Goal: Information Seeking & Learning: Learn about a topic

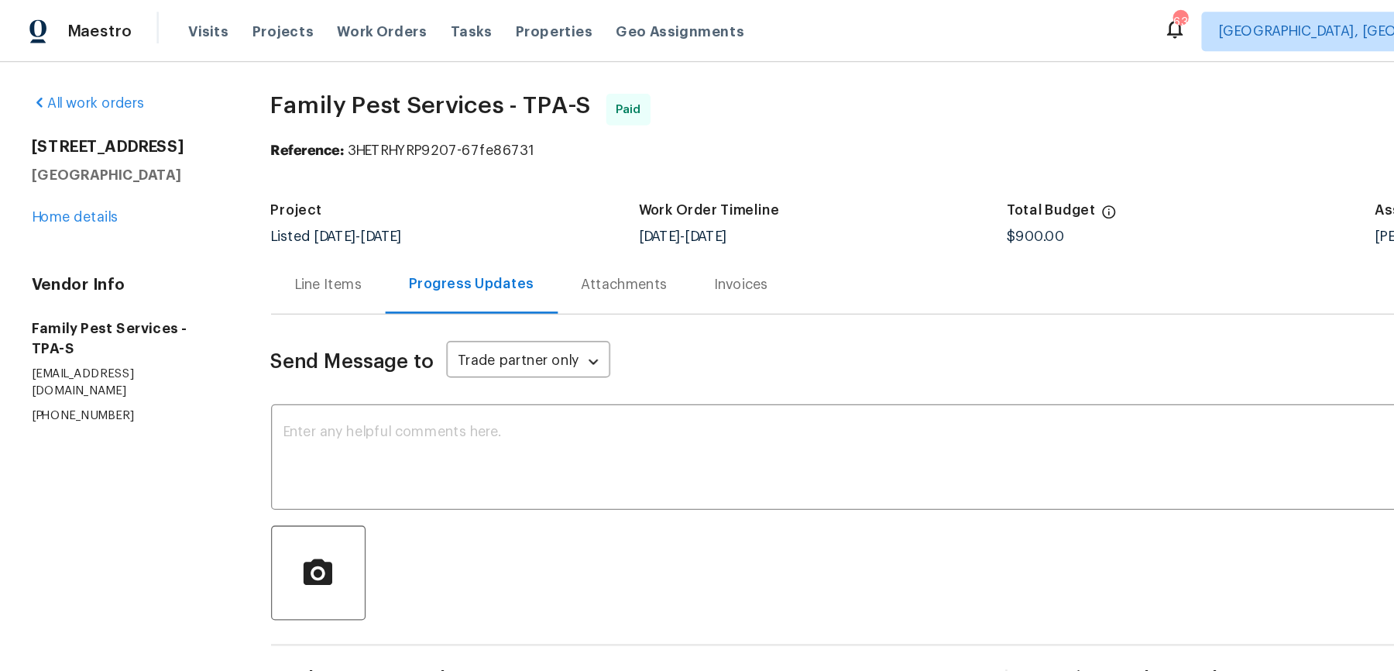
click at [243, 211] on div "Line Items" at bounding box center [258, 224] width 90 height 46
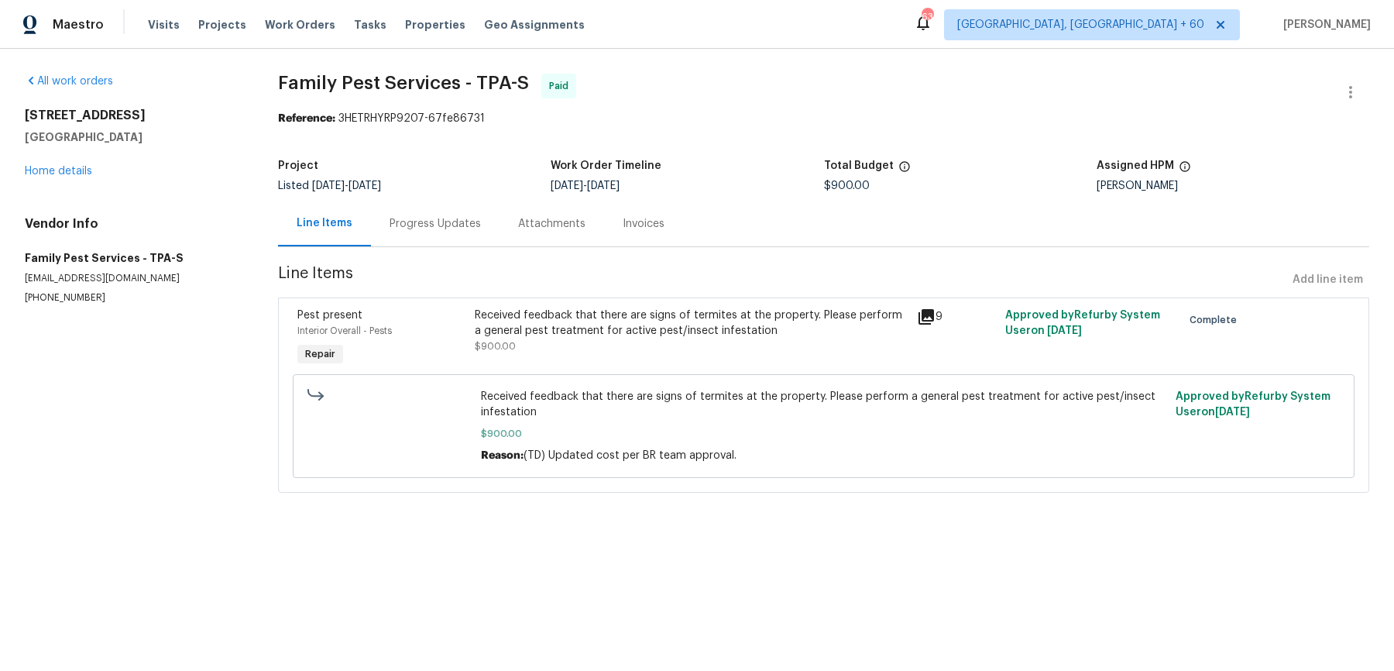
drag, startPoint x: 19, startPoint y: 109, endPoint x: 128, endPoint y: 142, distance: 113.4
click at [128, 142] on div "All work orders [STREET_ADDRESS] Home details Vendor Info Family Pest Services …" at bounding box center [697, 292] width 1394 height 487
copy div "[STREET_ADDRESS]"
click at [273, 23] on span "Work Orders" at bounding box center [300, 24] width 70 height 15
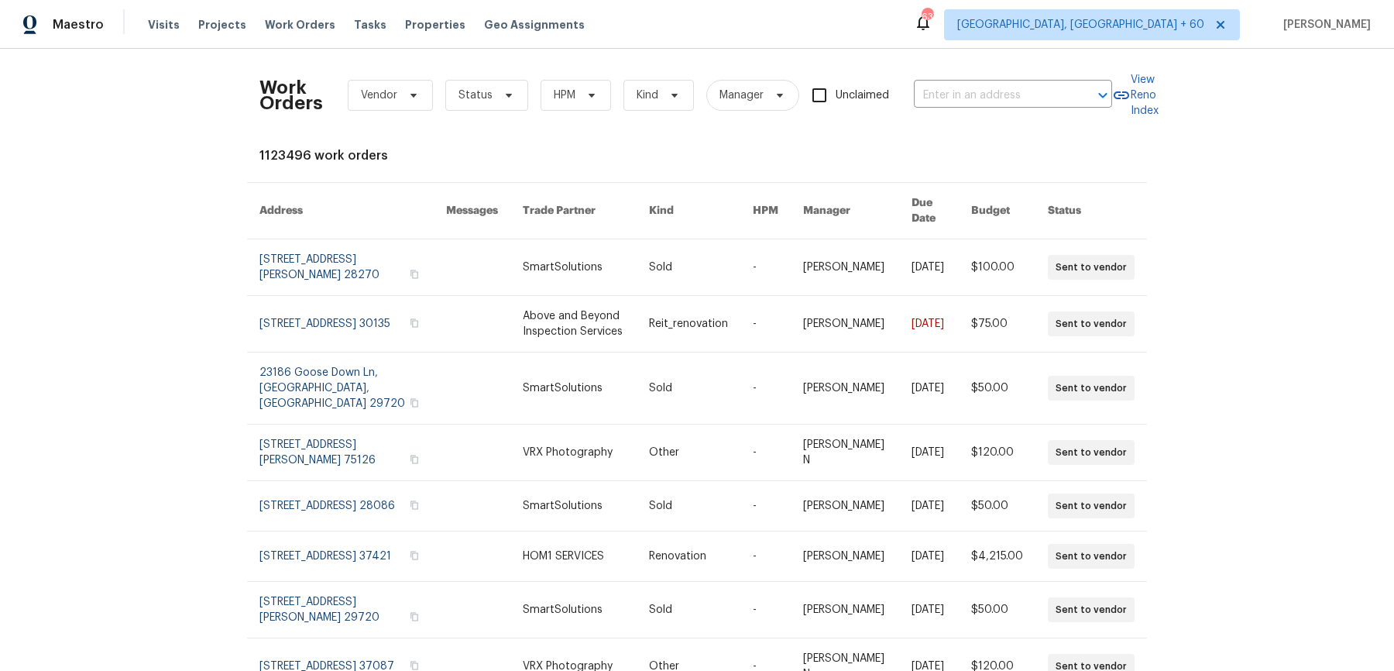
click at [1027, 118] on div "Work Orders Vendor Status HPM Kind Manager Unclaimed ​" at bounding box center [685, 95] width 853 height 68
click at [1027, 95] on input "text" at bounding box center [991, 96] width 155 height 24
paste input "[STREET_ADDRESS][US_STATE]"
type input "[STREET_ADDRESS][US_STATE]"
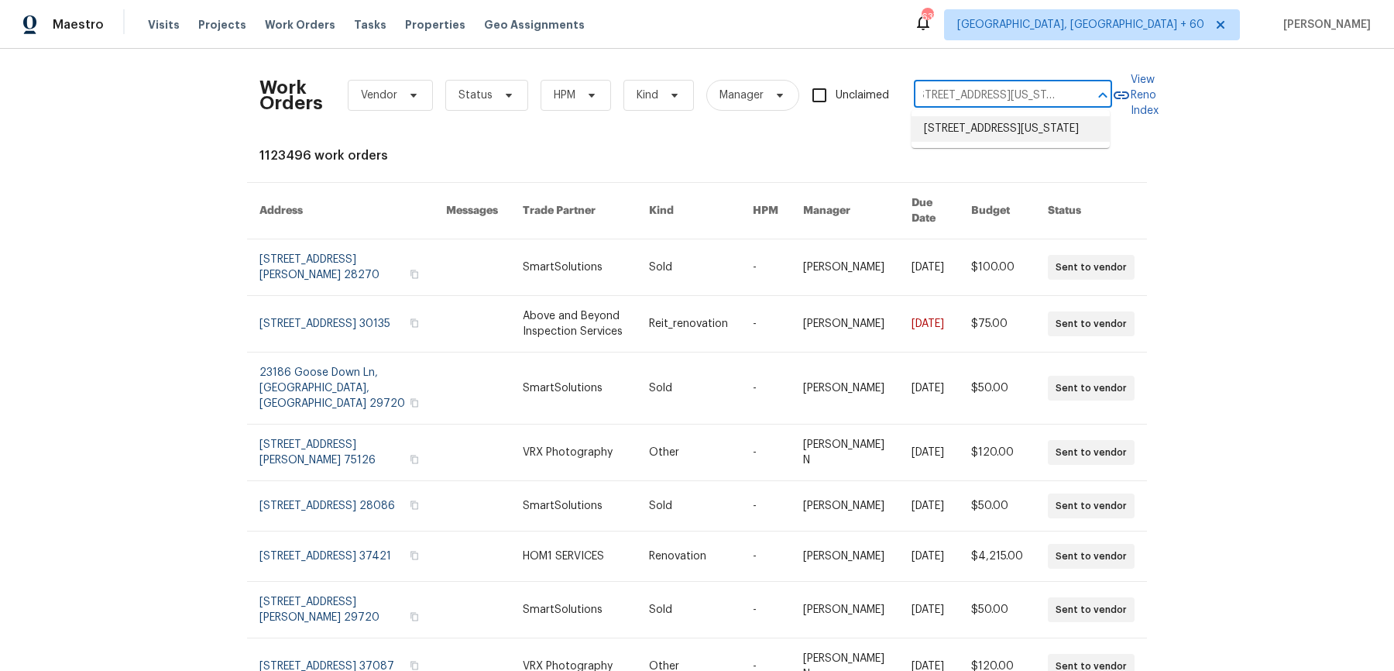
click at [1014, 138] on li "[STREET_ADDRESS][US_STATE]" at bounding box center [1010, 129] width 198 height 26
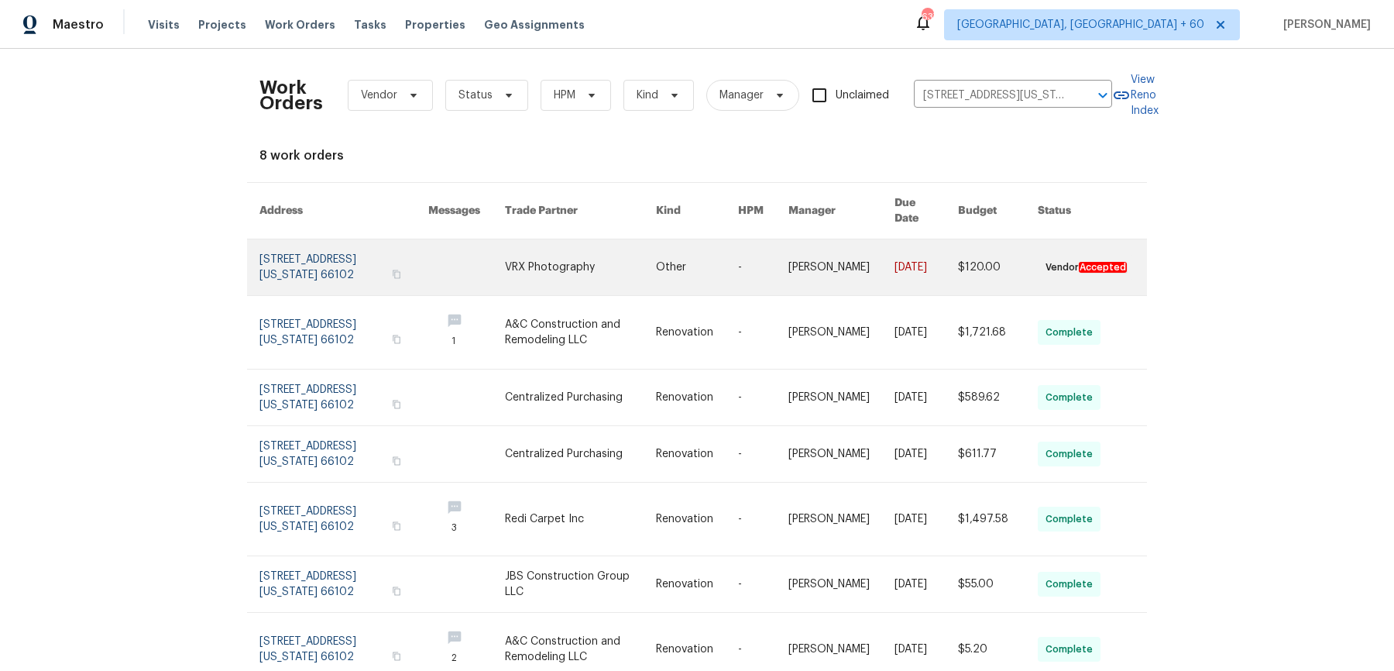
click at [868, 245] on link at bounding box center [841, 267] width 106 height 56
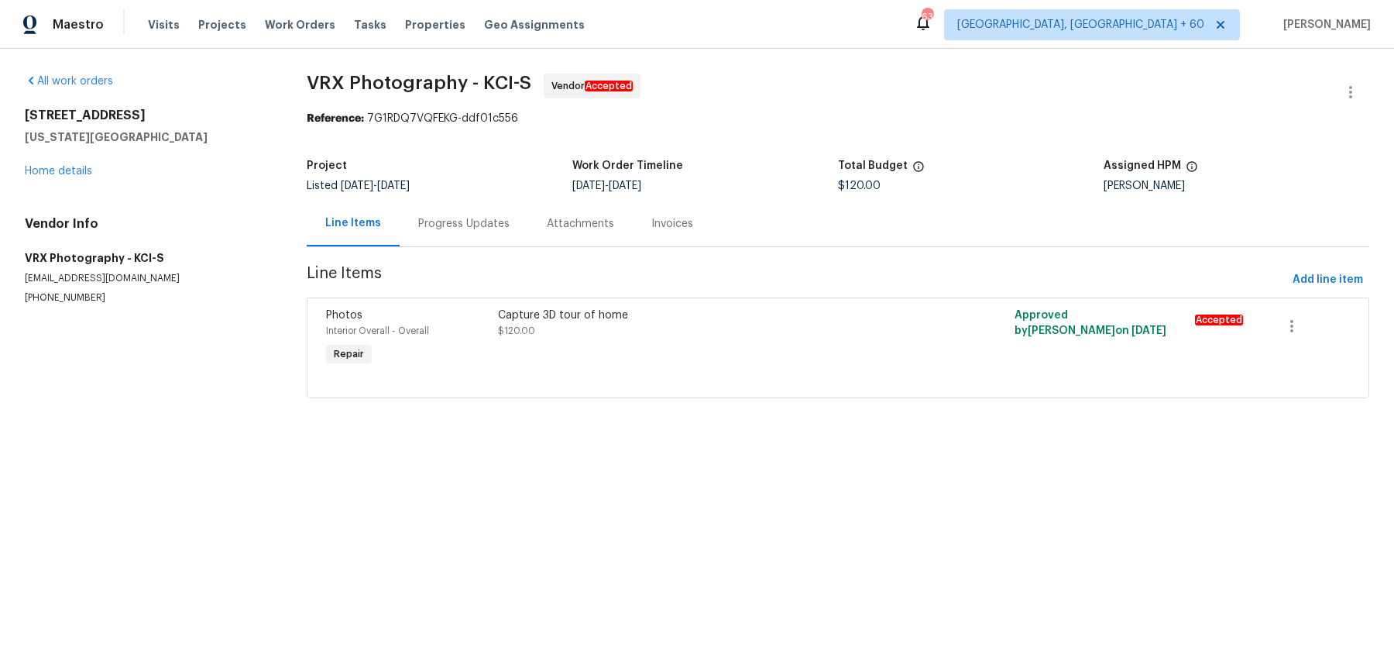
click at [74, 164] on div "[STREET_ADDRESS][US_STATE] Home details" at bounding box center [147, 143] width 245 height 71
click at [74, 169] on link "Home details" at bounding box center [58, 171] width 67 height 11
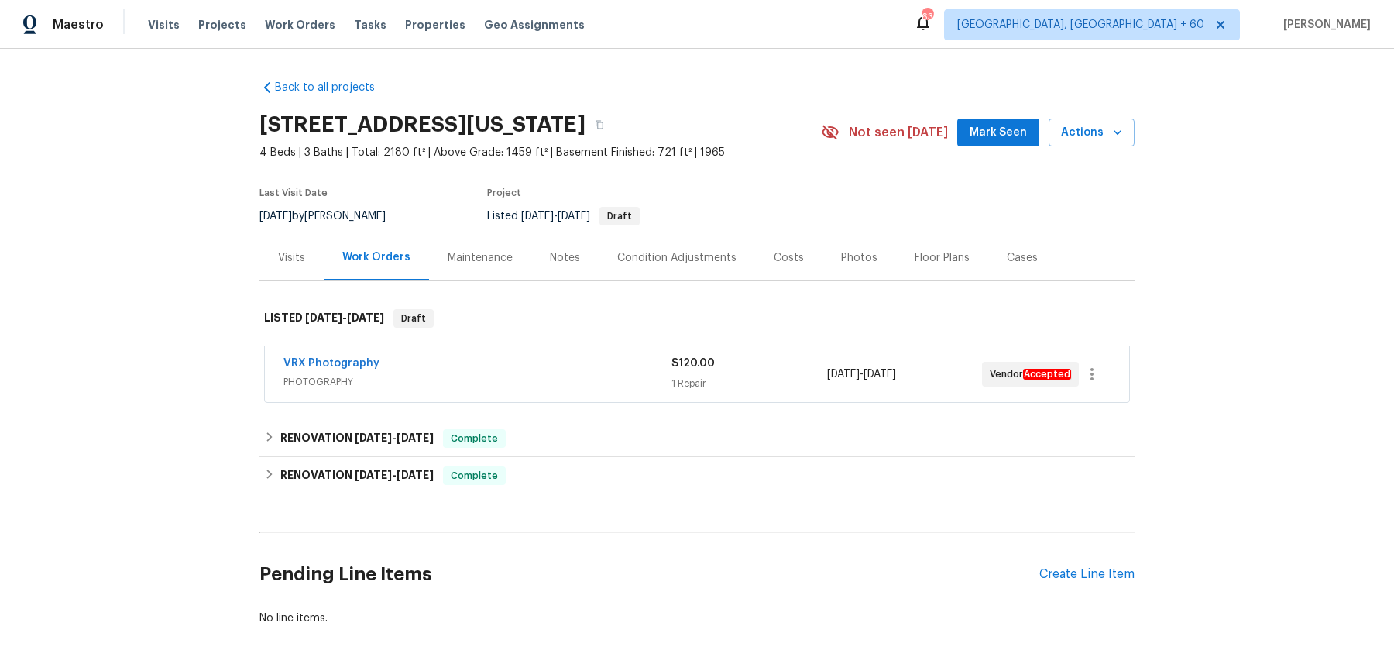
click at [506, 366] on div "VRX Photography" at bounding box center [477, 364] width 388 height 19
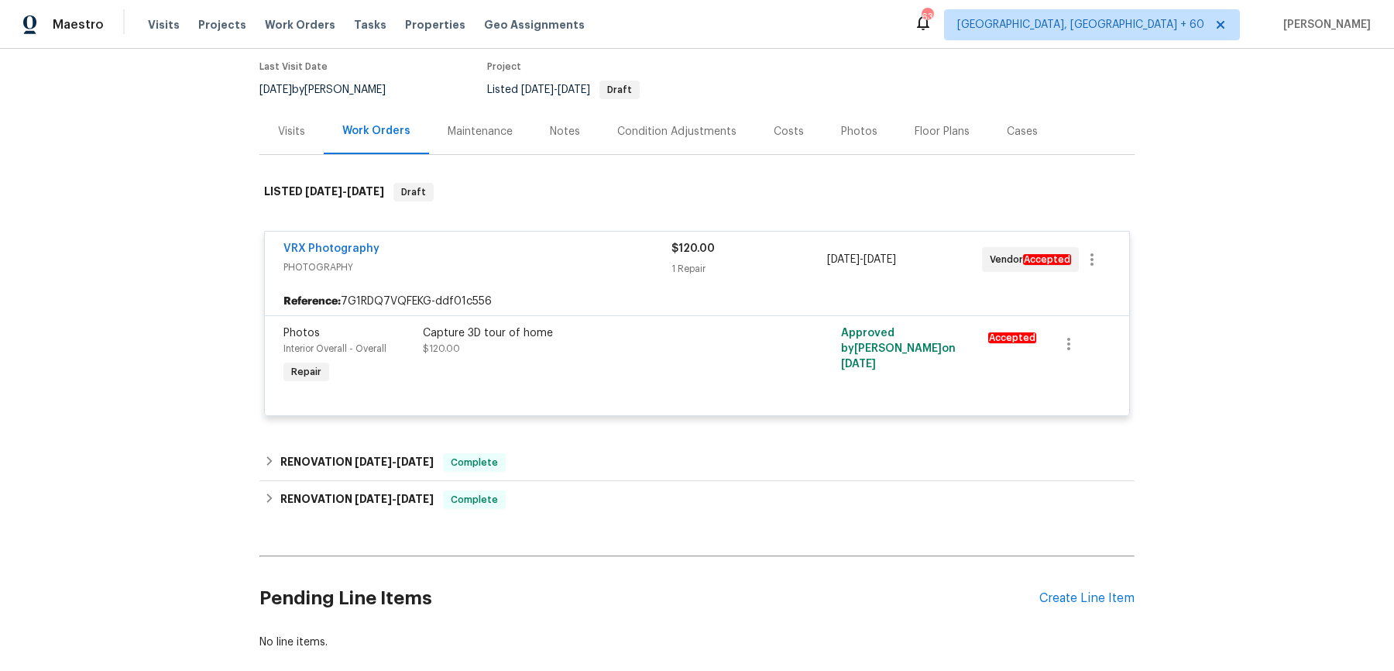
scroll to position [149, 0]
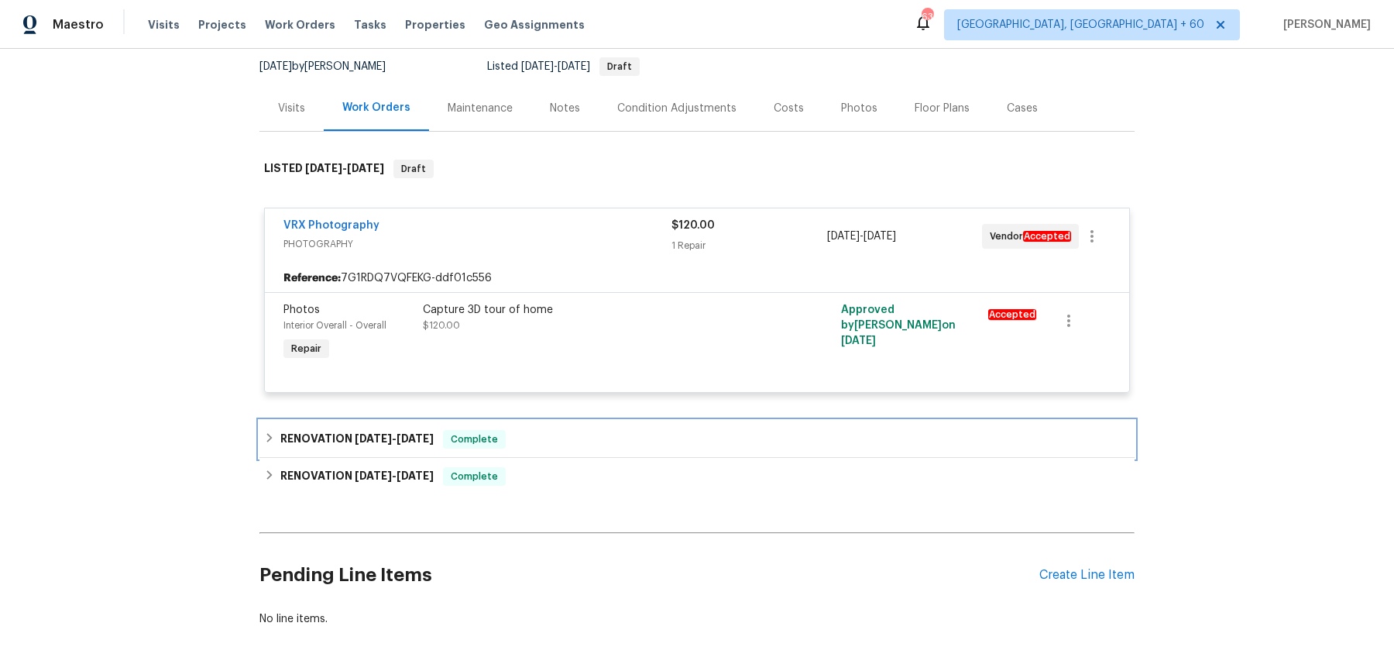
click at [488, 435] on span "Complete" at bounding box center [475, 438] width 60 height 15
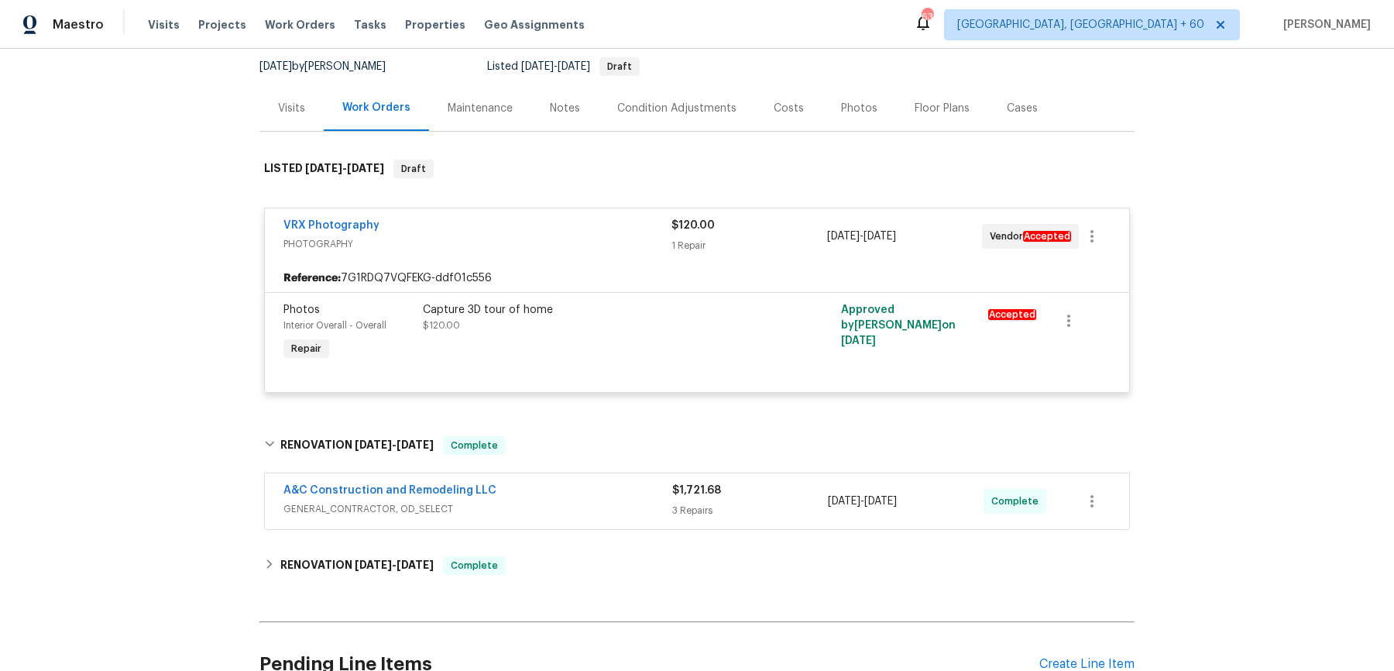
click at [538, 495] on div "A&C Construction and Remodeling LLC" at bounding box center [477, 491] width 389 height 19
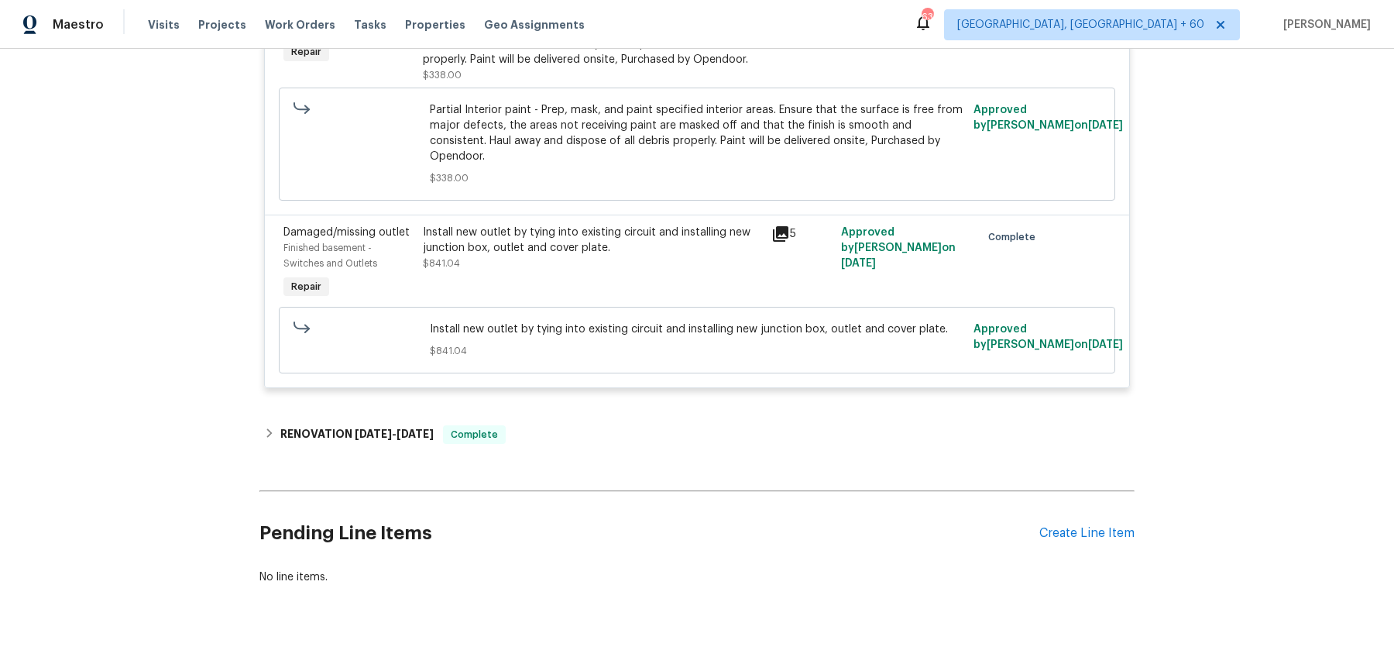
scroll to position [894, 0]
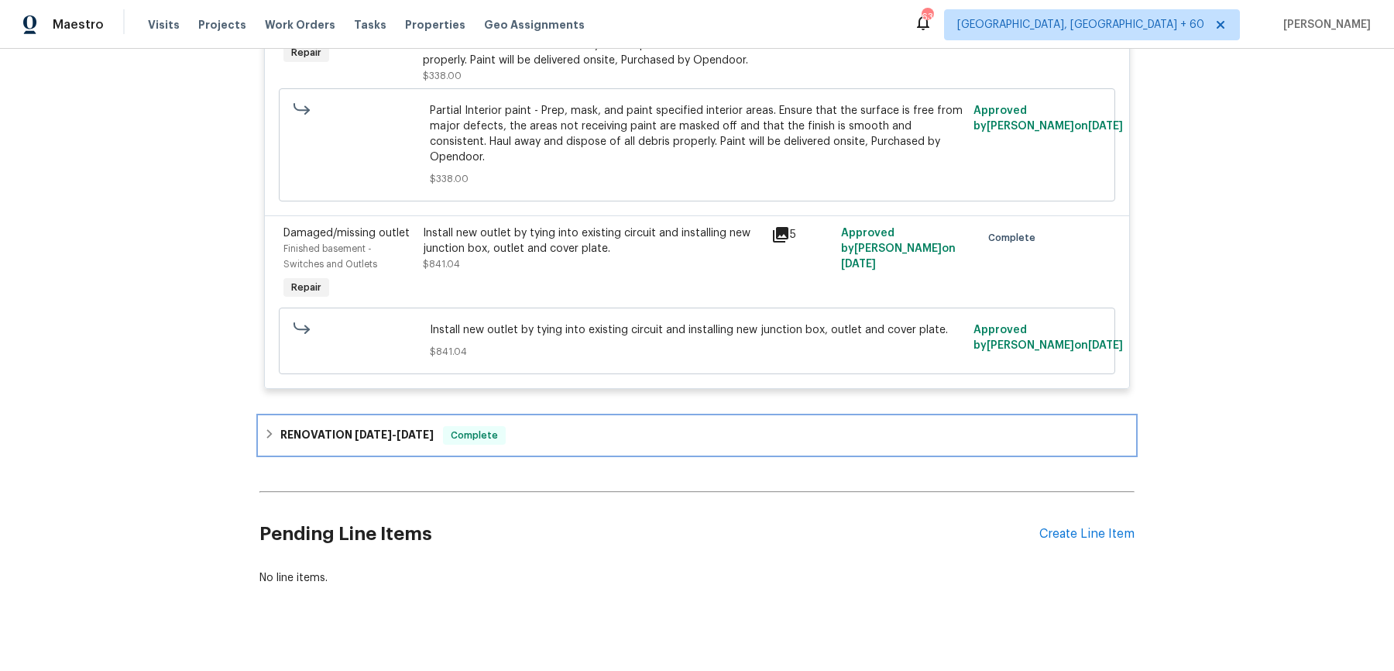
click at [527, 426] on div "RENOVATION [DATE] - [DATE] Complete" at bounding box center [697, 435] width 866 height 19
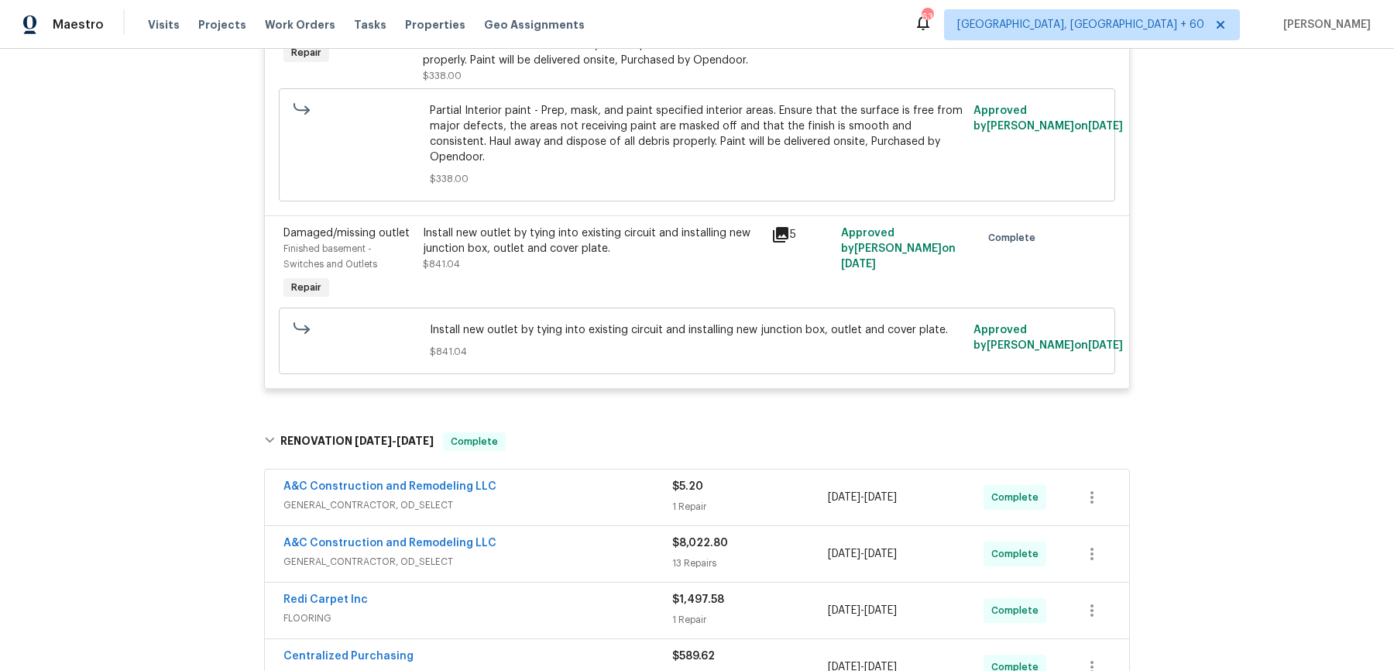
click at [523, 479] on div "A&C Construction and Remodeling LLC" at bounding box center [477, 488] width 389 height 19
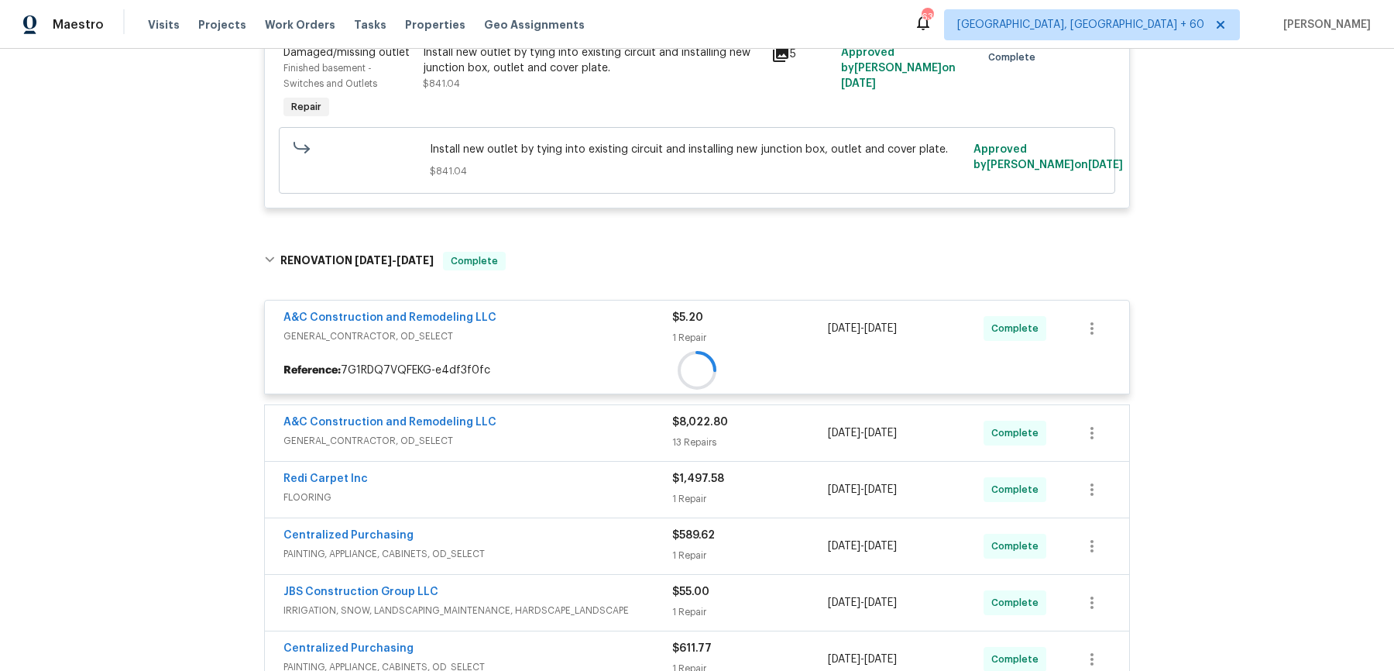
scroll to position [1110, 0]
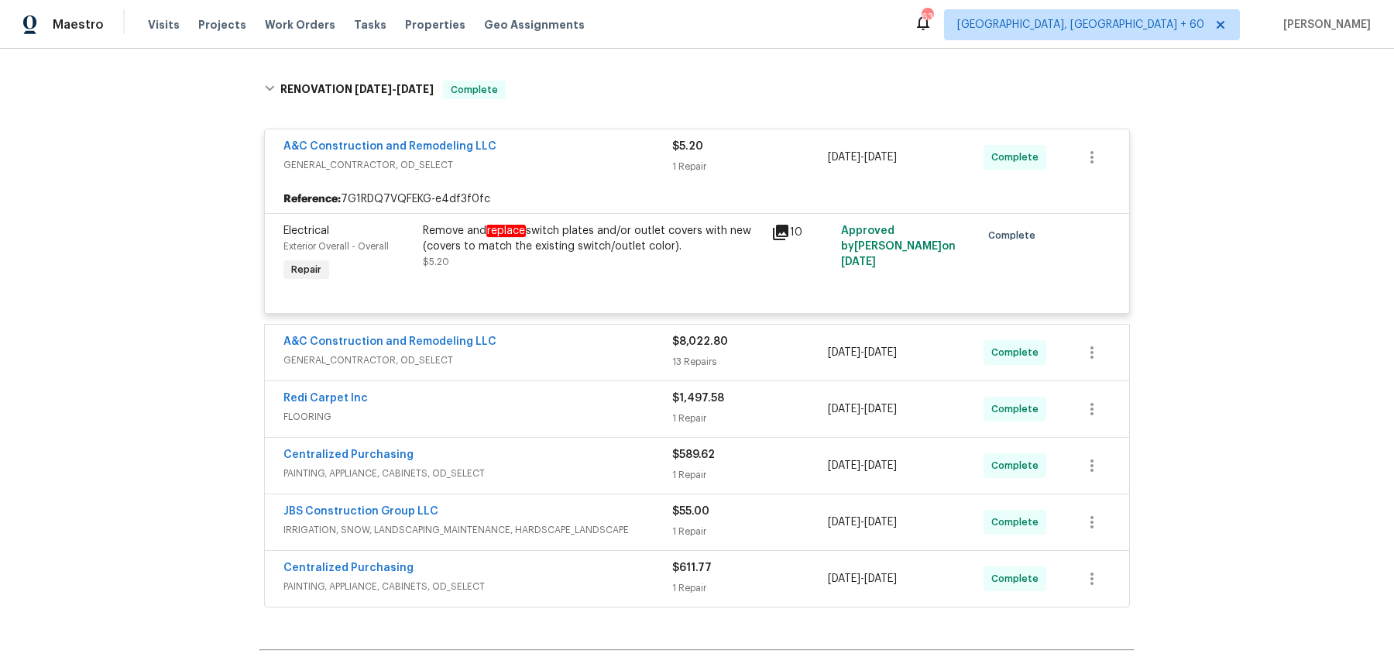
click at [569, 324] on div "A&C Construction and Remodeling LLC GENERAL_CONTRACTOR, OD_SELECT $8,022.80 13 …" at bounding box center [697, 352] width 864 height 56
click at [565, 334] on div "A&C Construction and Remodeling LLC" at bounding box center [477, 343] width 389 height 19
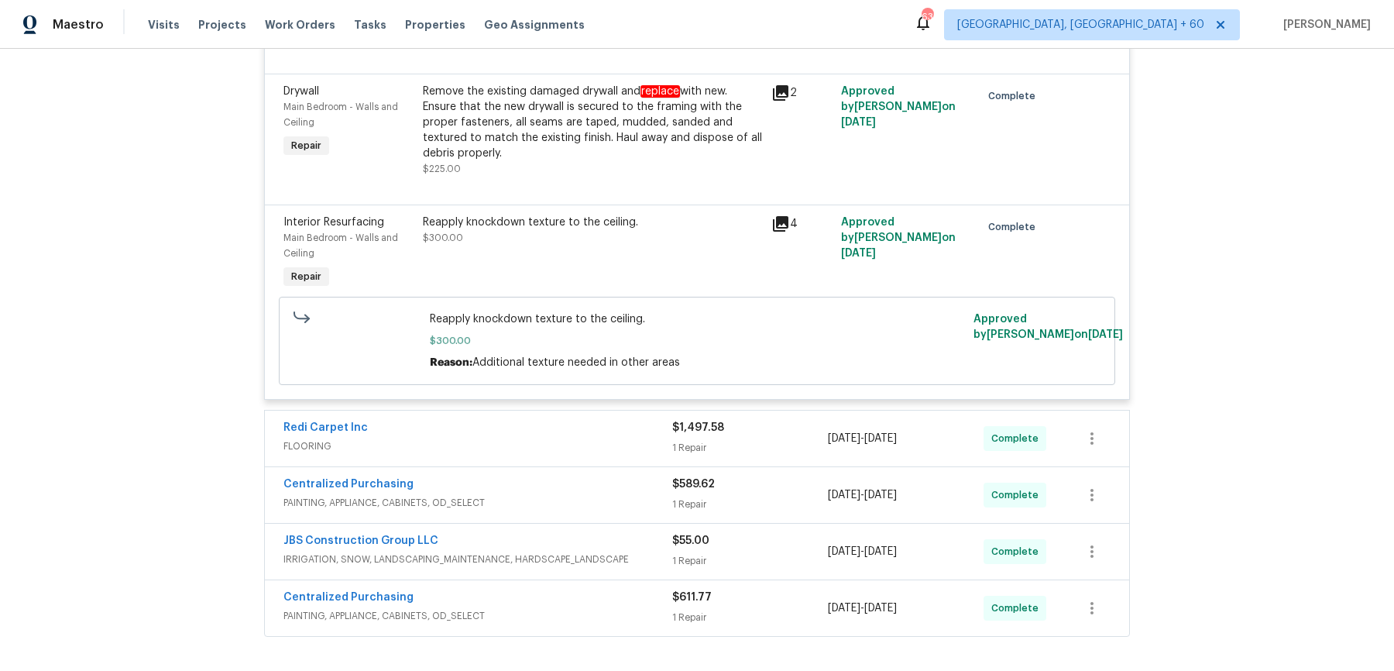
scroll to position [3767, 0]
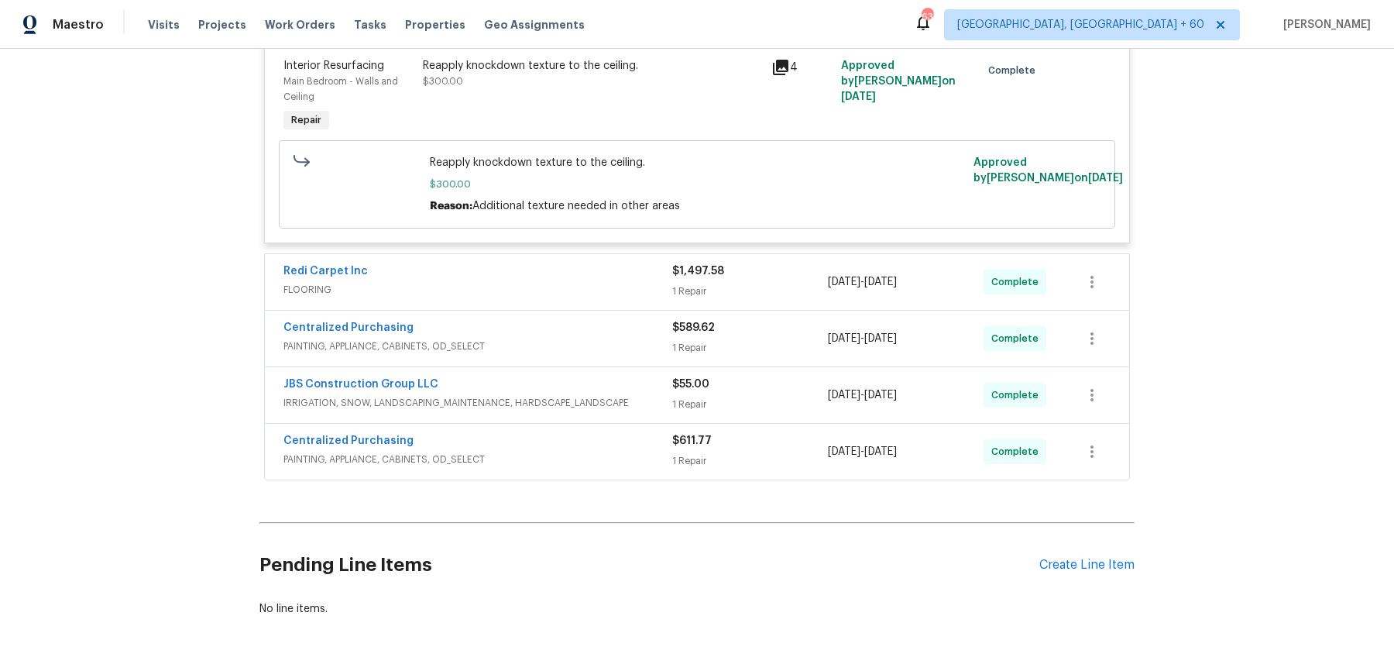
click at [573, 282] on span "FLOORING" at bounding box center [477, 289] width 389 height 15
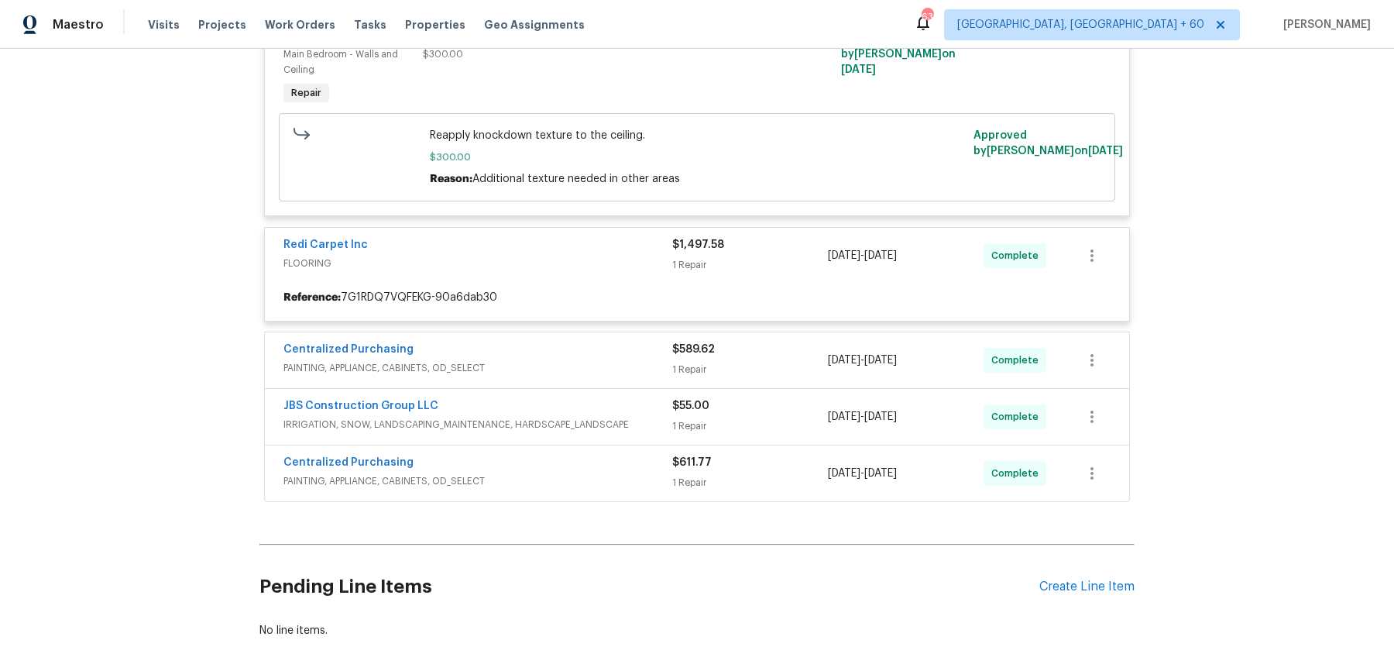
scroll to position [3798, 0]
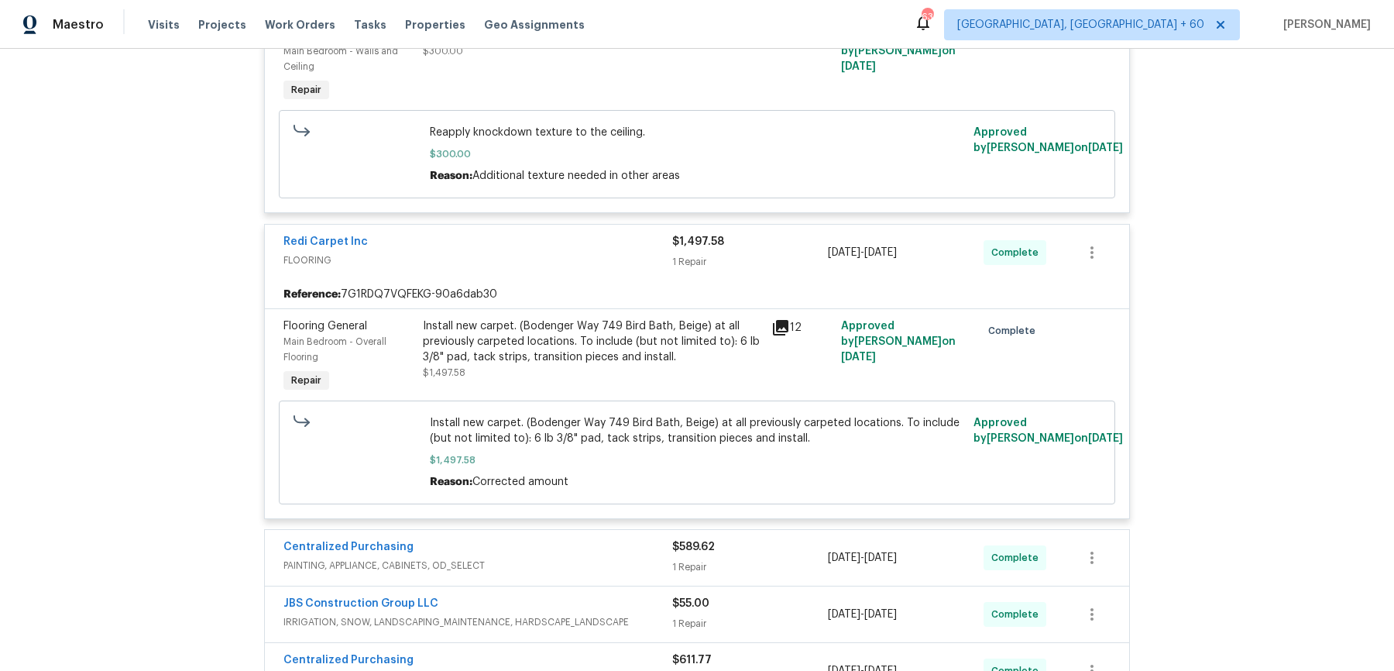
click at [582, 539] on div "Centralized Purchasing" at bounding box center [477, 548] width 389 height 19
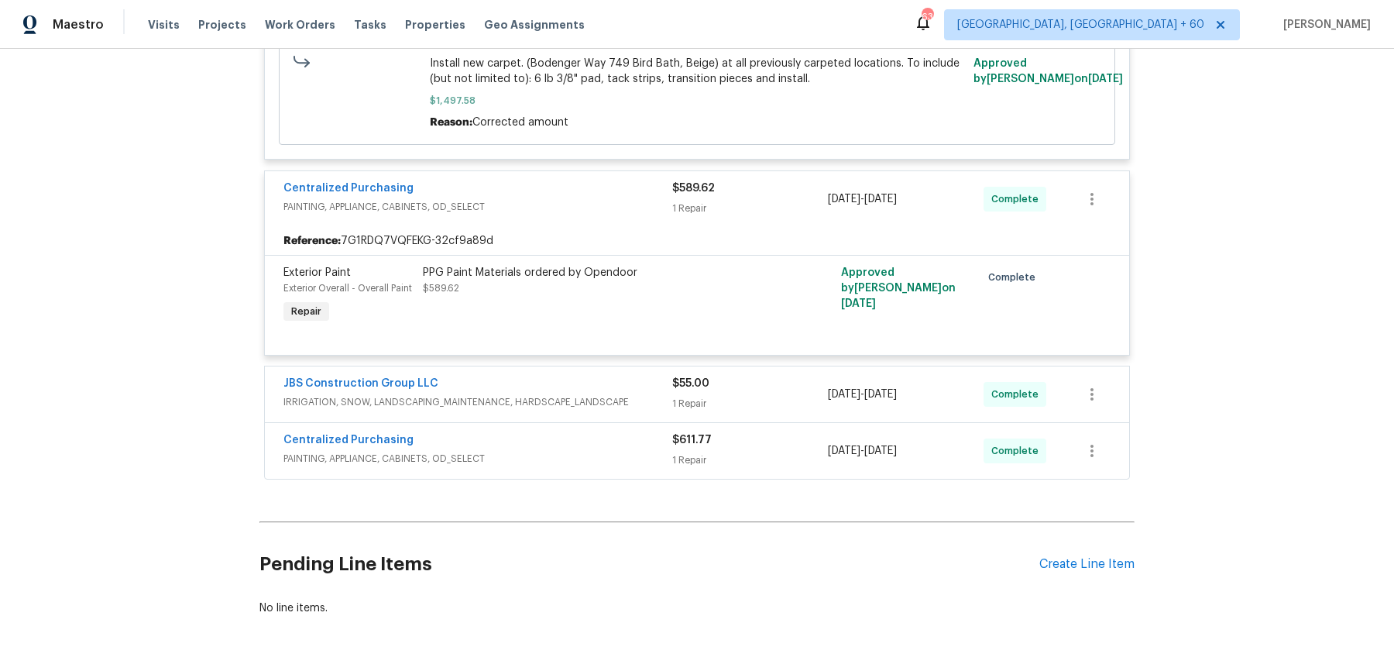
scroll to position [4155, 0]
click at [629, 396] on span "IRRIGATION, SNOW, LANDSCAPING_MAINTENANCE, HARDSCAPE_LANDSCAPE" at bounding box center [477, 403] width 389 height 15
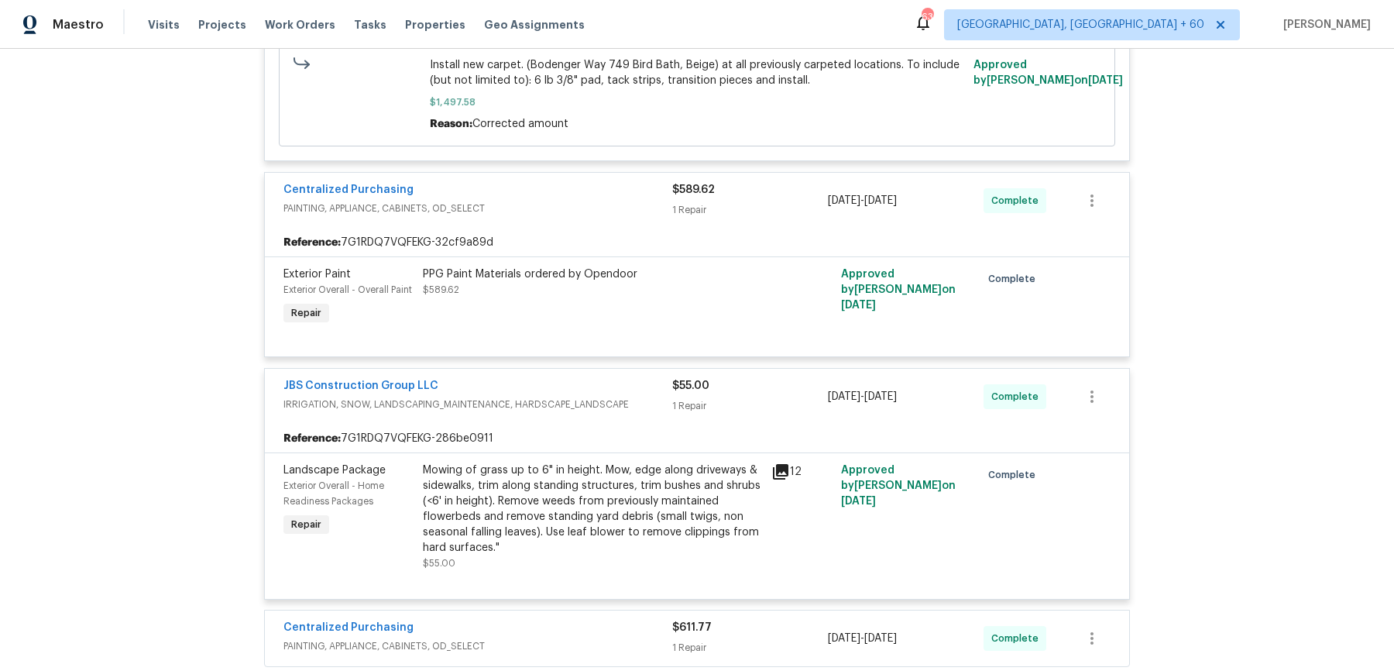
scroll to position [4343, 0]
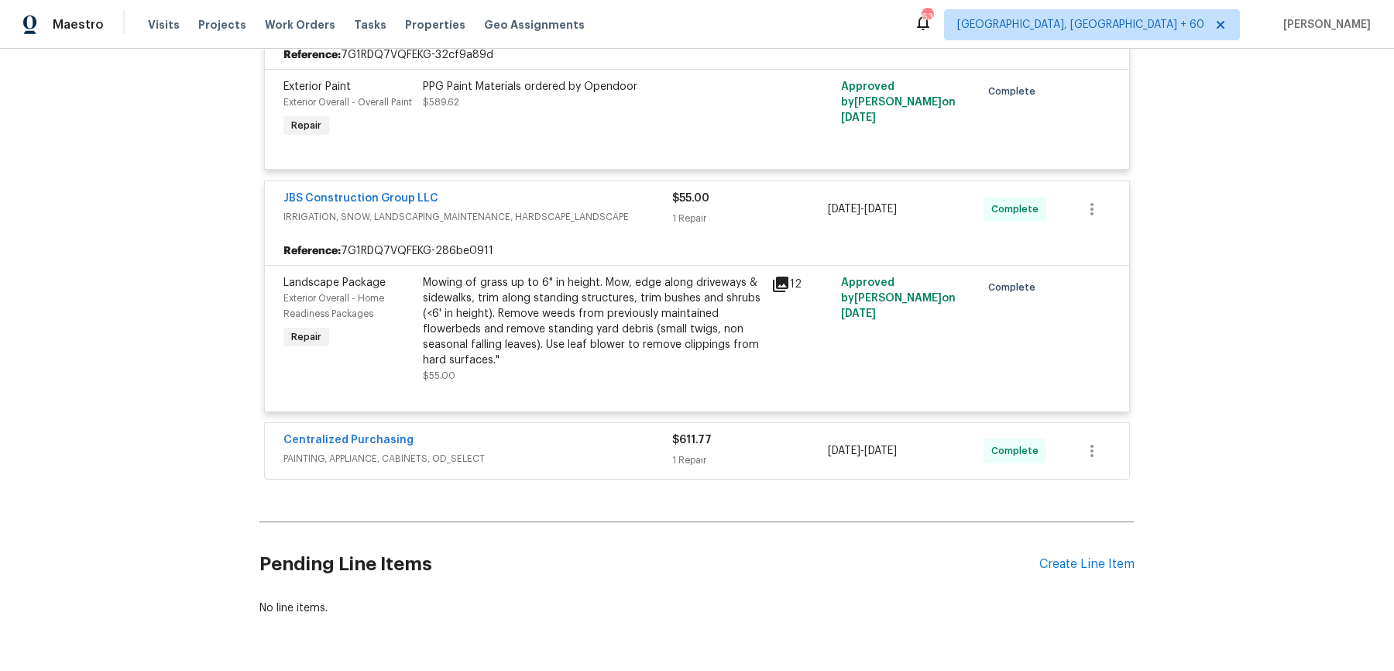
click at [603, 423] on div "Centralized Purchasing PAINTING, APPLIANCE, CABINETS, OD_SELECT $611.77 1 Repai…" at bounding box center [697, 451] width 864 height 56
click at [603, 432] on div "Centralized Purchasing" at bounding box center [477, 441] width 389 height 19
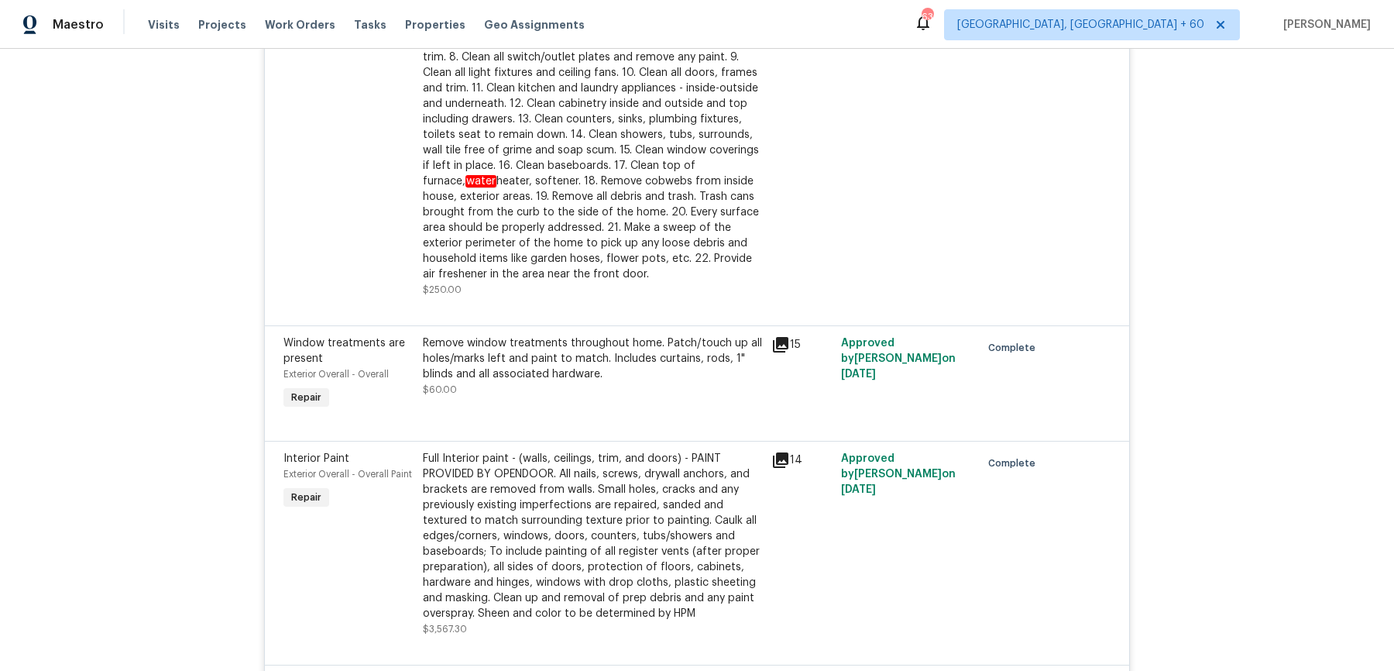
scroll to position [0, 0]
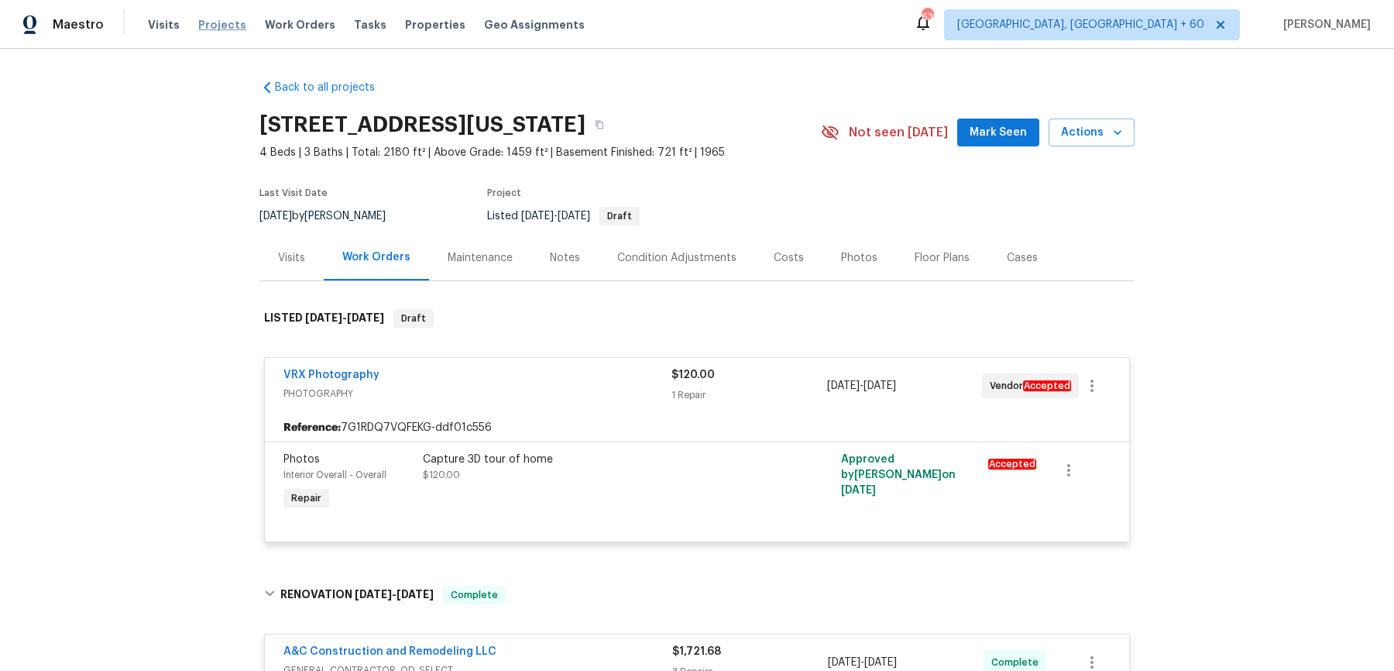
click at [234, 29] on span "Projects" at bounding box center [222, 24] width 48 height 15
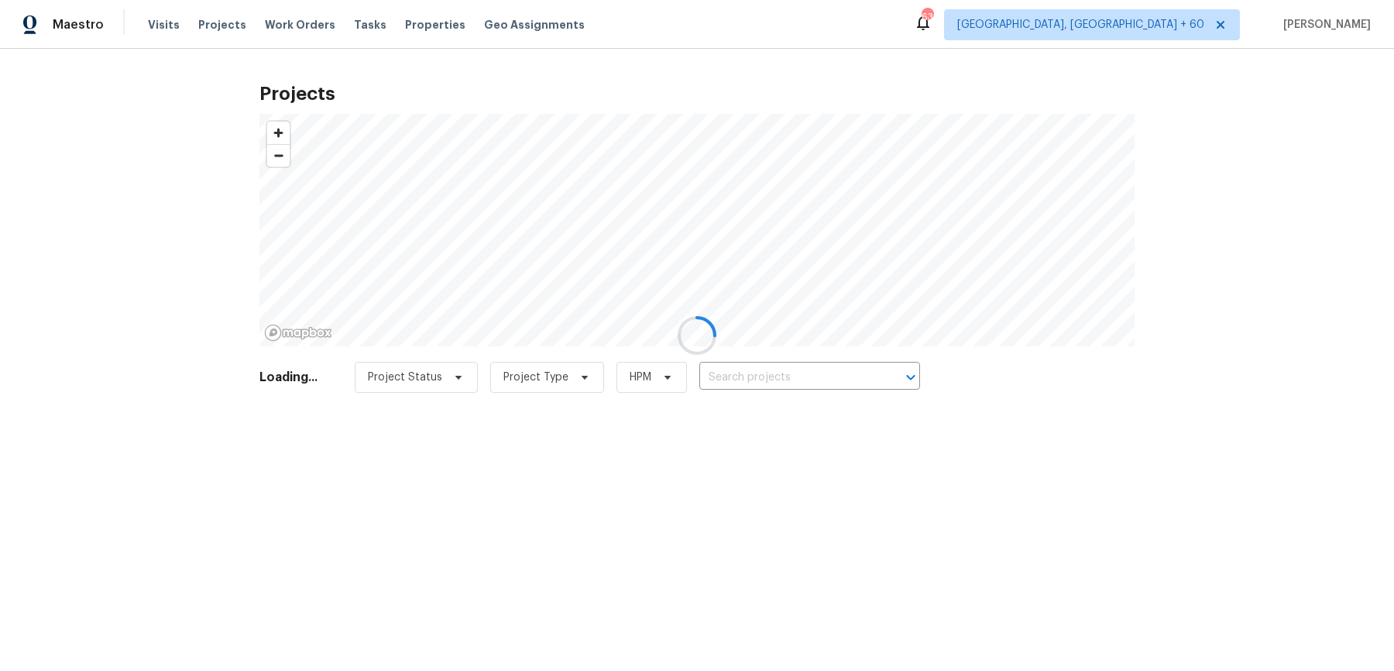
click at [288, 28] on div at bounding box center [697, 335] width 1394 height 671
click at [287, 19] on div at bounding box center [697, 335] width 1394 height 671
click at [283, 30] on div at bounding box center [697, 335] width 1394 height 671
click at [224, 87] on div at bounding box center [697, 335] width 1394 height 671
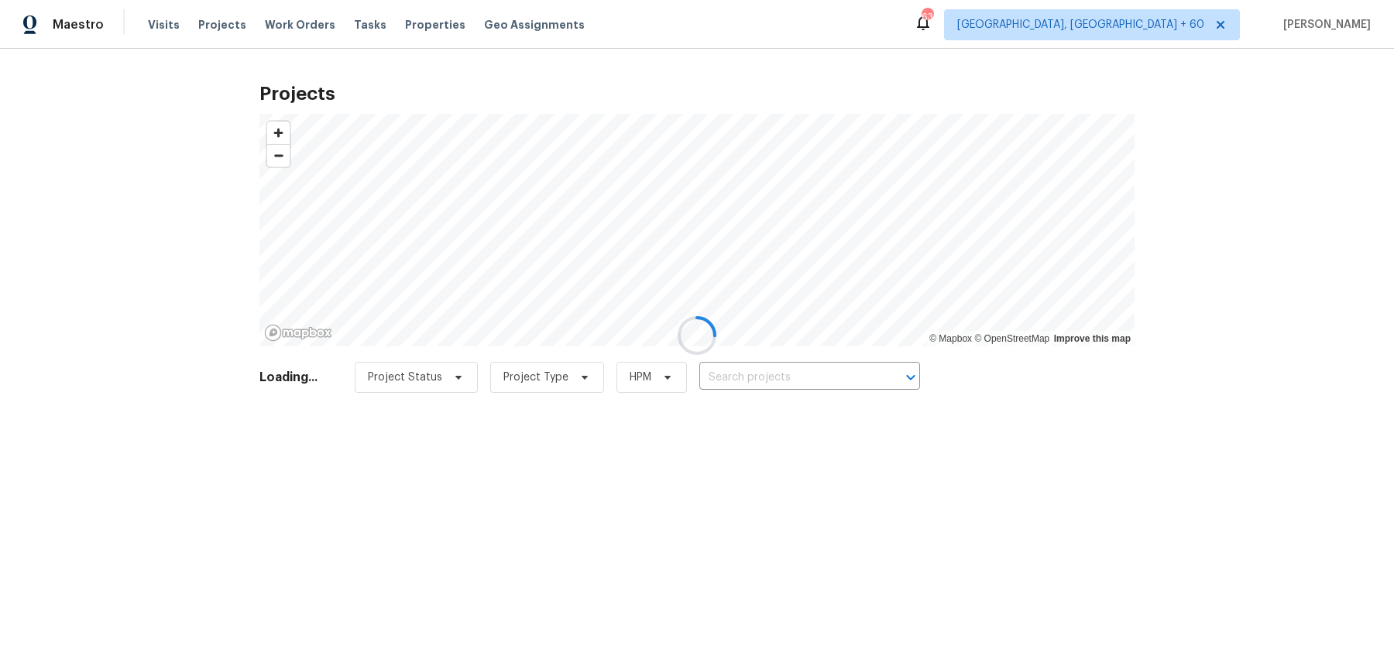
click at [305, 23] on div at bounding box center [697, 335] width 1394 height 671
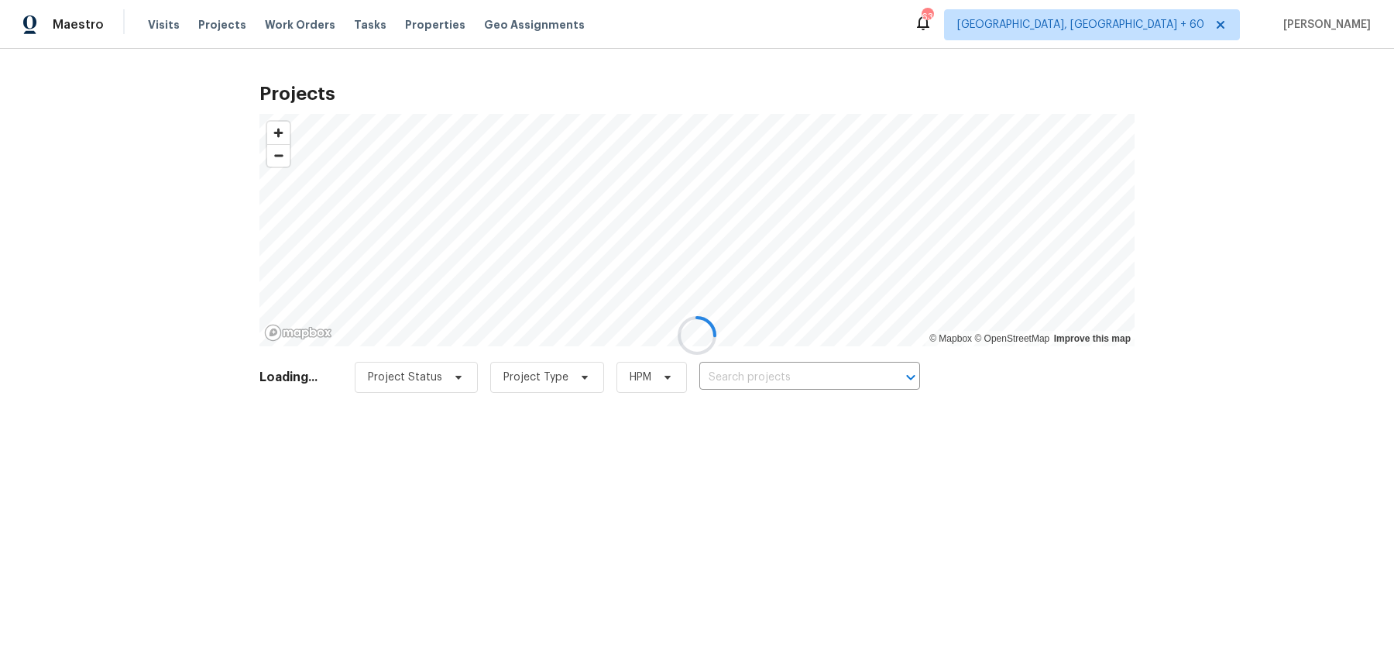
click at [305, 23] on div at bounding box center [697, 335] width 1394 height 671
click at [313, 23] on div at bounding box center [697, 335] width 1394 height 671
click at [266, 25] on span "Work Orders" at bounding box center [300, 24] width 70 height 15
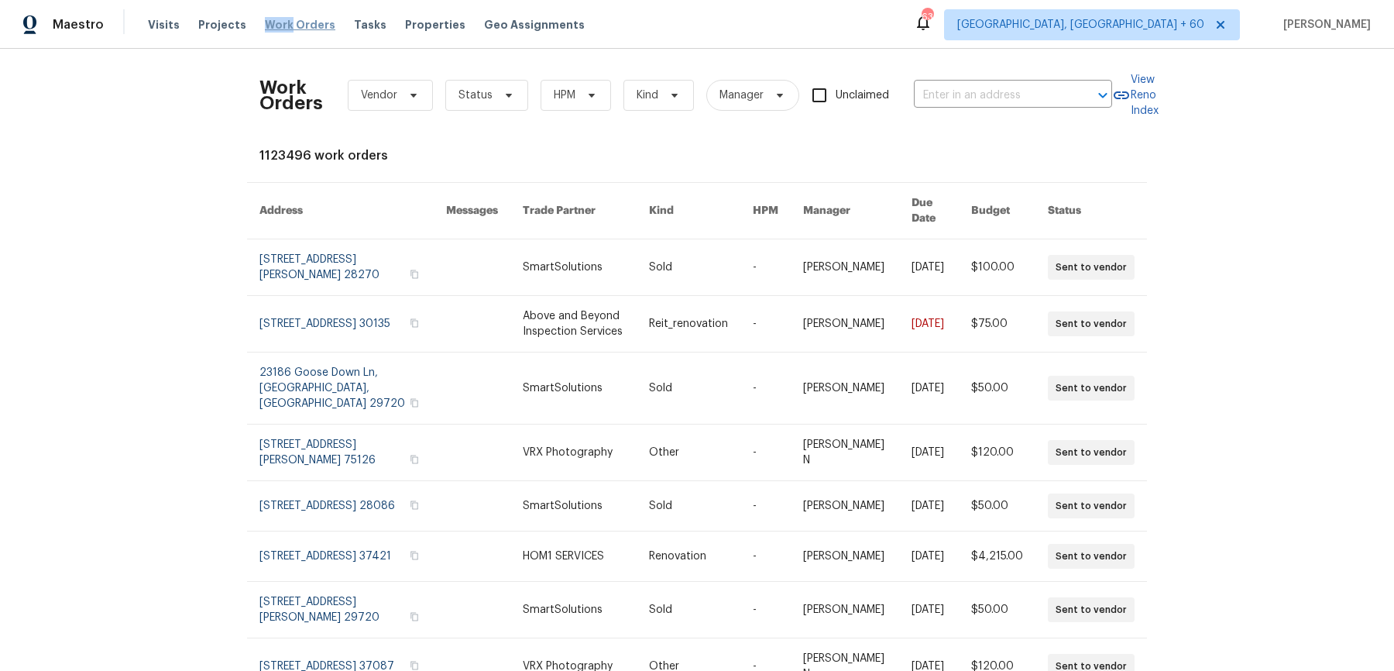
click at [266, 25] on span "Work Orders" at bounding box center [300, 24] width 70 height 15
click at [1000, 105] on input "text" at bounding box center [991, 96] width 155 height 24
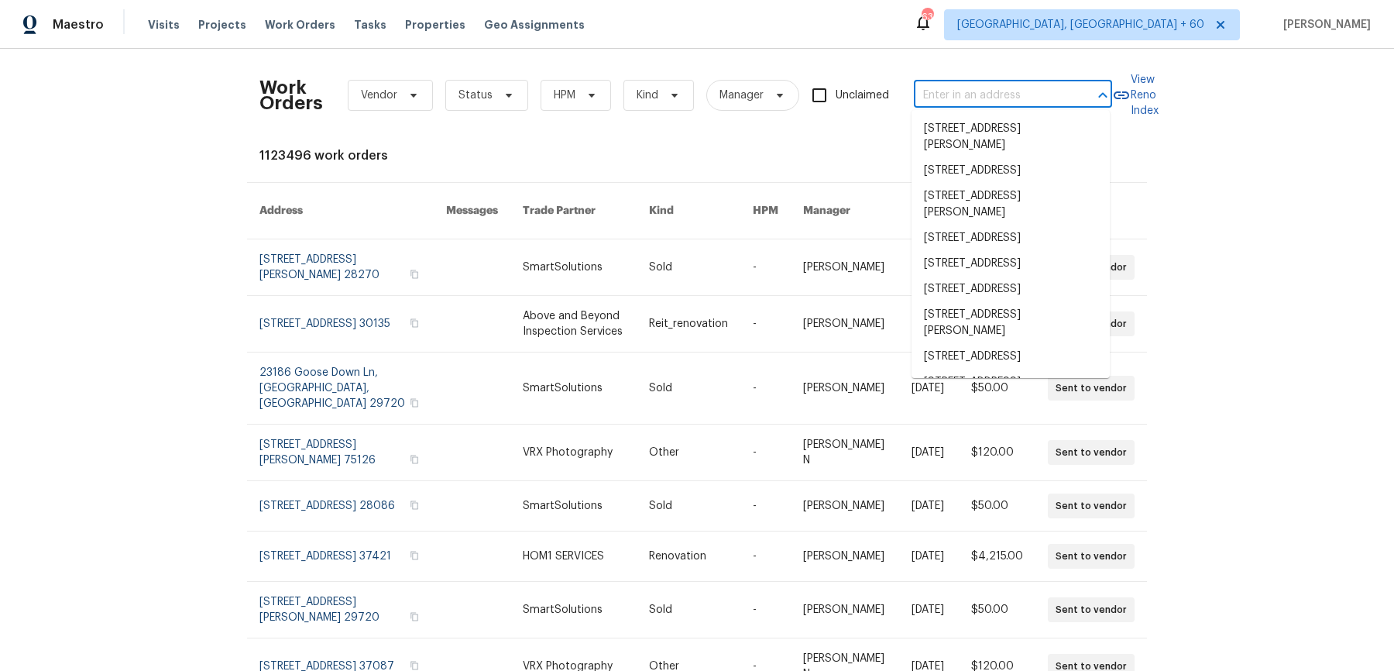
paste input "[STREET_ADDRESS]"
type input "[STREET_ADDRESS]"
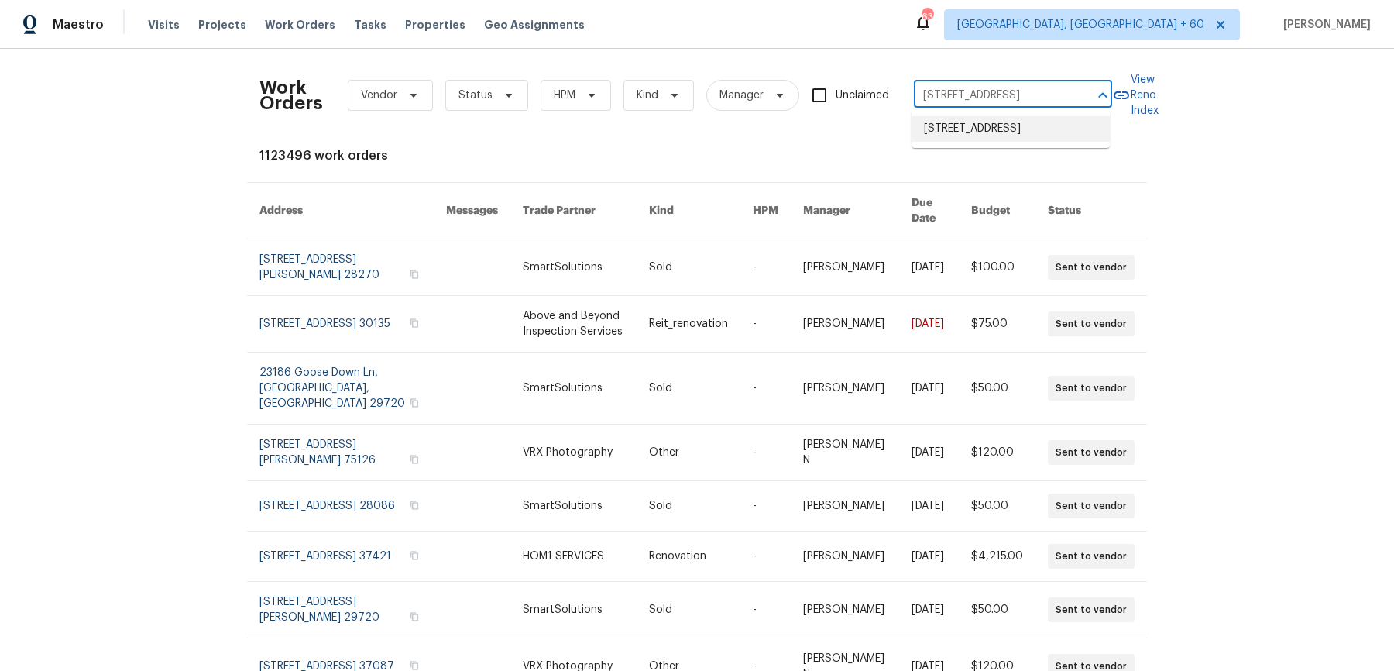
click at [977, 142] on li "[STREET_ADDRESS]" at bounding box center [1010, 129] width 198 height 26
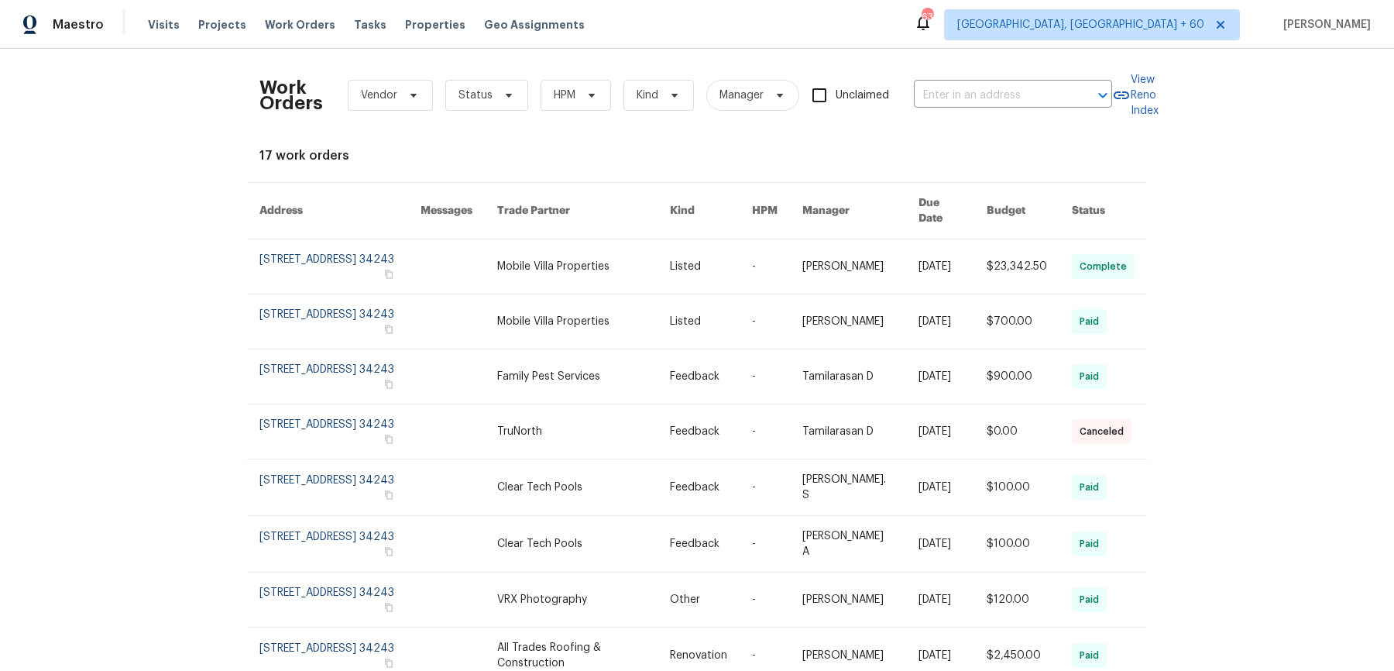
type input "[STREET_ADDRESS]"
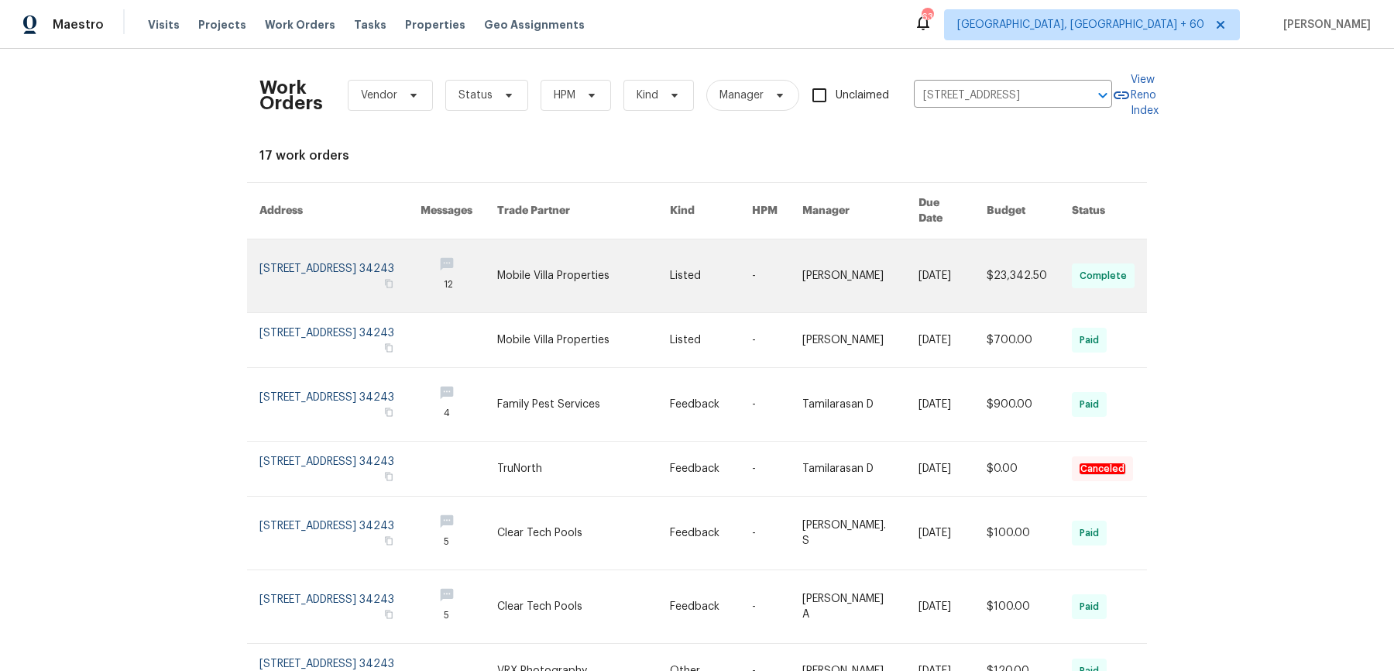
click at [815, 279] on link at bounding box center [860, 275] width 116 height 73
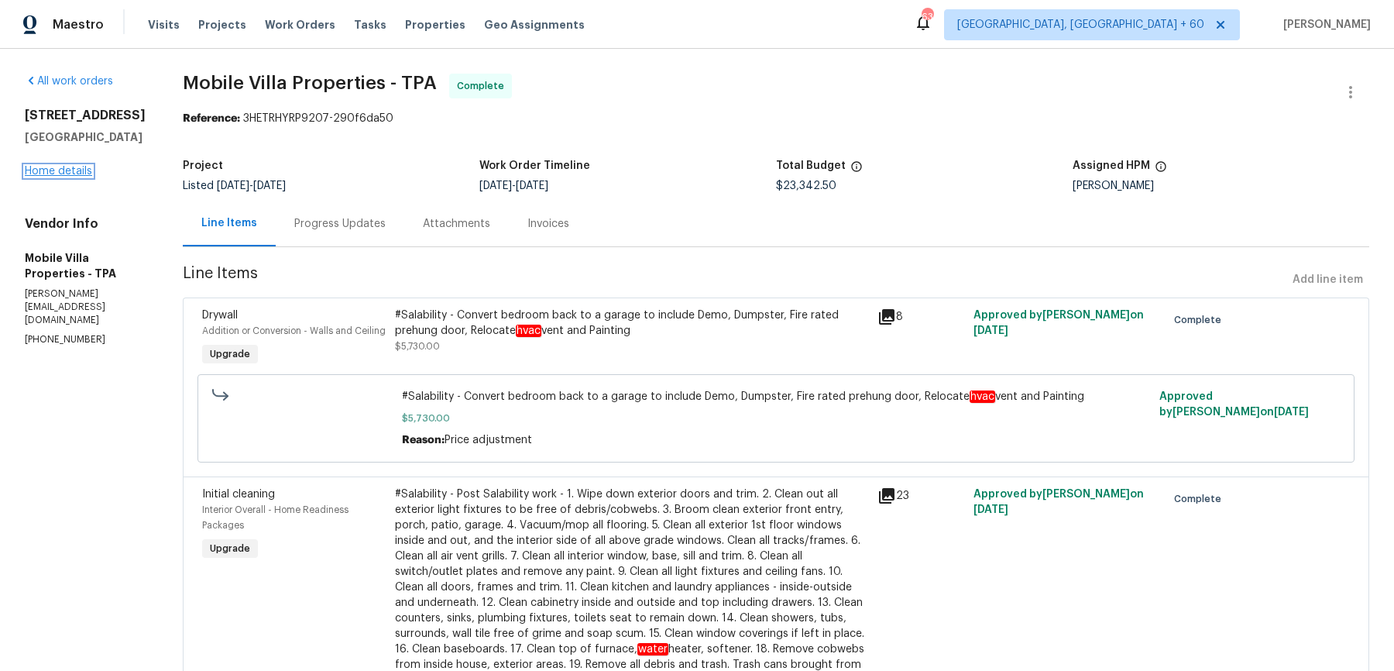
click at [47, 177] on link "Home details" at bounding box center [58, 171] width 67 height 11
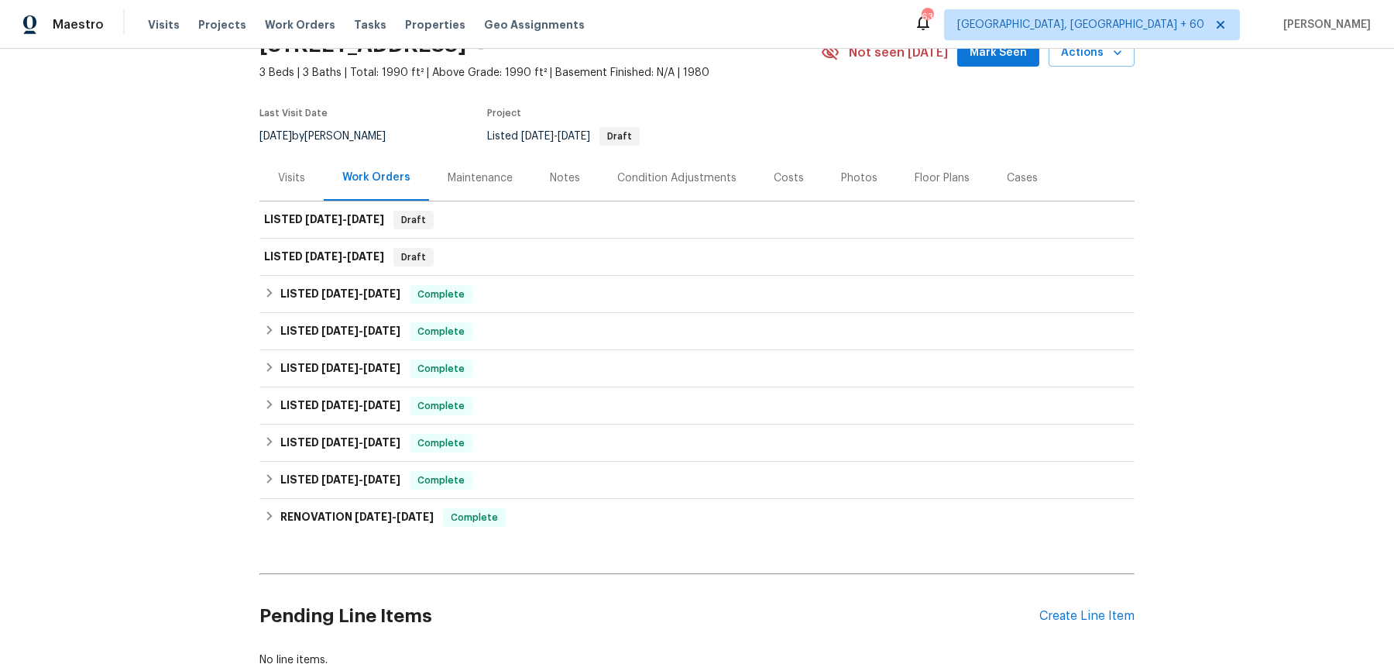
scroll to position [93, 0]
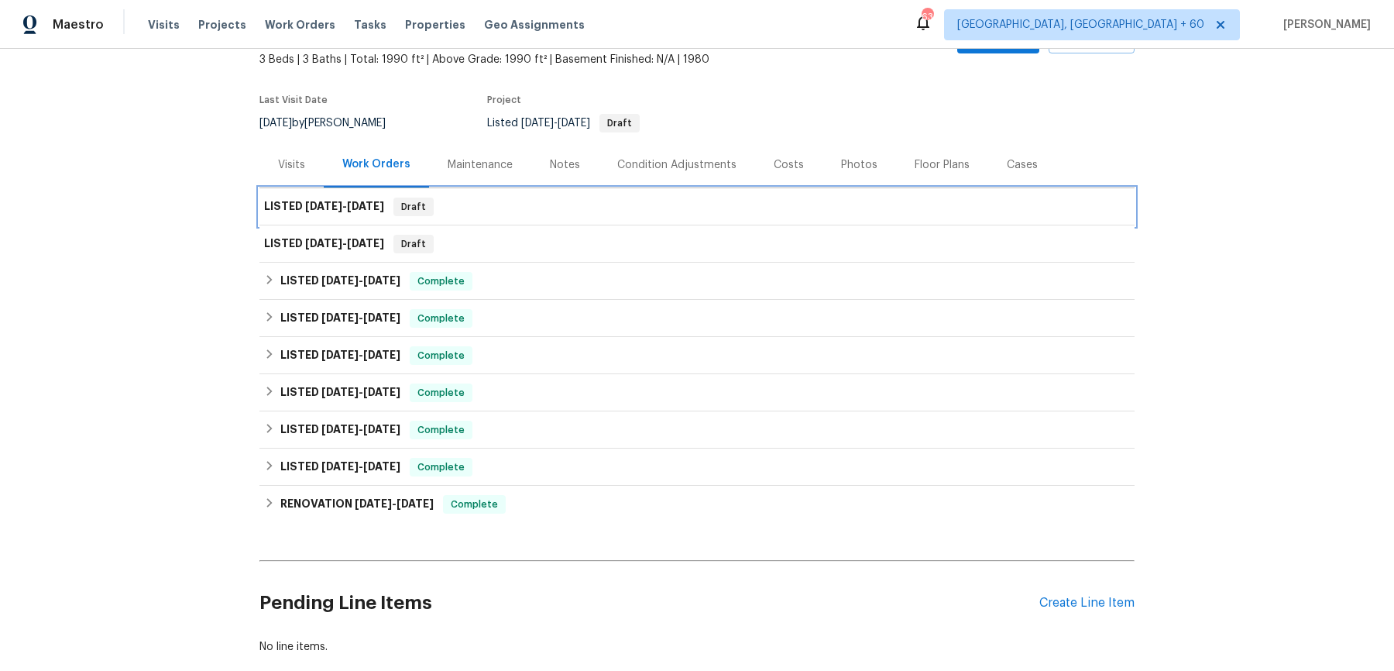
click at [519, 213] on div "LISTED [DATE] - [DATE] Draft" at bounding box center [697, 206] width 866 height 19
click at [527, 217] on div "LISTED [DATE] - [DATE] Draft" at bounding box center [696, 206] width 875 height 37
click at [530, 193] on div "LISTED [DATE] - [DATE] Draft" at bounding box center [696, 206] width 875 height 37
click at [519, 213] on div "LISTED [DATE] - [DATE] Draft" at bounding box center [697, 206] width 866 height 19
click at [630, 223] on div "LISTED [DATE] - [DATE] Draft" at bounding box center [696, 206] width 875 height 37
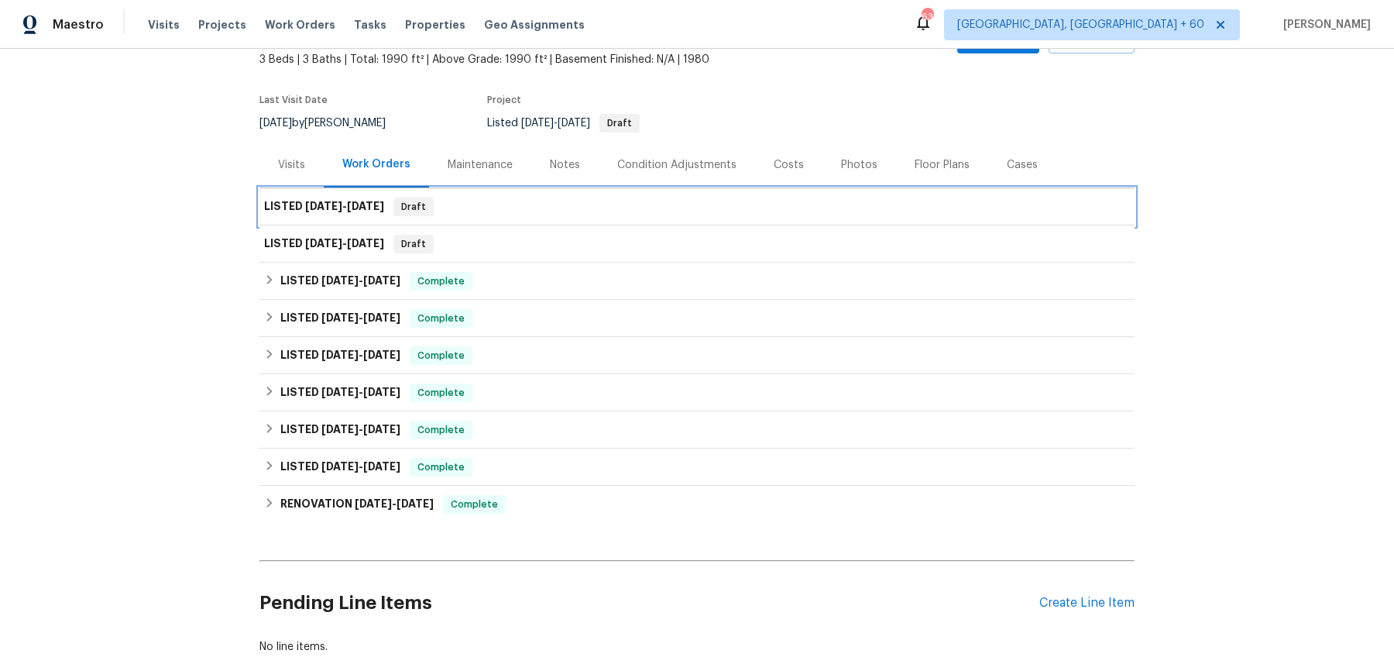
click at [630, 223] on div "LISTED [DATE] - [DATE] Draft" at bounding box center [696, 206] width 875 height 37
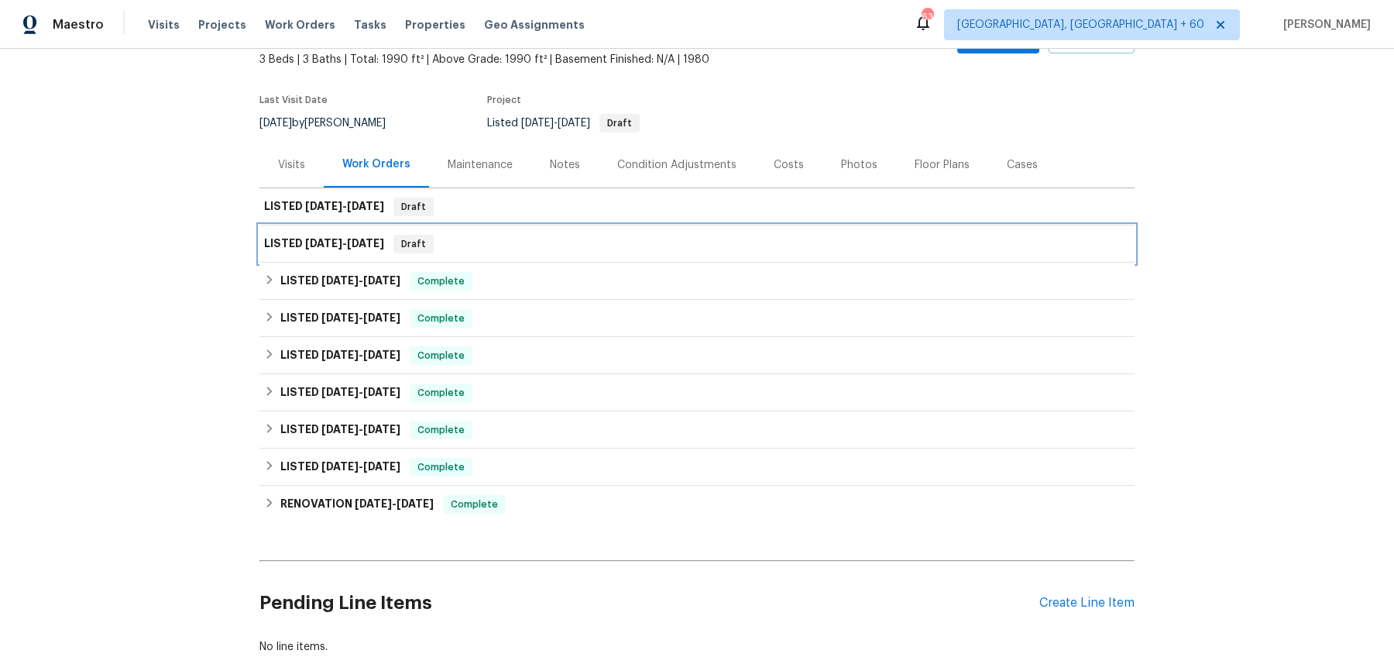
click at [612, 238] on div "LISTED [DATE] - [DATE] Draft" at bounding box center [697, 244] width 866 height 19
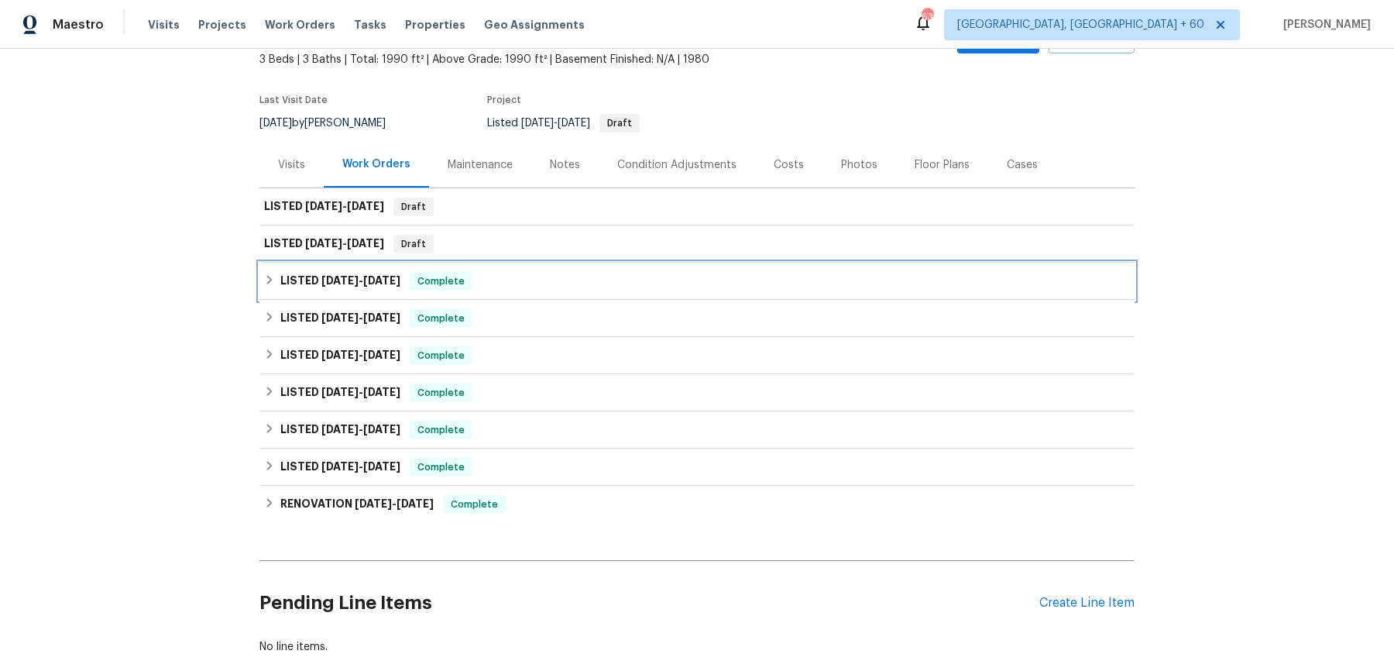
click at [554, 293] on div "LISTED [DATE] - [DATE] Complete" at bounding box center [696, 281] width 875 height 37
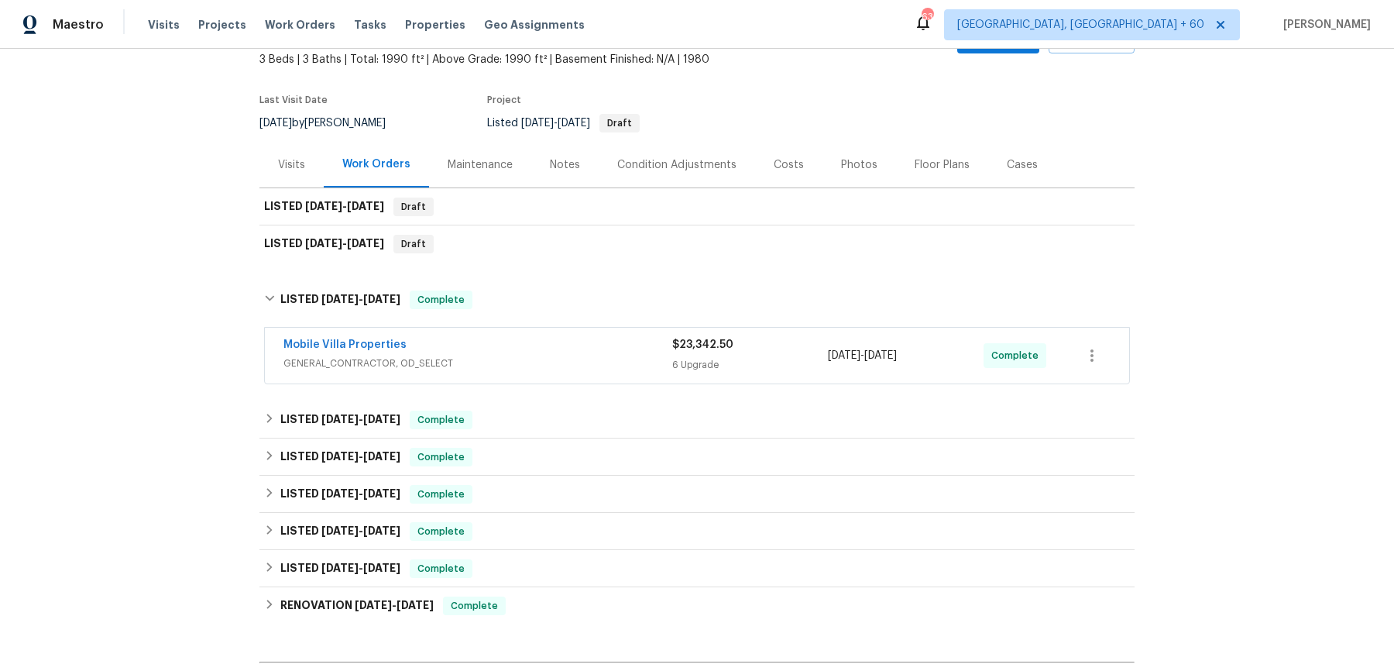
click at [504, 378] on div "Mobile Villa Properties GENERAL_CONTRACTOR, OD_SELECT $23,342.50 6 Upgrade [DAT…" at bounding box center [697, 356] width 864 height 56
click at [513, 376] on div "Mobile Villa Properties GENERAL_CONTRACTOR, OD_SELECT $23,342.50 6 Upgrade [DAT…" at bounding box center [697, 356] width 864 height 56
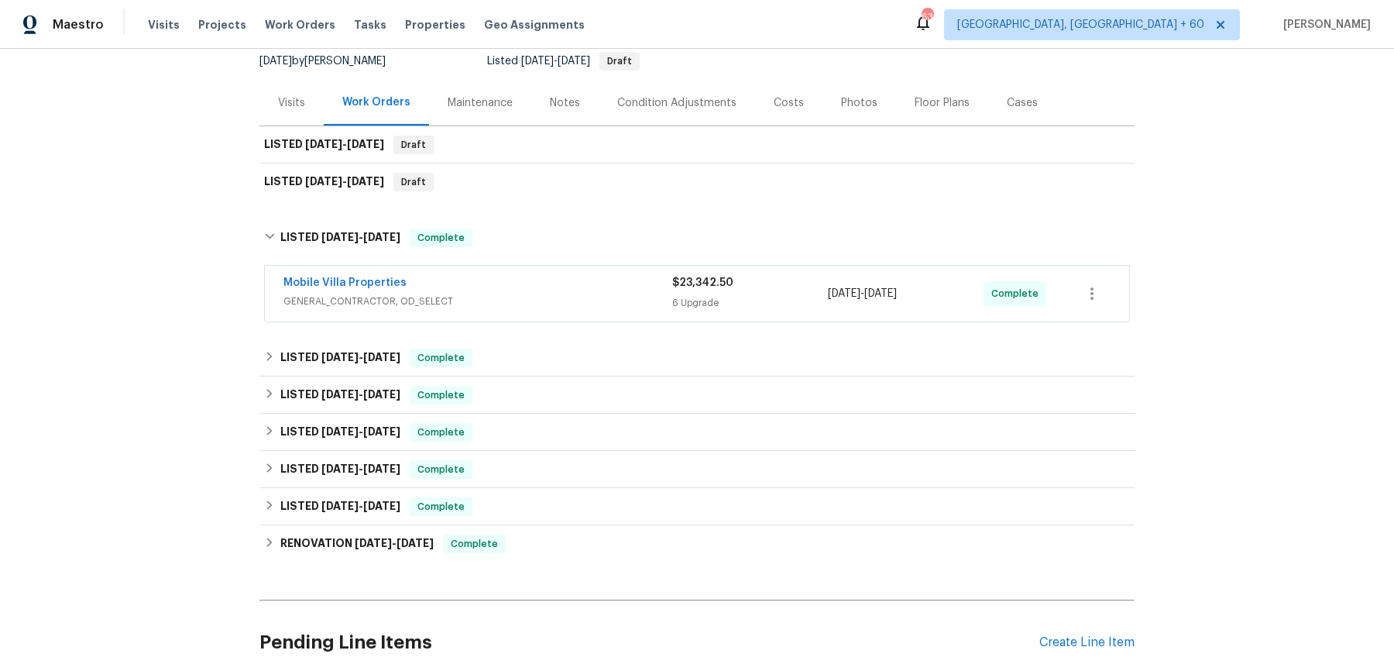
click at [522, 294] on span "GENERAL_CONTRACTOR, OD_SELECT" at bounding box center [477, 300] width 389 height 15
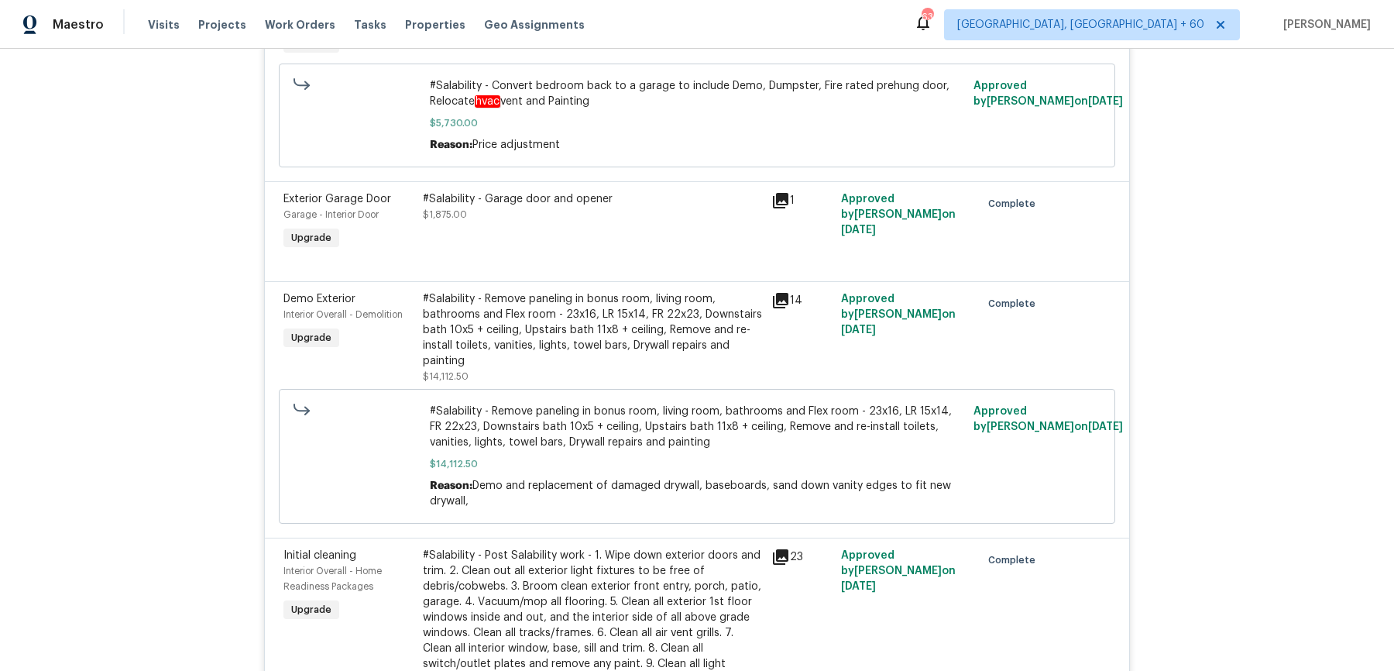
scroll to position [1982, 0]
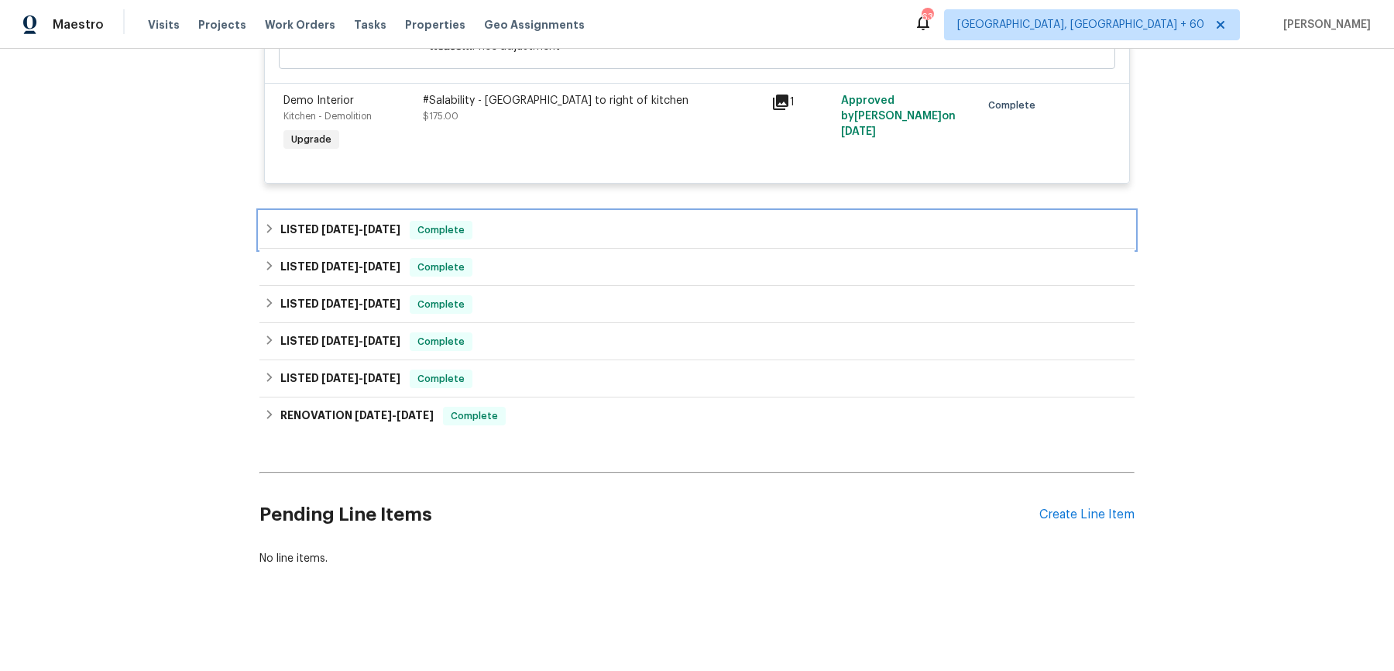
click at [473, 217] on div "LISTED [DATE] - [DATE] Complete" at bounding box center [696, 229] width 875 height 37
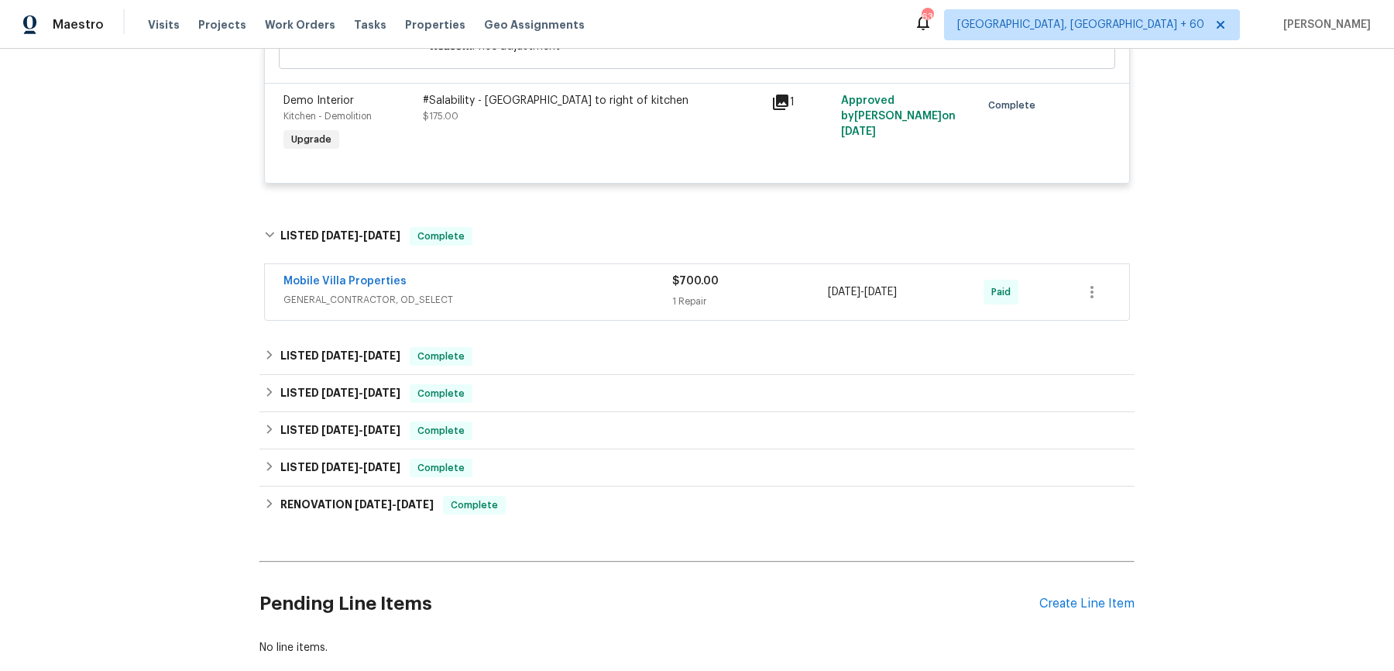
click at [500, 267] on div "Mobile Villa Properties GENERAL_CONTRACTOR, OD_SELECT $700.00 1 Repair [DATE] -…" at bounding box center [697, 292] width 864 height 56
click at [500, 281] on div "Mobile Villa Properties" at bounding box center [477, 282] width 389 height 19
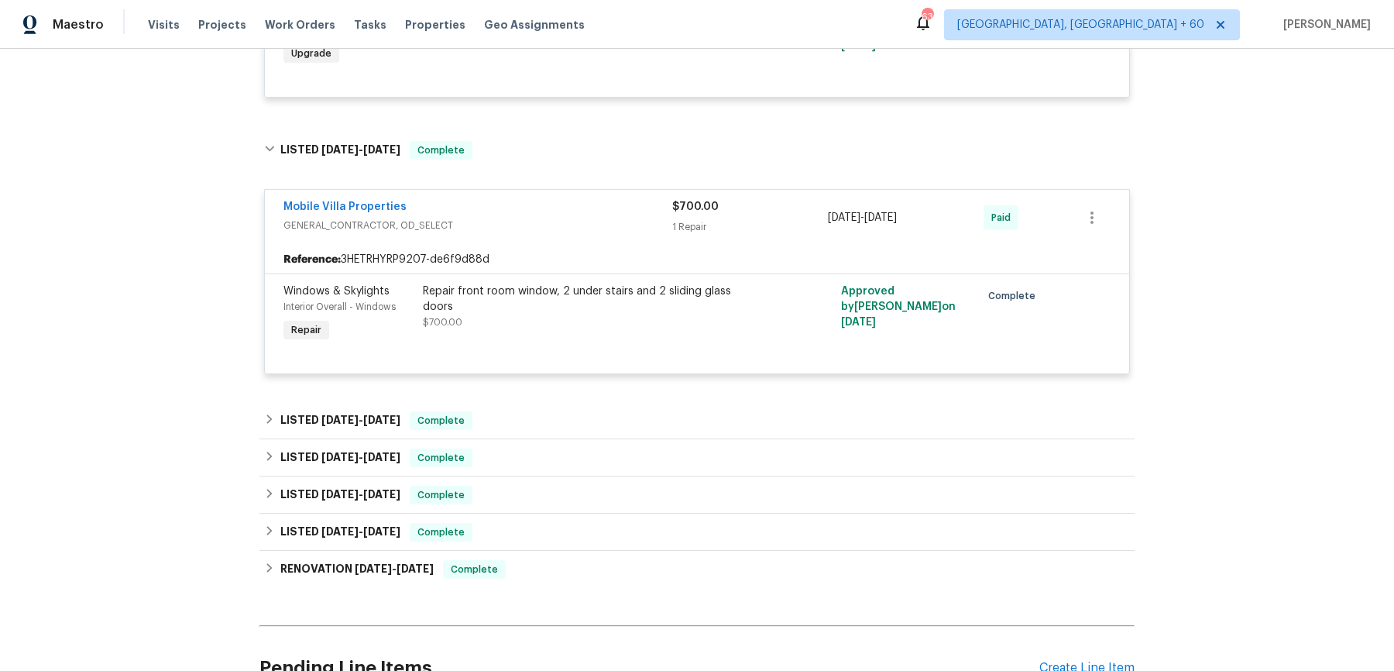
scroll to position [2039, 0]
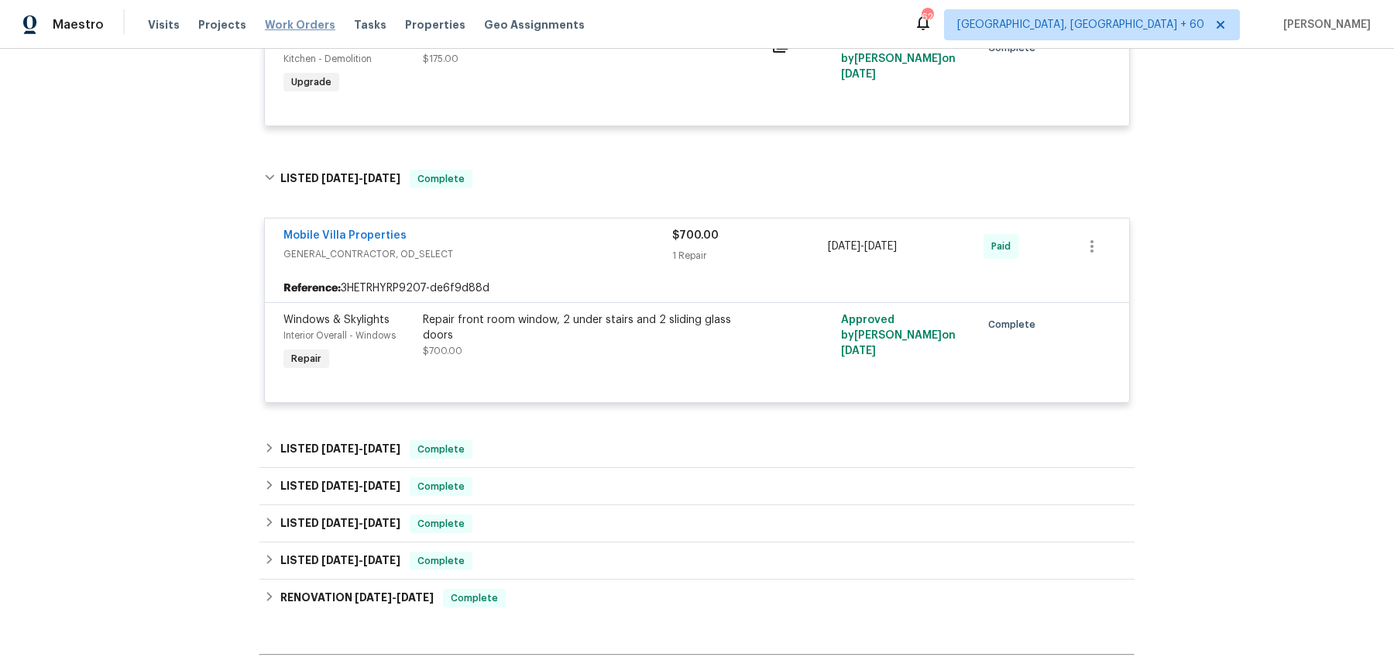
click at [300, 25] on span "Work Orders" at bounding box center [300, 24] width 70 height 15
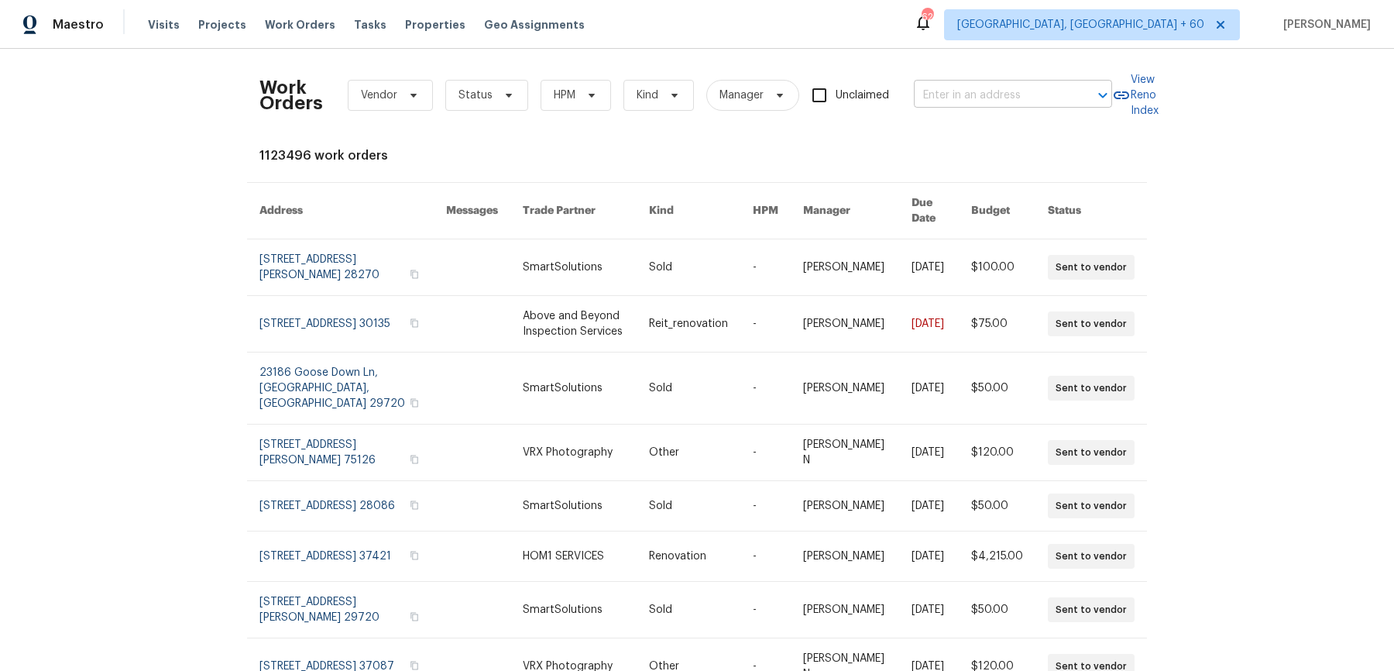
click at [941, 94] on input "text" at bounding box center [991, 96] width 155 height 24
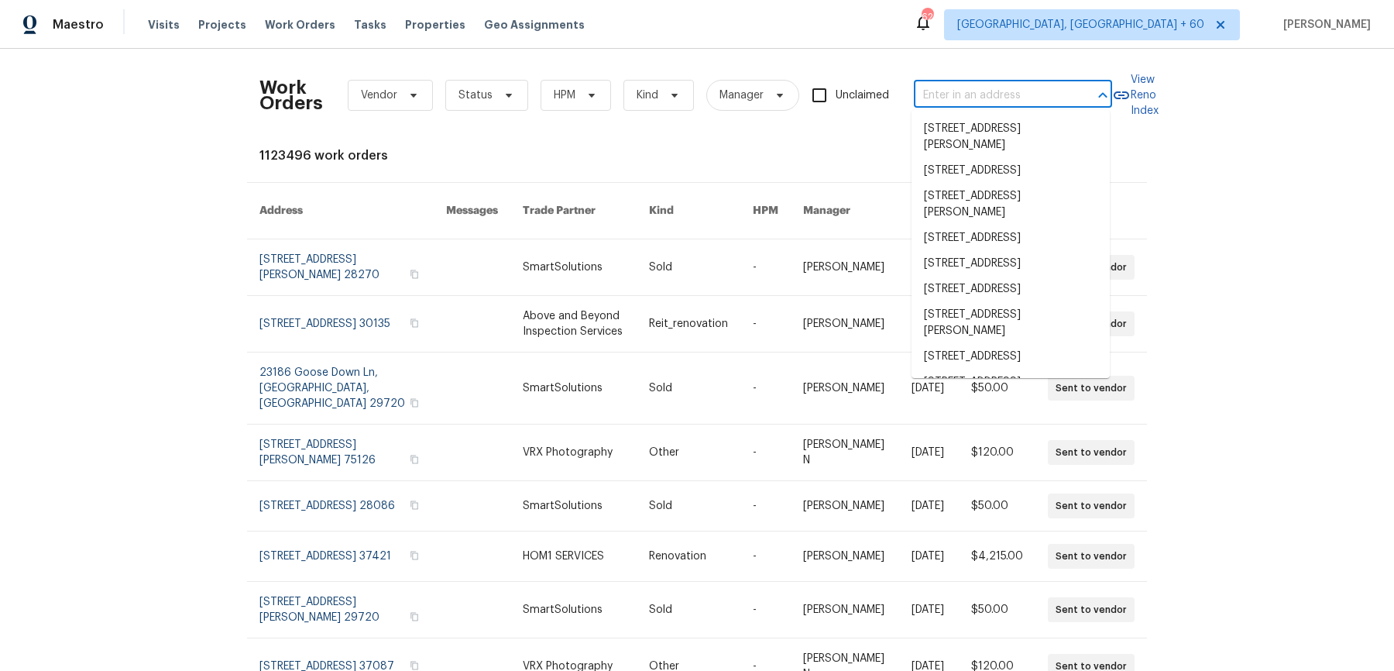
paste input "[STREET_ADDRESS]"
type input "[STREET_ADDRESS]"
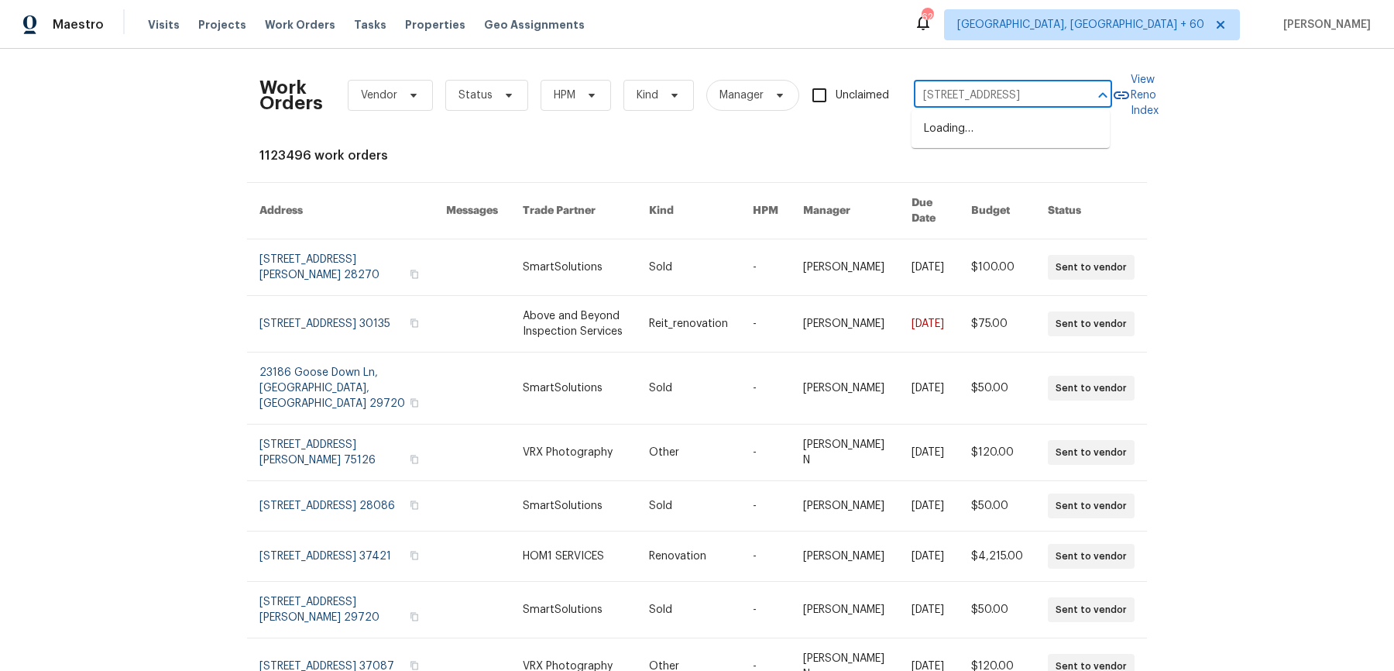
scroll to position [0, 42]
click at [975, 121] on li "[STREET_ADDRESS]" at bounding box center [1010, 129] width 198 height 26
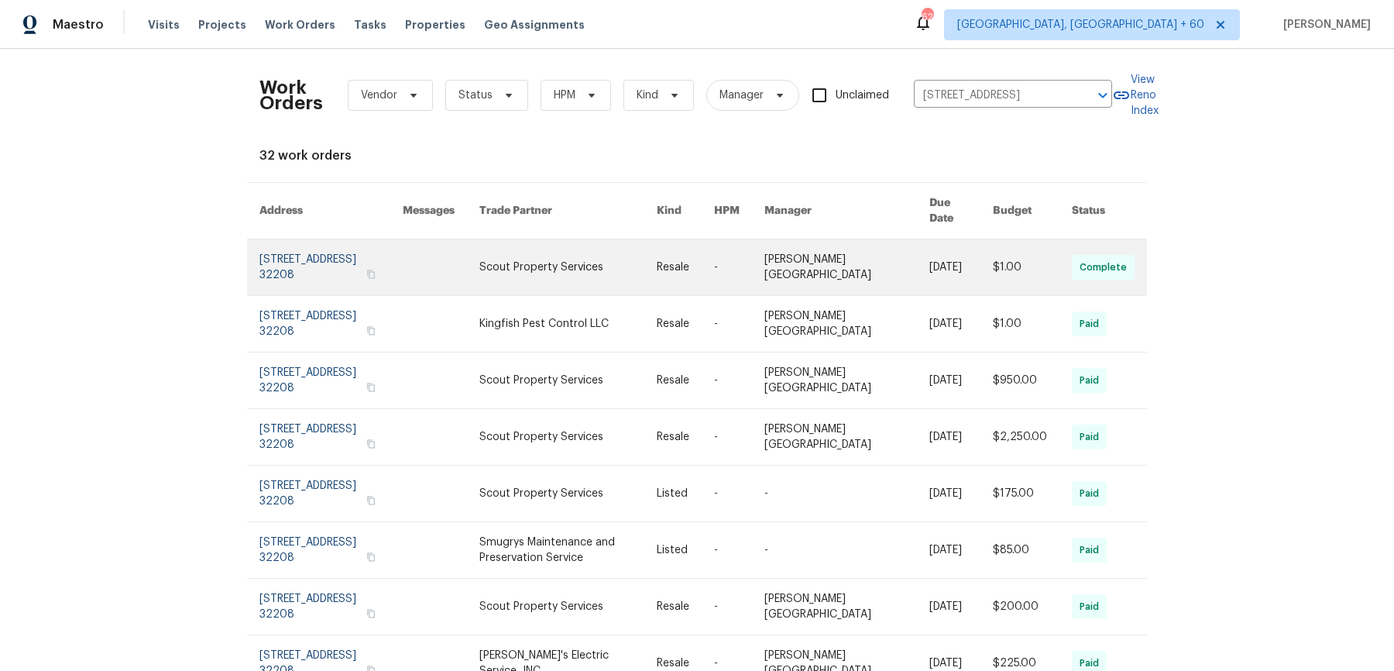
click at [813, 252] on link at bounding box center [846, 267] width 165 height 56
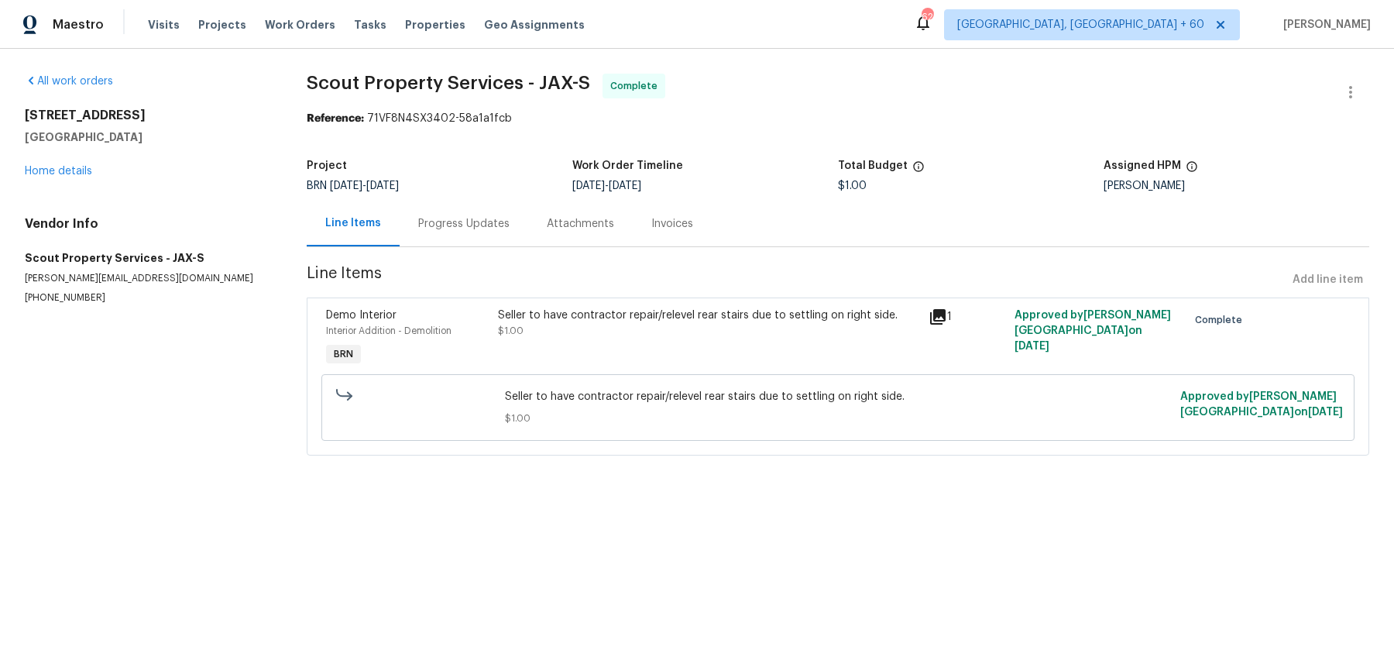
click at [67, 164] on div "[STREET_ADDRESS] Home details" at bounding box center [147, 143] width 245 height 71
click at [88, 172] on link "Home details" at bounding box center [58, 171] width 67 height 11
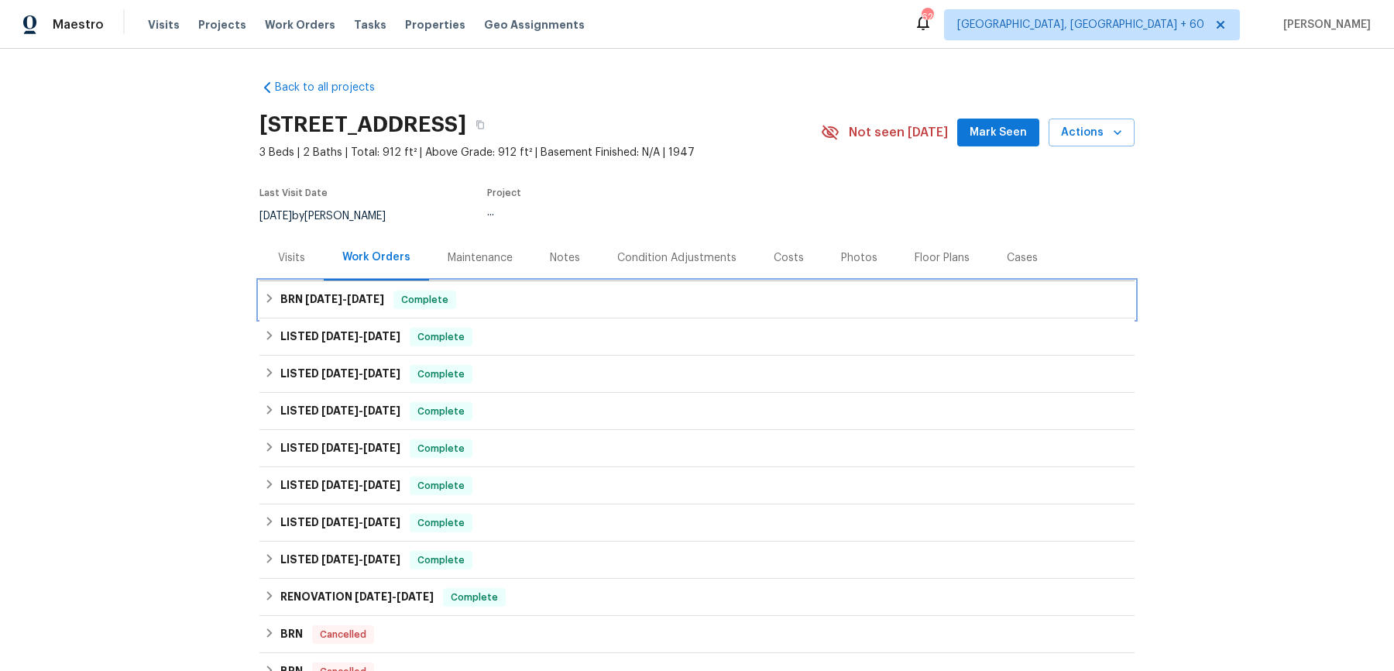
click at [432, 311] on div "BRN [DATE] - [DATE] Complete" at bounding box center [696, 299] width 875 height 37
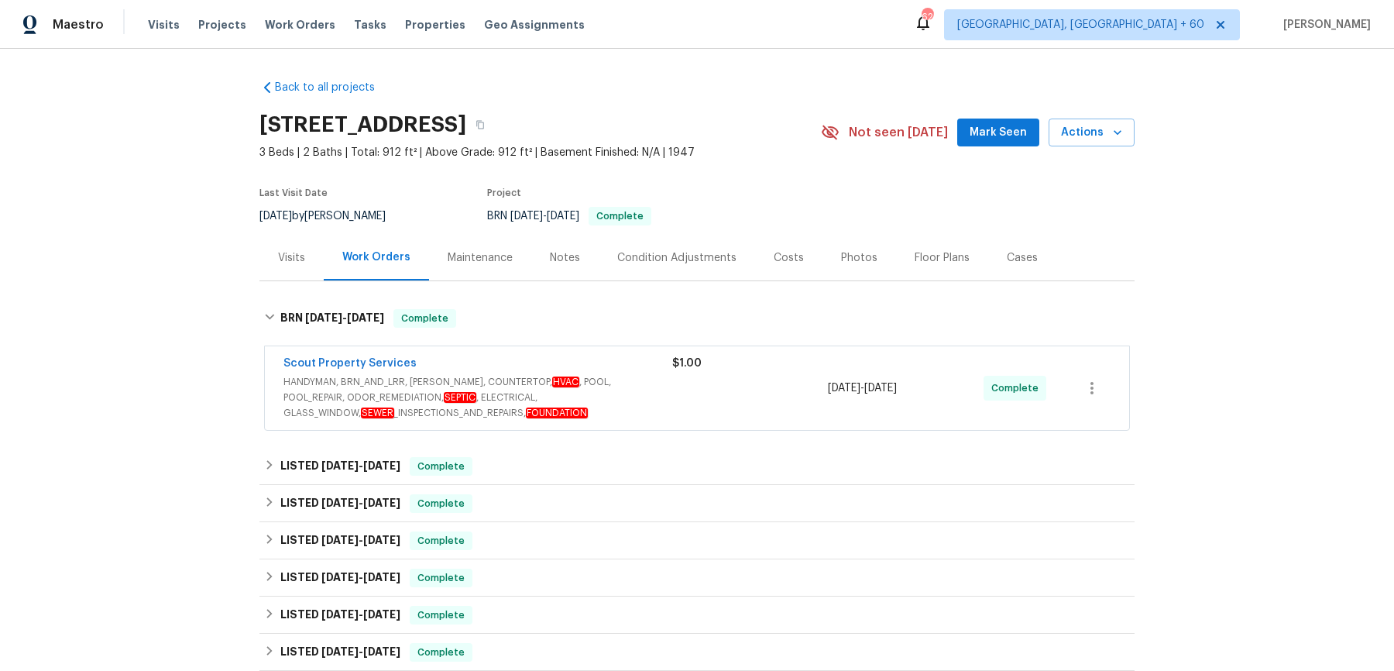
click at [558, 393] on span "HANDYMAN, BRN_AND_LRR, [PERSON_NAME], COUNTERTOP, HVAC , POOL, POOL_REPAIR, ODO…" at bounding box center [477, 397] width 389 height 46
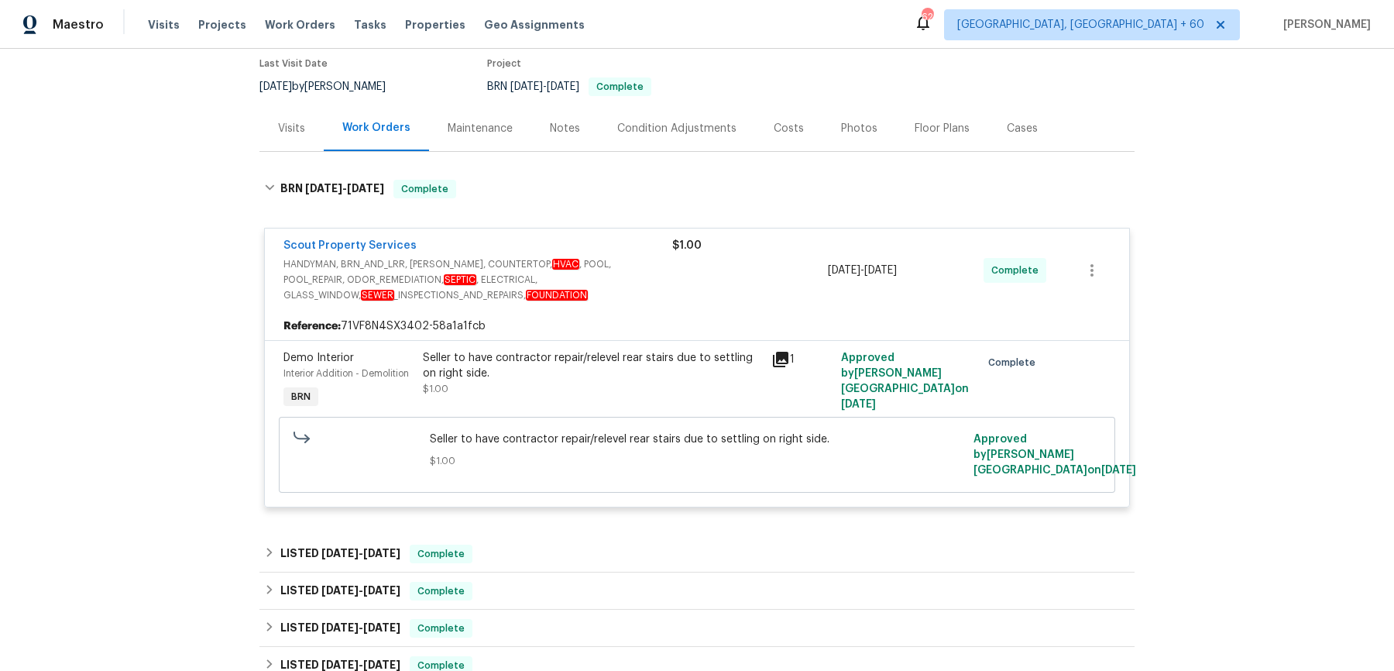
scroll to position [132, 0]
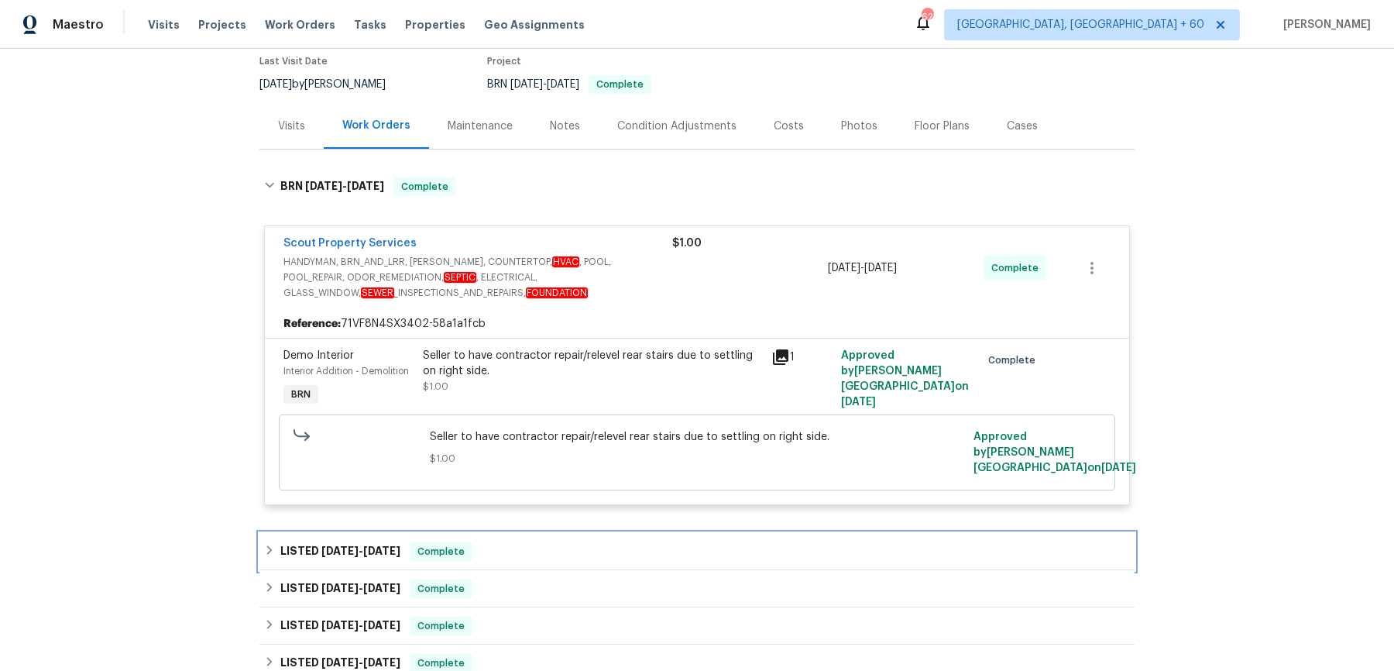
click at [489, 542] on div "LISTED [DATE] - [DATE] Complete" at bounding box center [697, 551] width 866 height 19
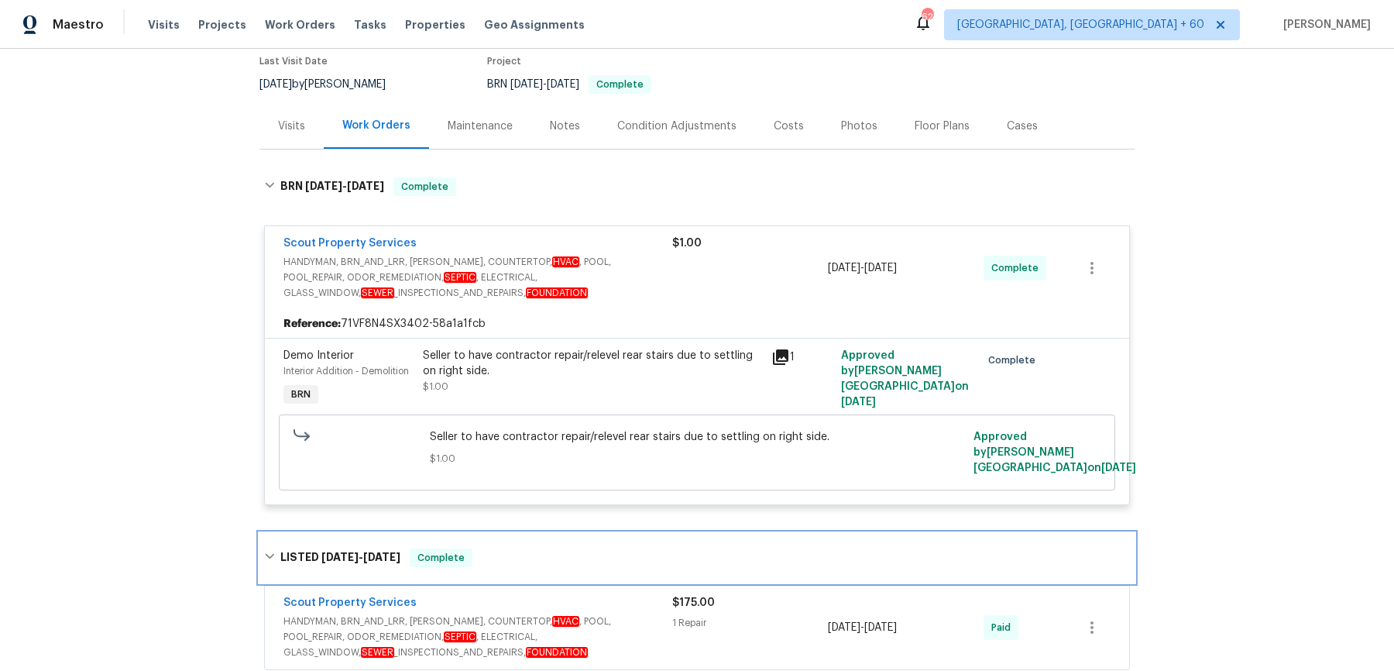
scroll to position [283, 0]
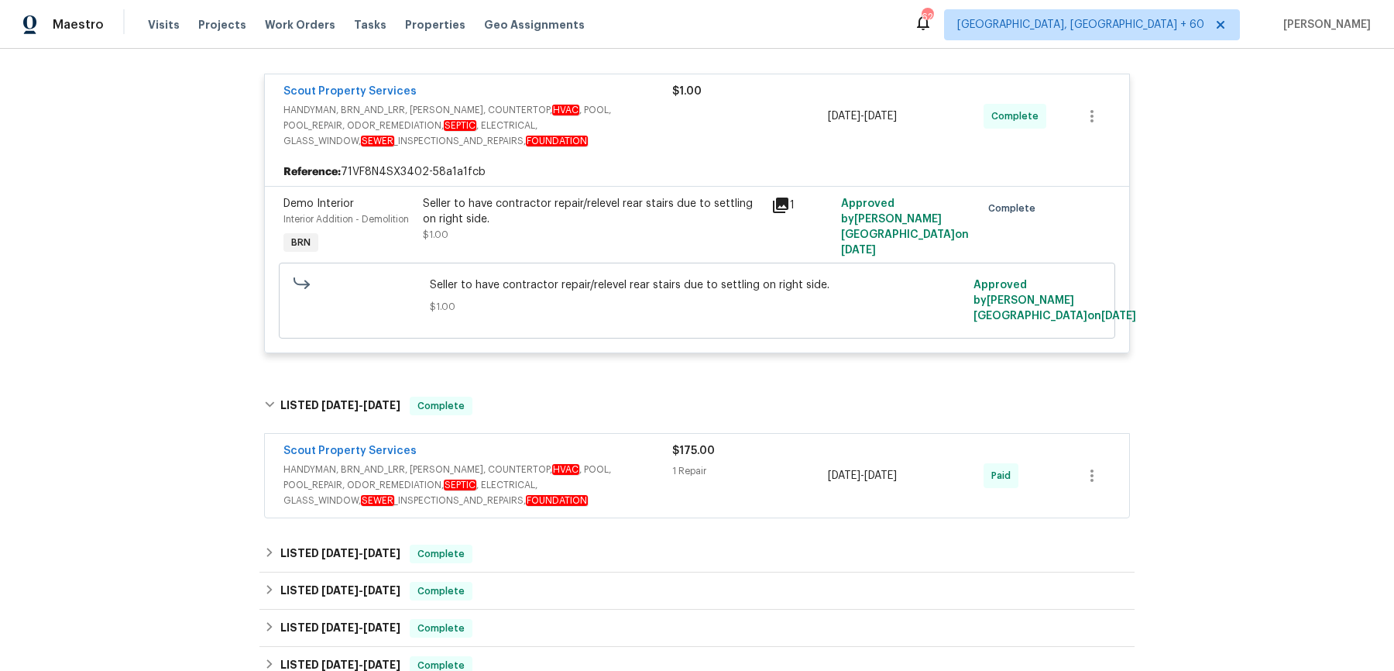
click at [546, 499] on span "HANDYMAN, BRN_AND_LRR, [PERSON_NAME], COUNTERTOP, HVAC , POOL, POOL_REPAIR, ODO…" at bounding box center [477, 485] width 389 height 46
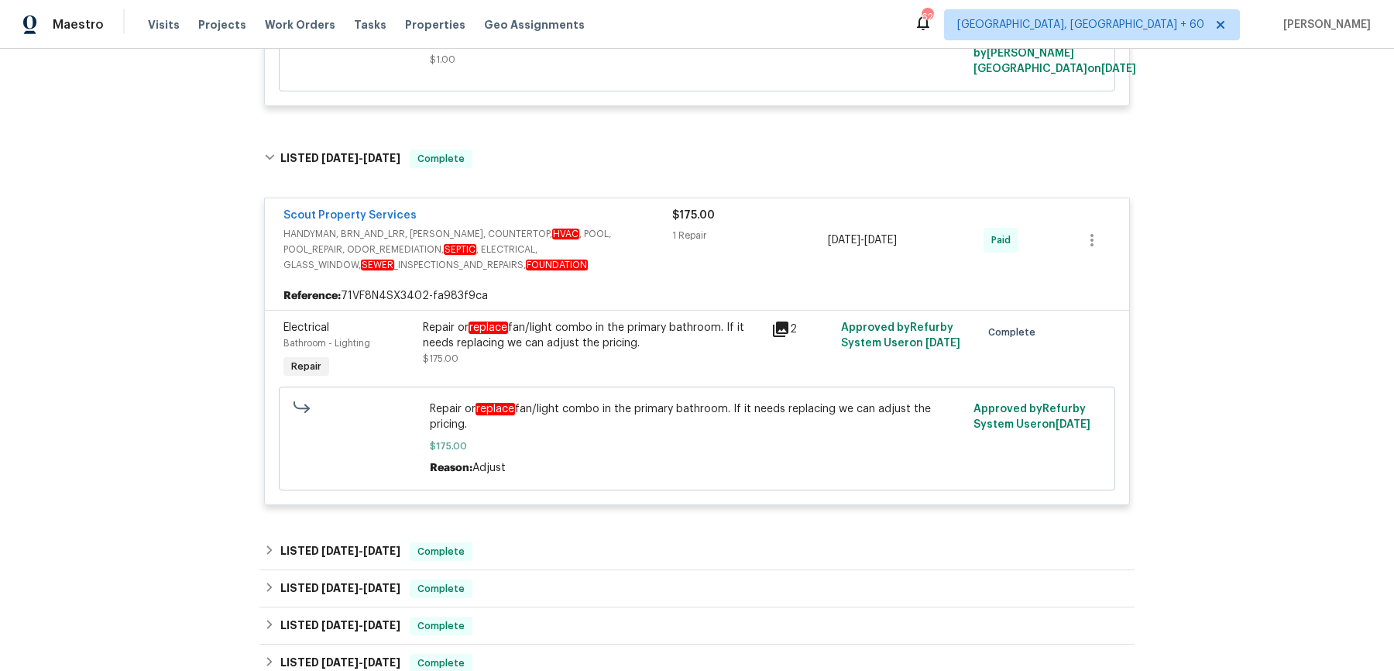
scroll to position [561, 0]
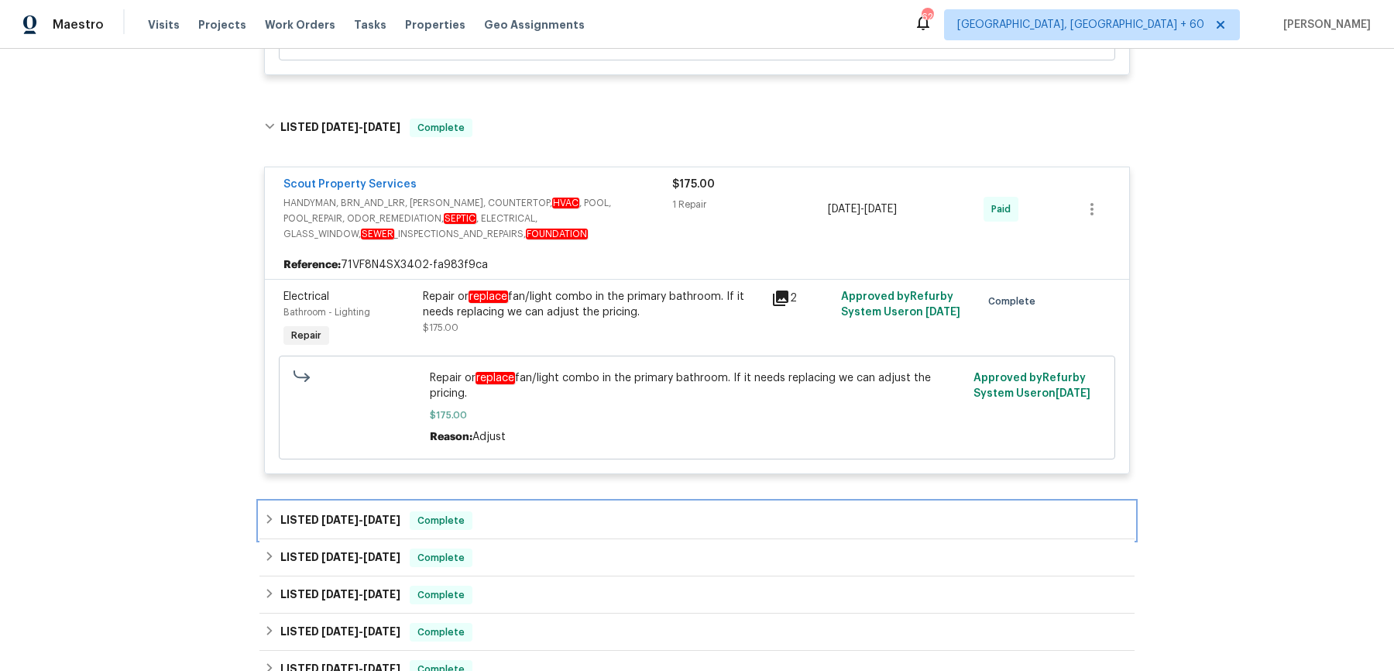
click at [510, 511] on div "LISTED [DATE] - [DATE] Complete" at bounding box center [697, 520] width 866 height 19
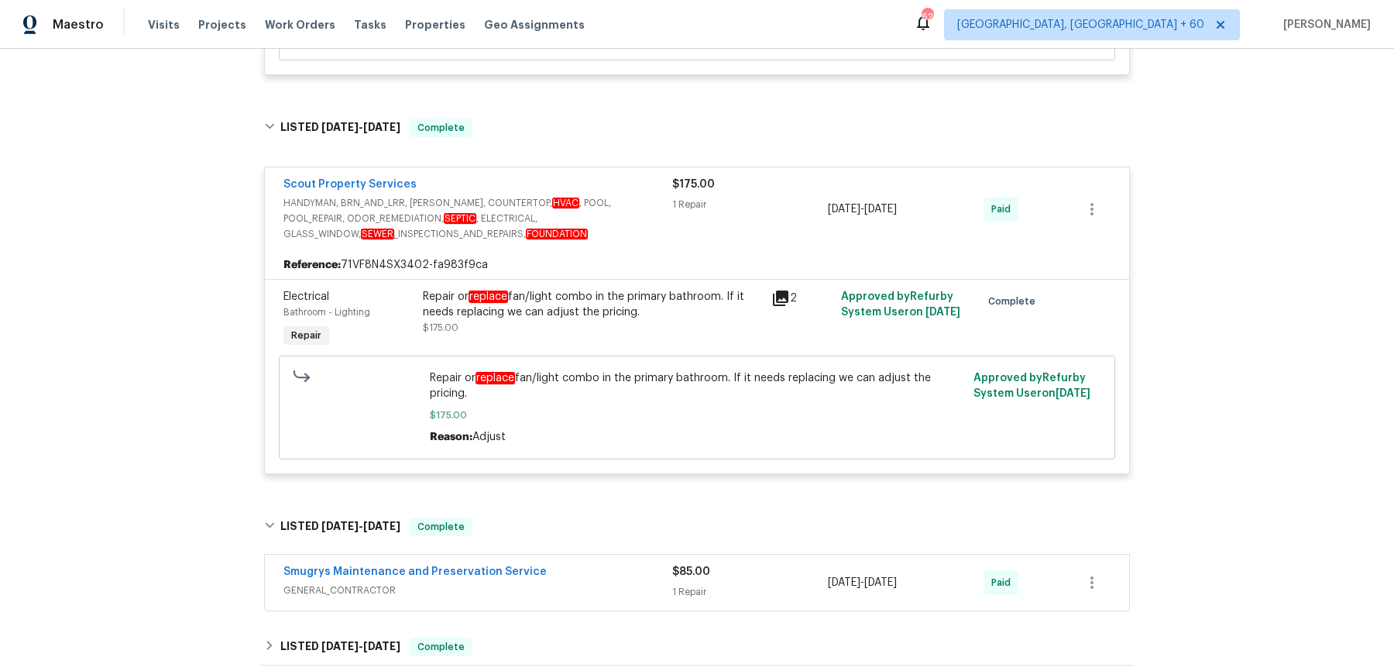
click at [582, 570] on div "Smugrys Maintenance and Preservation Service" at bounding box center [477, 573] width 389 height 19
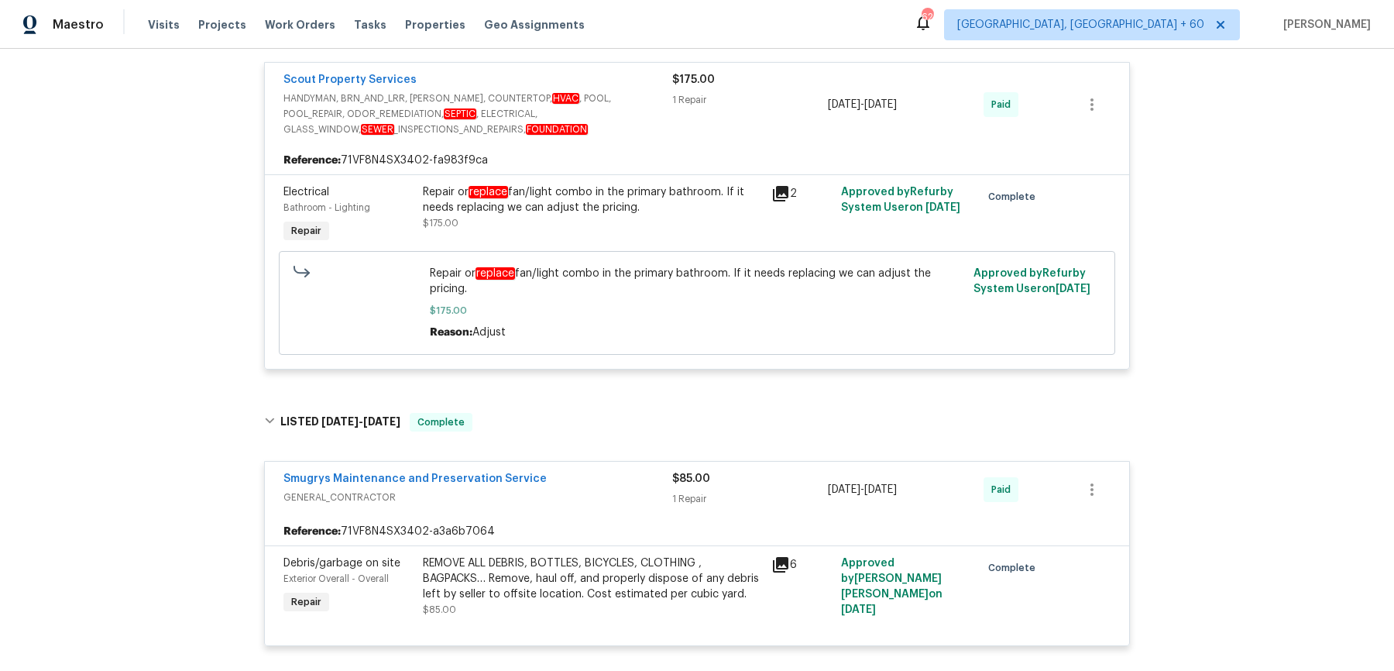
scroll to position [935, 0]
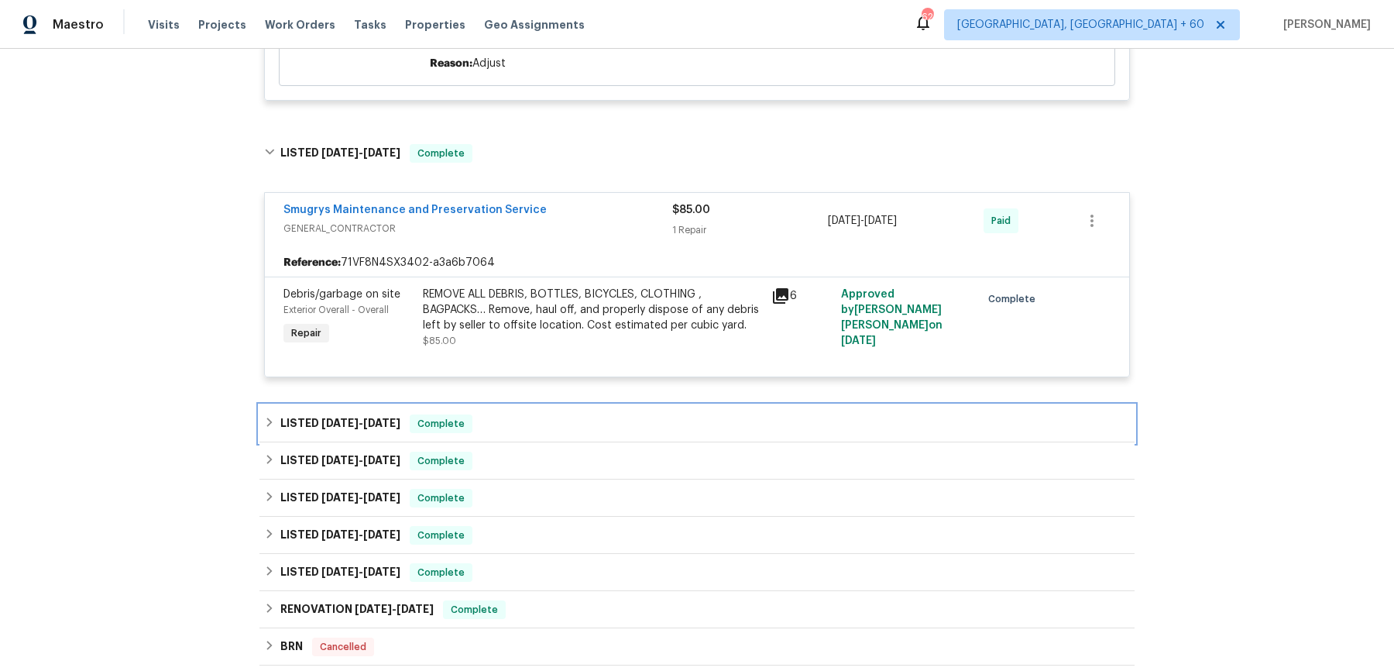
click at [576, 433] on div "LISTED [DATE] - [DATE] Complete" at bounding box center [696, 423] width 875 height 37
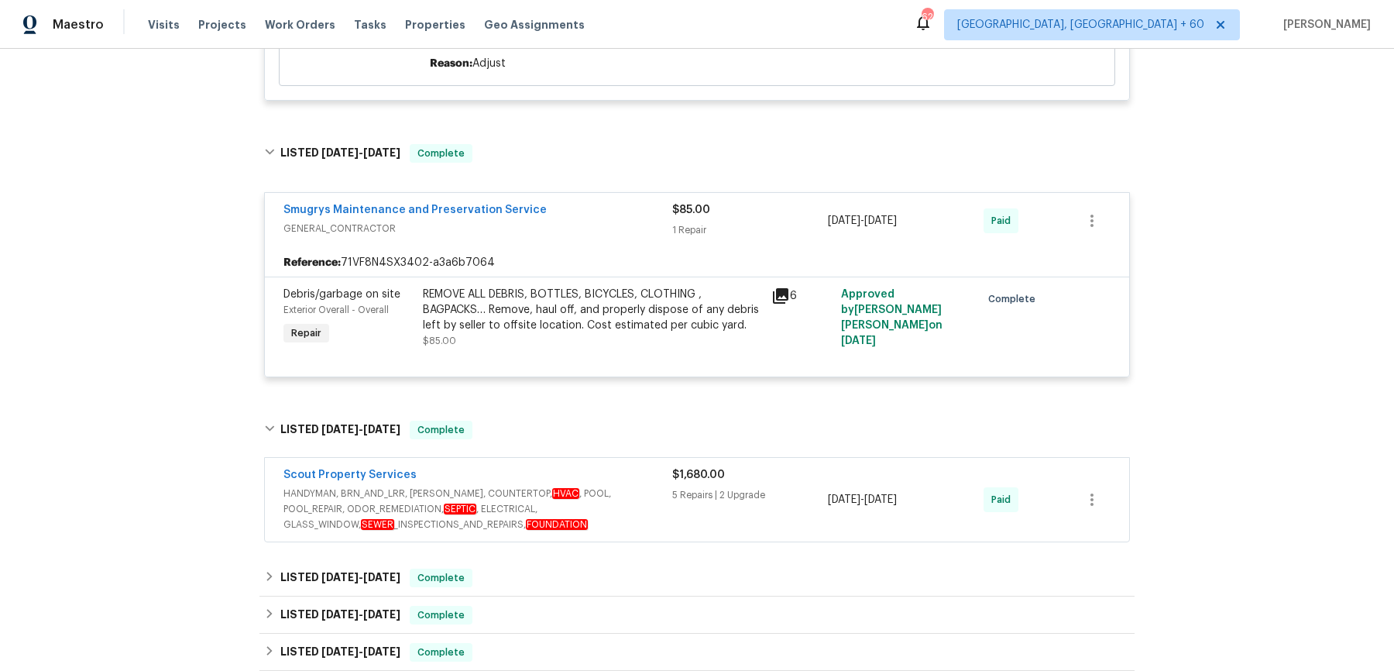
click at [565, 486] on span "HANDYMAN, BRN_AND_LRR, [PERSON_NAME], COUNTERTOP, HVAC , POOL, POOL_REPAIR, ODO…" at bounding box center [477, 509] width 389 height 46
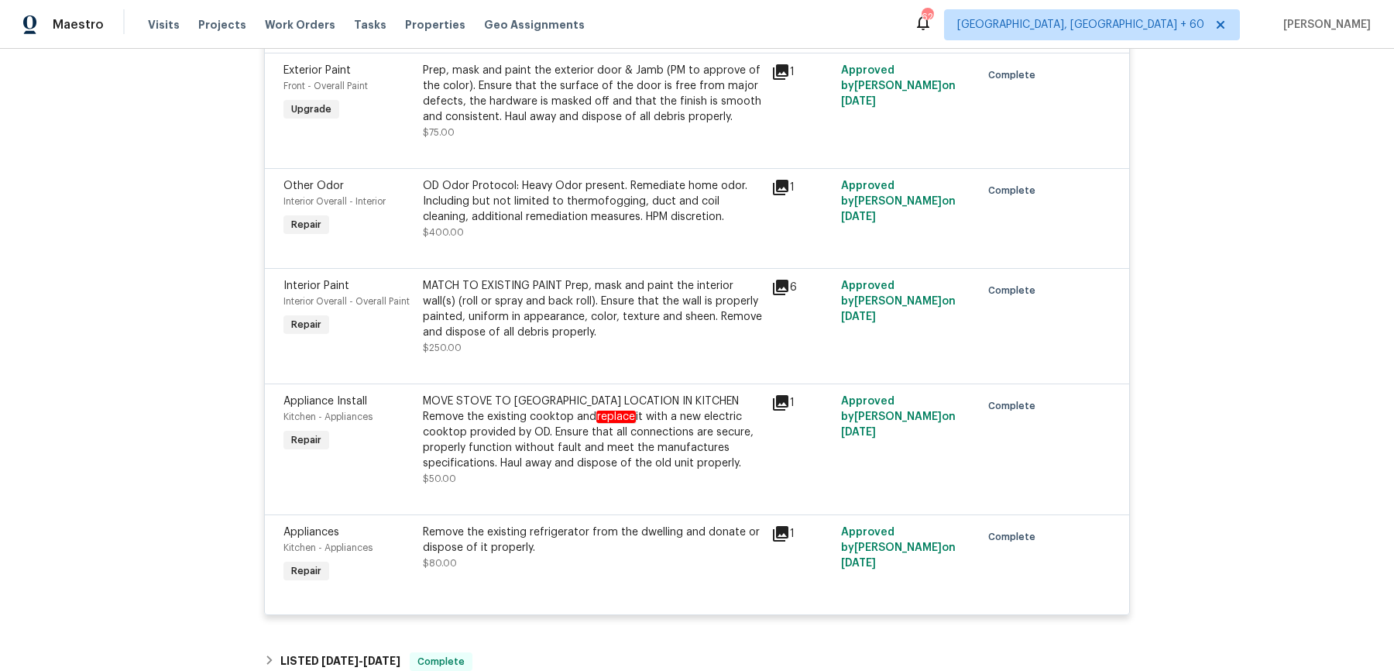
scroll to position [2281, 0]
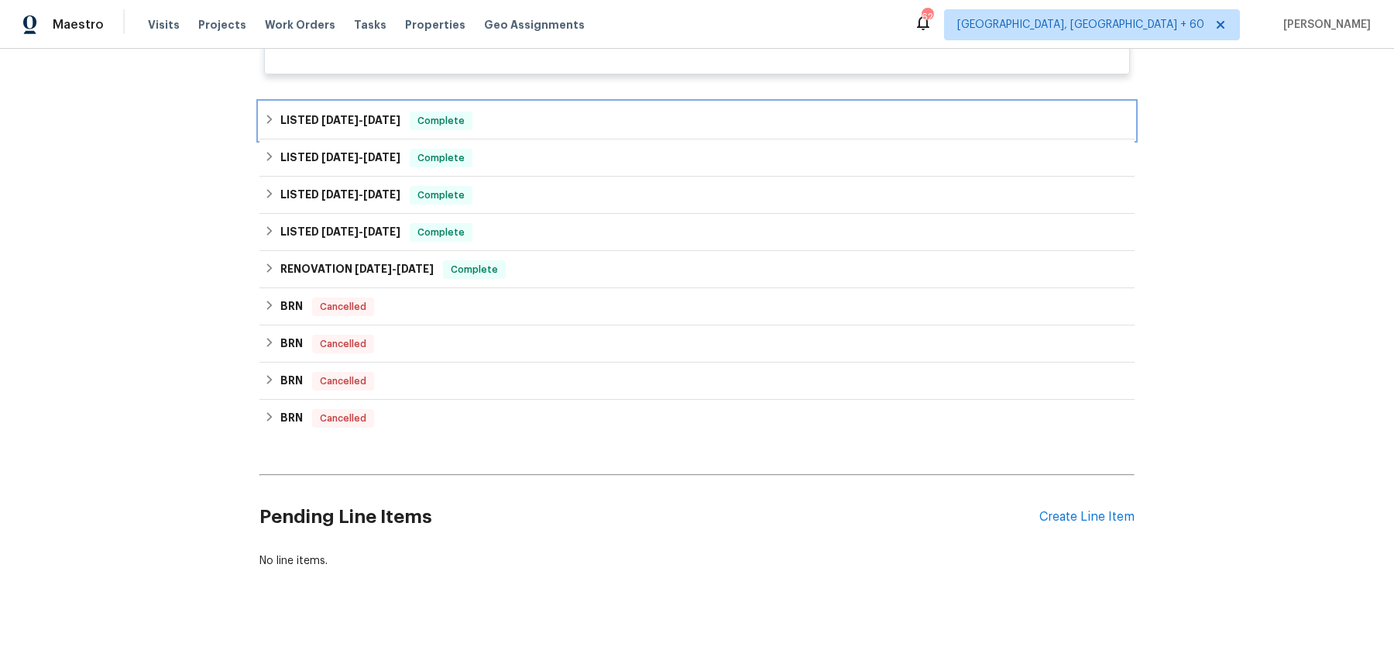
click at [572, 113] on div "LISTED [DATE] - [DATE] Complete" at bounding box center [697, 121] width 866 height 19
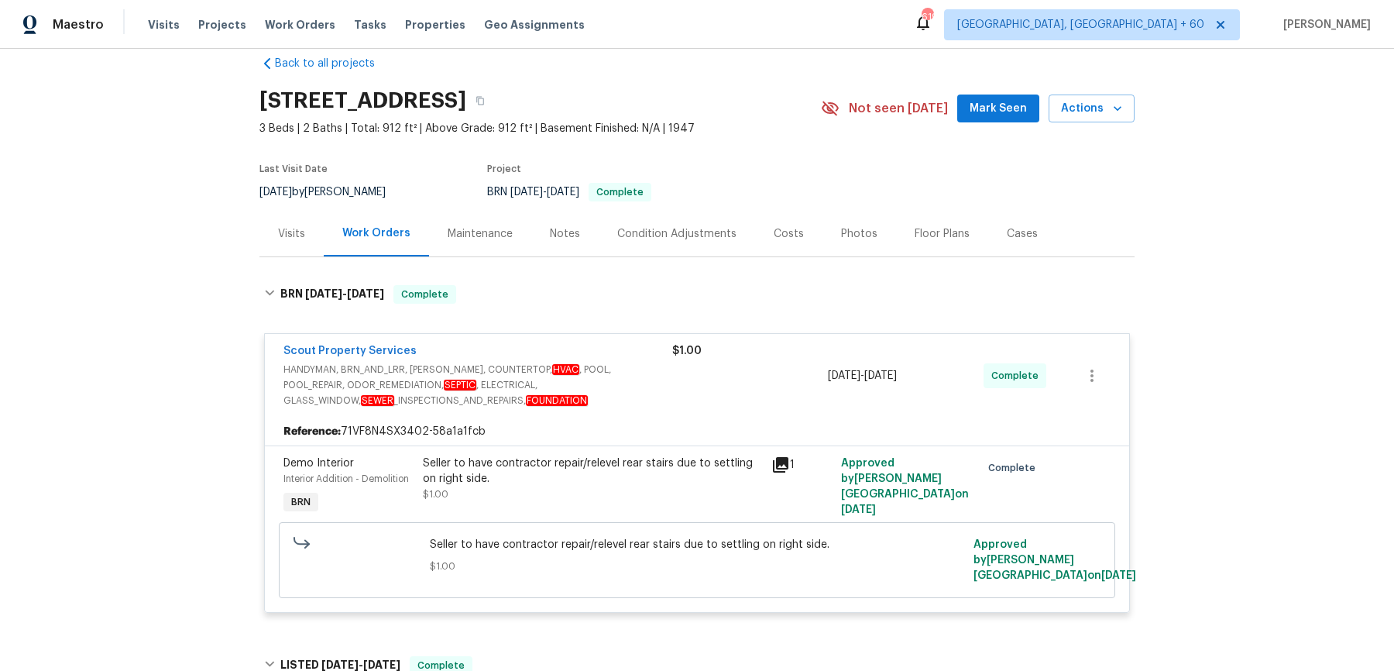
scroll to position [0, 0]
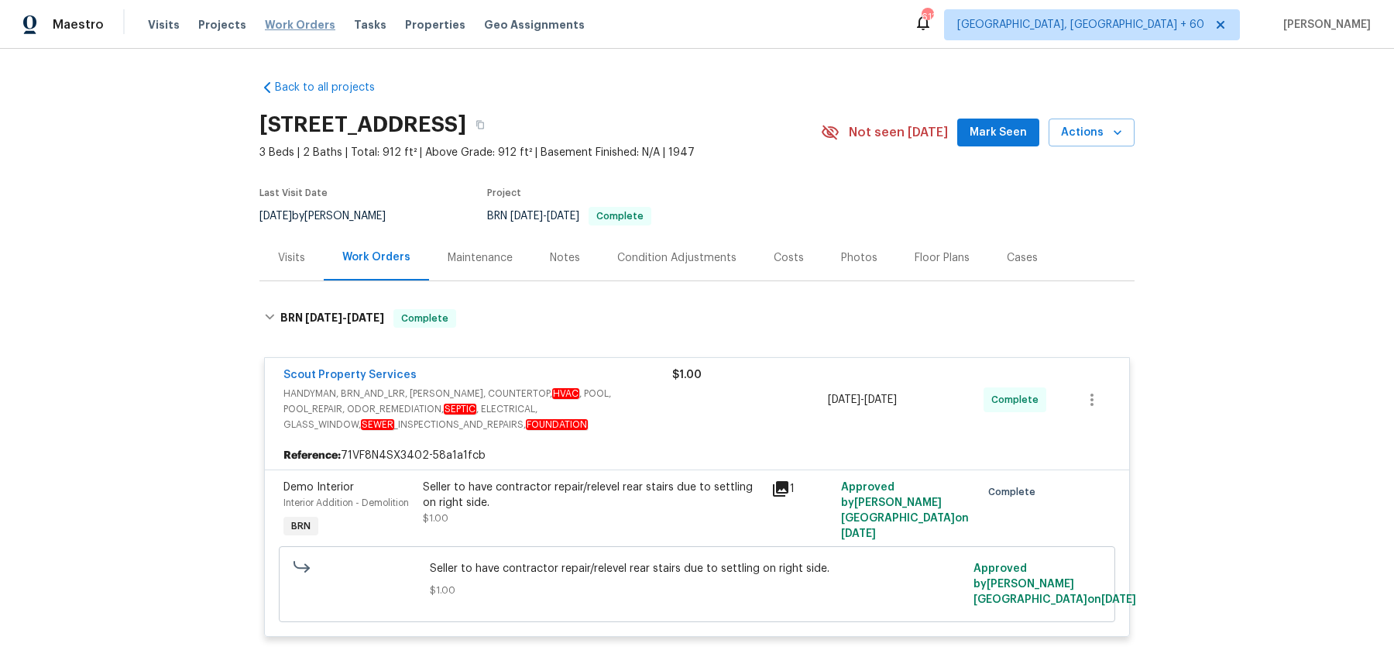
click at [286, 24] on span "Work Orders" at bounding box center [300, 24] width 70 height 15
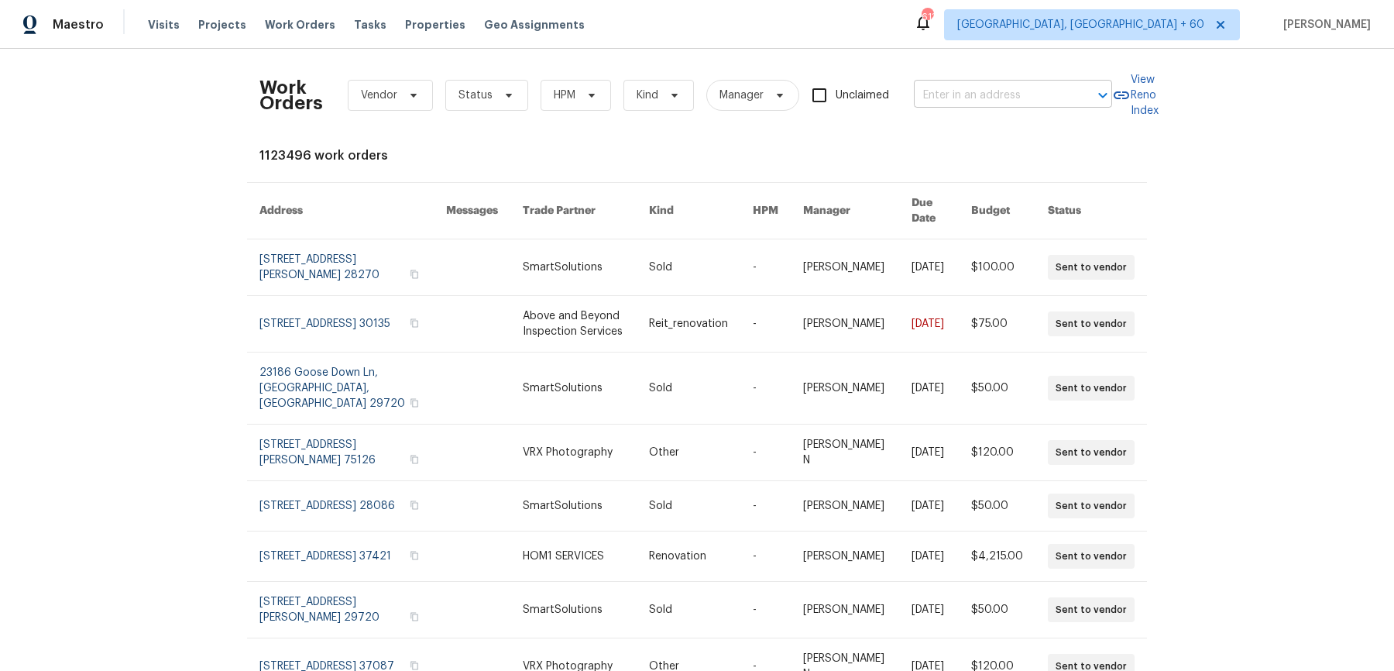
click at [949, 100] on input "text" at bounding box center [991, 96] width 155 height 24
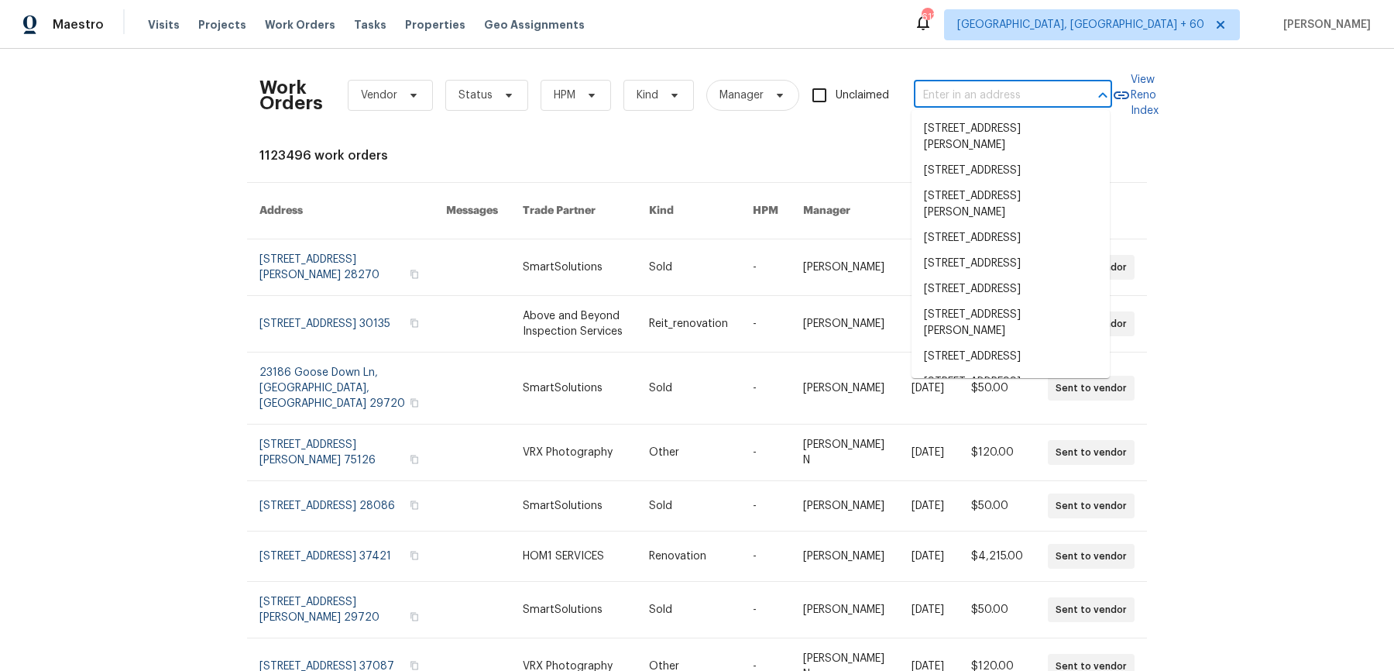
paste input "[STREET_ADDRESS][PERSON_NAME][PERSON_NAME]"
type input "[STREET_ADDRESS][PERSON_NAME][PERSON_NAME]"
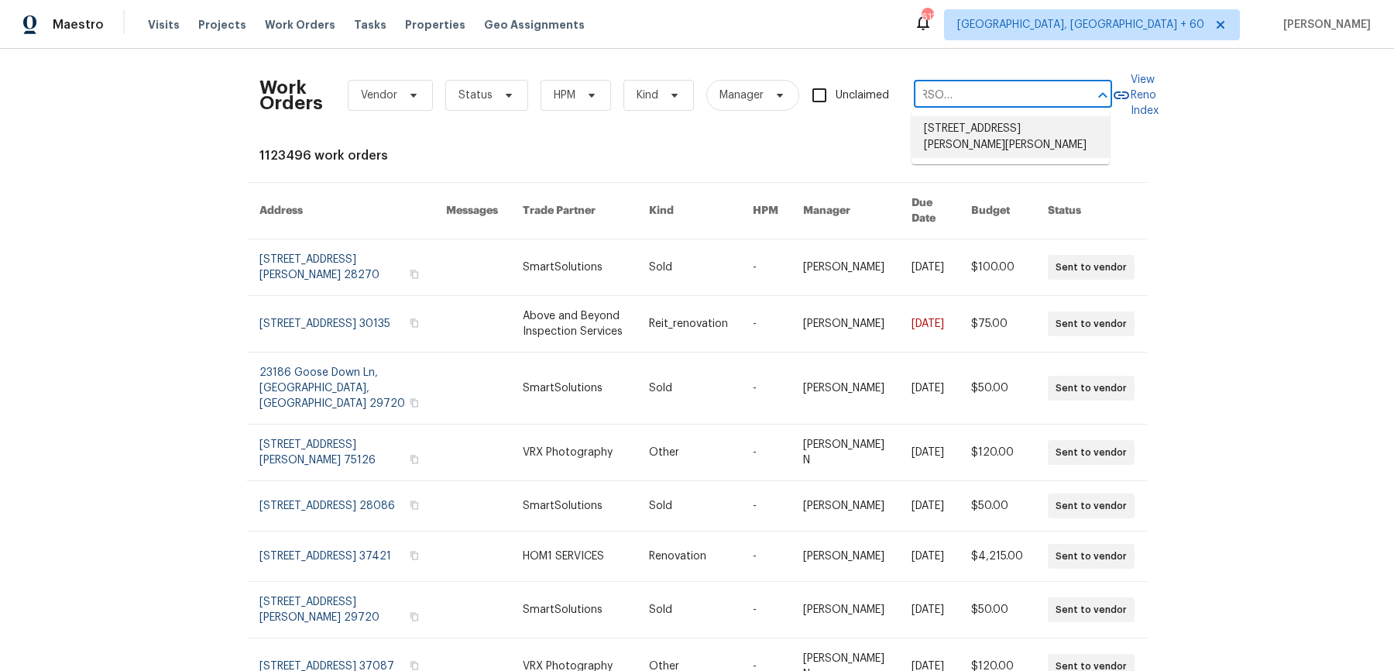
click at [945, 122] on li "[STREET_ADDRESS][PERSON_NAME][PERSON_NAME]" at bounding box center [1010, 137] width 198 height 42
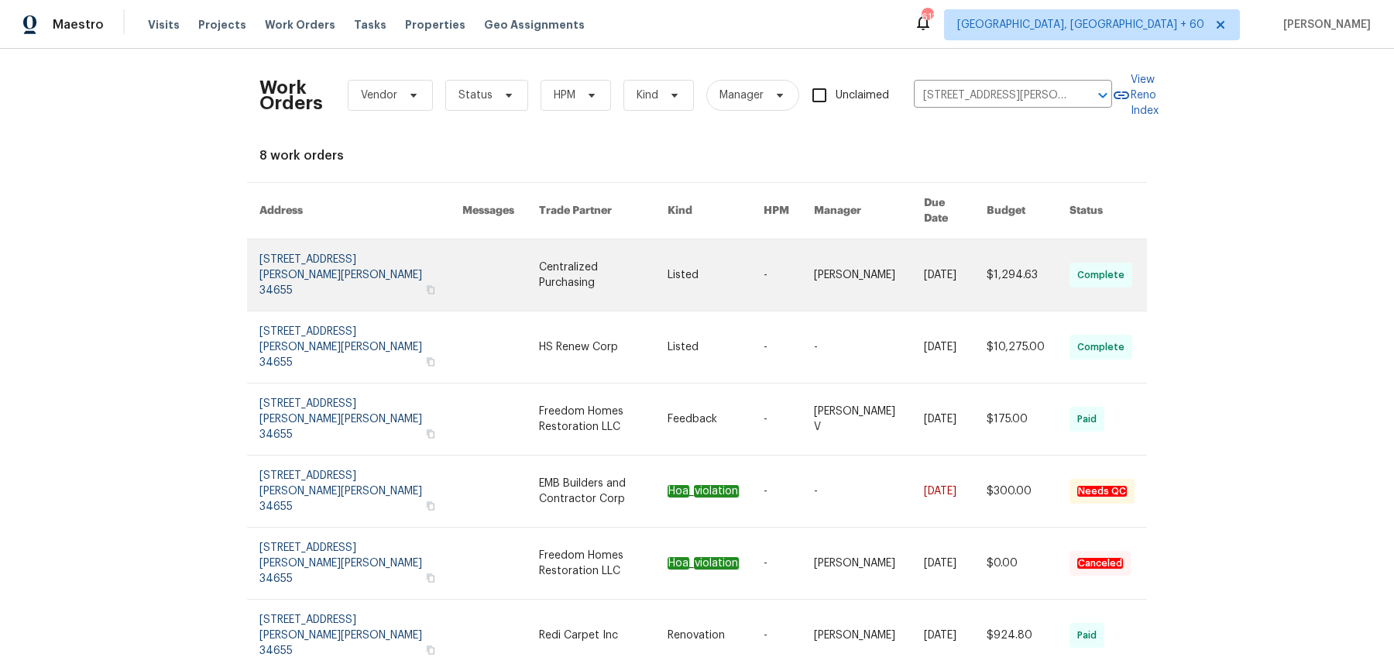
click at [777, 242] on link at bounding box center [789, 274] width 50 height 71
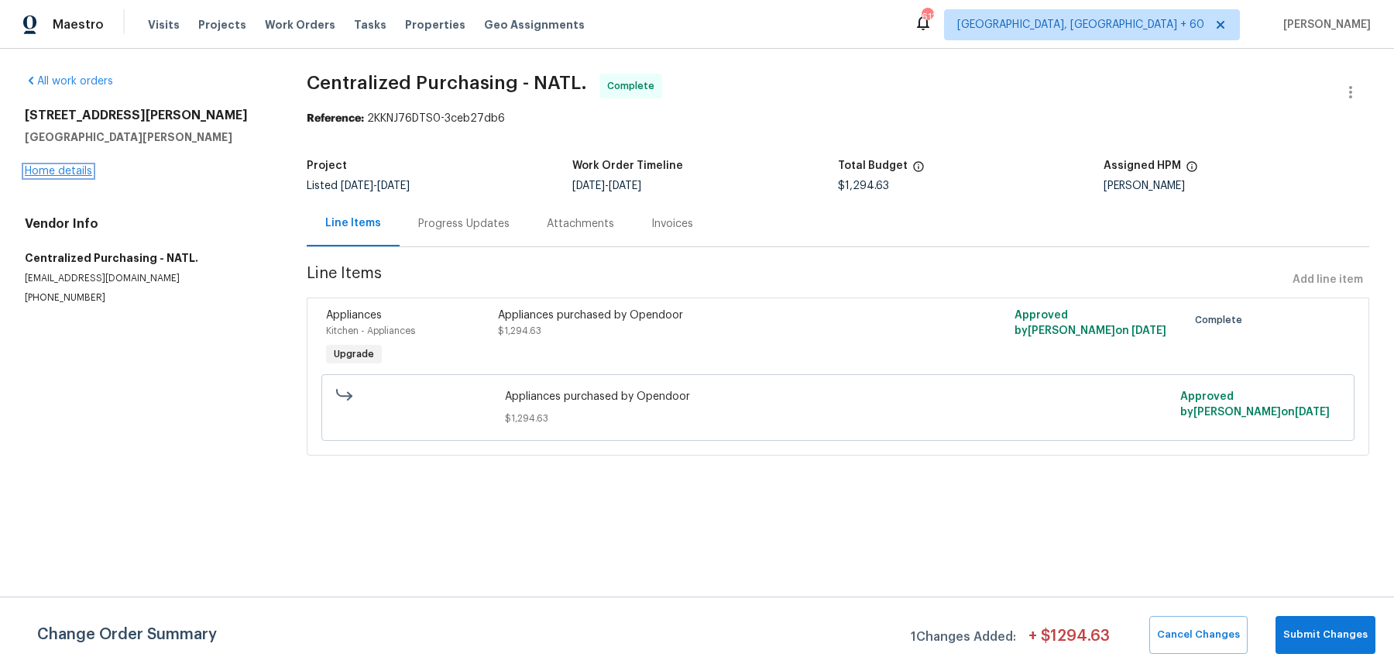
click at [74, 172] on link "Home details" at bounding box center [58, 171] width 67 height 11
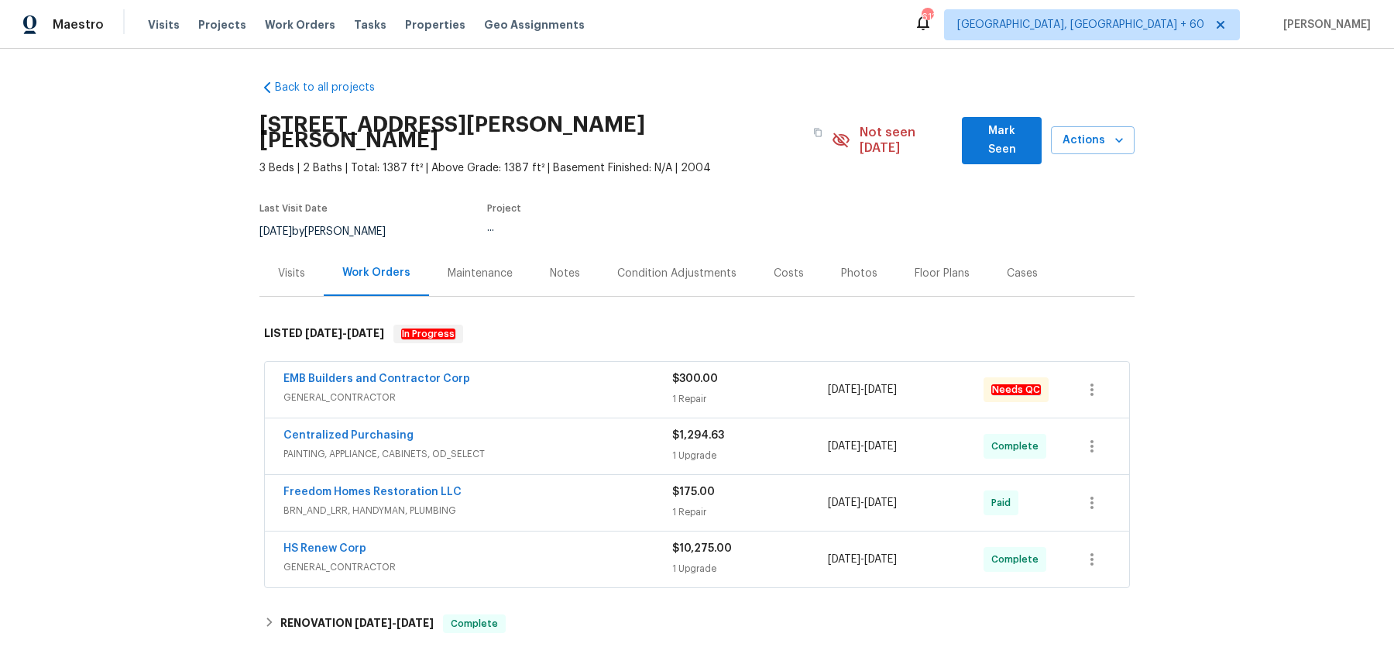
click at [577, 390] on span "GENERAL_CONTRACTOR" at bounding box center [477, 397] width 389 height 15
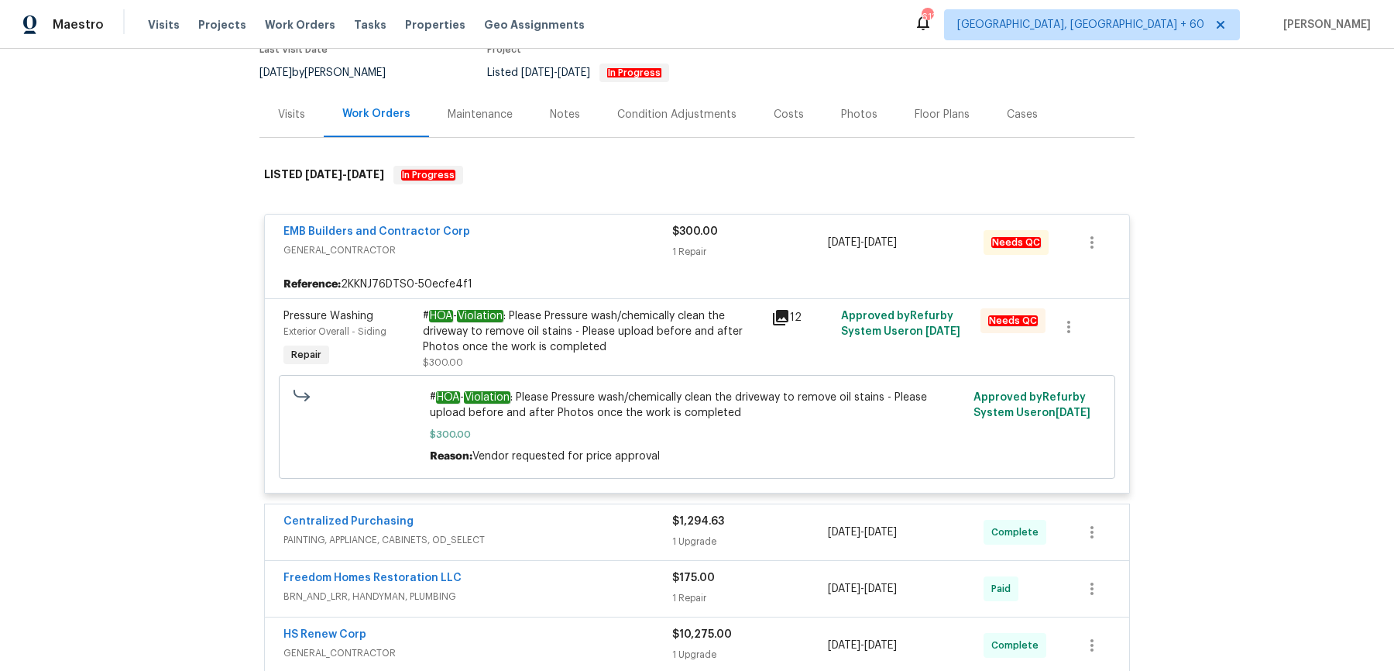
scroll to position [177, 0]
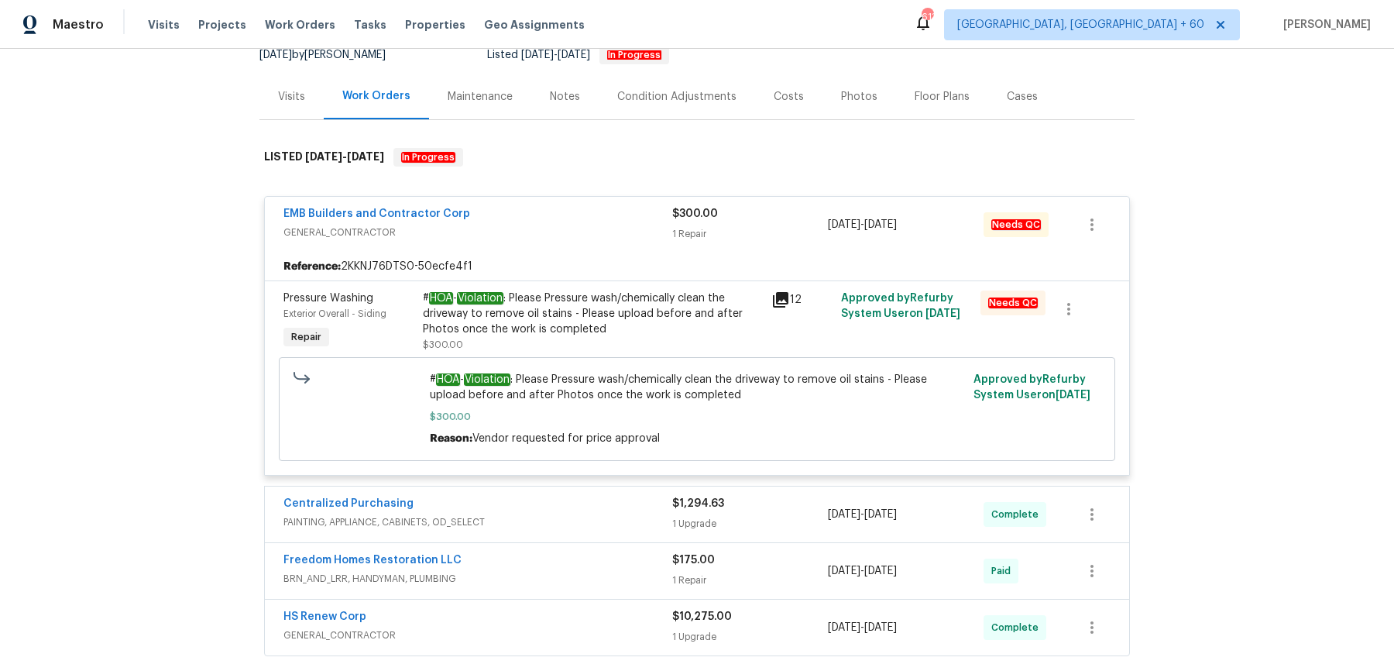
click at [585, 542] on div "Freedom Homes Restoration LLC BRN_AND_LRR, HANDYMAN, PLUMBING $175.00 1 Repair …" at bounding box center [697, 570] width 866 height 57
click at [585, 514] on span "PAINTING, APPLIANCE, CABINETS, OD_SELECT" at bounding box center [477, 521] width 389 height 15
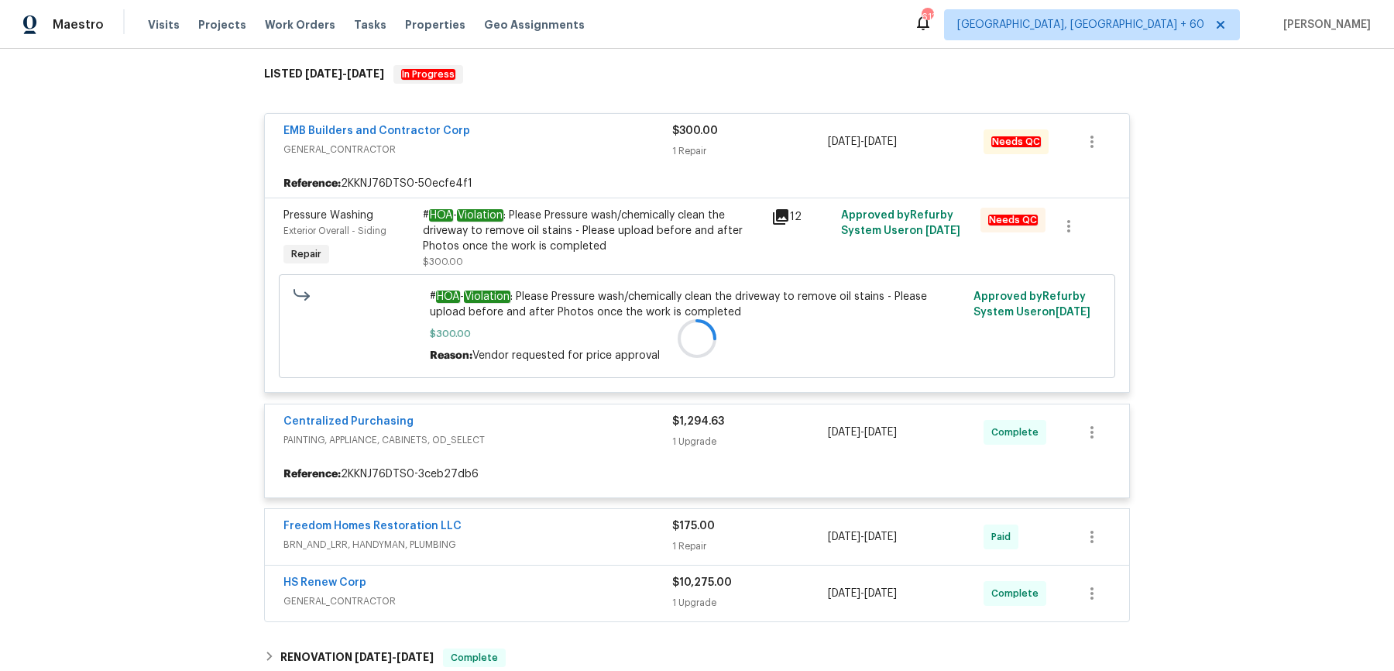
scroll to position [267, 0]
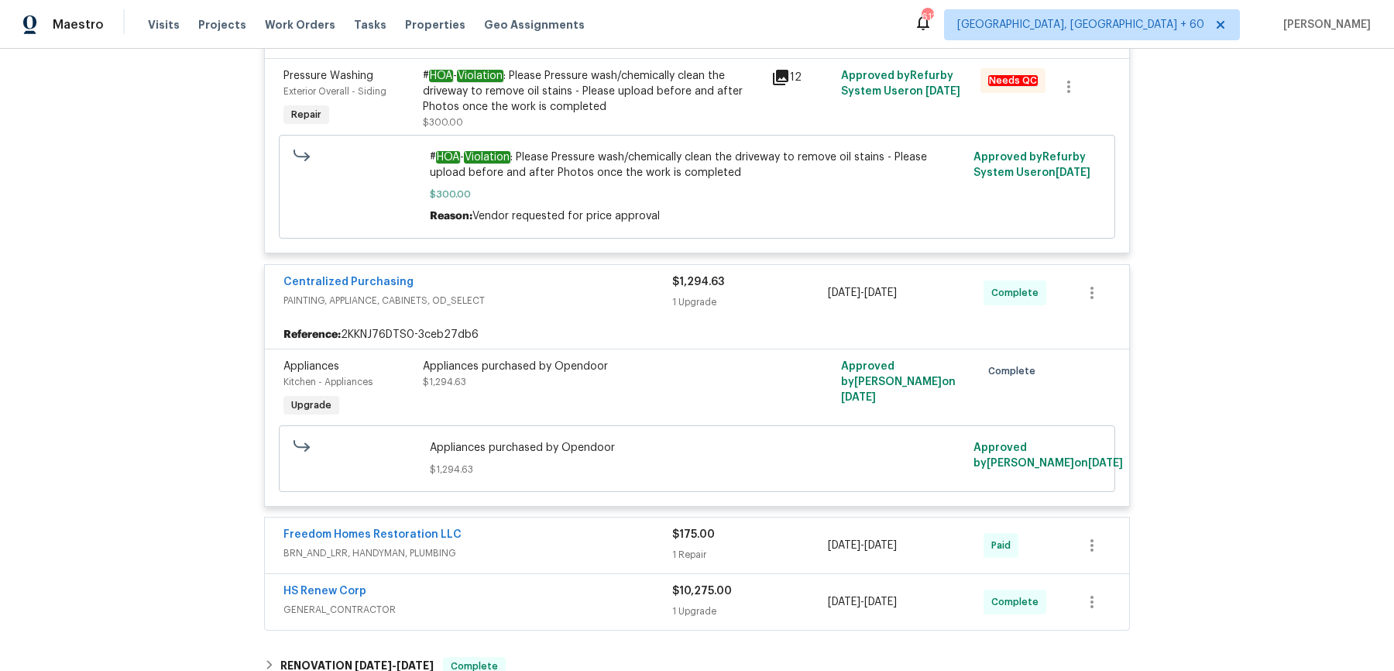
click at [599, 527] on div "Freedom Homes Restoration LLC" at bounding box center [477, 536] width 389 height 19
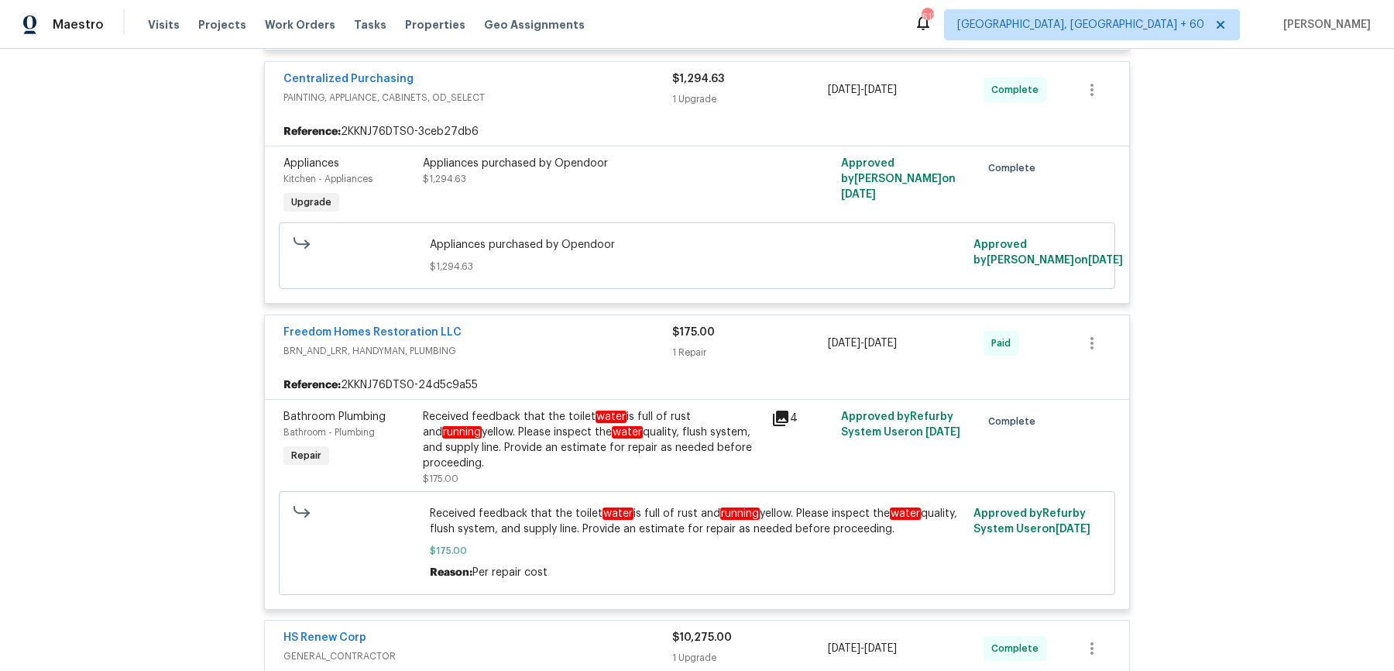
scroll to position [604, 0]
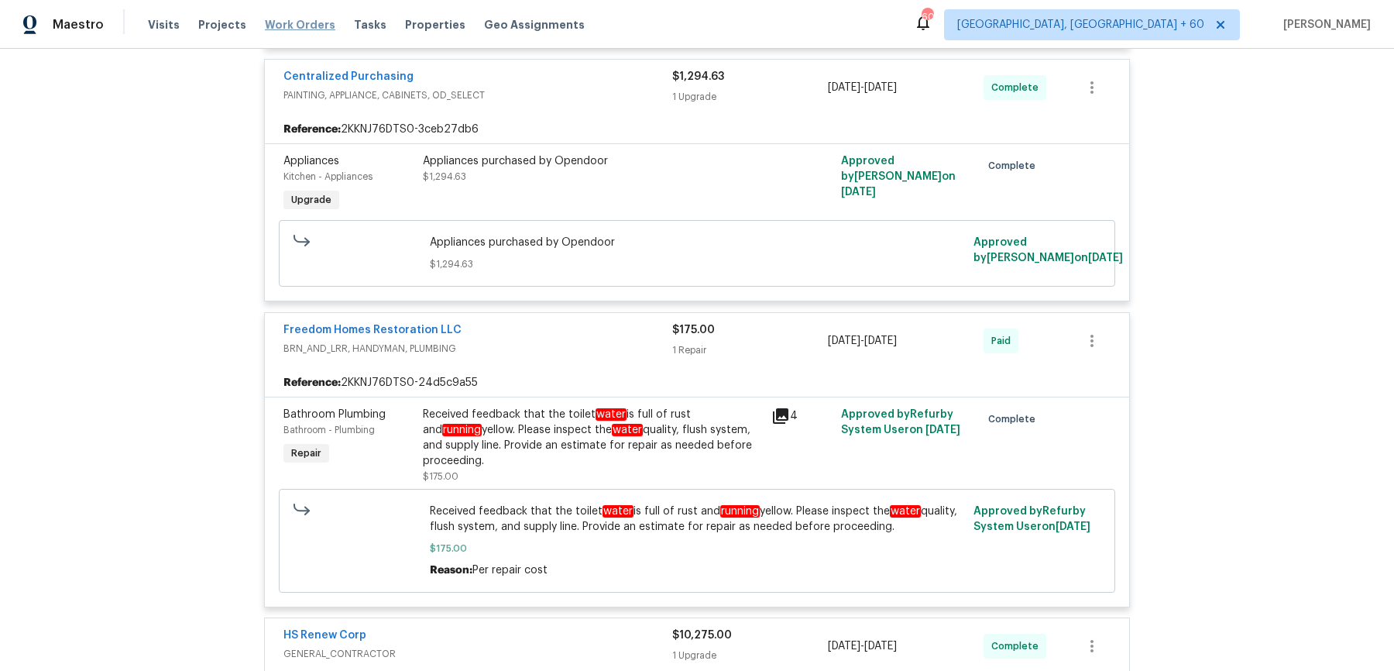
click at [287, 17] on span "Work Orders" at bounding box center [300, 24] width 70 height 15
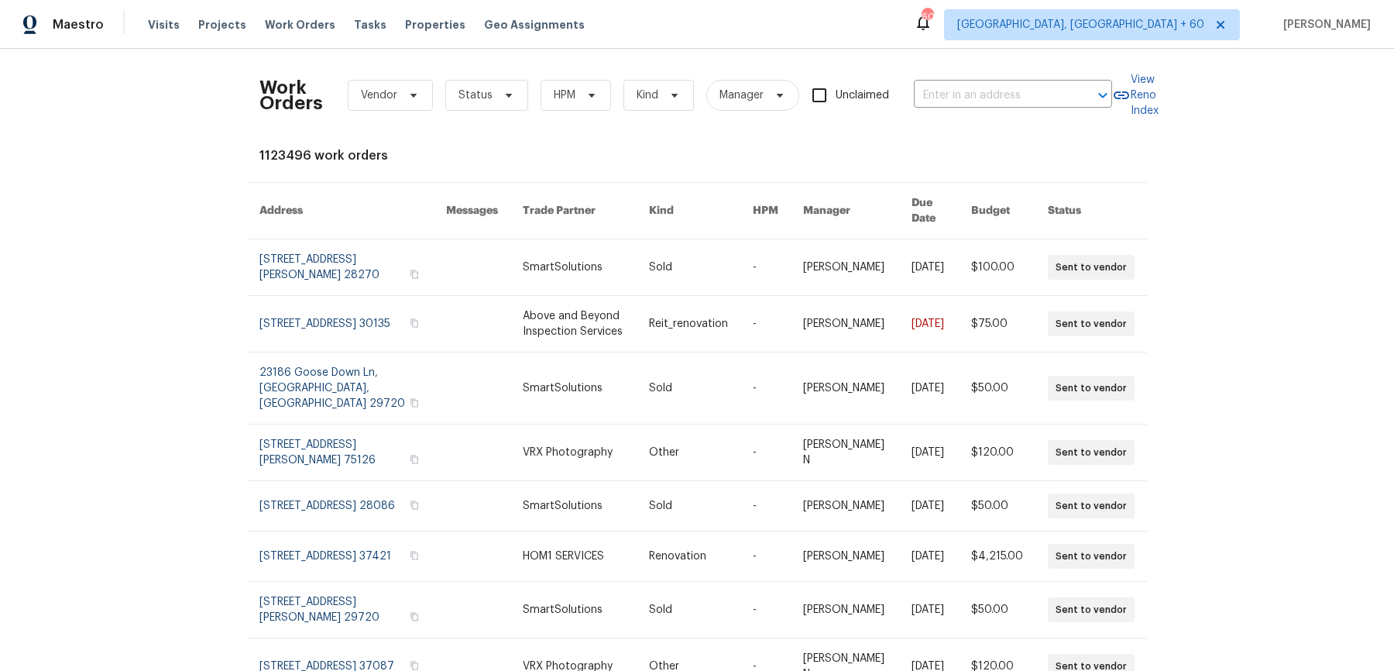
click at [993, 74] on div "Work Orders Vendor Status HPM Kind Manager Unclaimed ​" at bounding box center [685, 95] width 853 height 68
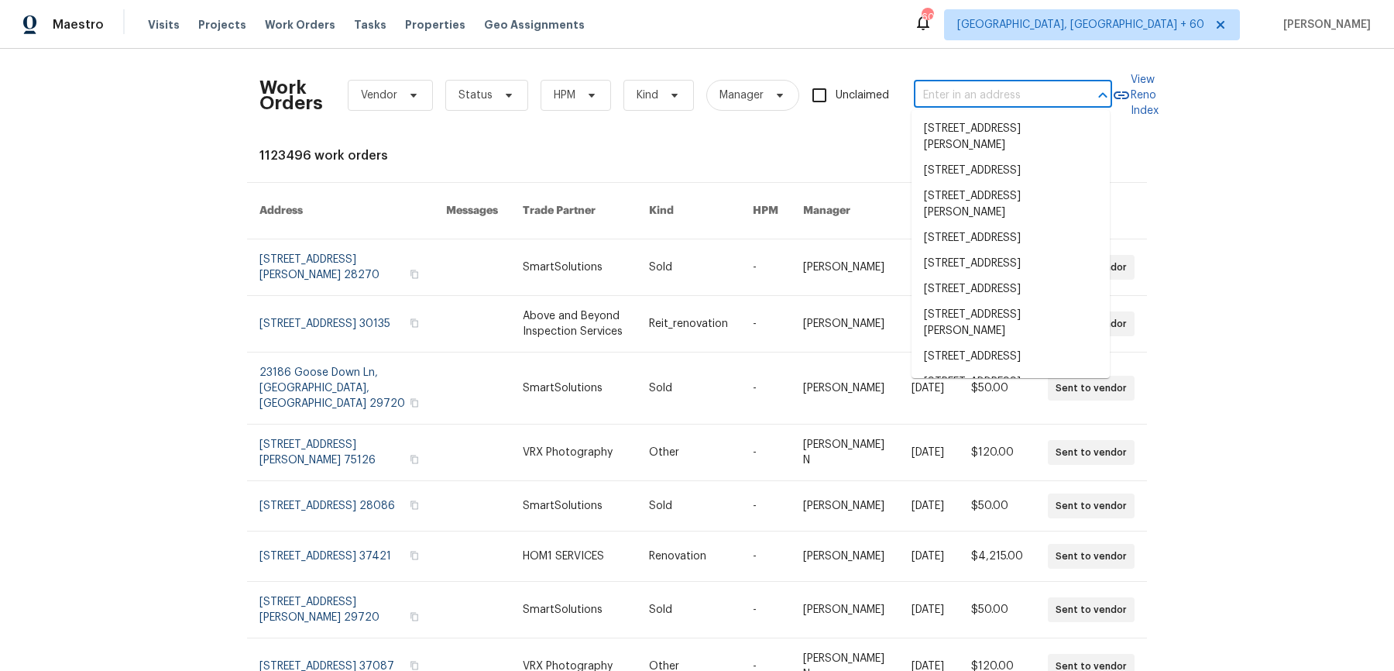
click at [983, 96] on input "text" at bounding box center [991, 96] width 155 height 24
paste input "[STREET_ADDRESS][PERSON_NAME]"
type input "[STREET_ADDRESS][PERSON_NAME]"
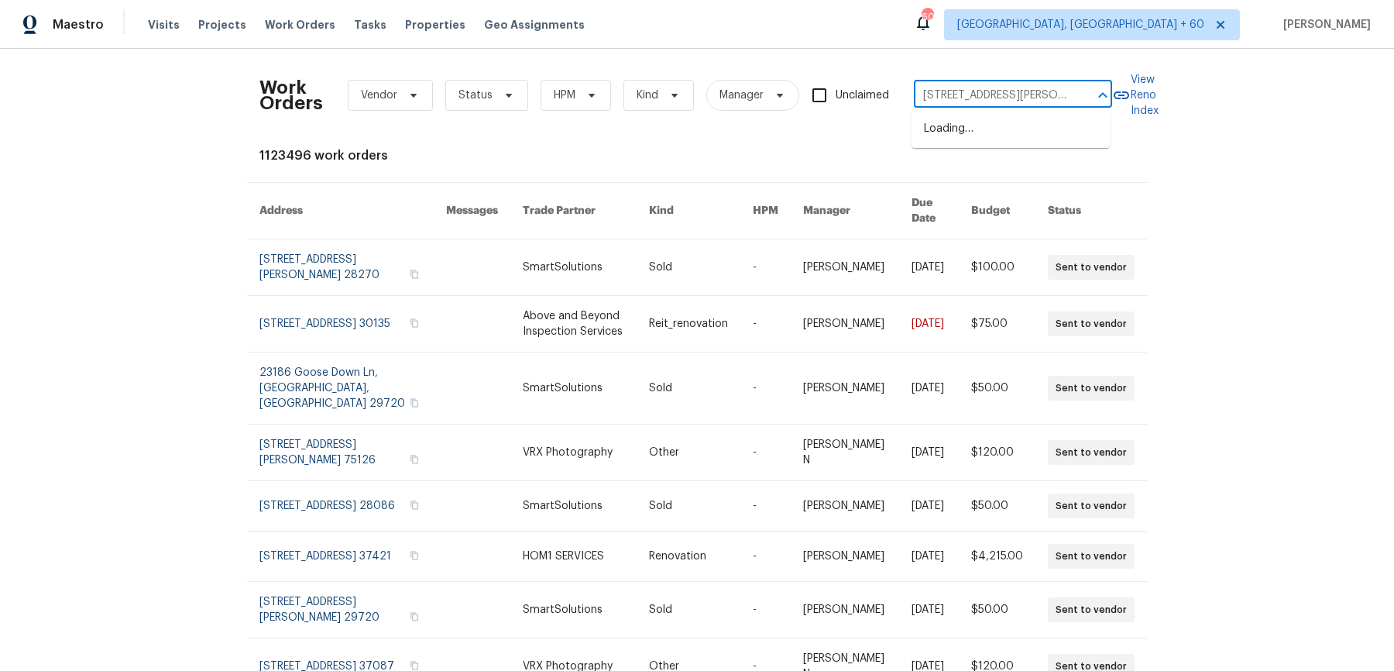
scroll to position [0, 50]
click at [966, 134] on li "[STREET_ADDRESS]" at bounding box center [1010, 129] width 198 height 26
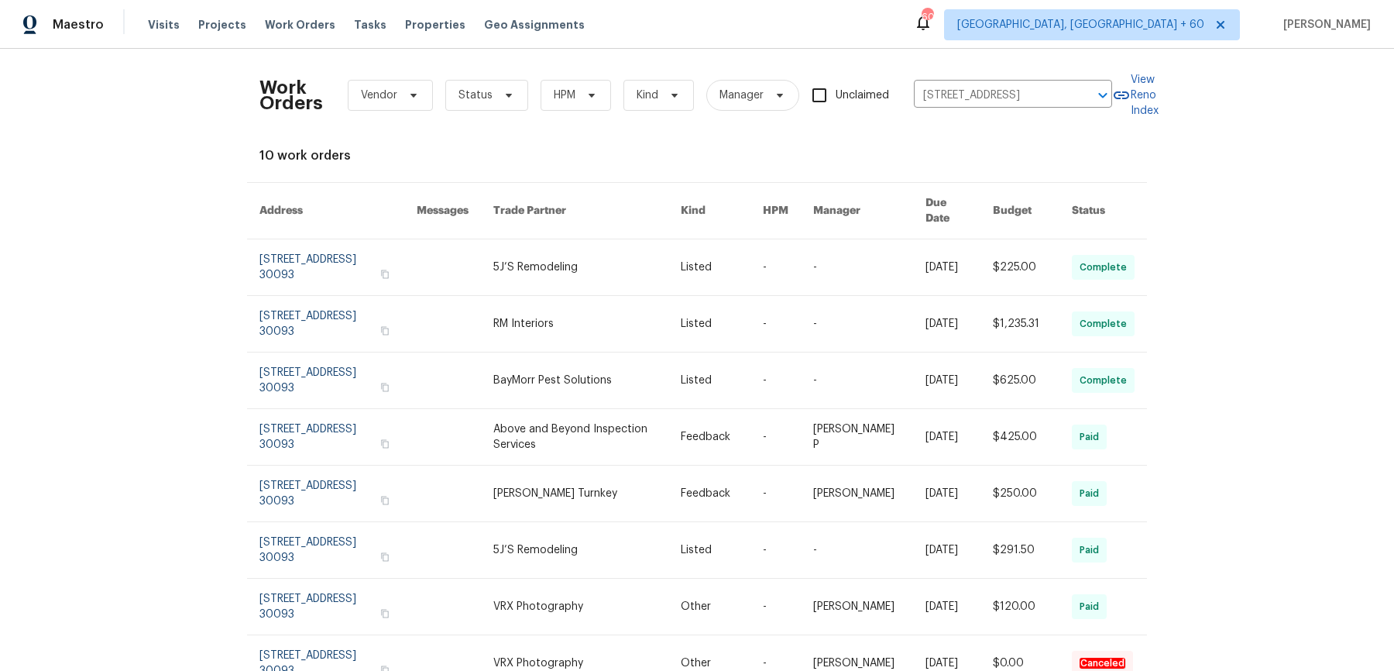
click at [941, 242] on link at bounding box center [958, 267] width 67 height 56
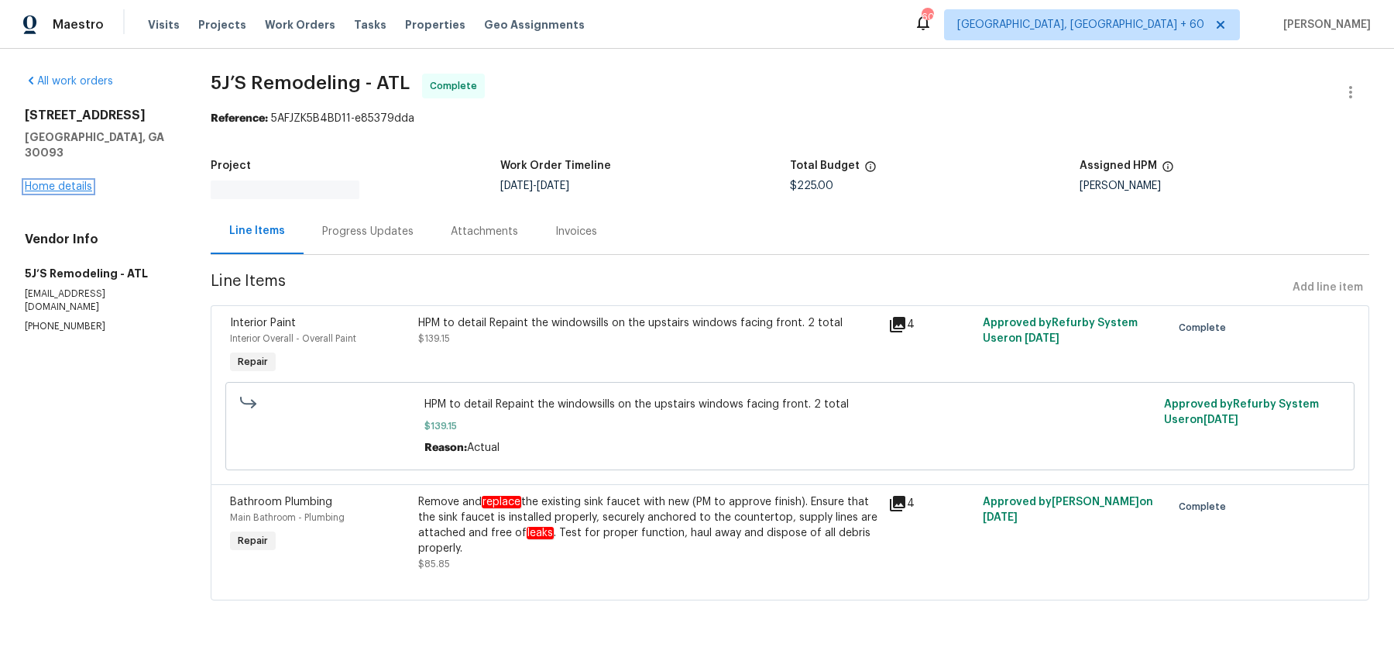
click at [87, 181] on link "Home details" at bounding box center [58, 186] width 67 height 11
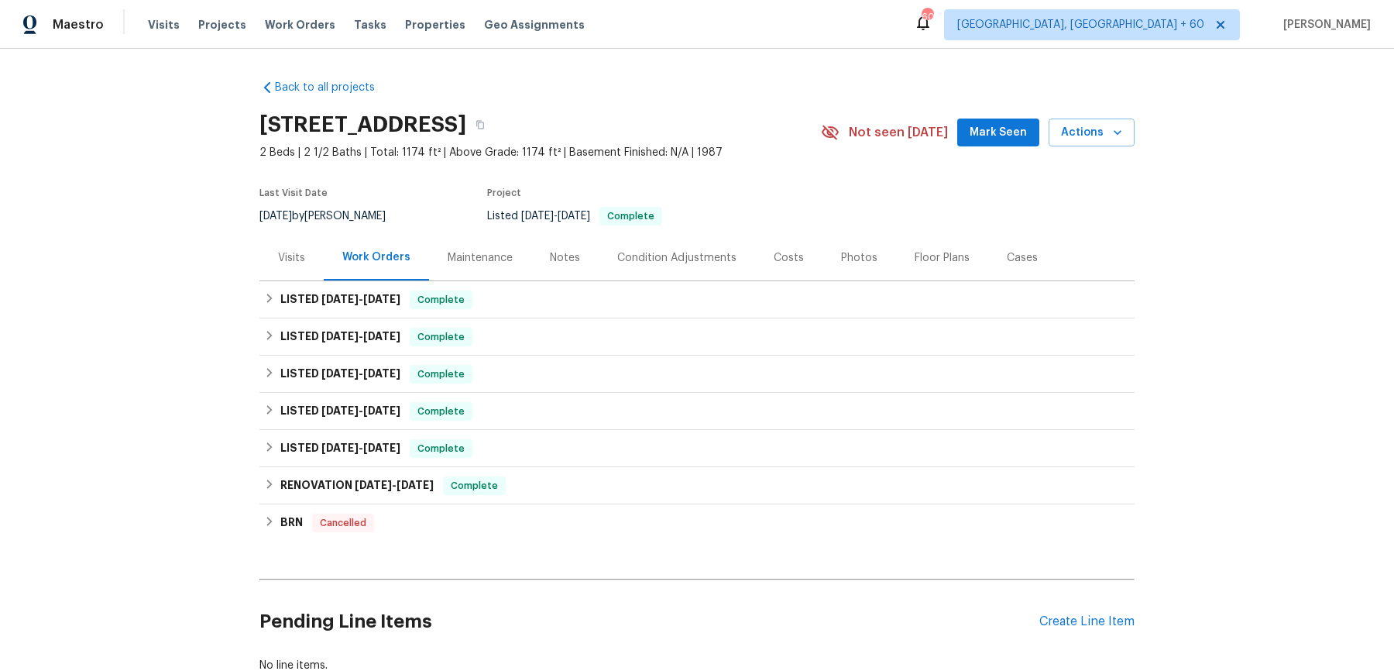
click at [570, 294] on div "LISTED [DATE] - [DATE] Complete" at bounding box center [697, 299] width 866 height 19
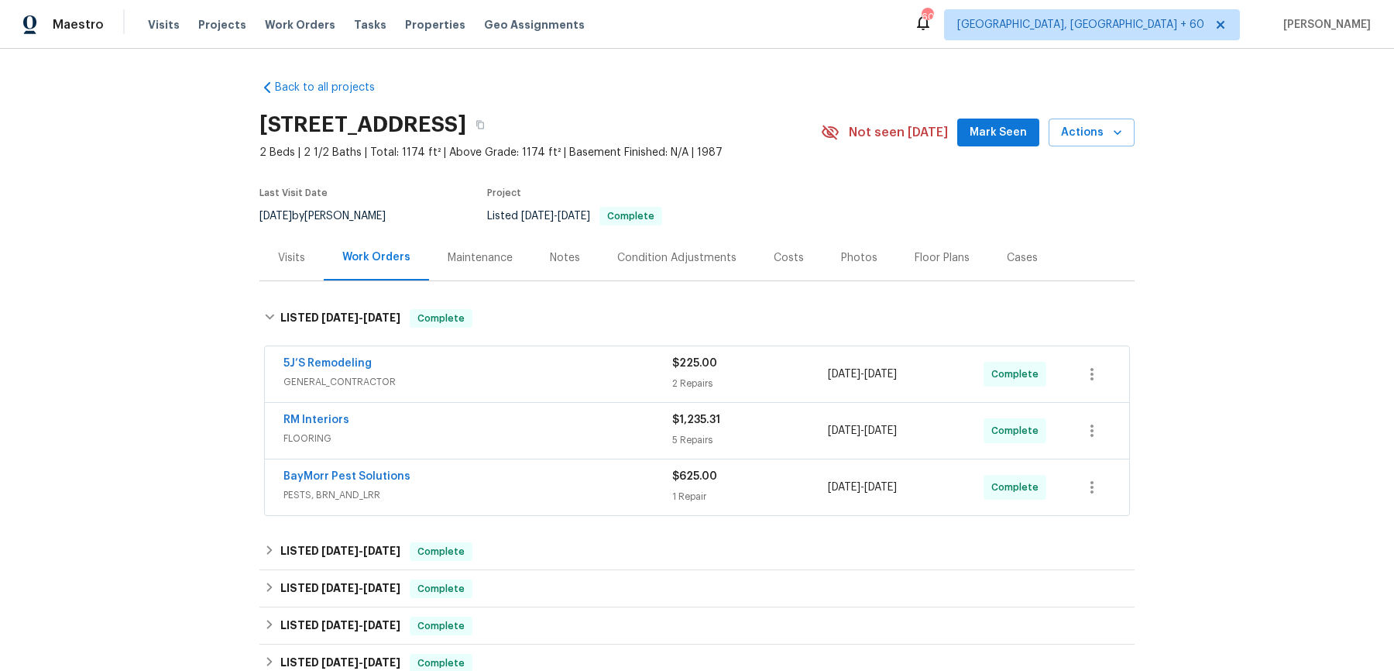
click at [555, 355] on div "5J’S Remodeling" at bounding box center [477, 364] width 389 height 19
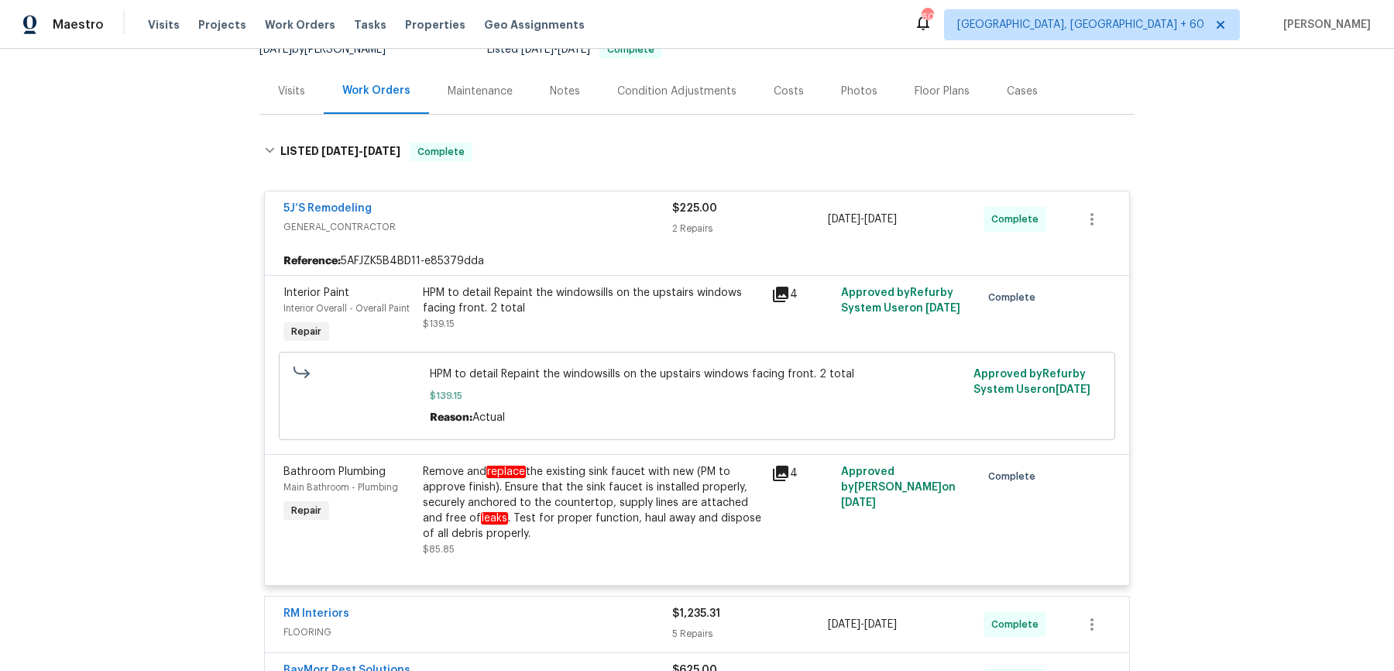
scroll to position [678, 0]
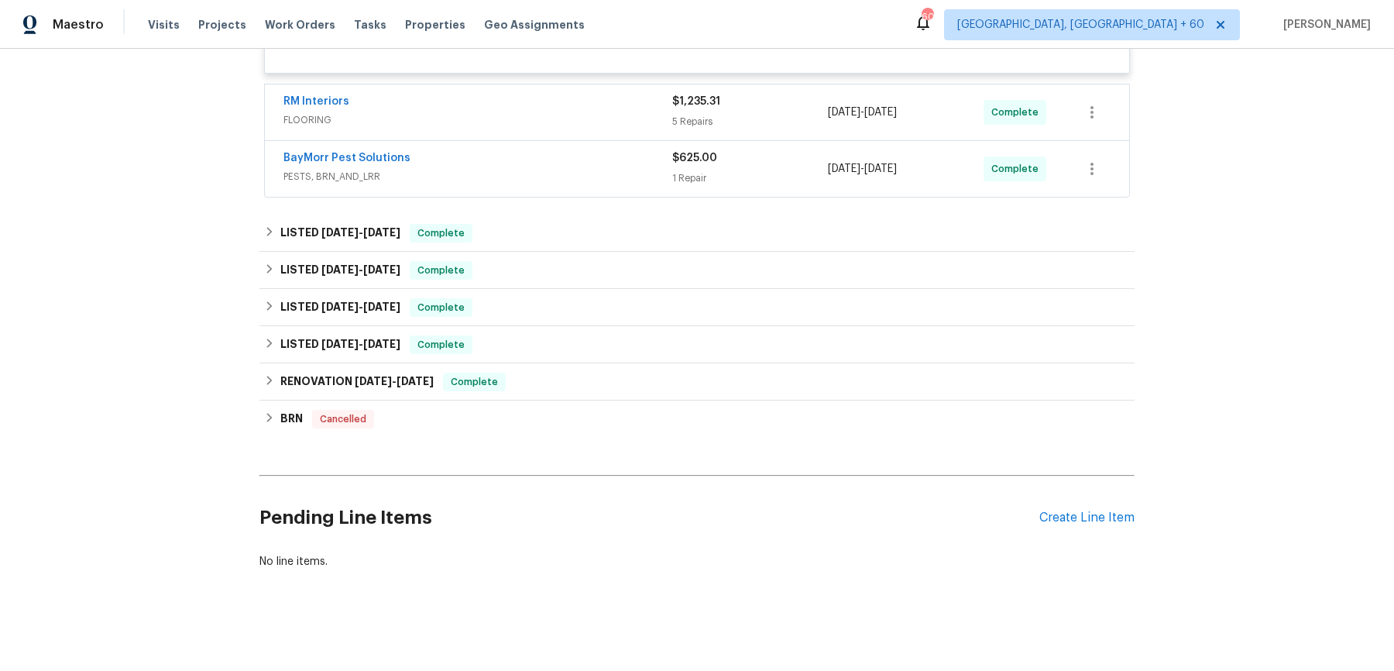
click at [540, 173] on span "PESTS, BRN_AND_LRR" at bounding box center [477, 176] width 389 height 15
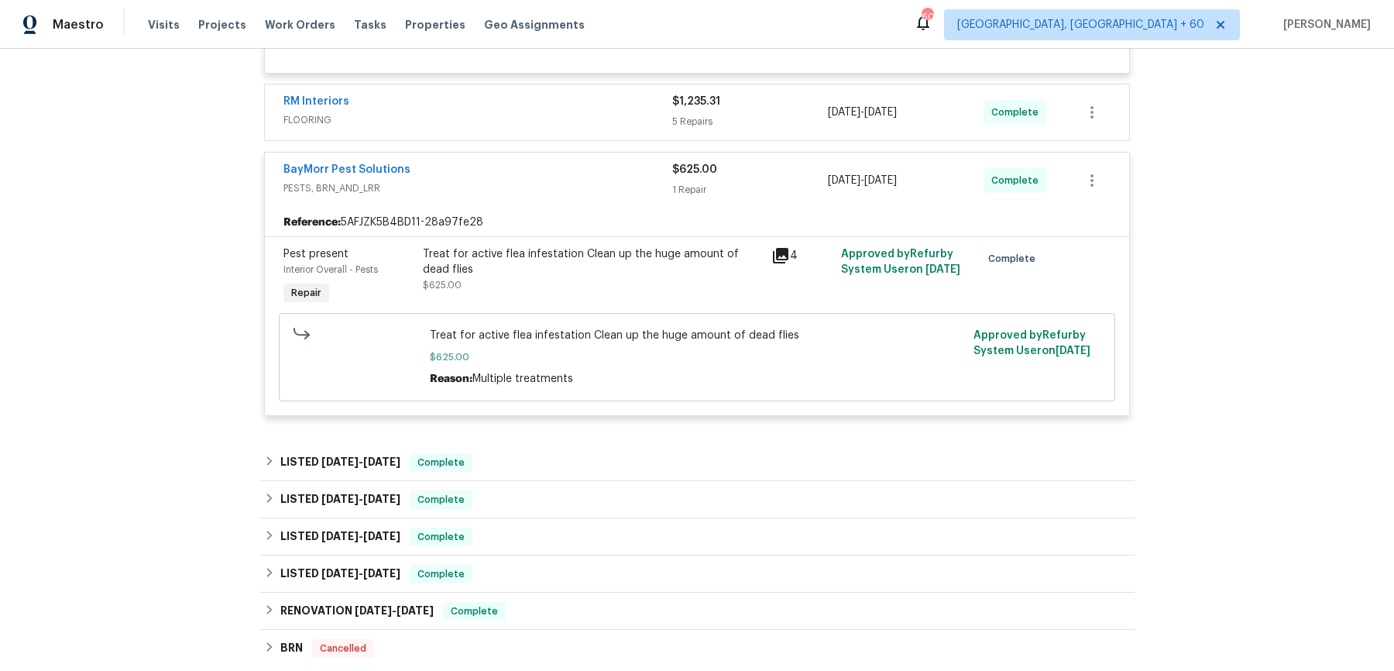
click at [541, 118] on span "FLOORING" at bounding box center [477, 119] width 389 height 15
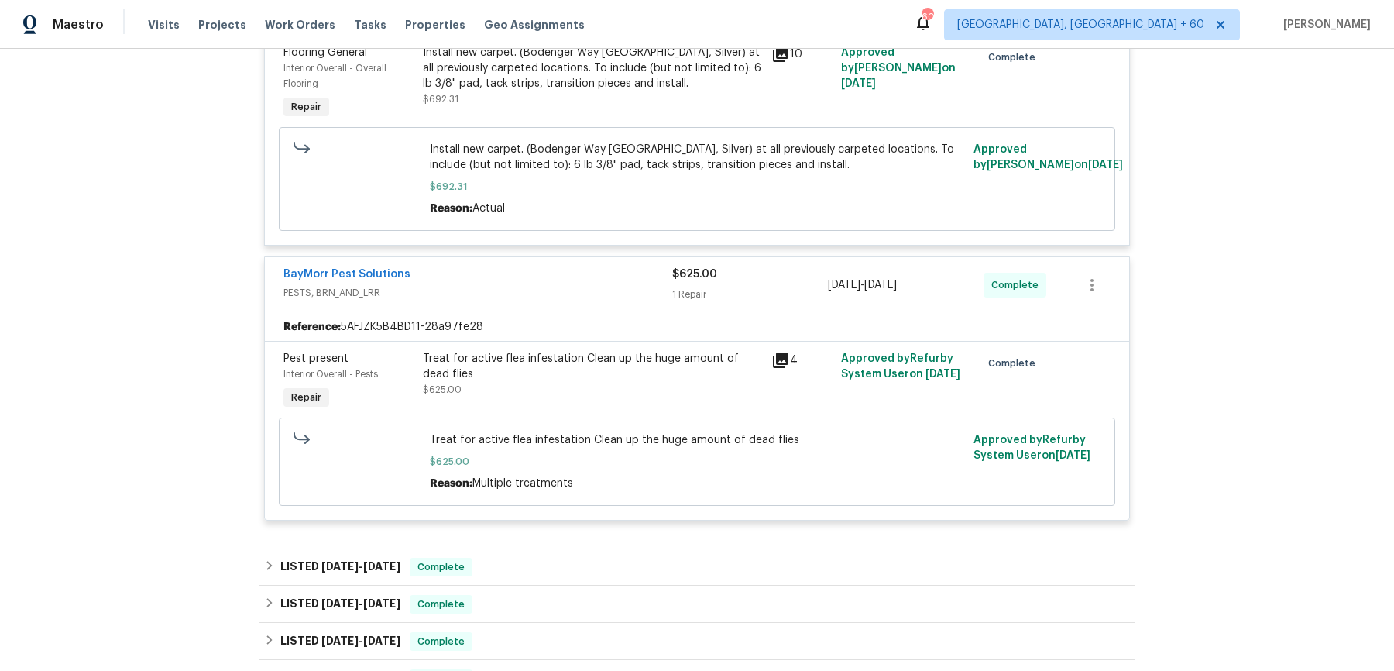
scroll to position [1756, 0]
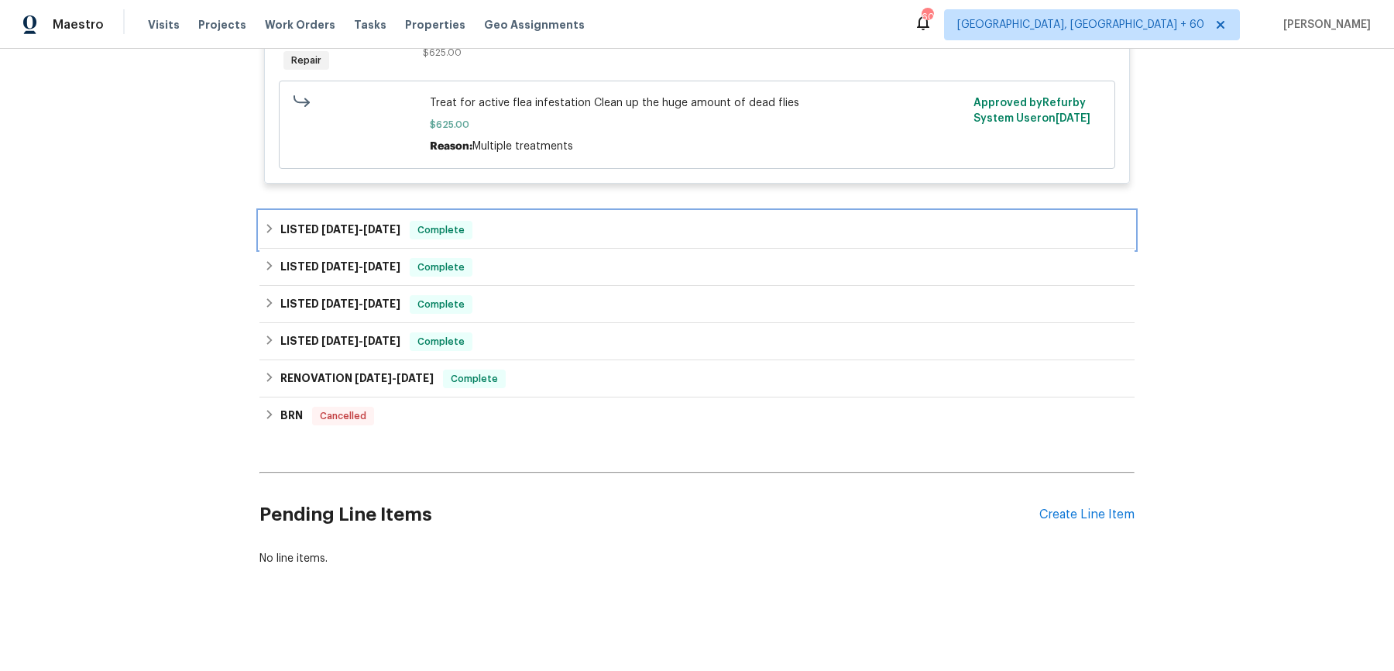
click at [582, 236] on div "LISTED [DATE] - [DATE] Complete" at bounding box center [697, 230] width 866 height 19
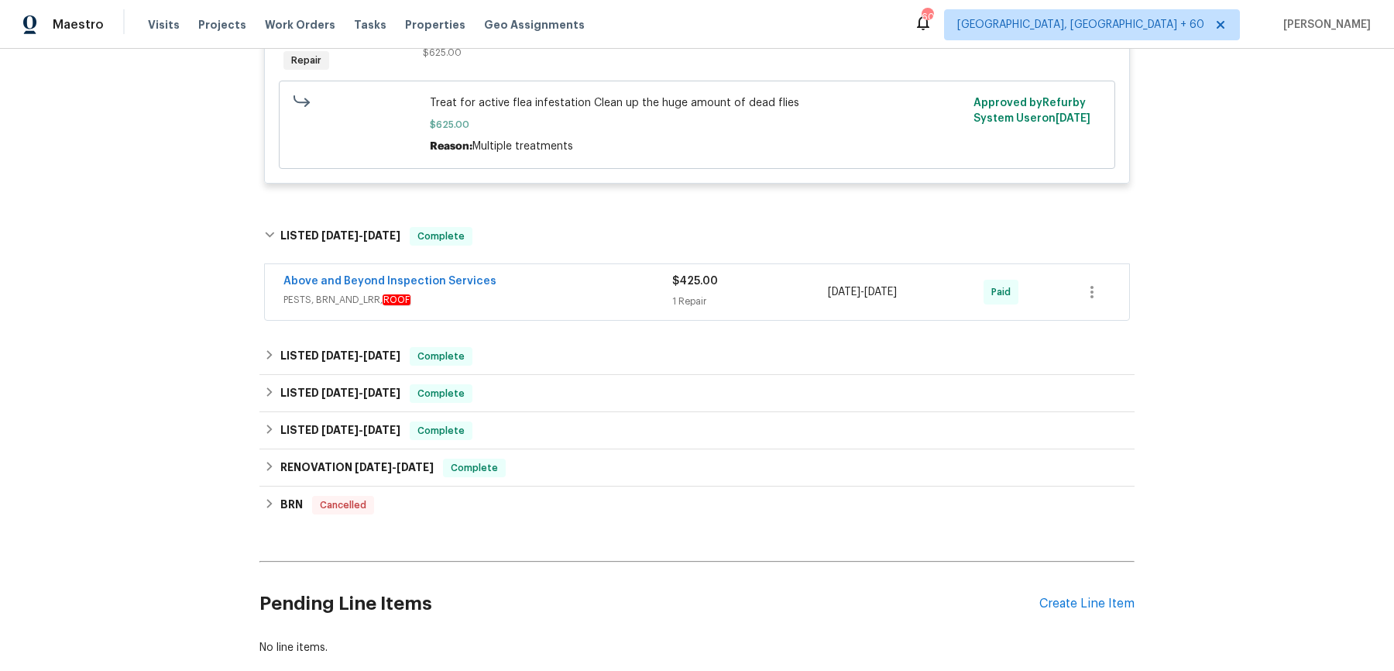
click at [569, 321] on div "Above and Beyond Inspection Services PESTS, BRN_AND_LRR, ROOF $425.00 1 Repair …" at bounding box center [696, 293] width 875 height 64
click at [581, 298] on span "PESTS, BRN_AND_LRR, ROOF" at bounding box center [477, 299] width 389 height 15
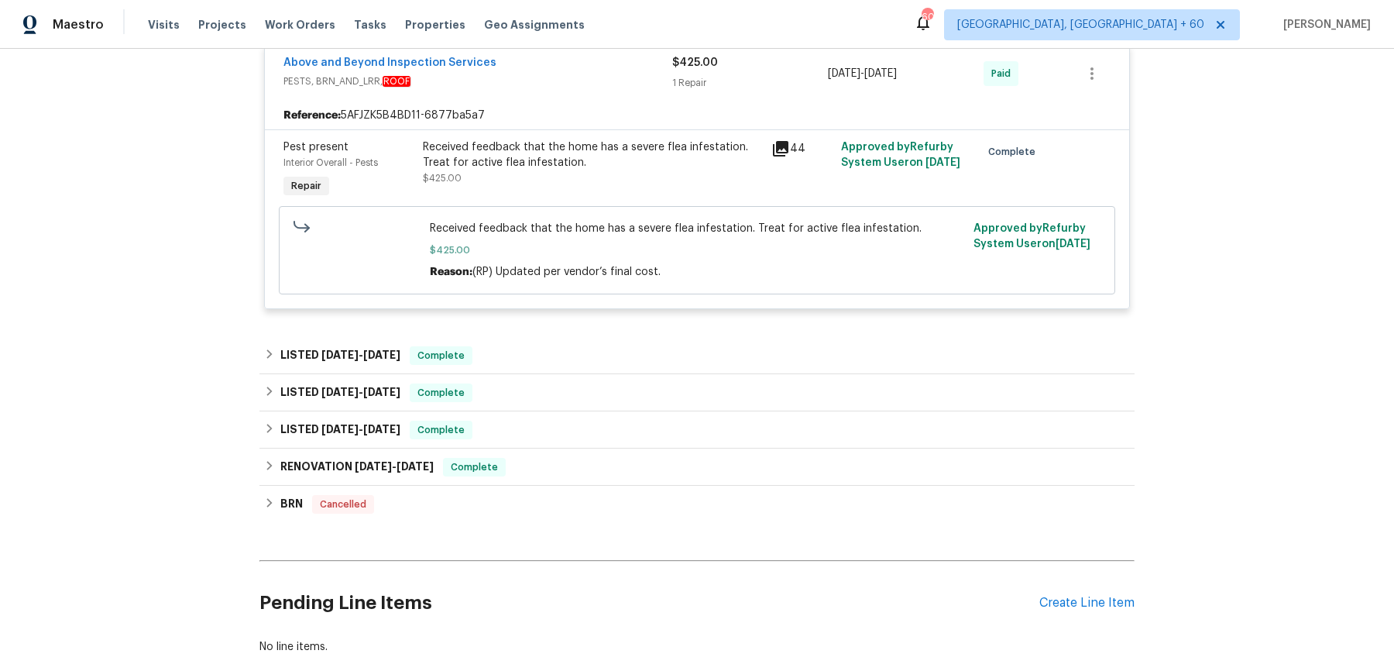
scroll to position [1986, 0]
click at [561, 354] on div "LISTED [DATE] - [DATE] Complete" at bounding box center [697, 356] width 866 height 19
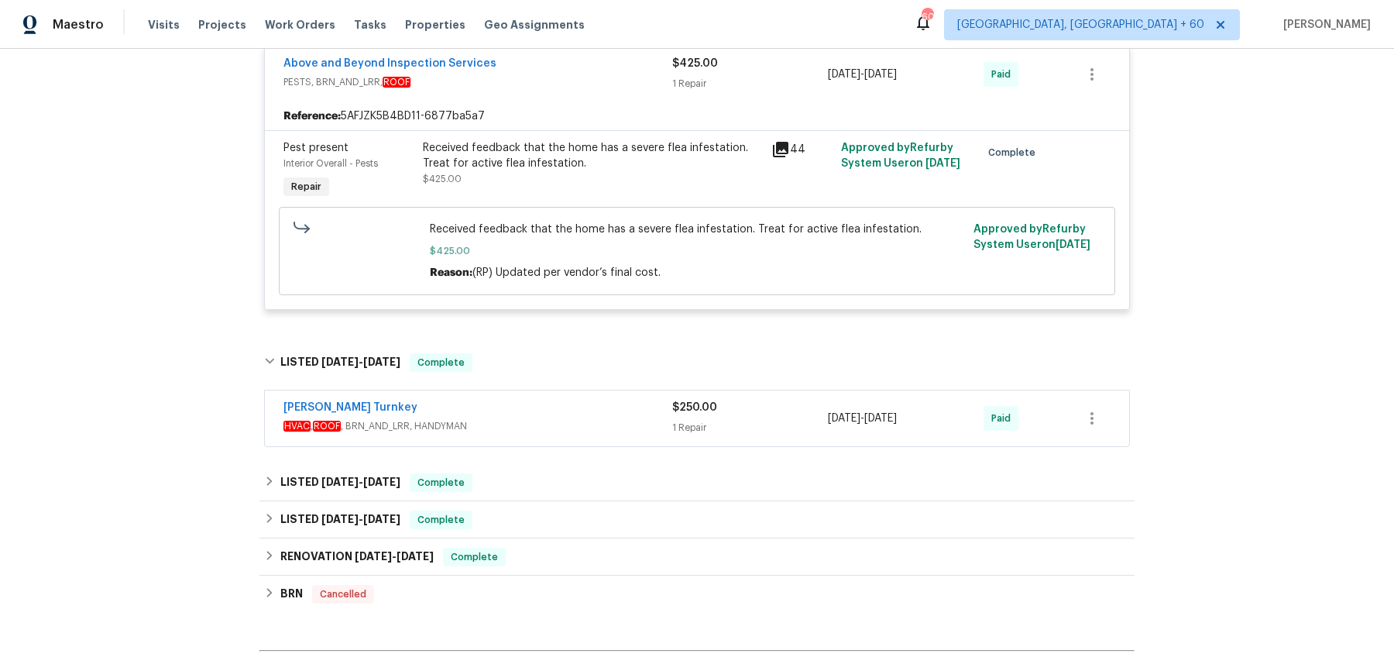
click at [547, 413] on div "[PERSON_NAME] Turnkey" at bounding box center [477, 409] width 389 height 19
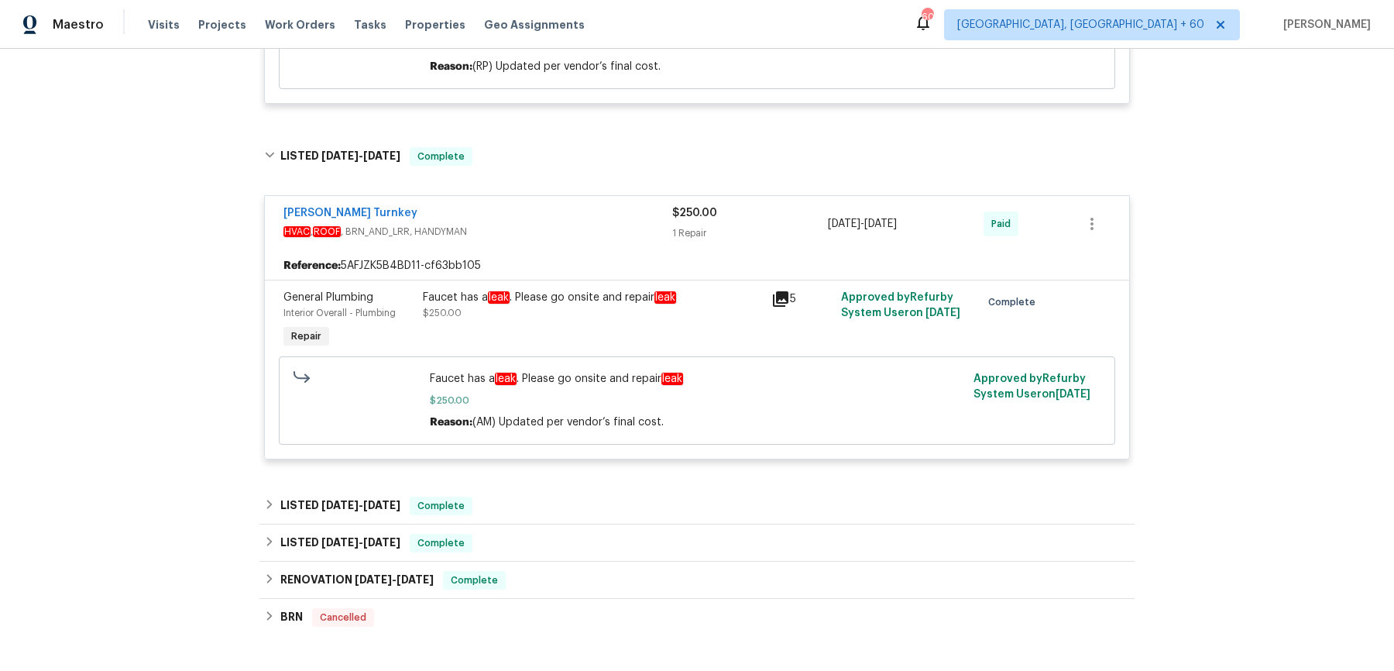
scroll to position [2261, 0]
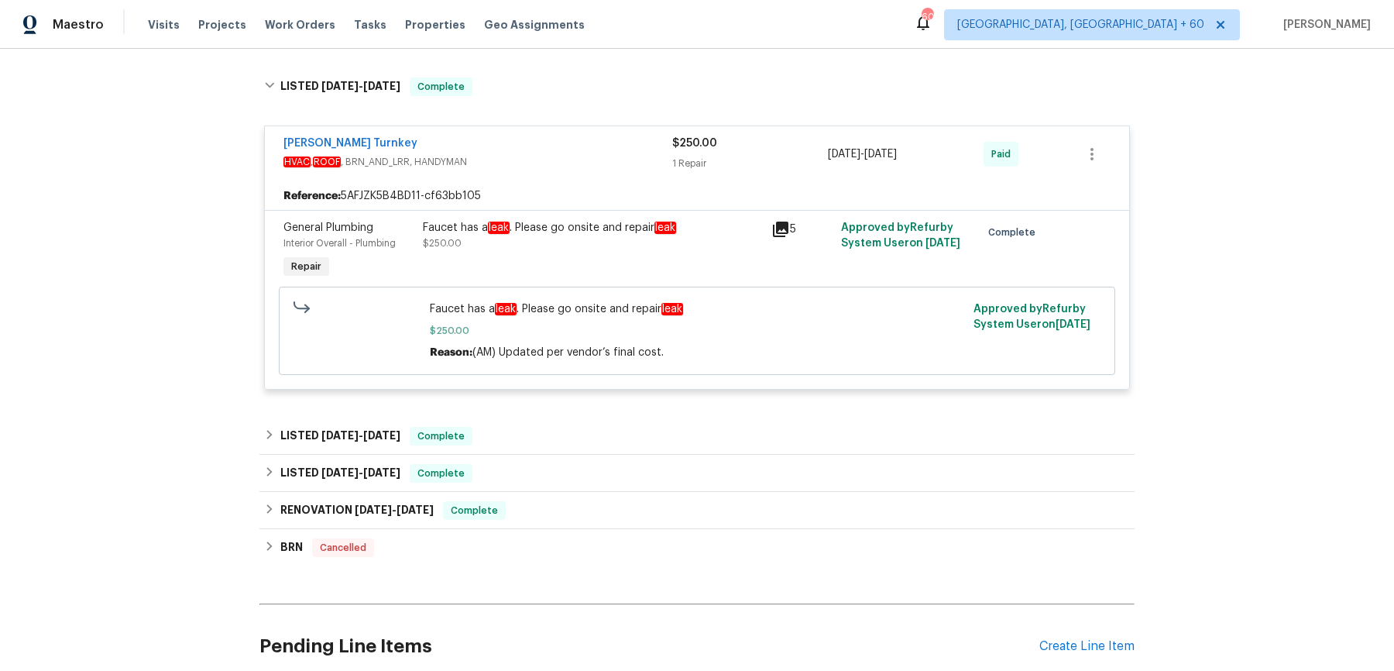
click at [546, 420] on div "LISTED [DATE] - [DATE] Complete" at bounding box center [696, 435] width 875 height 37
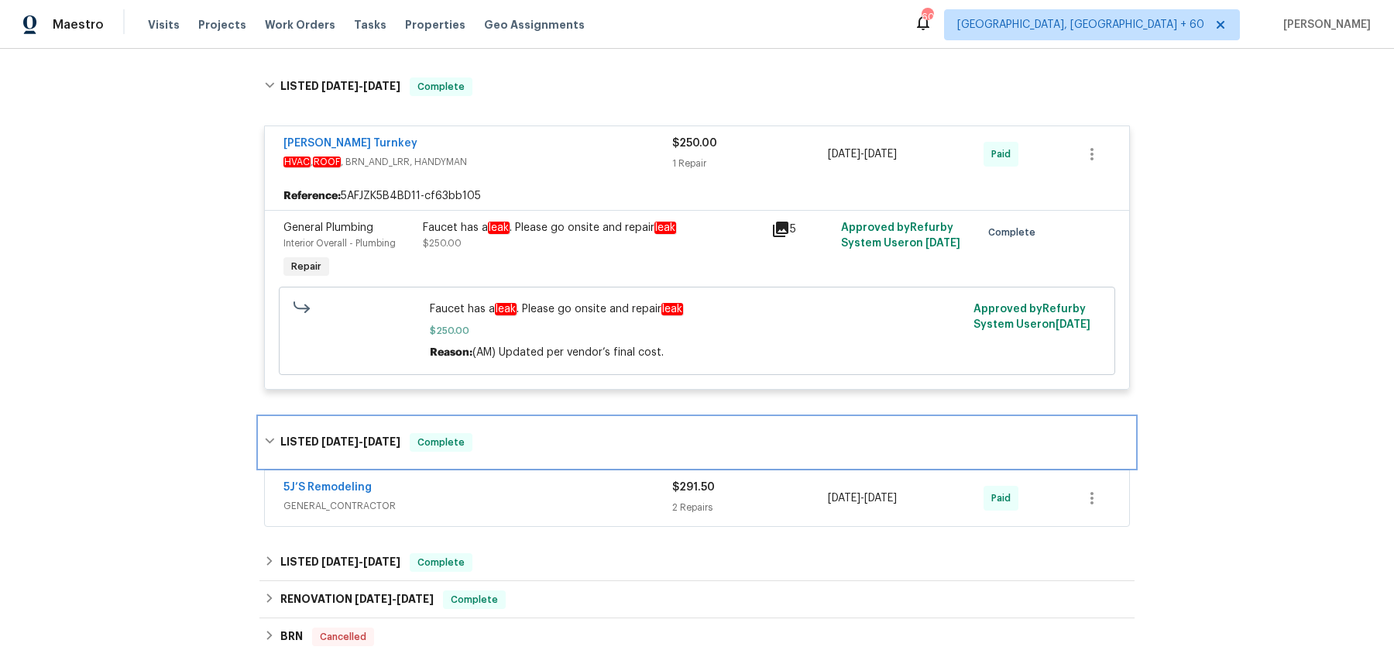
click at [546, 420] on div "LISTED [DATE] - [DATE] Complete" at bounding box center [696, 442] width 875 height 50
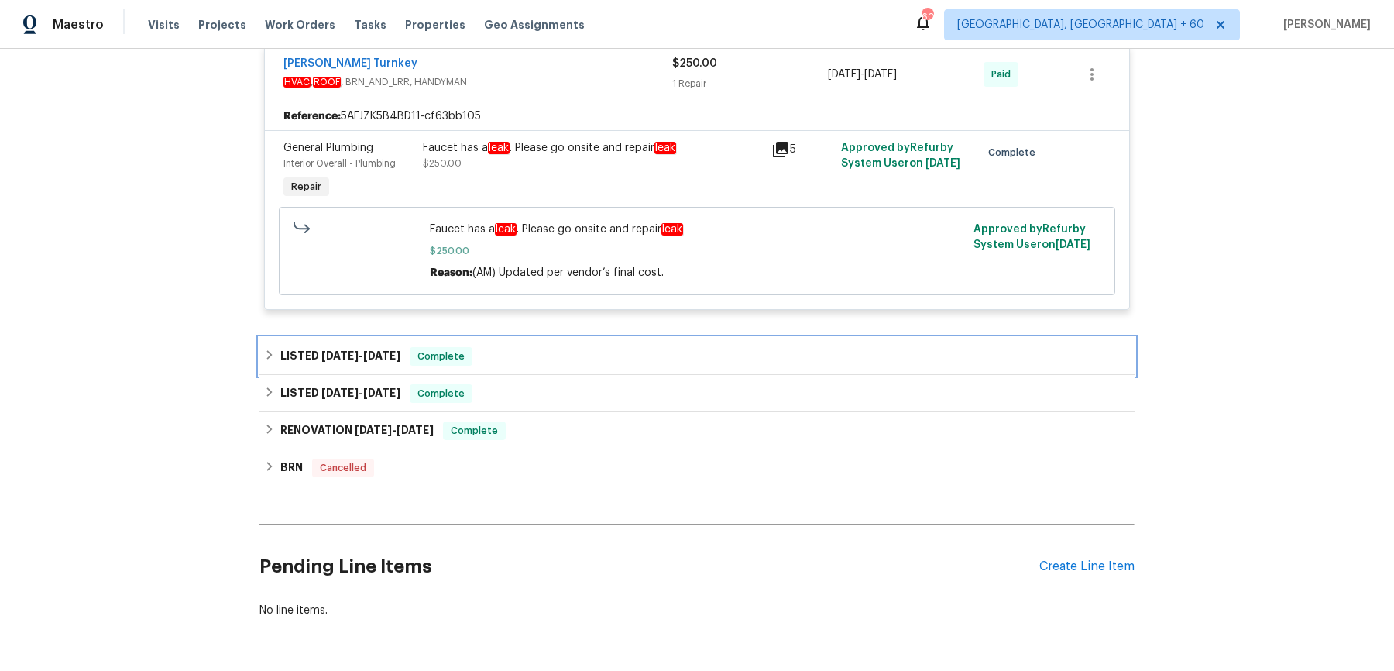
scroll to position [2339, 0]
click at [561, 352] on div "LISTED [DATE] - [DATE] Complete" at bounding box center [697, 357] width 866 height 19
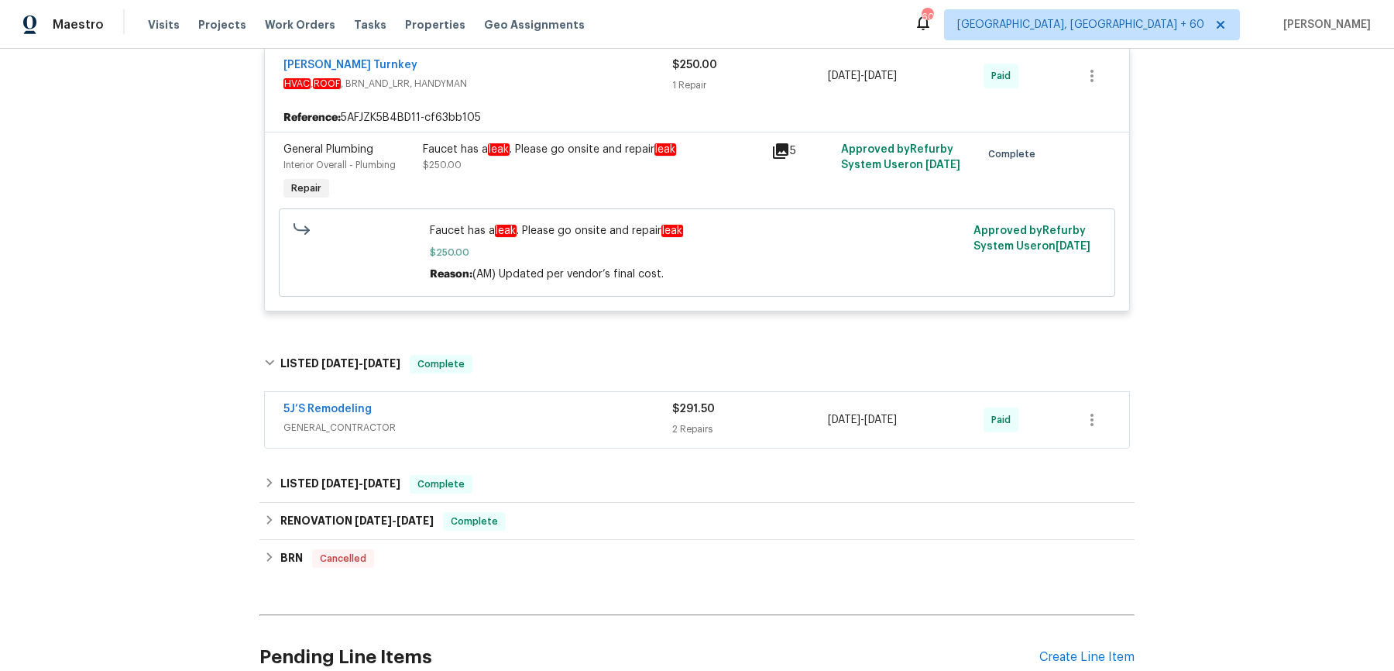
click at [548, 403] on div "5J’S Remodeling" at bounding box center [477, 410] width 389 height 19
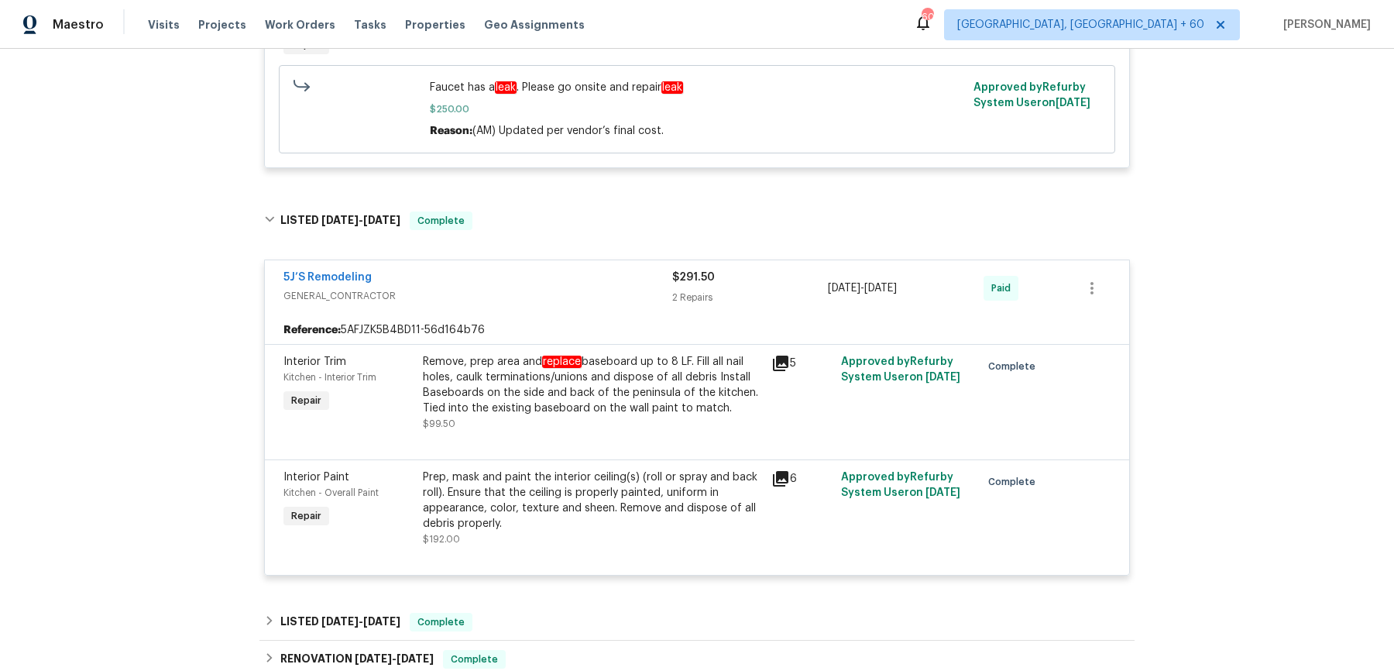
scroll to position [2657, 0]
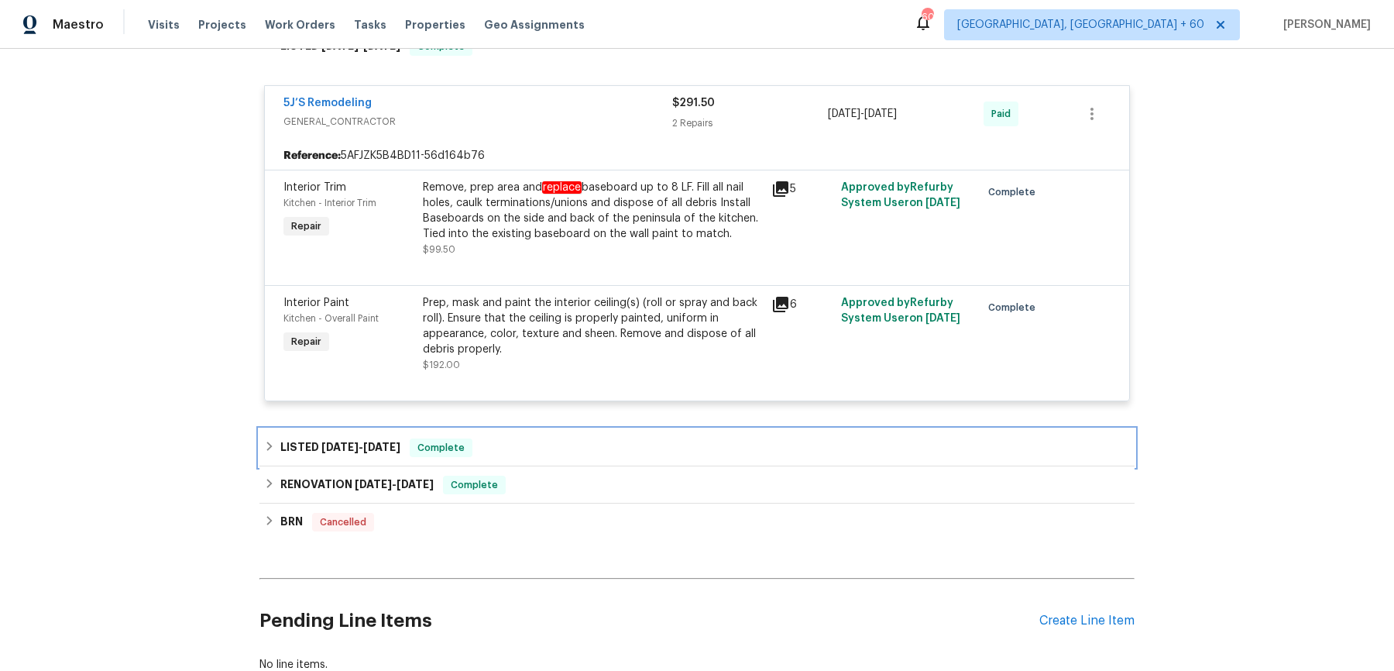
click at [527, 460] on div "LISTED [DATE] - [DATE] Complete" at bounding box center [696, 447] width 875 height 37
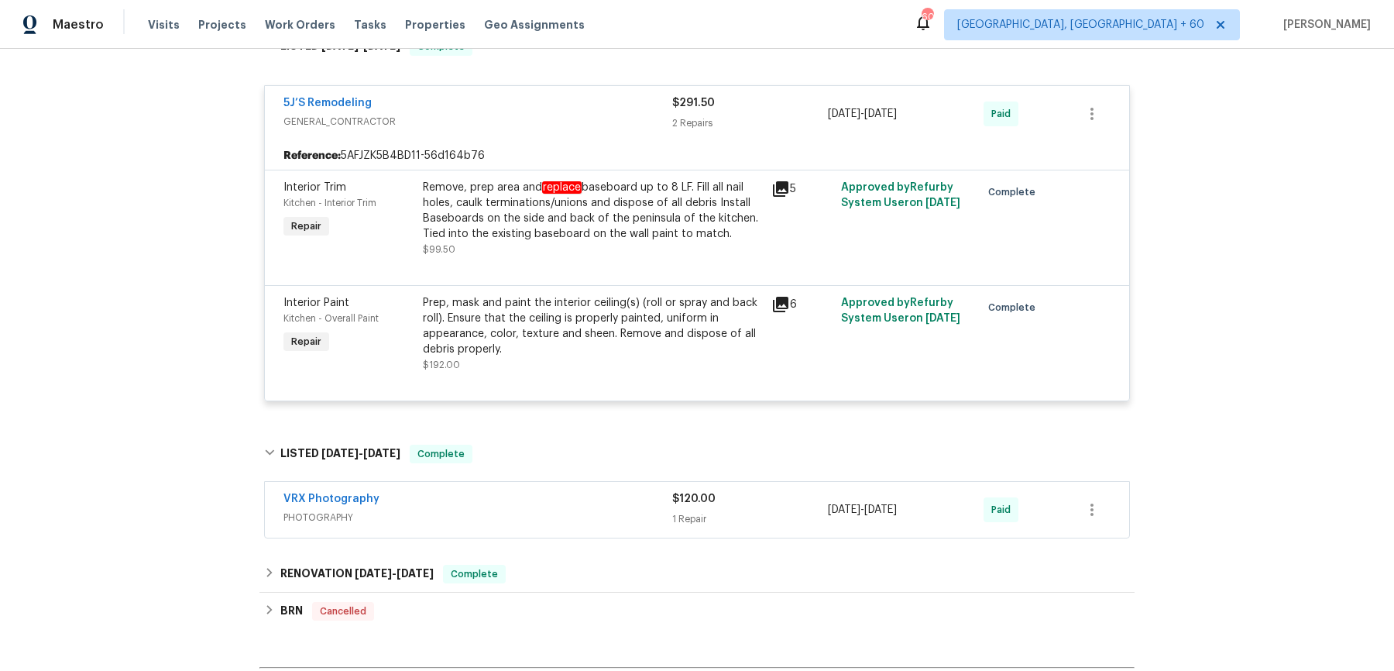
click at [534, 493] on div "VRX Photography" at bounding box center [477, 500] width 389 height 19
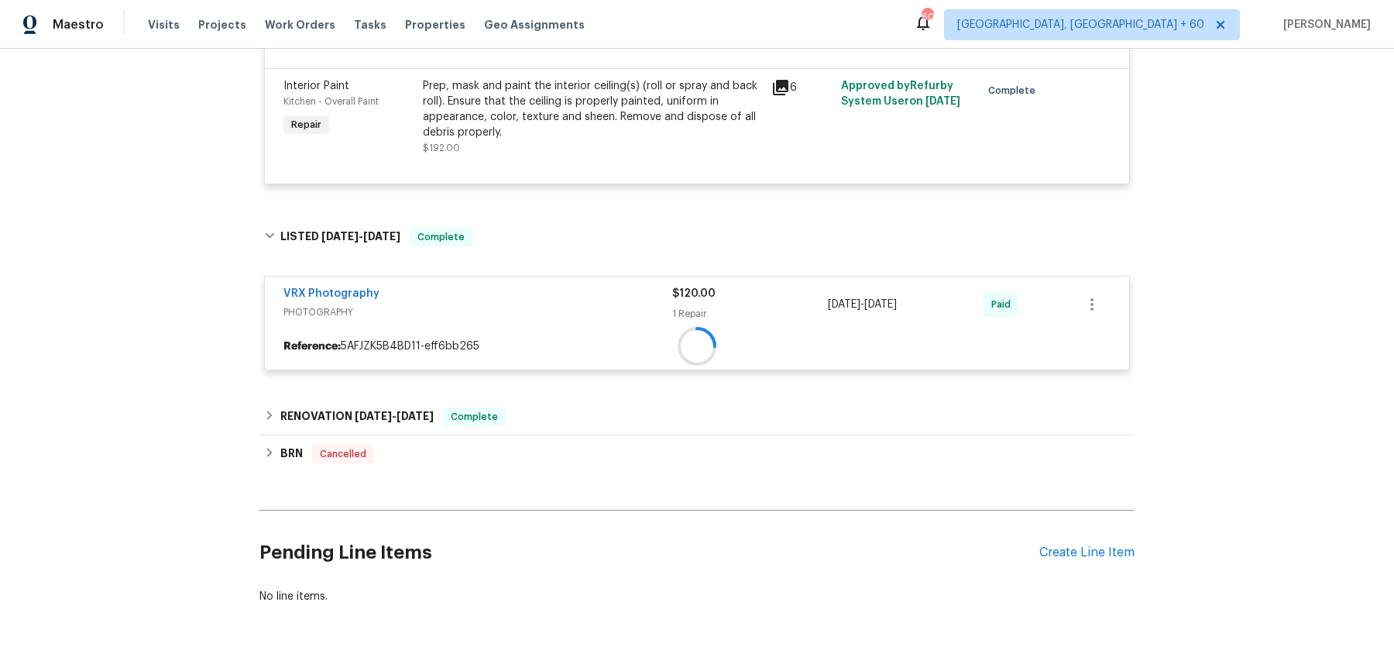
scroll to position [2909, 0]
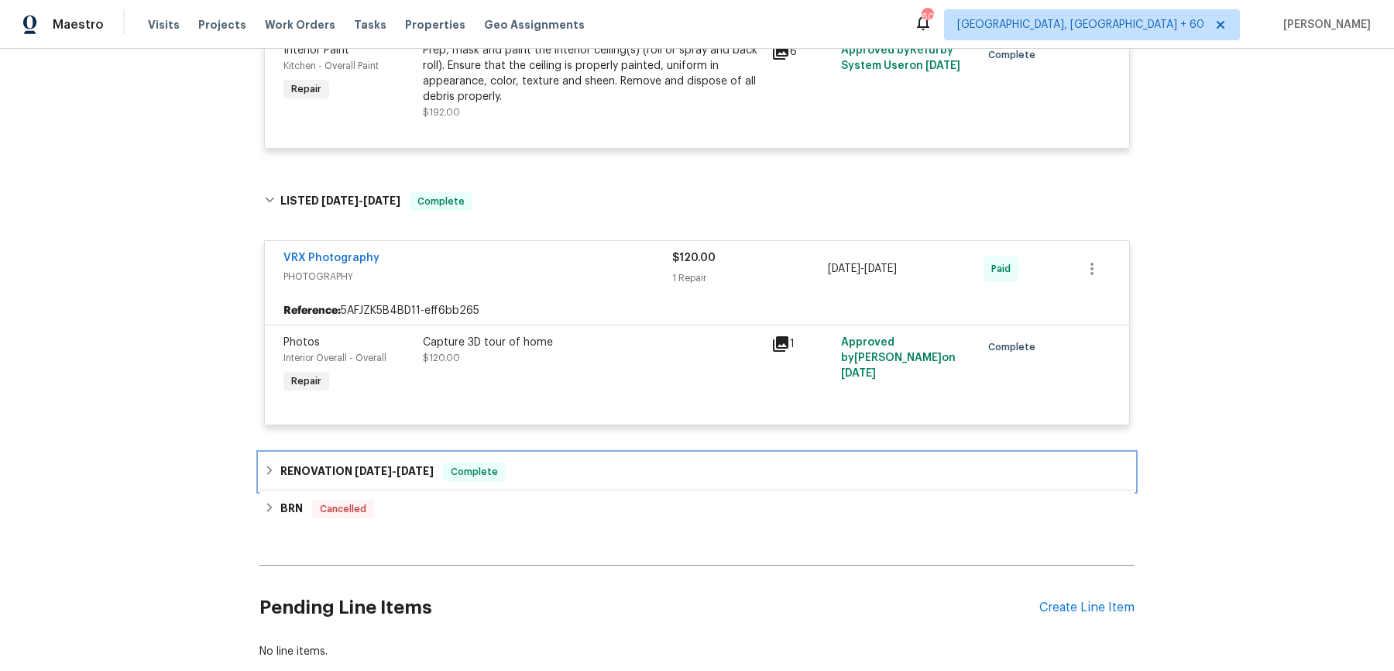
click at [535, 462] on div "RENOVATION [DATE] - [DATE] Complete" at bounding box center [697, 471] width 866 height 19
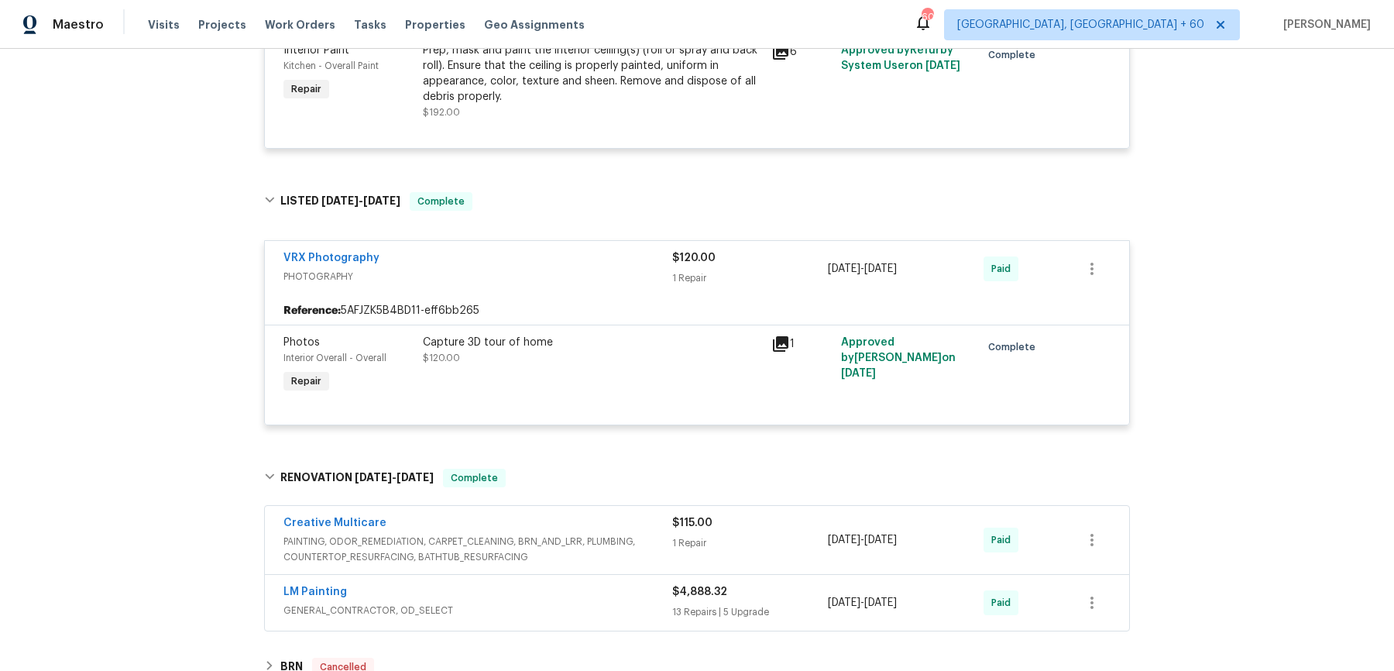
click at [535, 528] on div "Creative Multicare" at bounding box center [477, 524] width 389 height 19
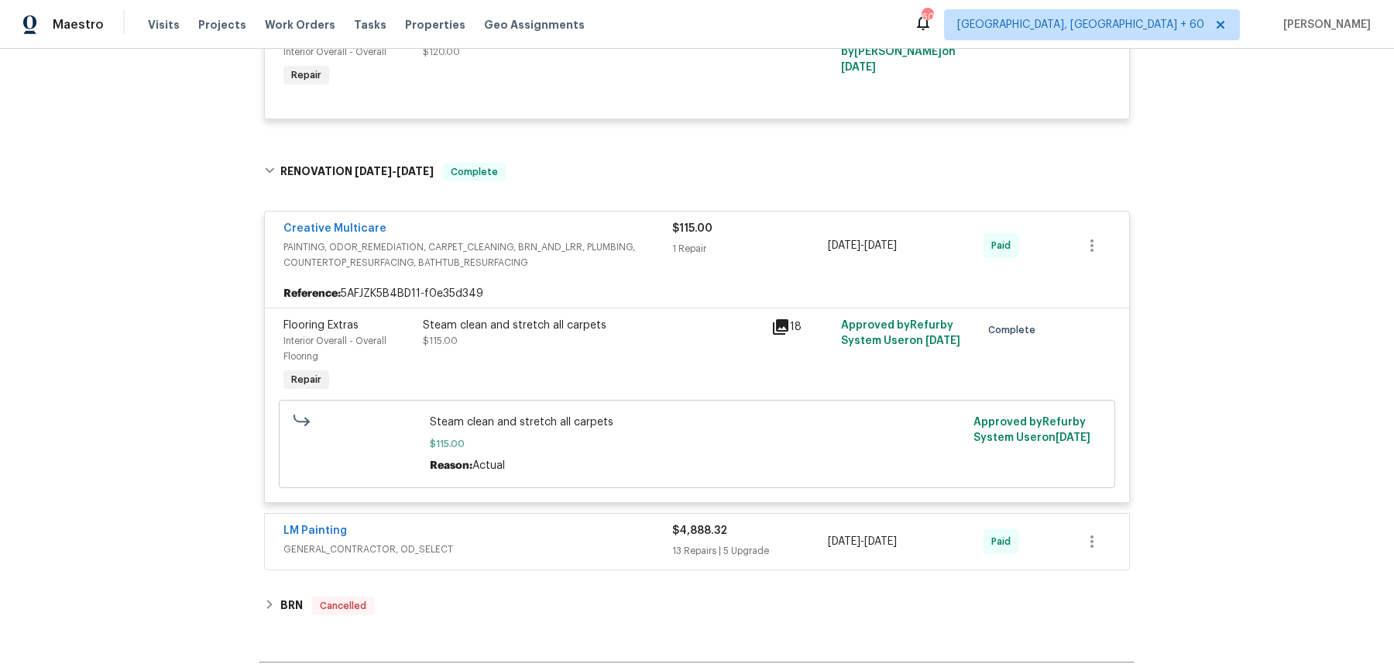
scroll to position [3245, 0]
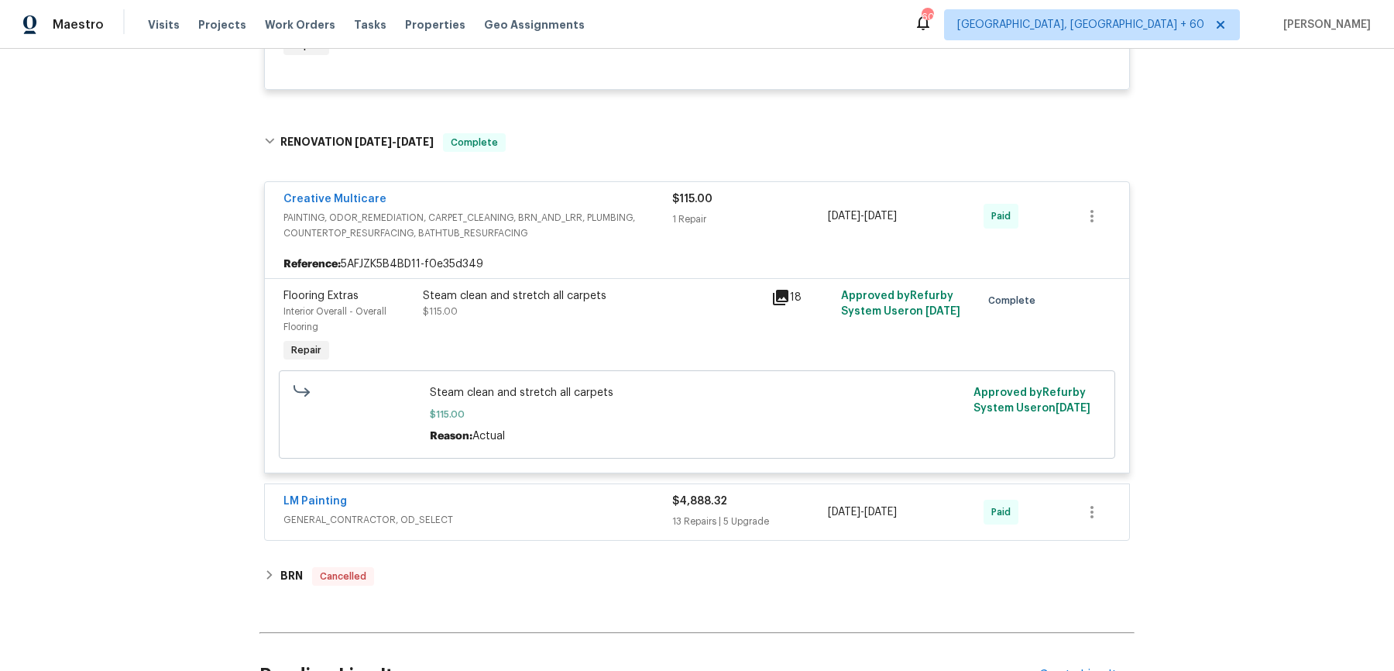
click at [535, 528] on div "LM Painting GENERAL_CONTRACTOR, OD_SELECT $4,888.32 13 Repairs | 5 Upgrade [DAT…" at bounding box center [697, 512] width 864 height 56
click at [545, 515] on span "GENERAL_CONTRACTOR, OD_SELECT" at bounding box center [477, 519] width 389 height 15
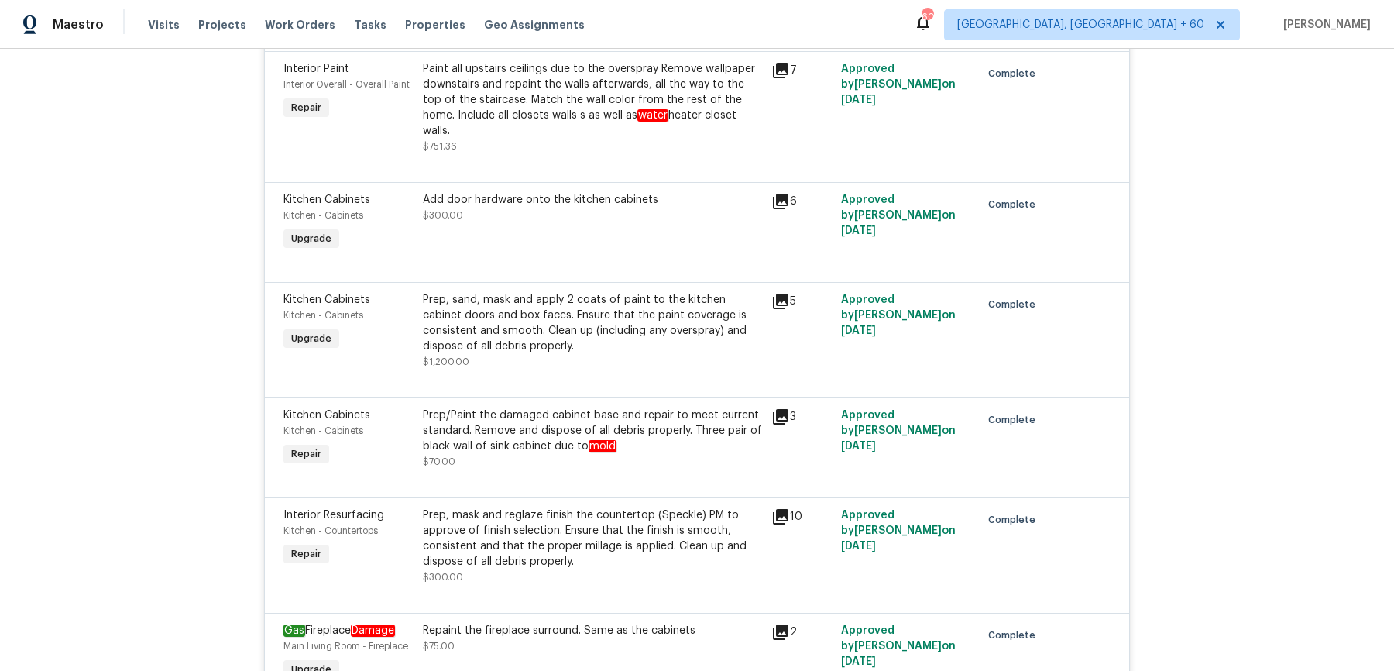
scroll to position [5848, 0]
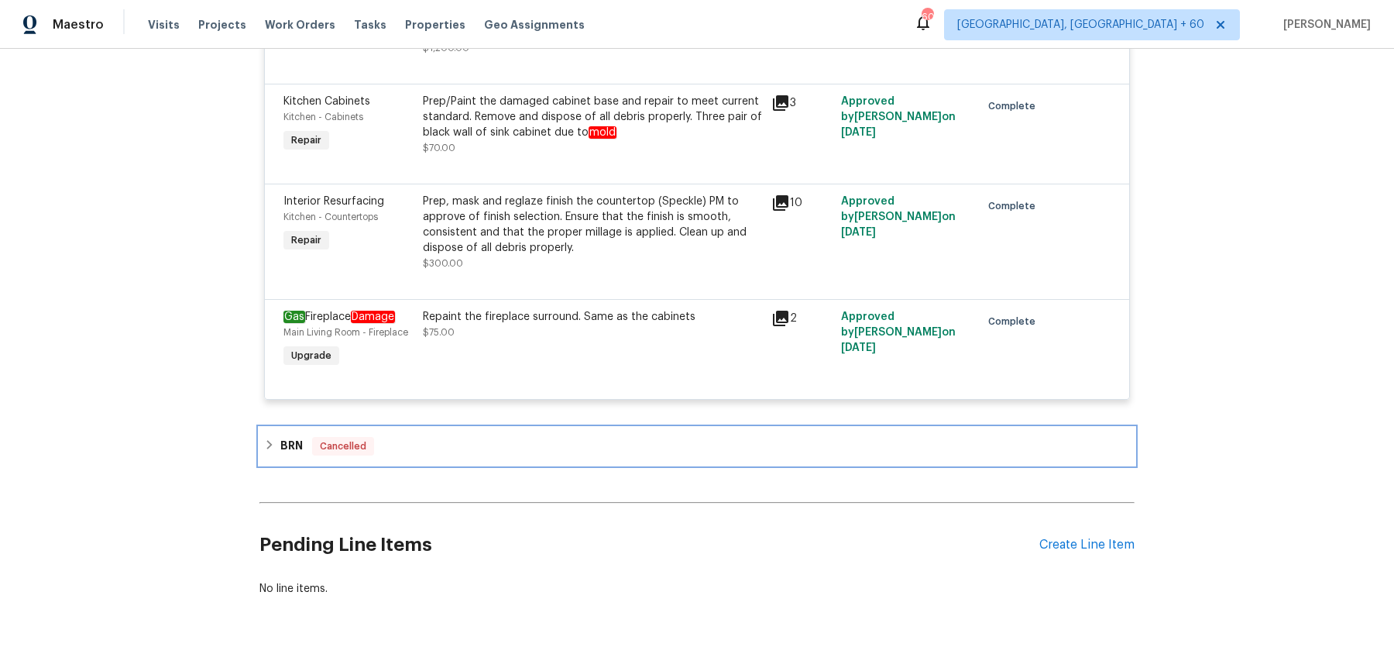
click at [507, 427] on div "BRN Cancelled" at bounding box center [696, 445] width 875 height 37
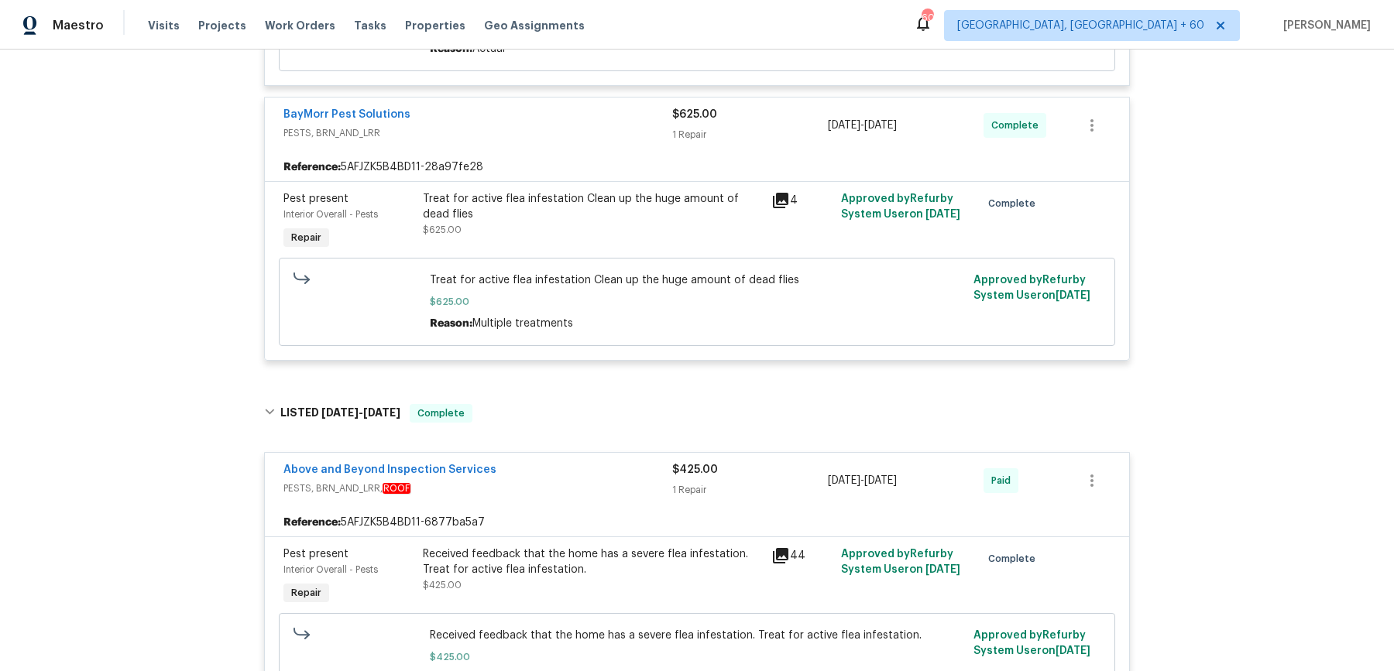
scroll to position [1601, 0]
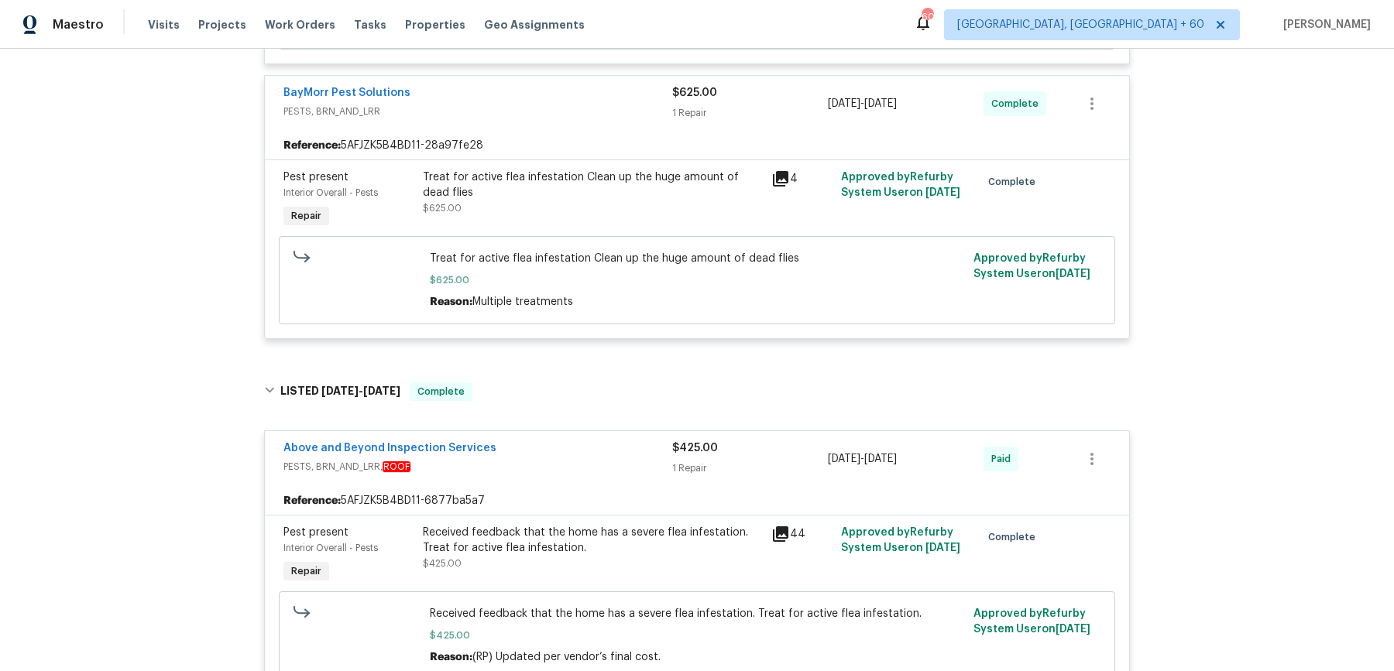
click at [513, 157] on div "Reference: 5AFJZK5B4BD11-28a97fe28" at bounding box center [697, 146] width 864 height 28
click at [512, 160] on div "Pest present Interior Overall - Pests Repair Treat for active flea infestation …" at bounding box center [697, 249] width 864 height 179
click at [502, 169] on div "Treat for active flea infestation Clean up the huge amount of dead flies $625.00" at bounding box center [592, 200] width 348 height 71
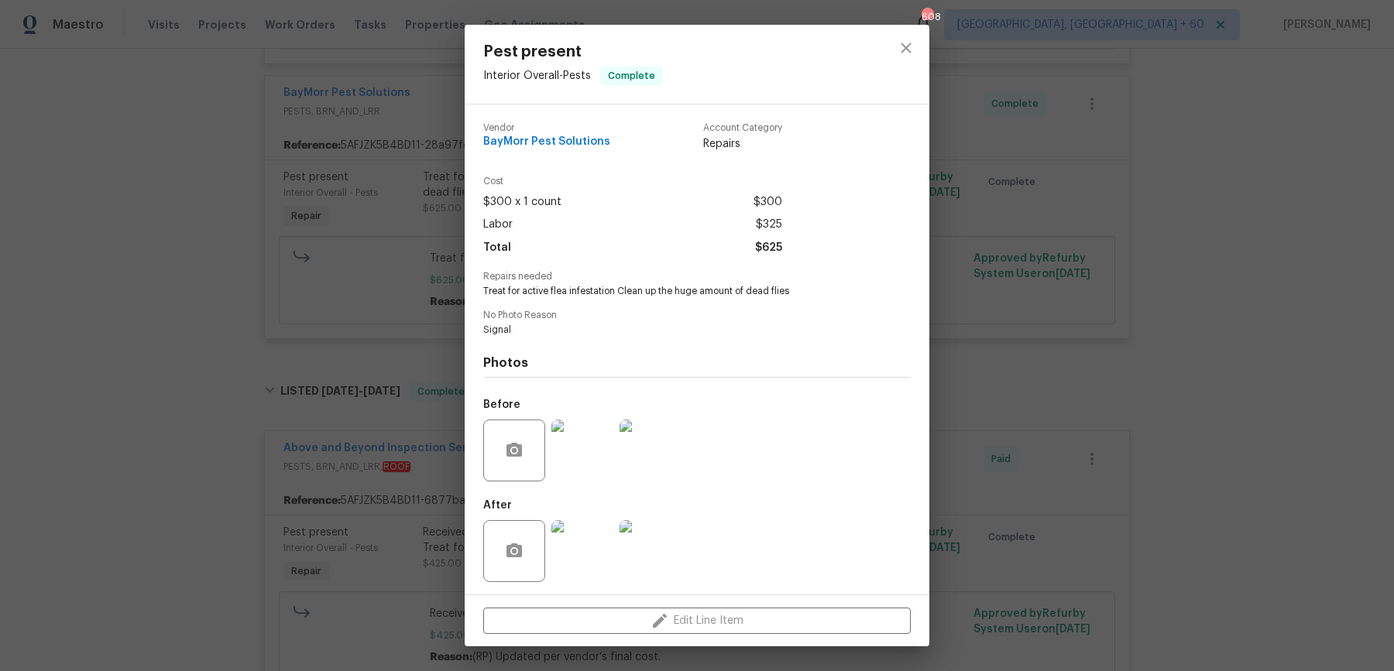
click at [383, 196] on div "Pest present Interior Overall - Pests Complete Vendor BayMorr Pest Solutions Ac…" at bounding box center [697, 335] width 1394 height 671
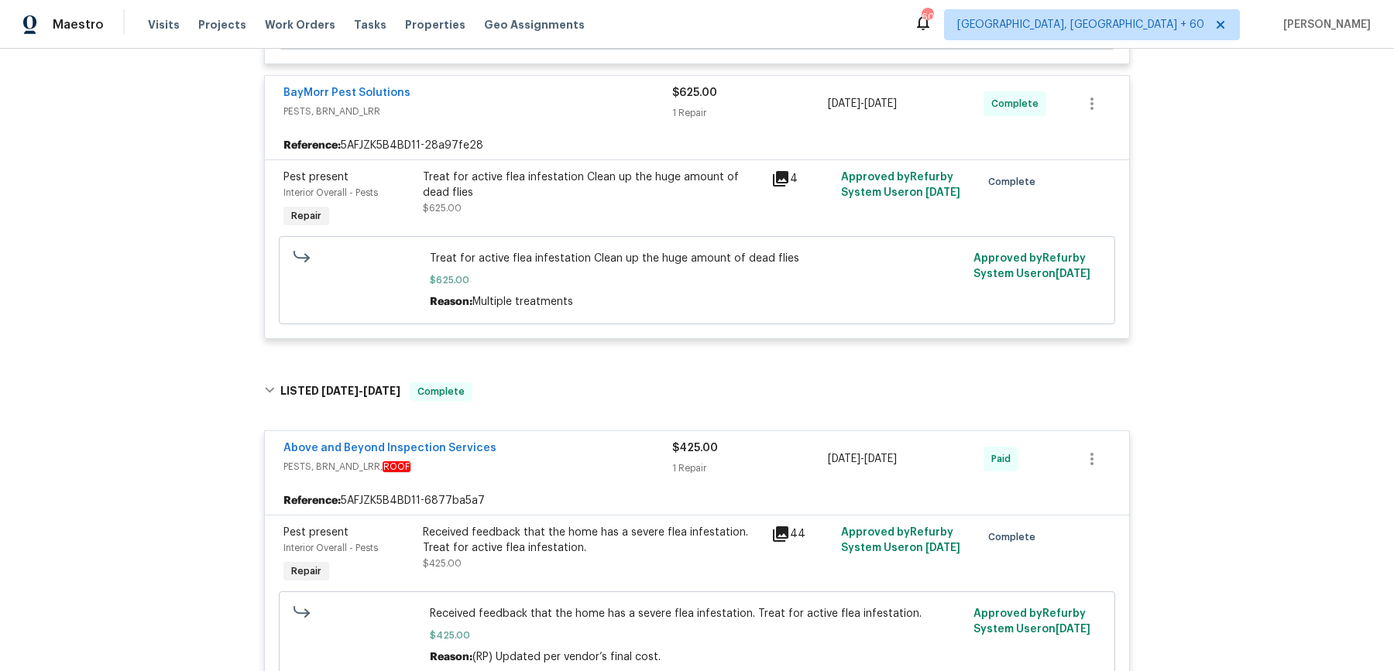
click at [372, 101] on div "BayMorr Pest Solutions" at bounding box center [477, 94] width 389 height 19
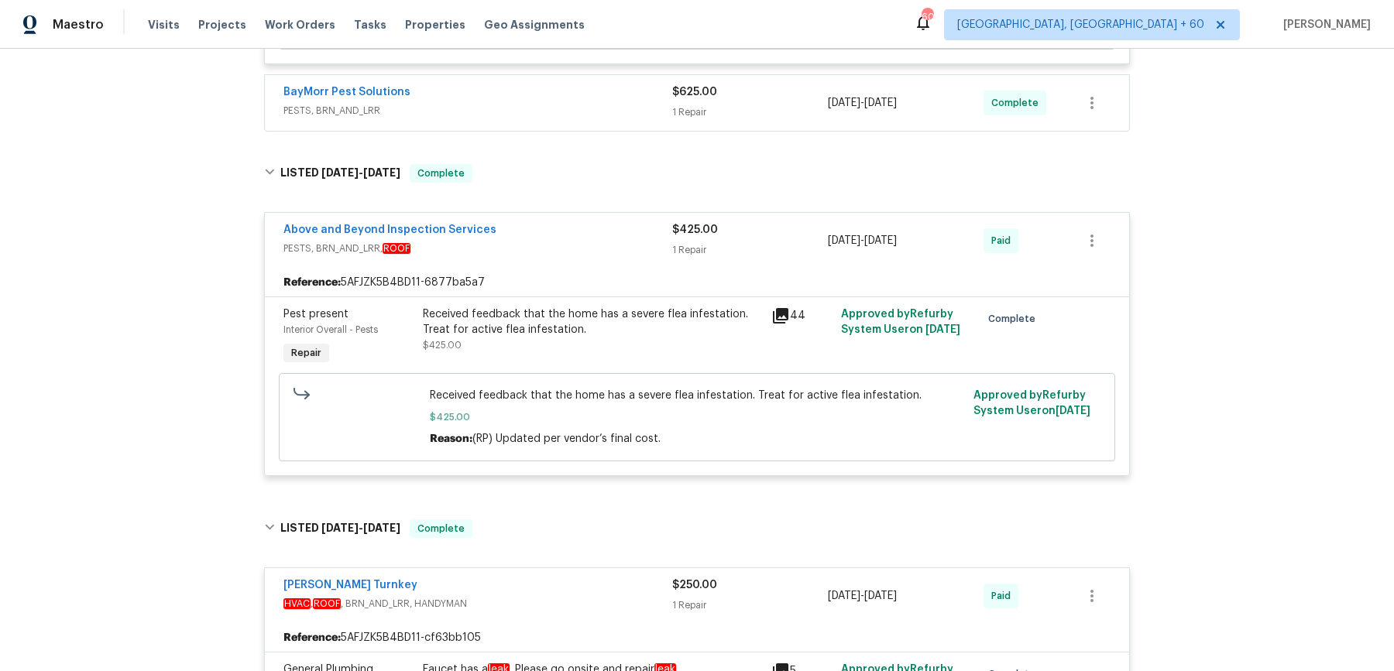
click at [527, 125] on div "BayMorr Pest Solutions PESTS, BRN_AND_LRR $625.00 1 Repair [DATE] - [DATE] Comp…" at bounding box center [697, 103] width 864 height 56
click at [527, 113] on span "PESTS, BRN_AND_LRR" at bounding box center [477, 110] width 389 height 15
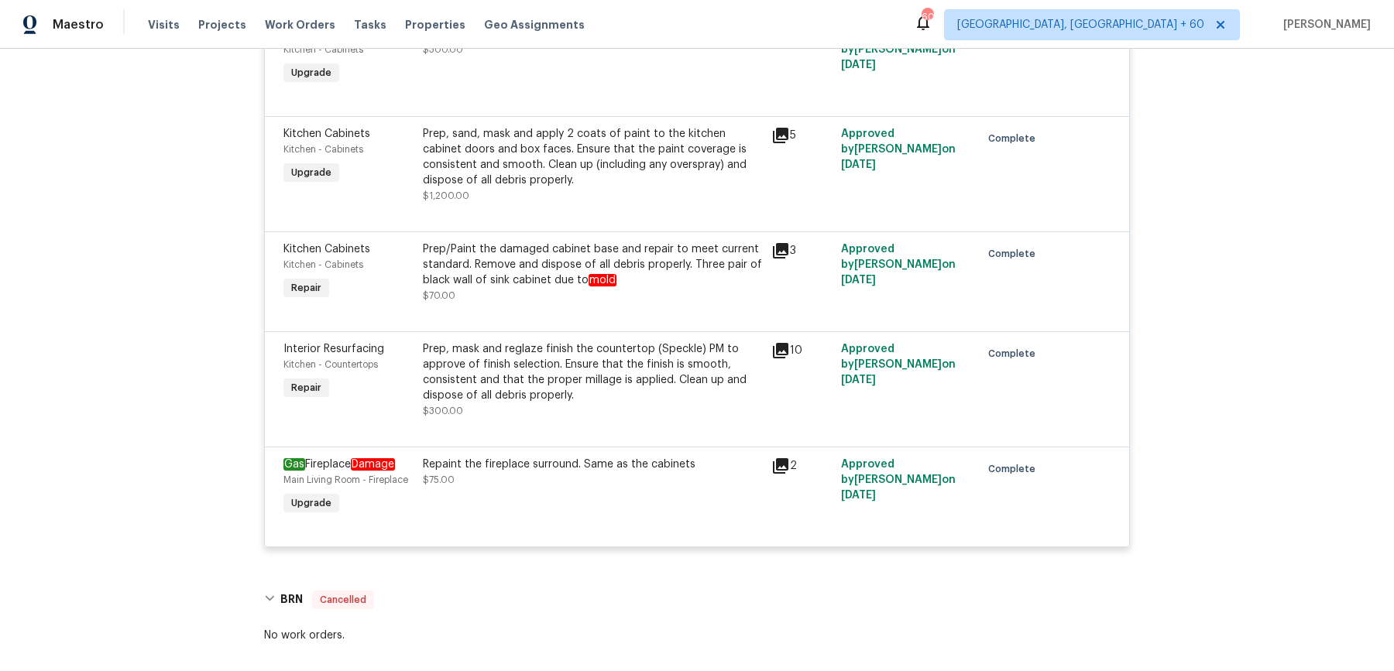
scroll to position [5882, 0]
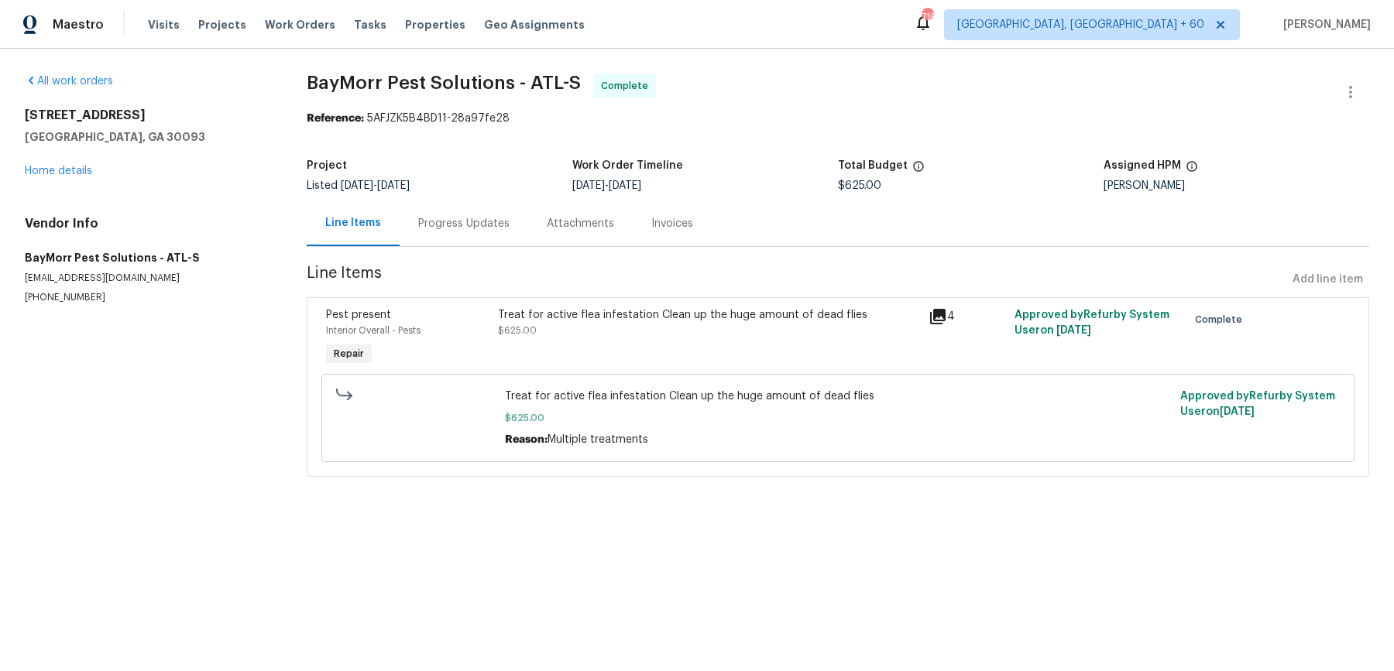
click at [462, 232] on div "Progress Updates" at bounding box center [464, 224] width 129 height 46
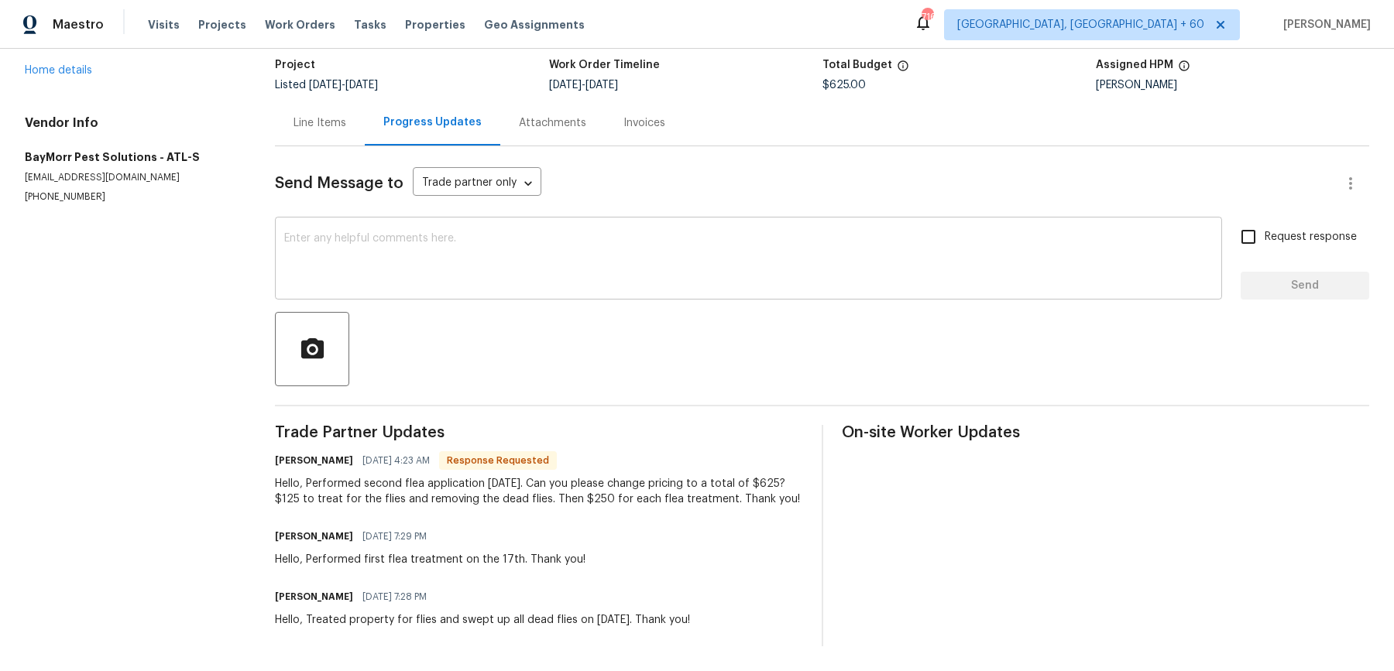
scroll to position [19, 0]
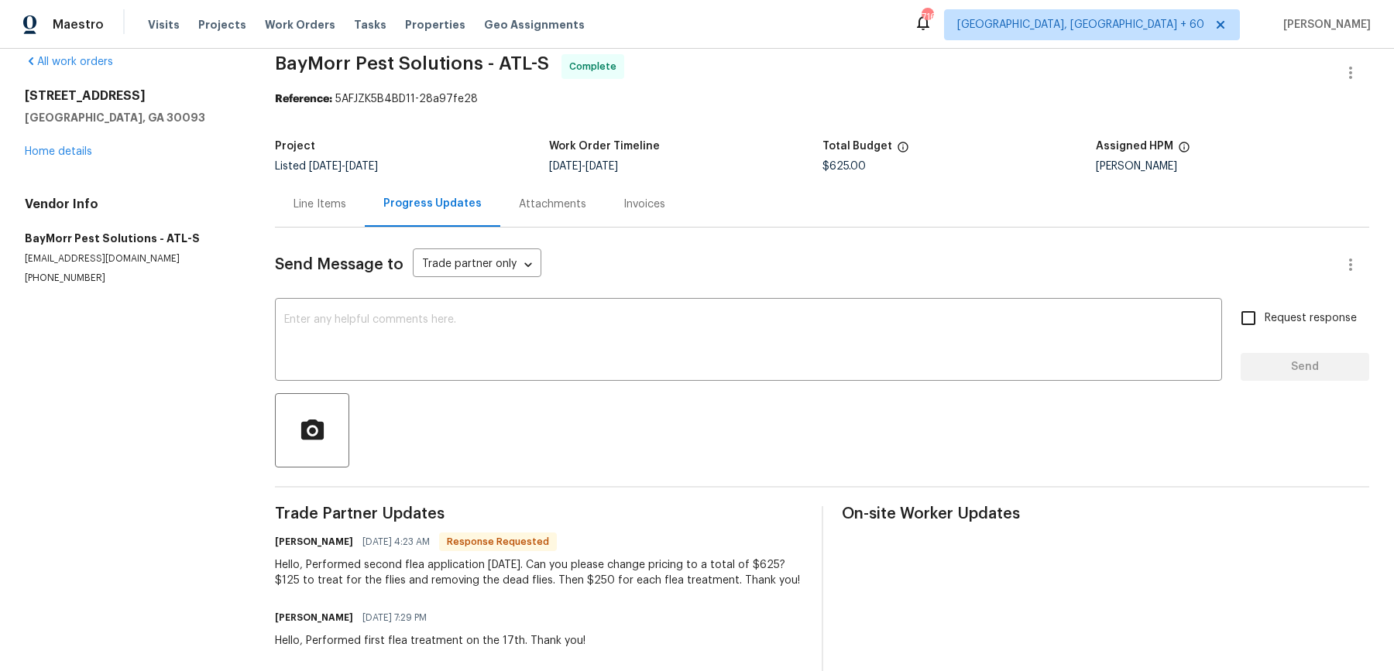
click at [575, 215] on div "Attachments" at bounding box center [552, 204] width 105 height 46
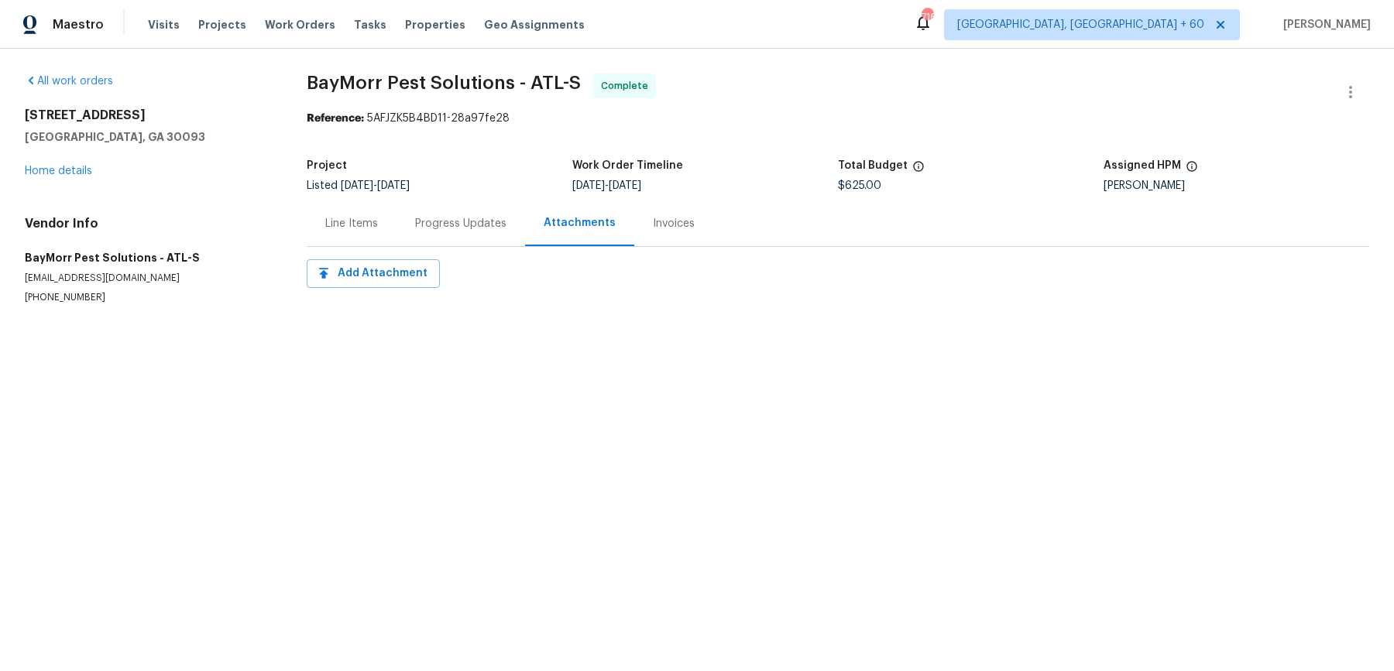
click at [689, 227] on div "Invoices" at bounding box center [673, 224] width 79 height 46
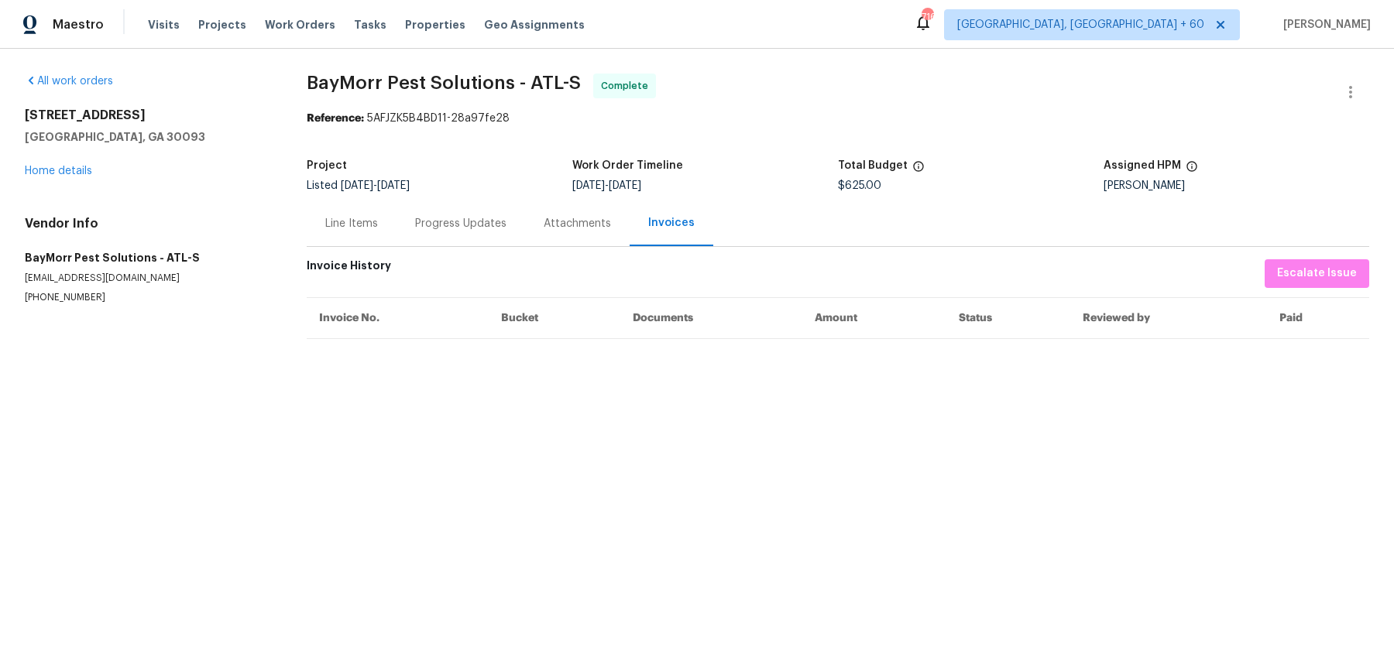
click at [367, 211] on div "Line Items" at bounding box center [352, 224] width 90 height 46
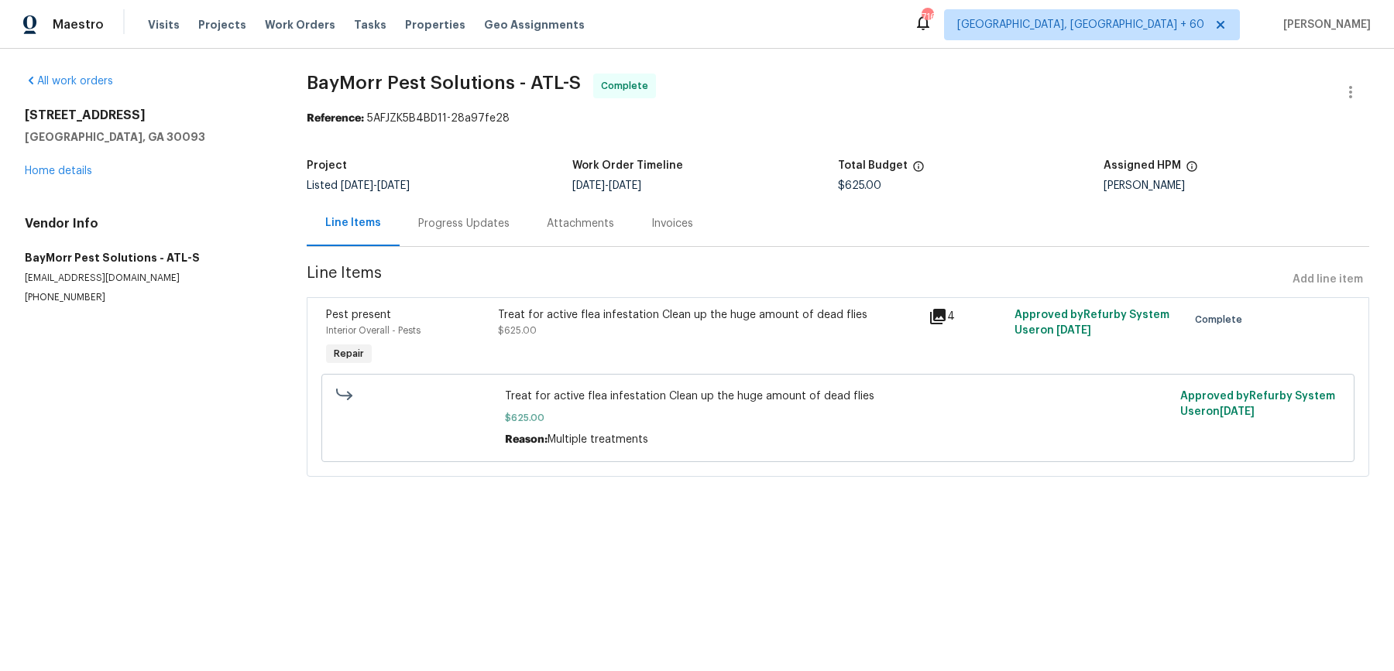
click at [549, 324] on div "Treat for active flea infestation Clean up the huge amount of dead flies $625.00" at bounding box center [708, 322] width 421 height 31
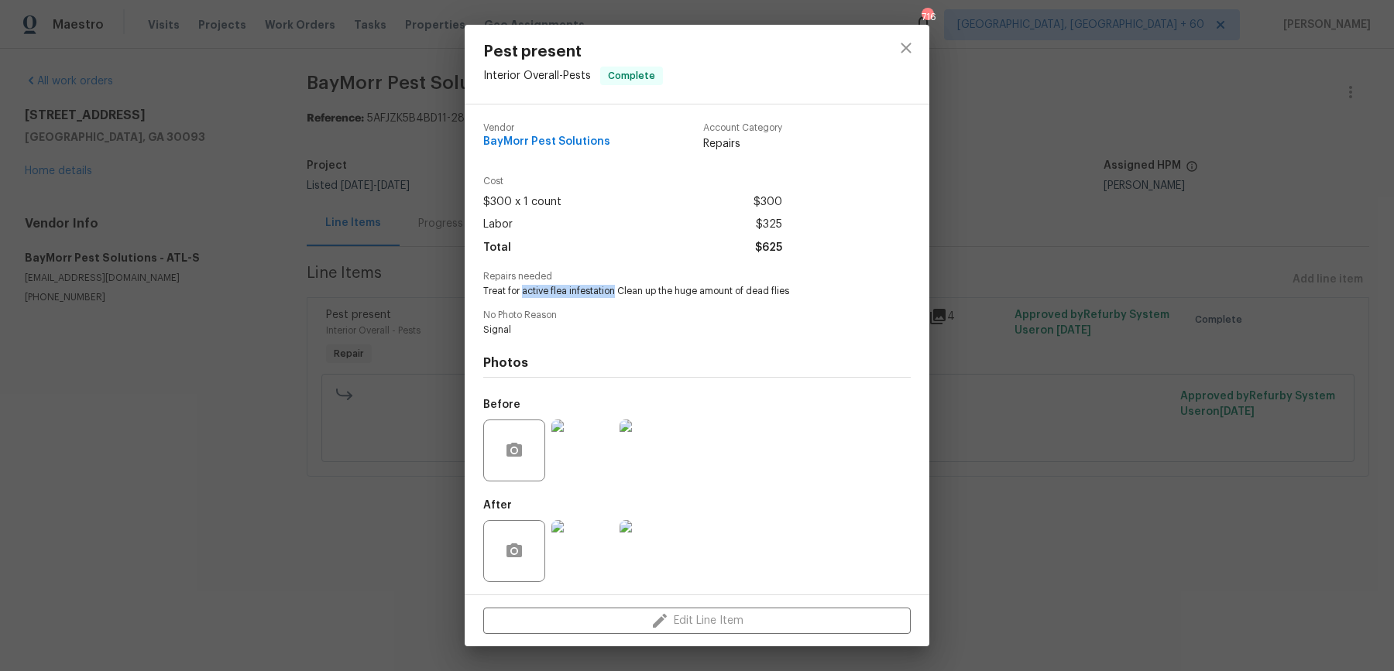
drag, startPoint x: 521, startPoint y: 292, endPoint x: 614, endPoint y: 296, distance: 93.0
click at [614, 296] on span "Treat for active flea infestation Clean up the huge amount of dead flies" at bounding box center [675, 291] width 385 height 13
copy span "active flea infestation"
click at [1135, 554] on div "Pest present Interior Overall - Pests Complete Vendor BayMorr Pest Solutions Ac…" at bounding box center [697, 335] width 1394 height 671
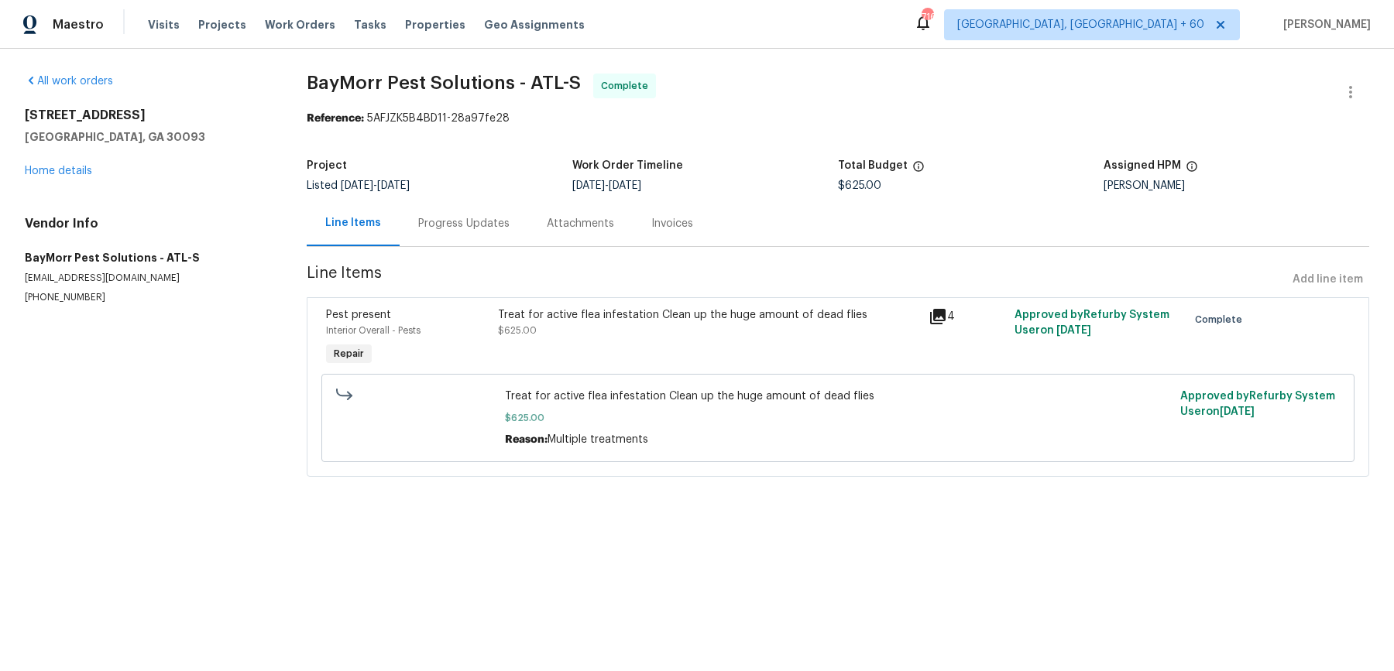
click at [420, 80] on span "BayMorr Pest Solutions - ATL-S" at bounding box center [444, 83] width 274 height 19
copy span "BayMorr Pest Solutions - ATL-S"
click at [287, 29] on span "Work Orders" at bounding box center [300, 24] width 70 height 15
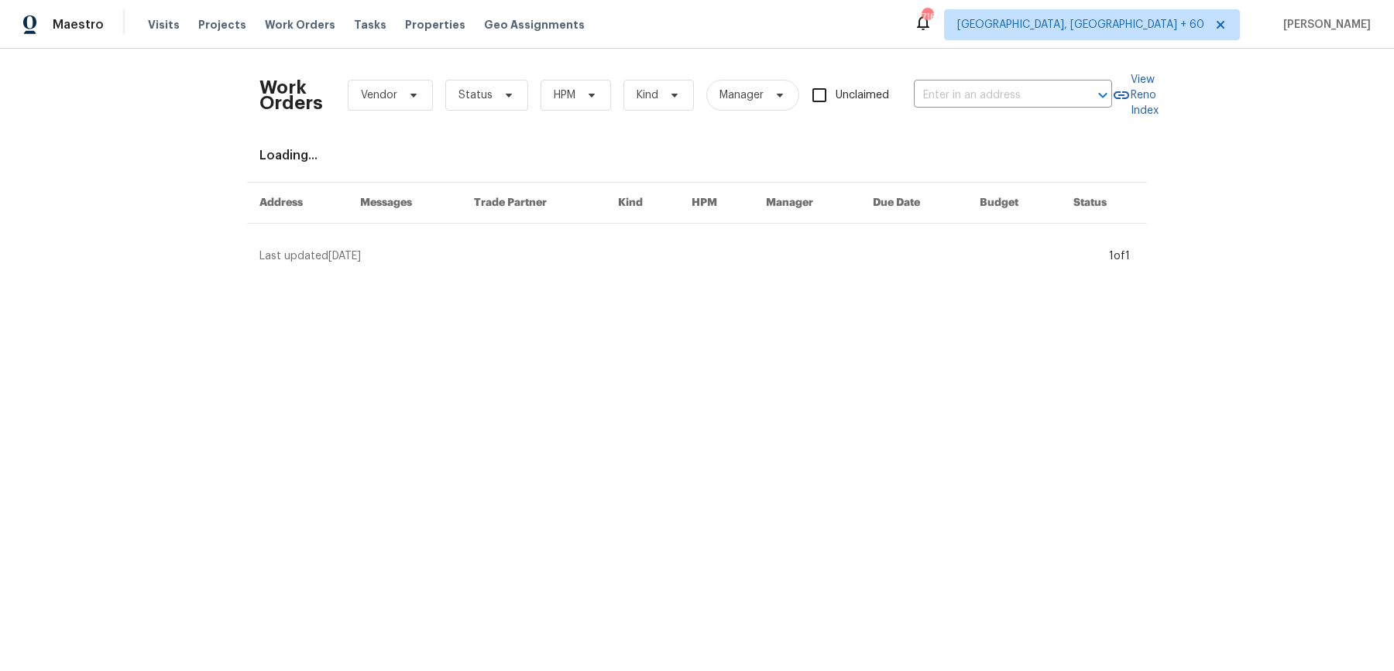
click at [978, 111] on div "Work Orders Vendor Status HPM Kind Manager Unclaimed ​" at bounding box center [685, 95] width 853 height 68
click at [978, 104] on input "text" at bounding box center [991, 96] width 155 height 24
paste input "[STREET_ADDRESS][PERSON_NAME][PERSON_NAME]"
type input "[STREET_ADDRESS][PERSON_NAME][PERSON_NAME]"
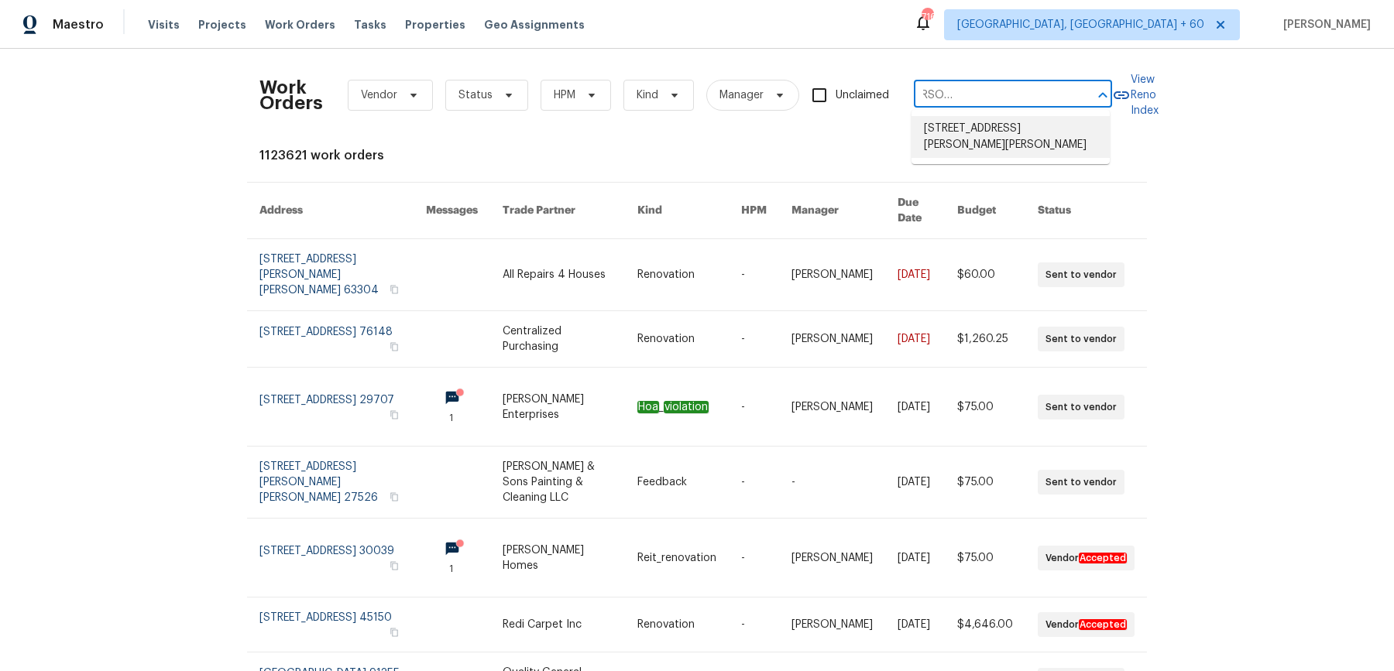
click at [970, 125] on li "[STREET_ADDRESS][PERSON_NAME][PERSON_NAME]" at bounding box center [1010, 137] width 198 height 42
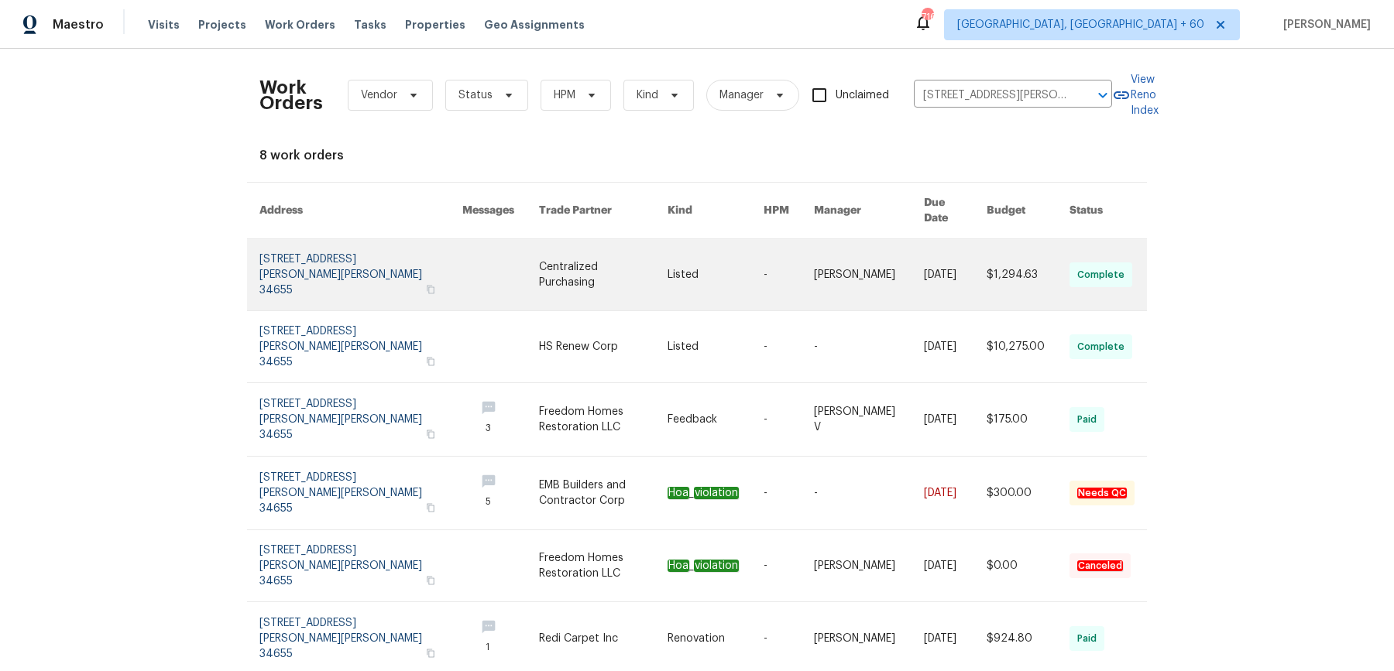
click at [879, 254] on link at bounding box center [869, 274] width 110 height 71
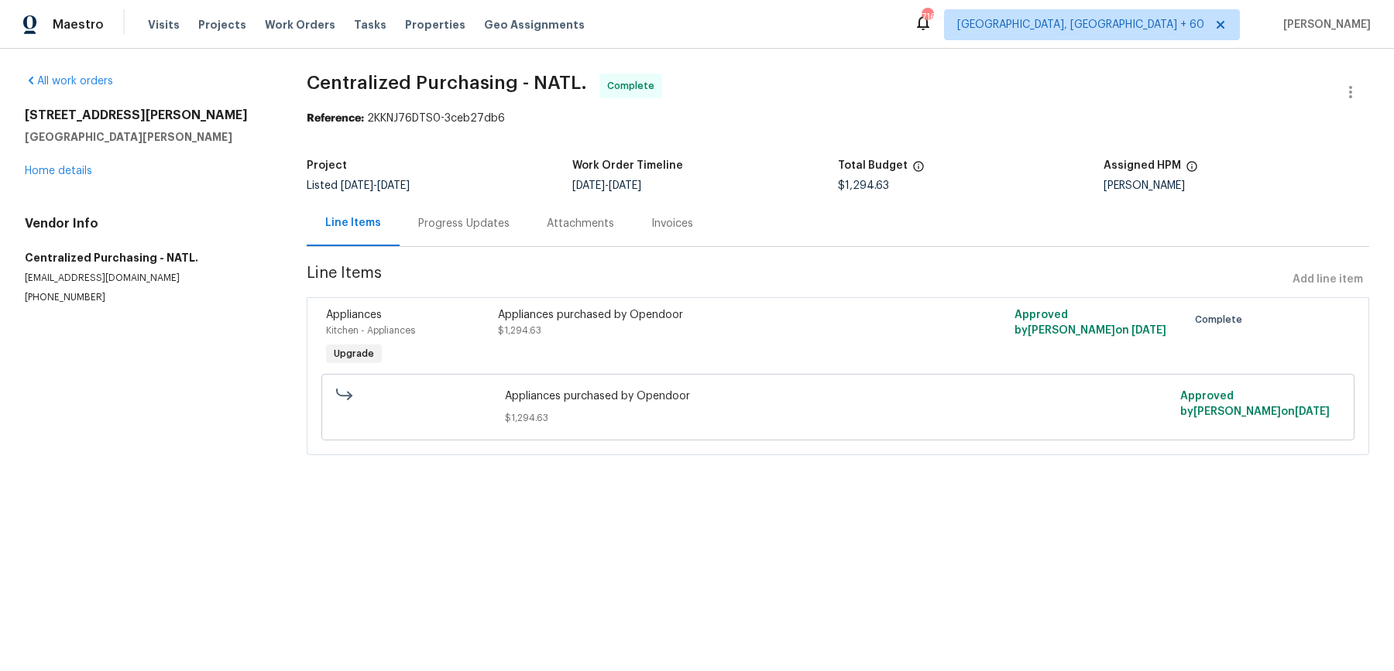
click at [59, 180] on div "All work orders 9348 Santa Monica Way New Port Richey, FL 34655 Home details Ve…" at bounding box center [147, 189] width 245 height 231
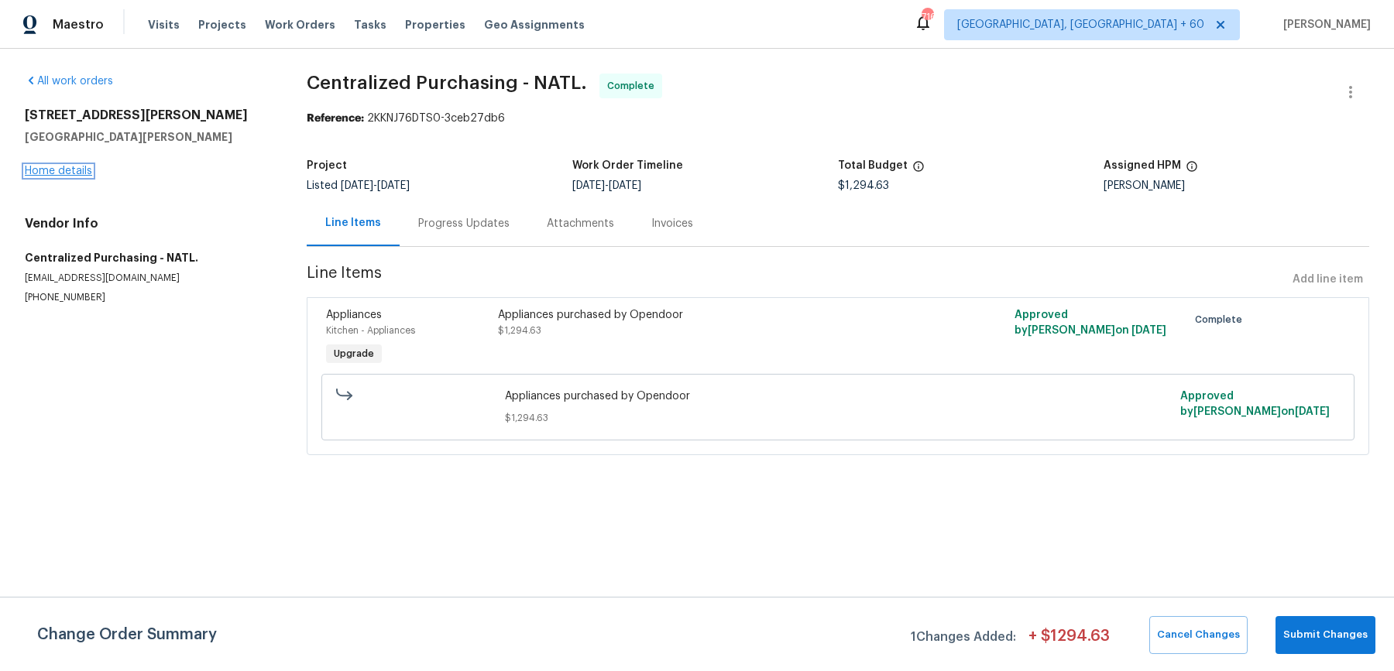
click at [59, 176] on link "Home details" at bounding box center [58, 171] width 67 height 11
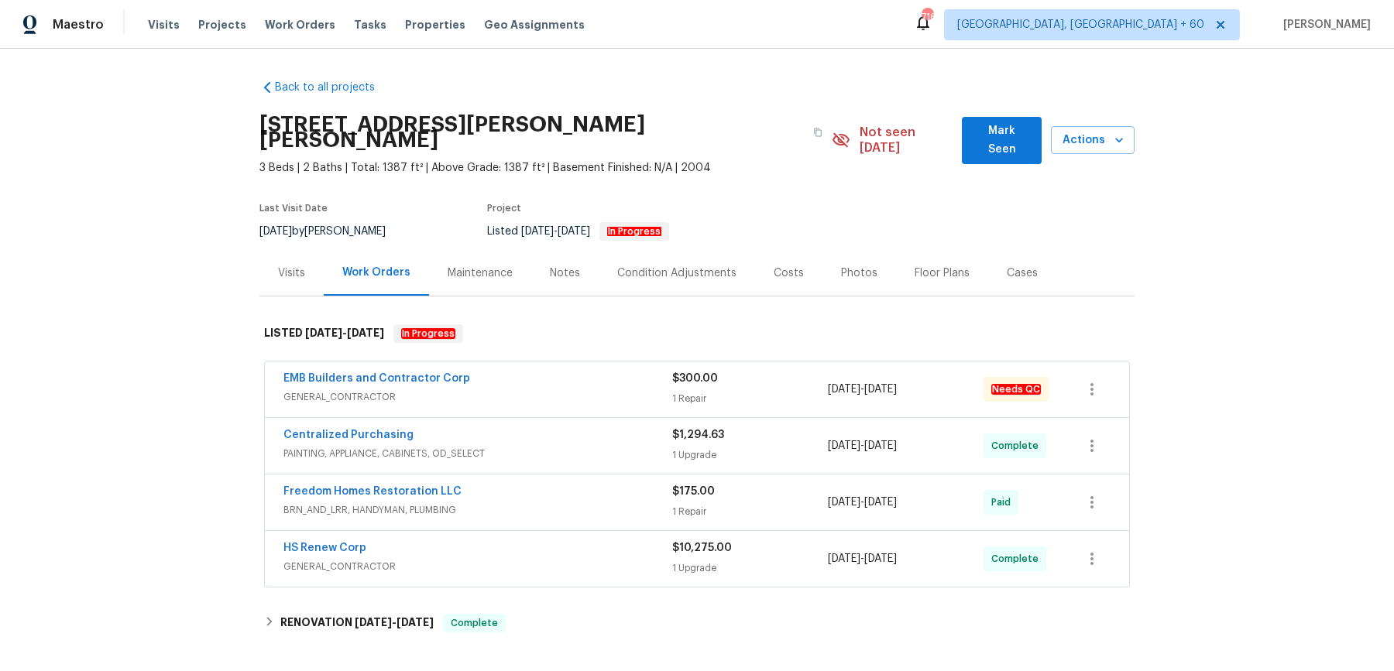
click at [493, 371] on div "EMB Builders and Contractor Corp" at bounding box center [477, 380] width 389 height 19
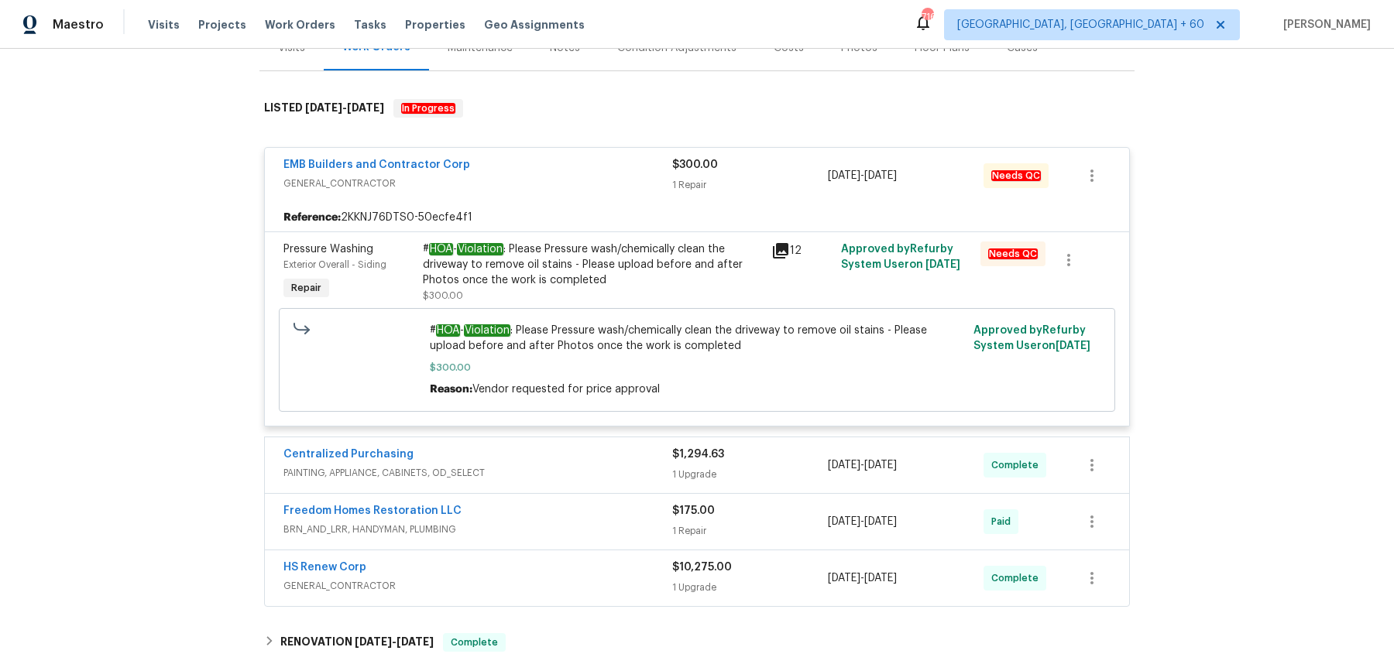
scroll to position [223, 0]
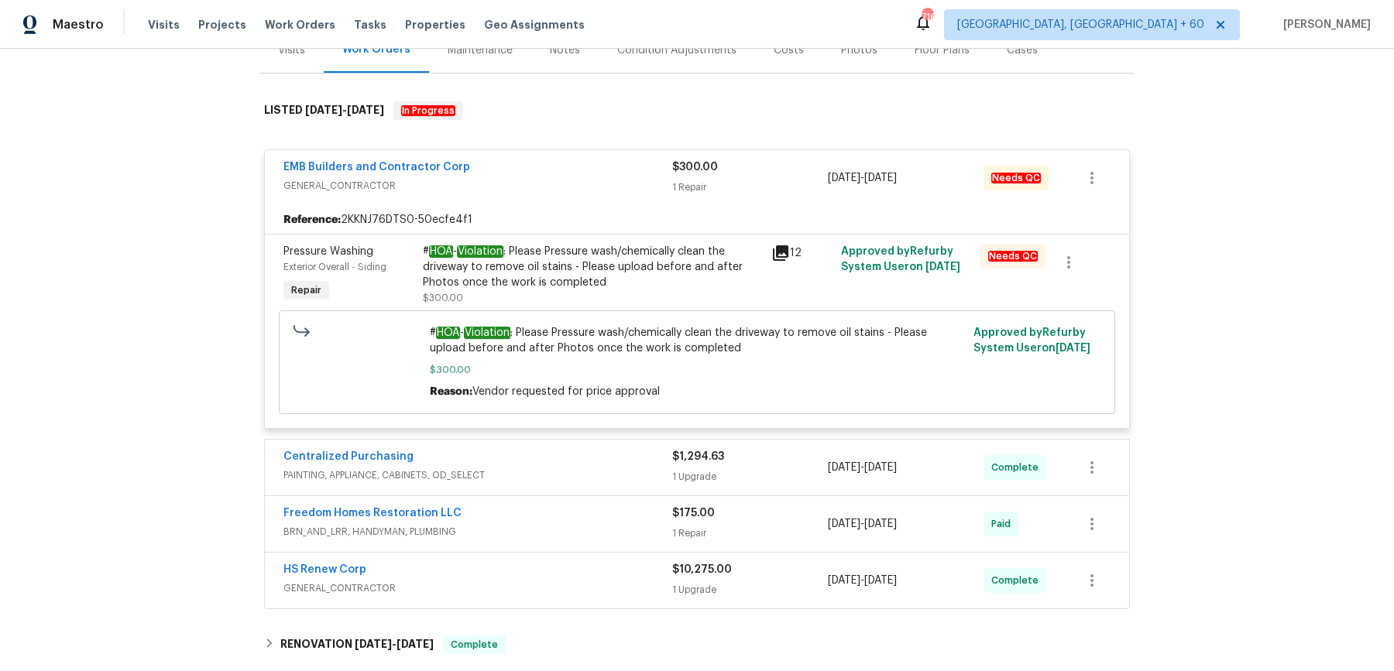
click at [604, 468] on span "PAINTING, APPLIANCE, CABINETS, OD_SELECT" at bounding box center [477, 475] width 389 height 15
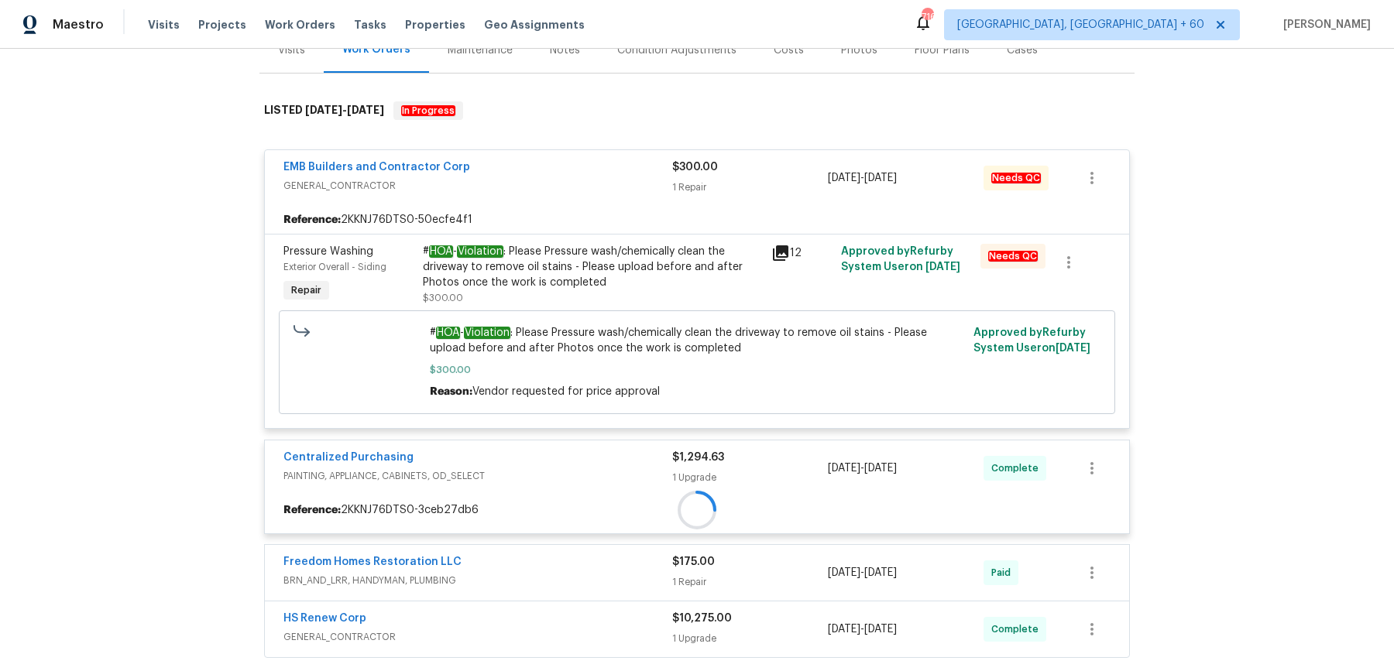
scroll to position [399, 0]
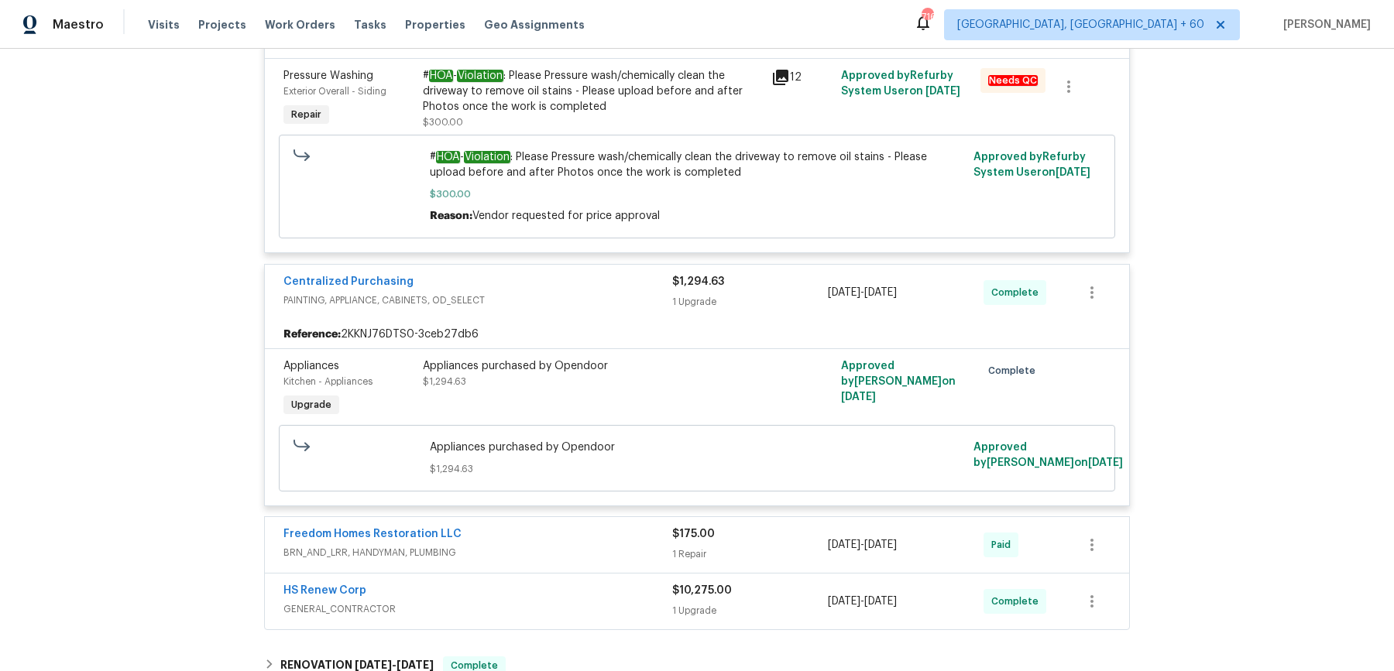
click at [568, 527] on div "Freedom Homes Restoration LLC" at bounding box center [477, 536] width 389 height 19
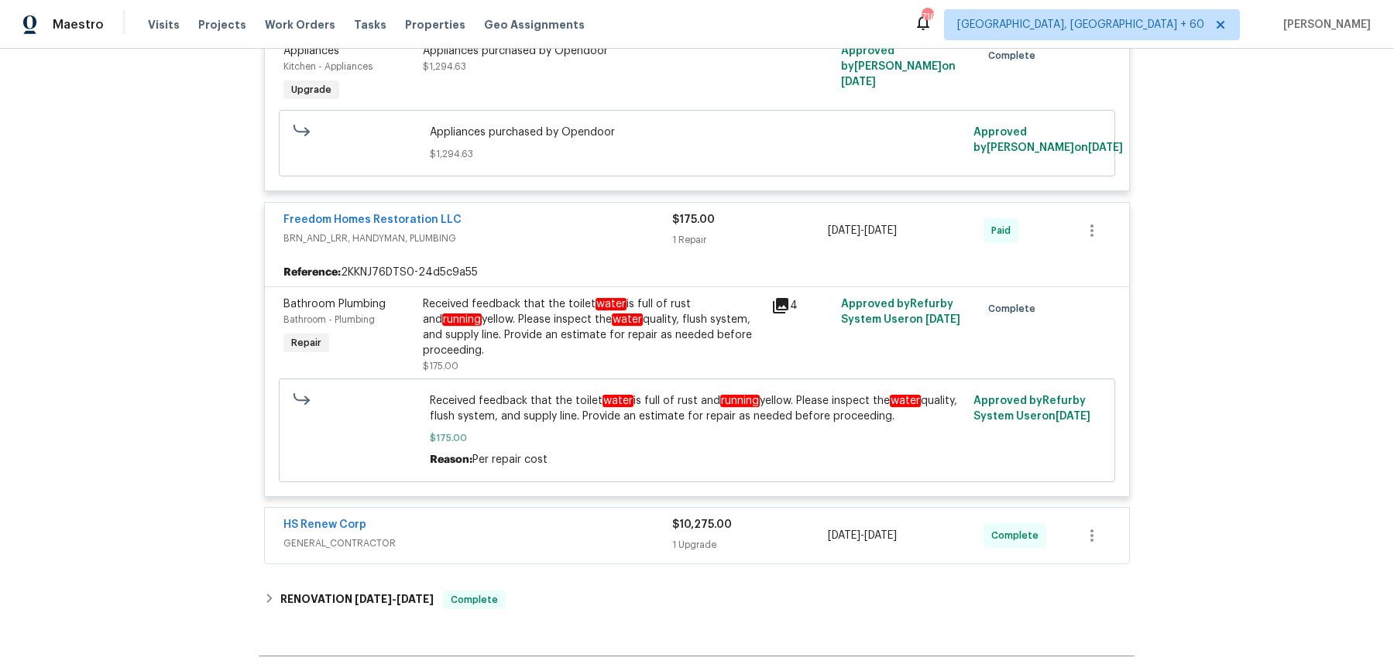
scroll to position [716, 0]
click at [588, 506] on div "HS Renew Corp GENERAL_CONTRACTOR $10,275.00 1 Upgrade 9/22/2025 - 10/1/2025 Com…" at bounding box center [697, 534] width 864 height 56
click at [585, 515] on div "HS Renew Corp" at bounding box center [477, 524] width 389 height 19
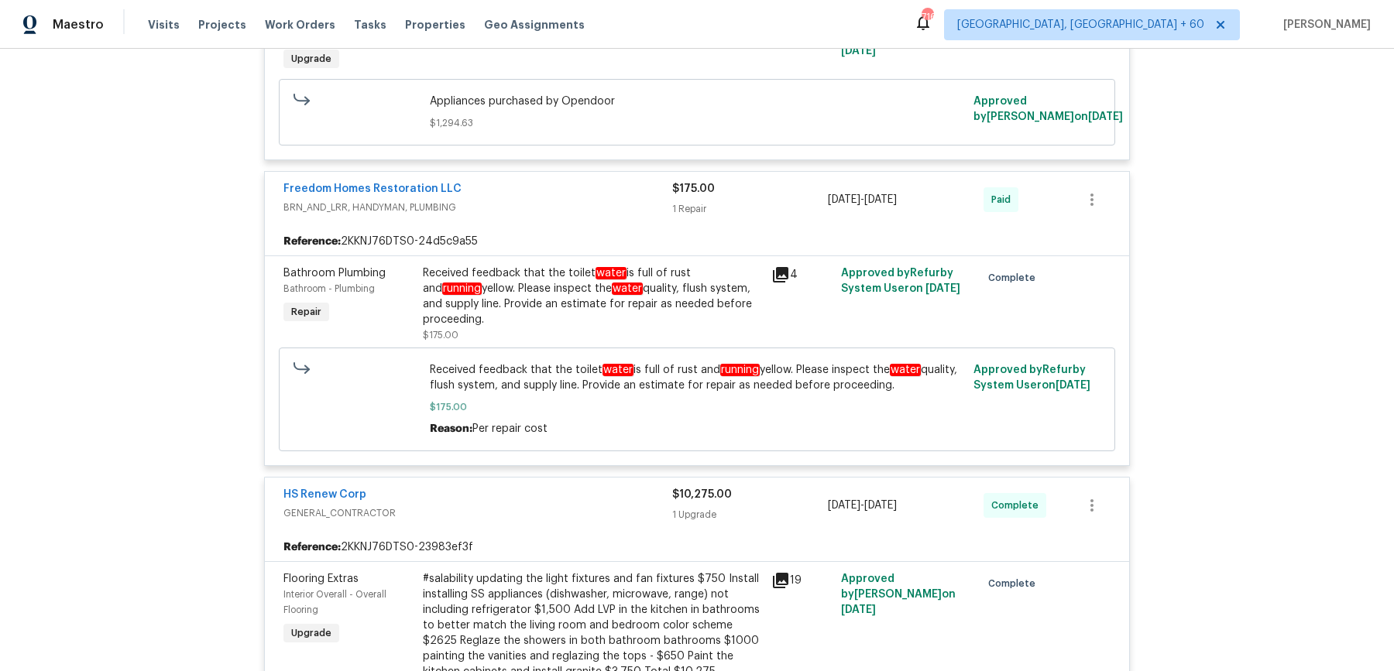
scroll to position [1064, 0]
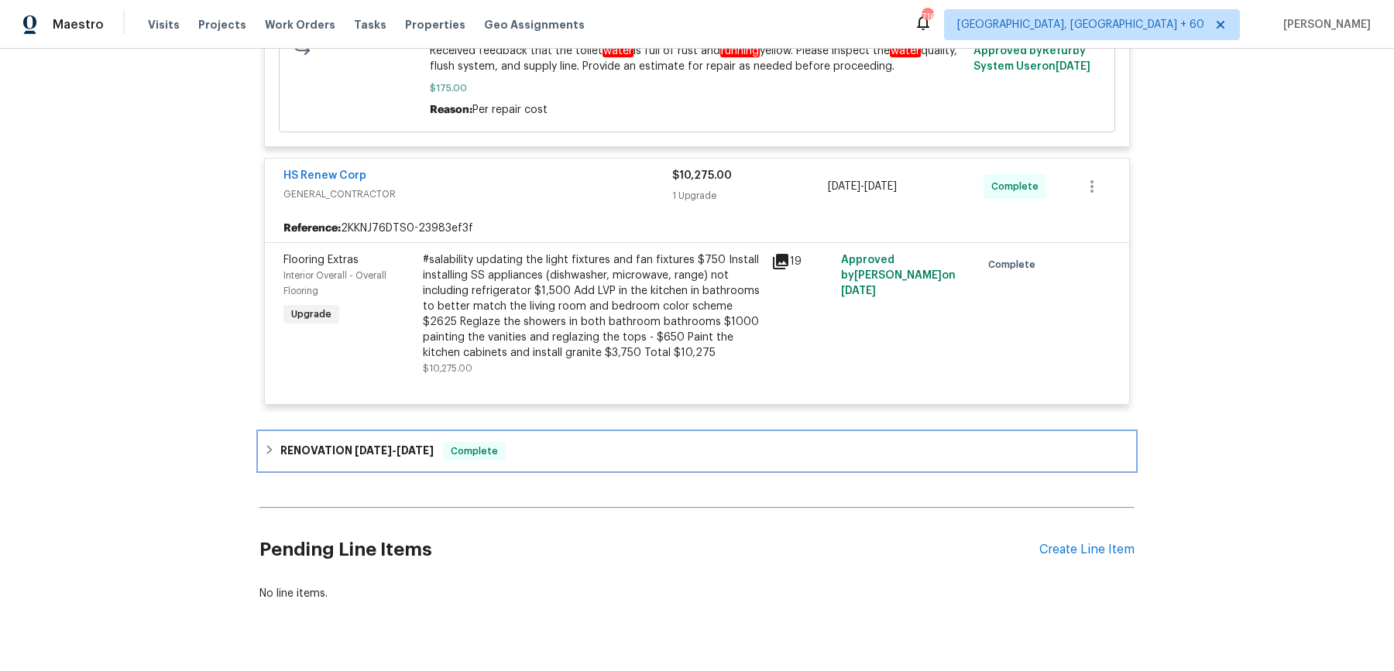
click at [557, 433] on div "RENOVATION 6/30/25 - 7/4/25 Complete" at bounding box center [696, 451] width 875 height 37
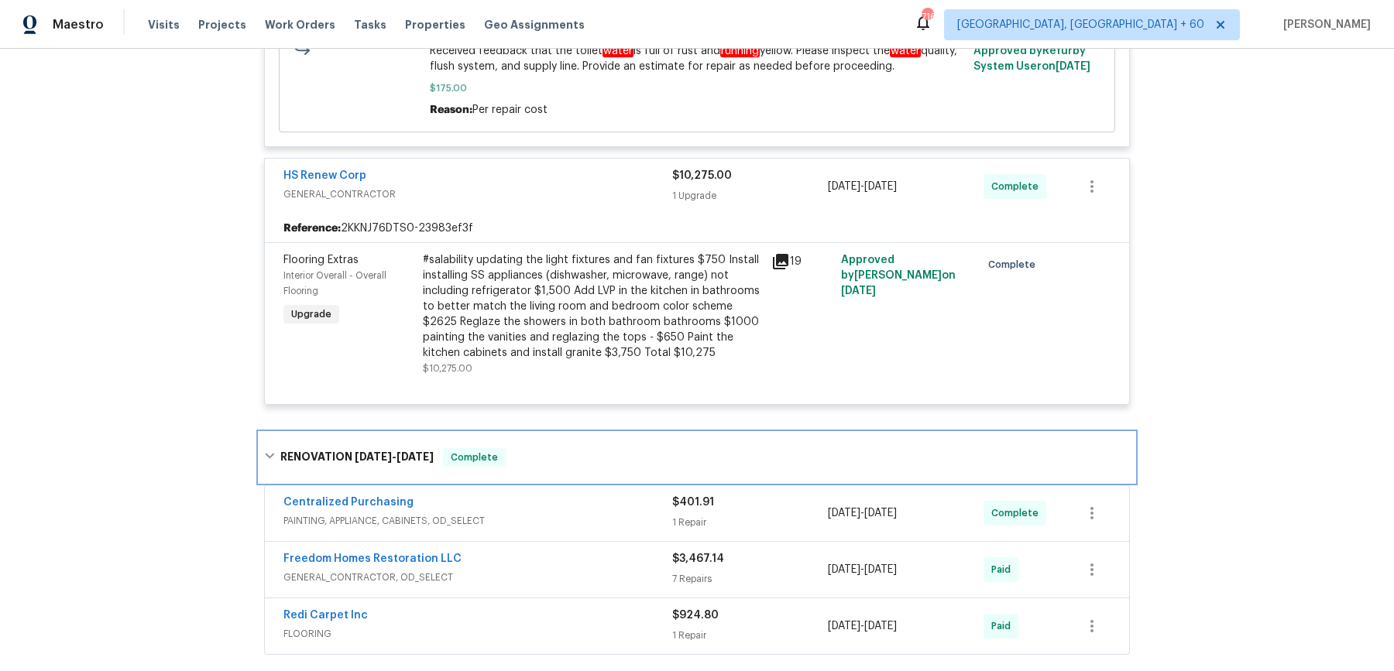
click at [557, 433] on div "RENOVATION 6/30/25 - 7/4/25 Complete" at bounding box center [696, 458] width 875 height 50
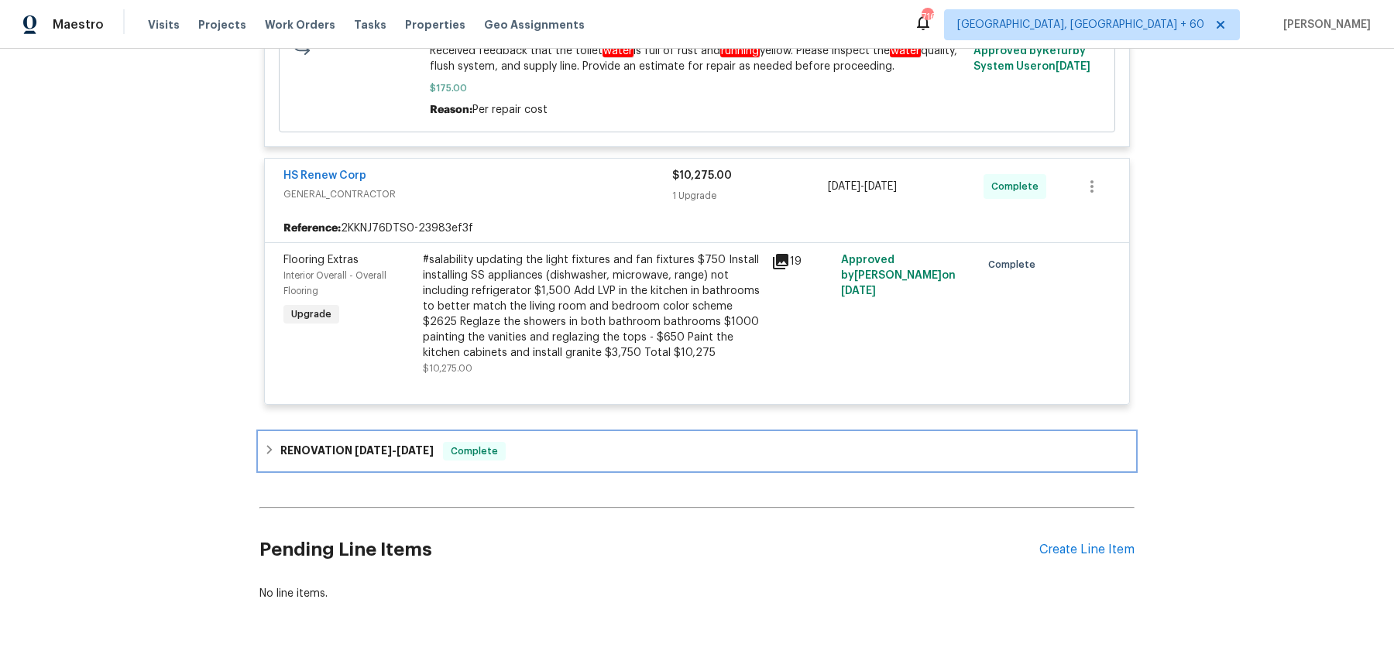
click at [557, 442] on div "RENOVATION 6/30/25 - 7/4/25 Complete" at bounding box center [697, 451] width 866 height 19
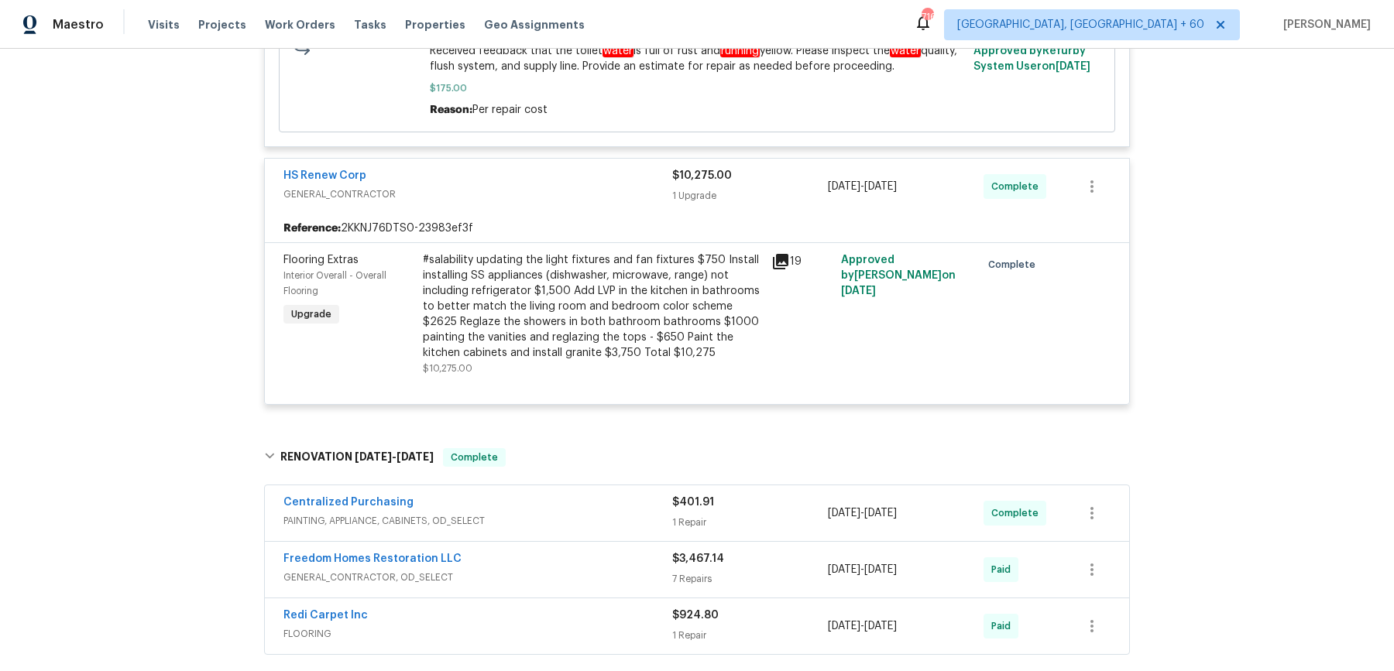
click at [549, 513] on span "PAINTING, APPLIANCE, CABINETS, OD_SELECT" at bounding box center [477, 520] width 389 height 15
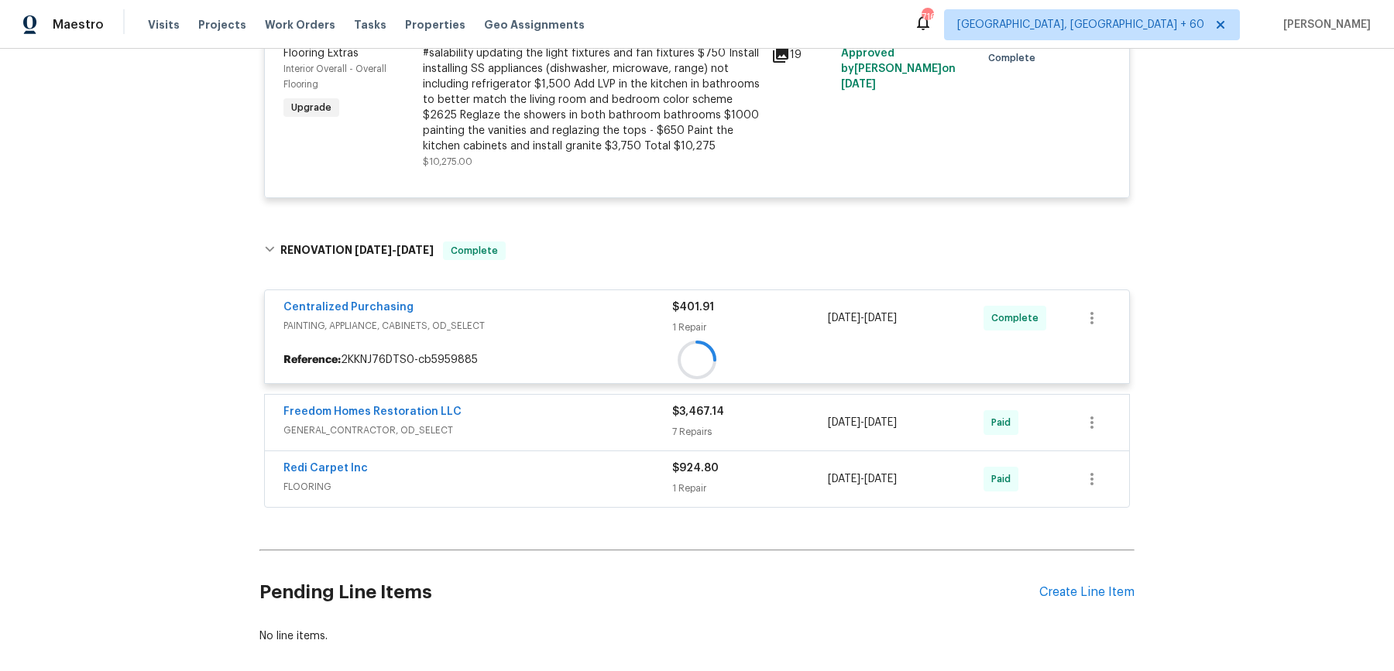
scroll to position [1312, 0]
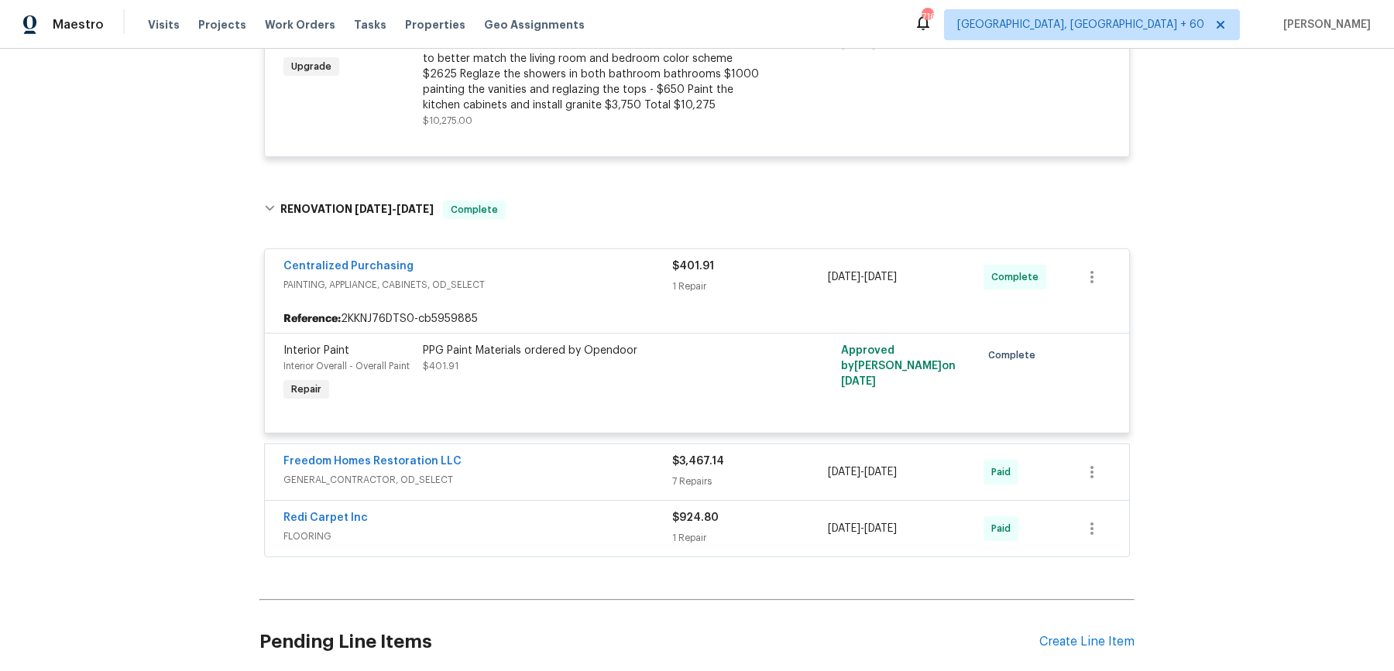
click at [573, 454] on div "Freedom Homes Restoration LLC" at bounding box center [477, 463] width 389 height 19
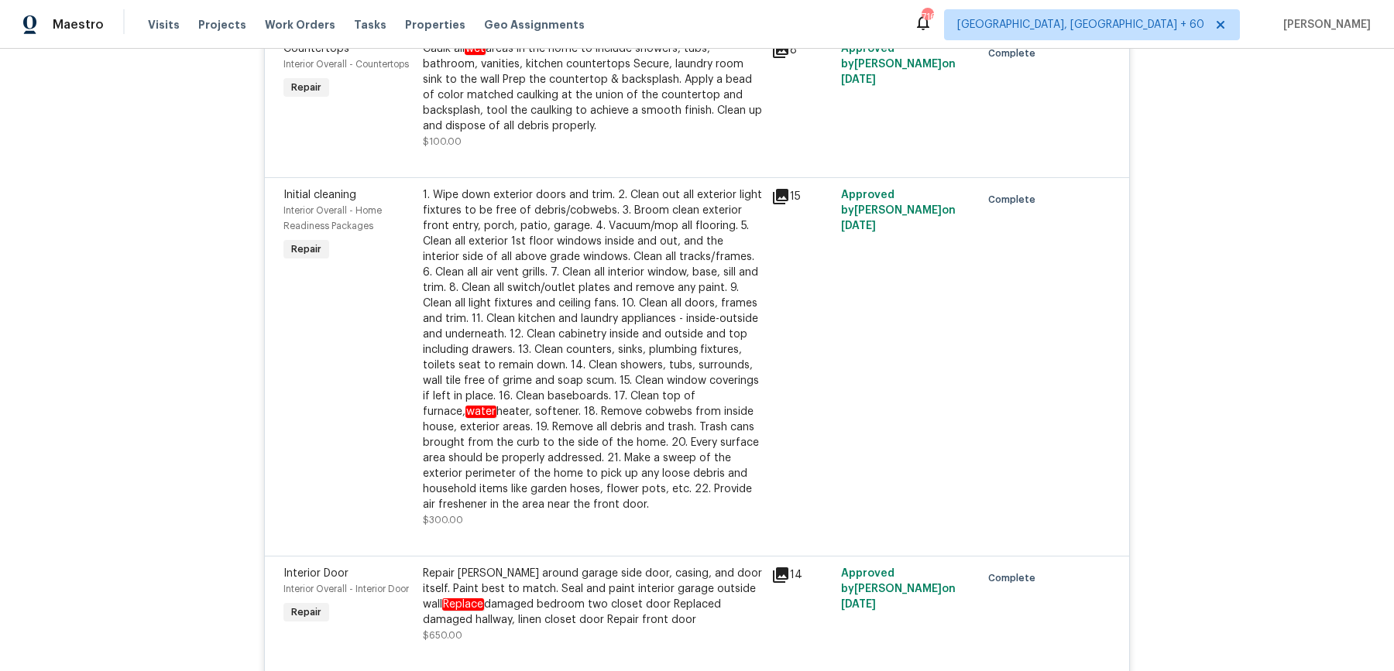
scroll to position [2669, 0]
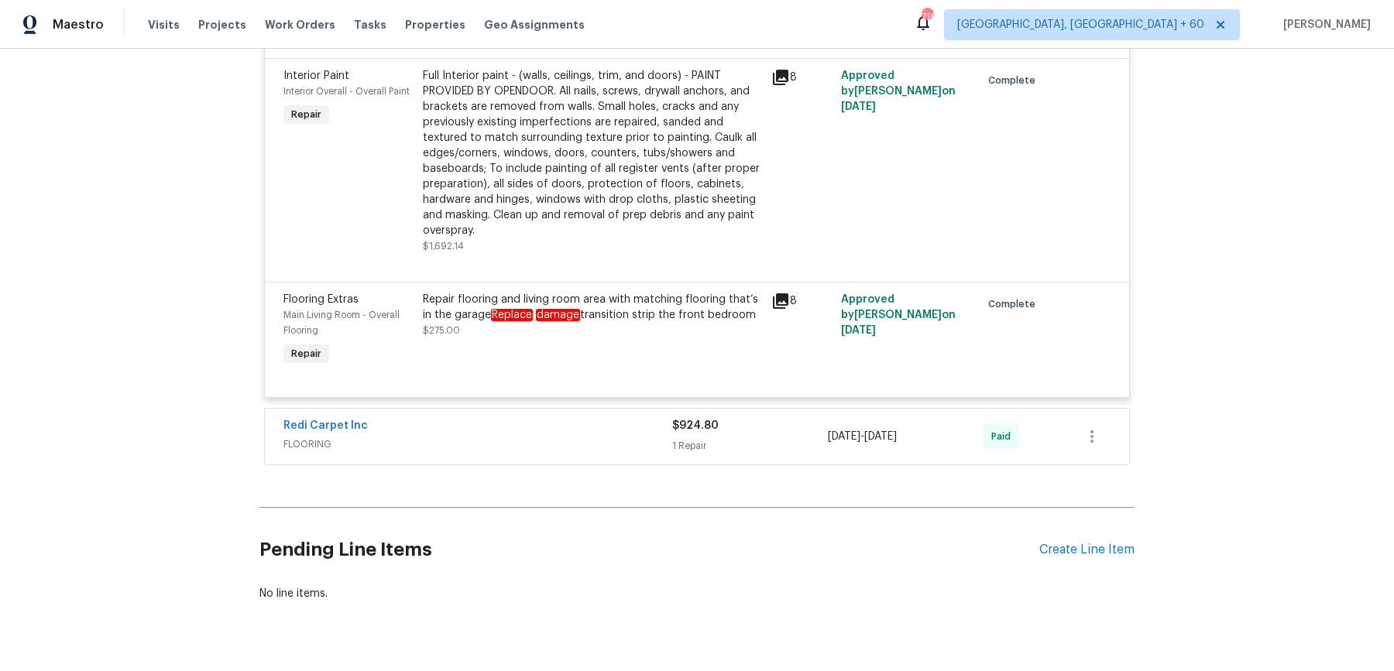
click at [550, 418] on div "Redi Carpet Inc" at bounding box center [477, 427] width 389 height 19
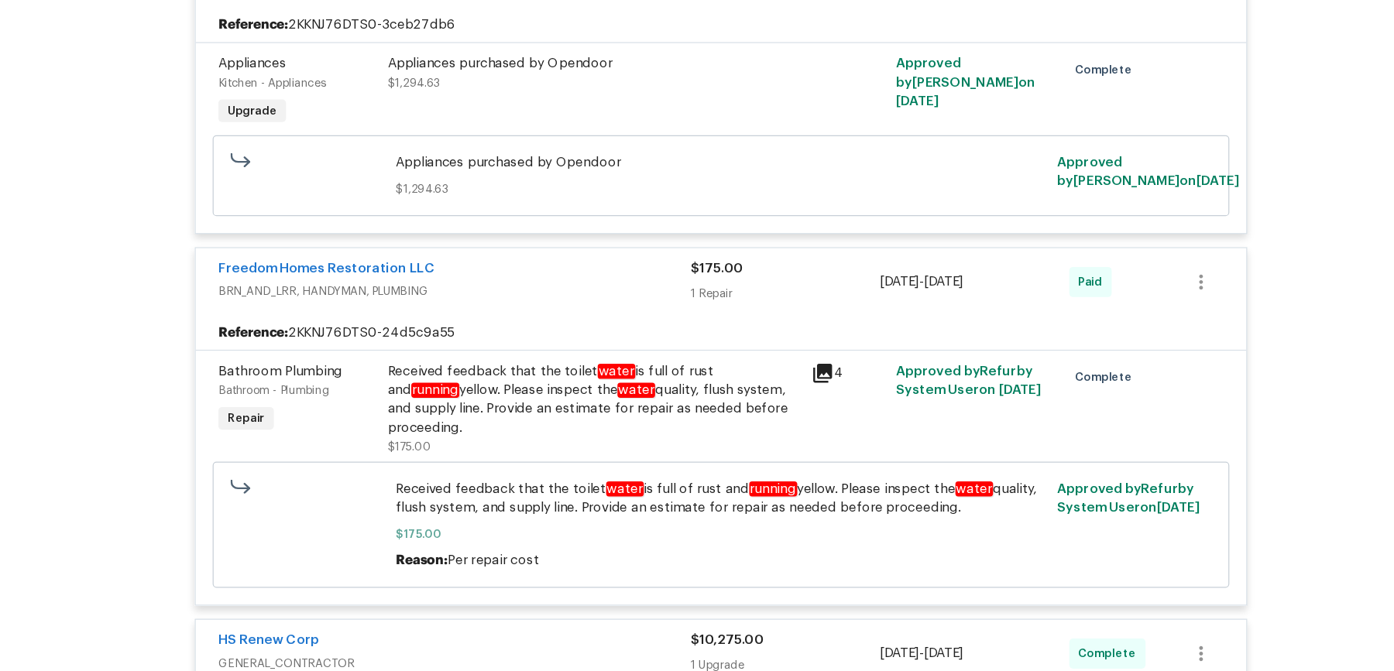
scroll to position [679, 0]
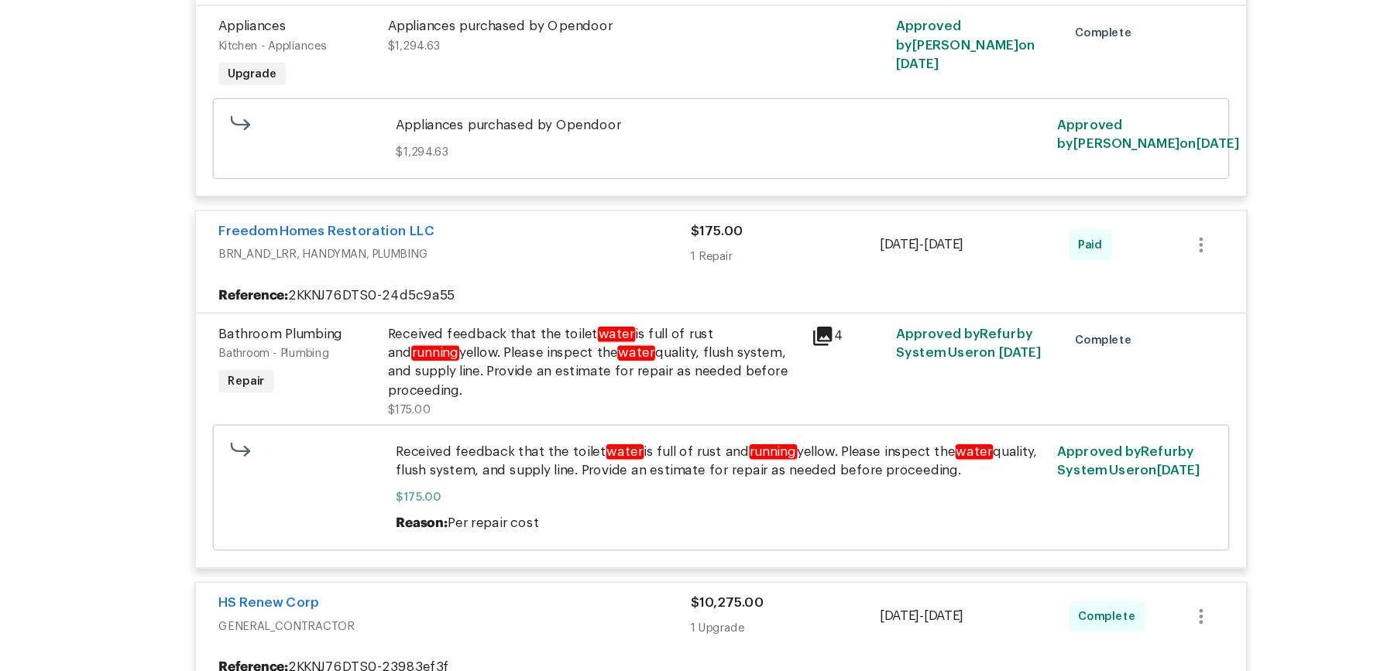
click at [585, 359] on div "Received feedback that the toilet water is full of rust and running yellow. Ple…" at bounding box center [592, 362] width 339 height 62
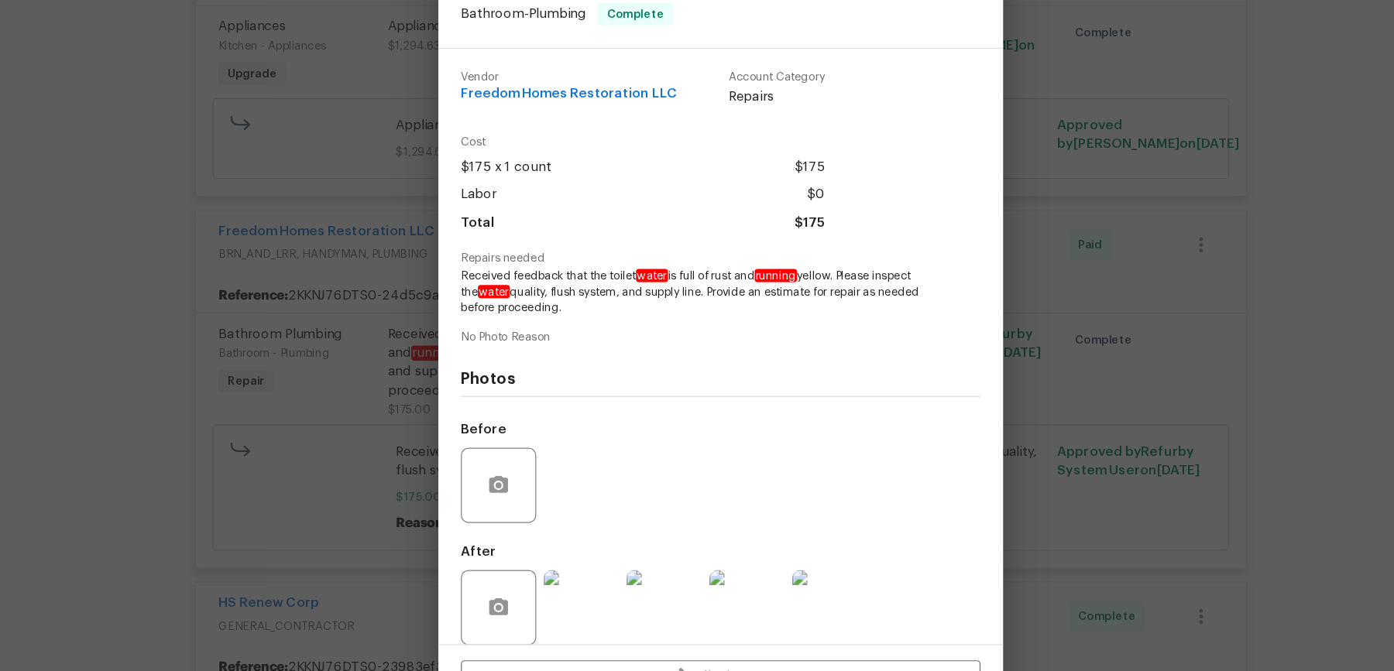
click at [379, 362] on div "Bathroom Plumbing Bathroom - Plumbing Complete Vendor Freedom Homes Restoration…" at bounding box center [697, 335] width 1394 height 671
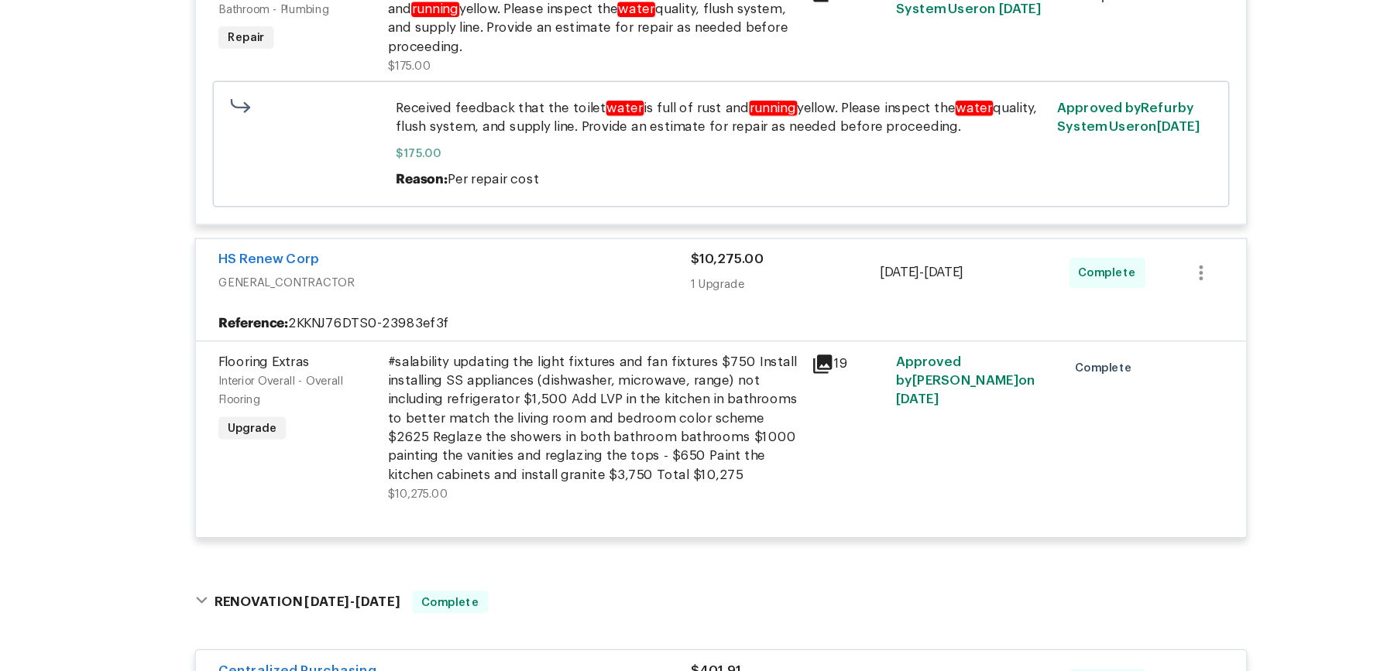
scroll to position [965, 0]
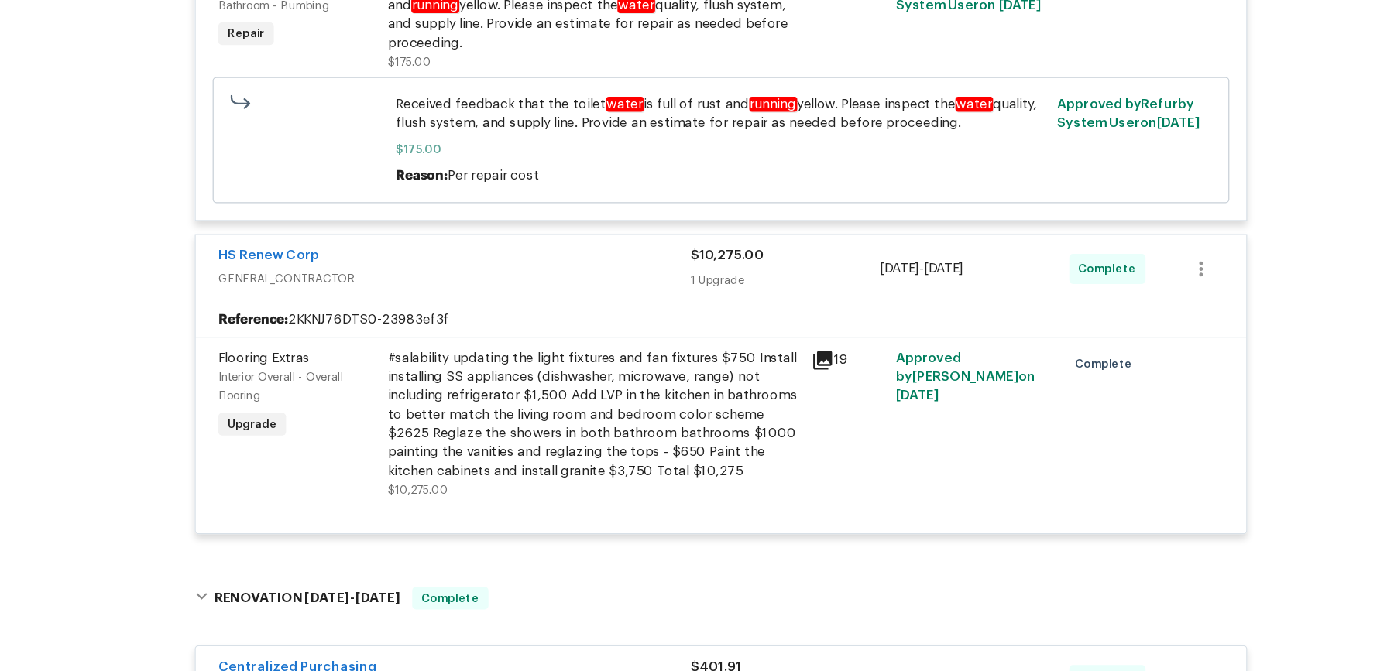
click at [574, 374] on div "#salability updating the light fixtures and fan fixtures $750 Install installin…" at bounding box center [592, 406] width 339 height 108
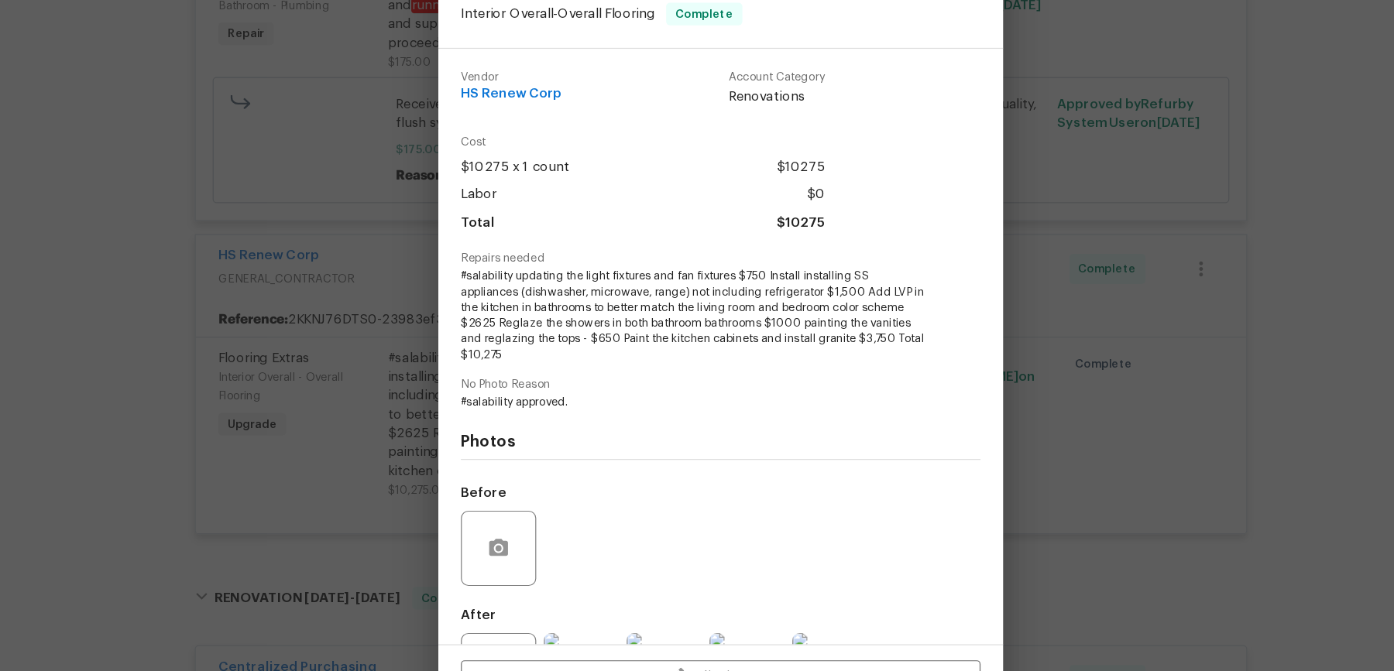
click at [1206, 317] on div "Flooring Extras Interior Overall - Overall Flooring Complete Vendor HS Renew Co…" at bounding box center [697, 335] width 1394 height 671
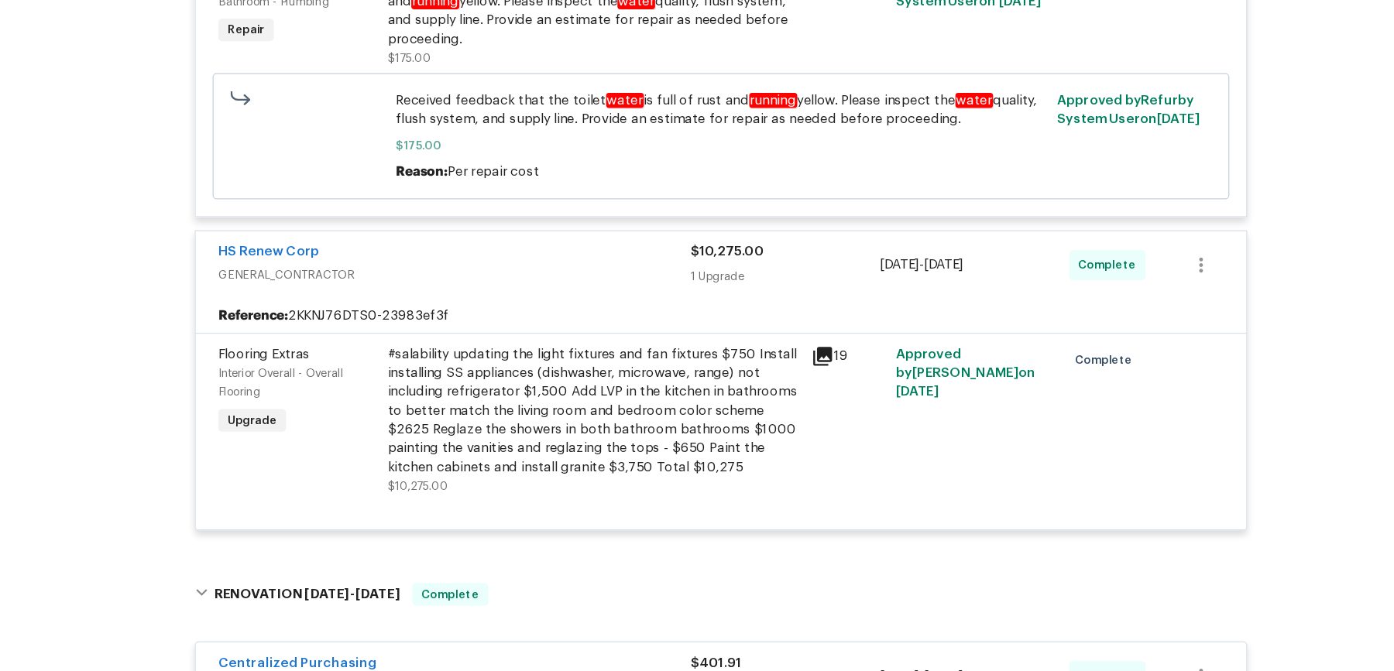
scroll to position [947, 0]
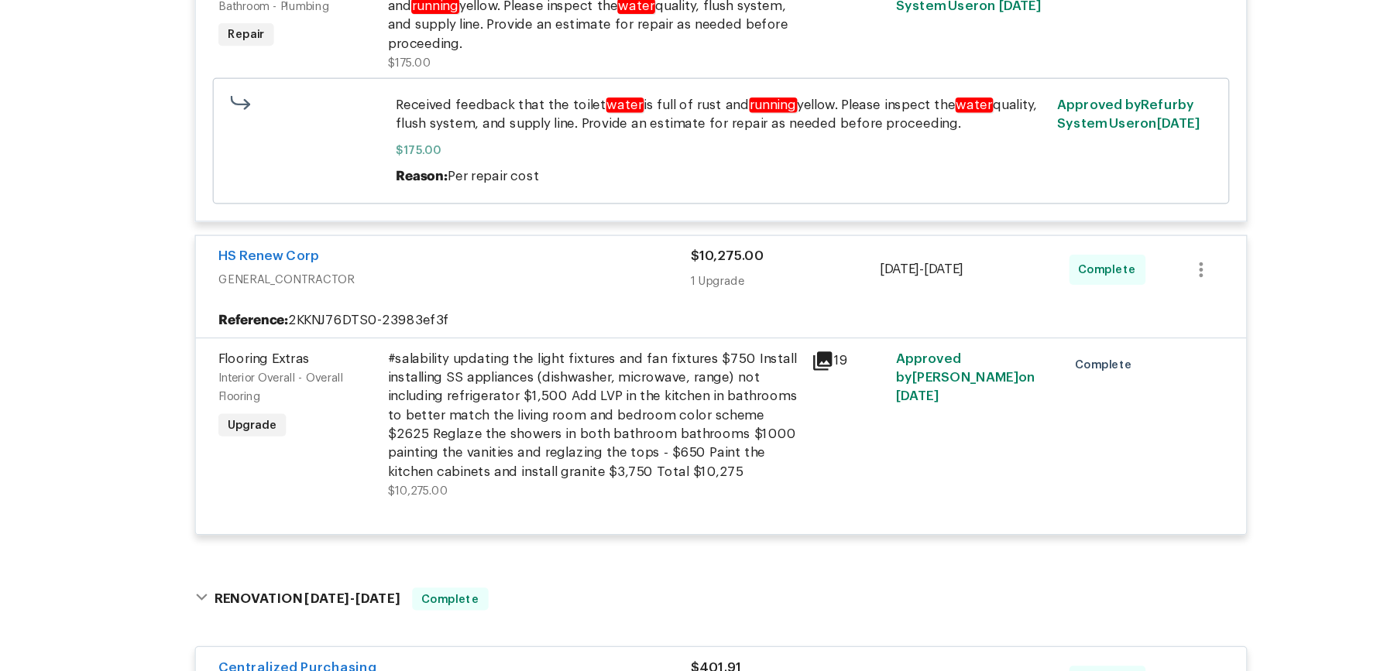
click at [631, 374] on div "#salability updating the light fixtures and fan fixtures $750 Install installin…" at bounding box center [592, 423] width 339 height 108
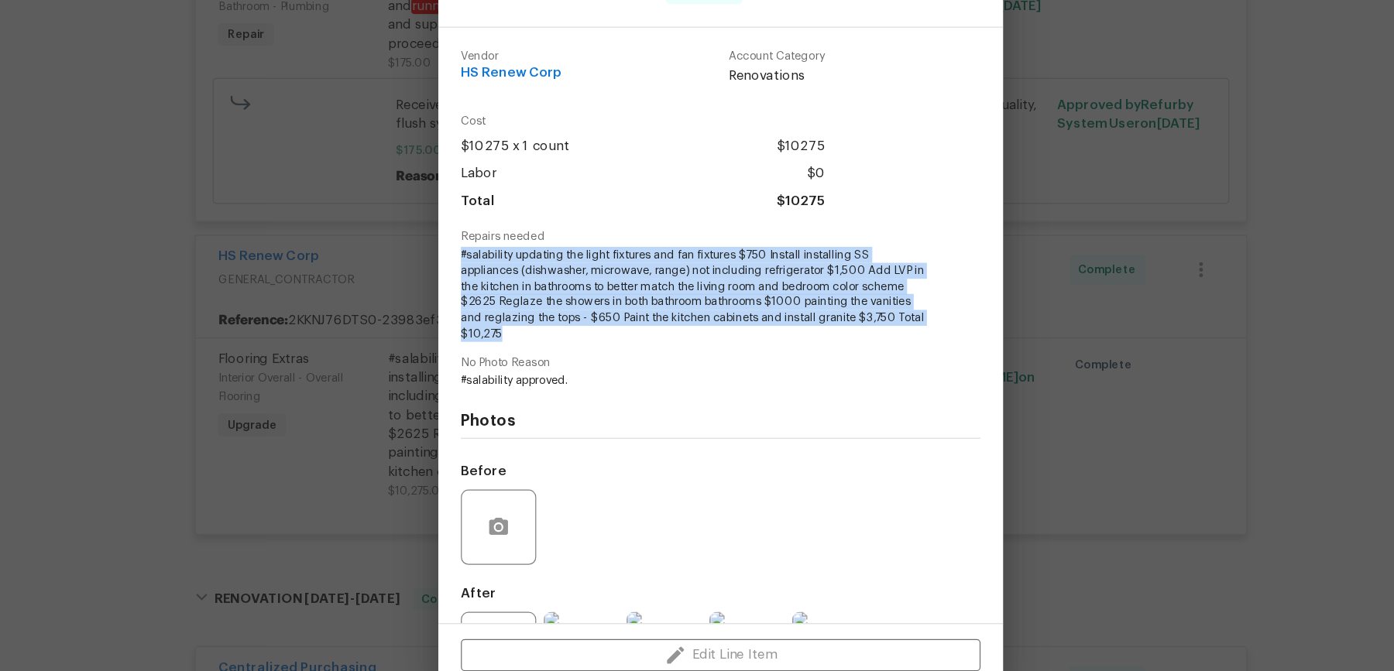
drag, startPoint x: 510, startPoint y: 288, endPoint x: 760, endPoint y: 359, distance: 259.1
click at [760, 359] on div "Vendor HS Renew Corp Account Category Renovations Cost $10275 x 1 count $10275 …" at bounding box center [697, 350] width 465 height 490
copy span "#salability updating the light fixtures and fan fixtures $750 Install installin…"
click at [416, 290] on div "Flooring Extras Interior Overall - Overall Flooring Complete Vendor HS Renew Co…" at bounding box center [697, 335] width 1394 height 671
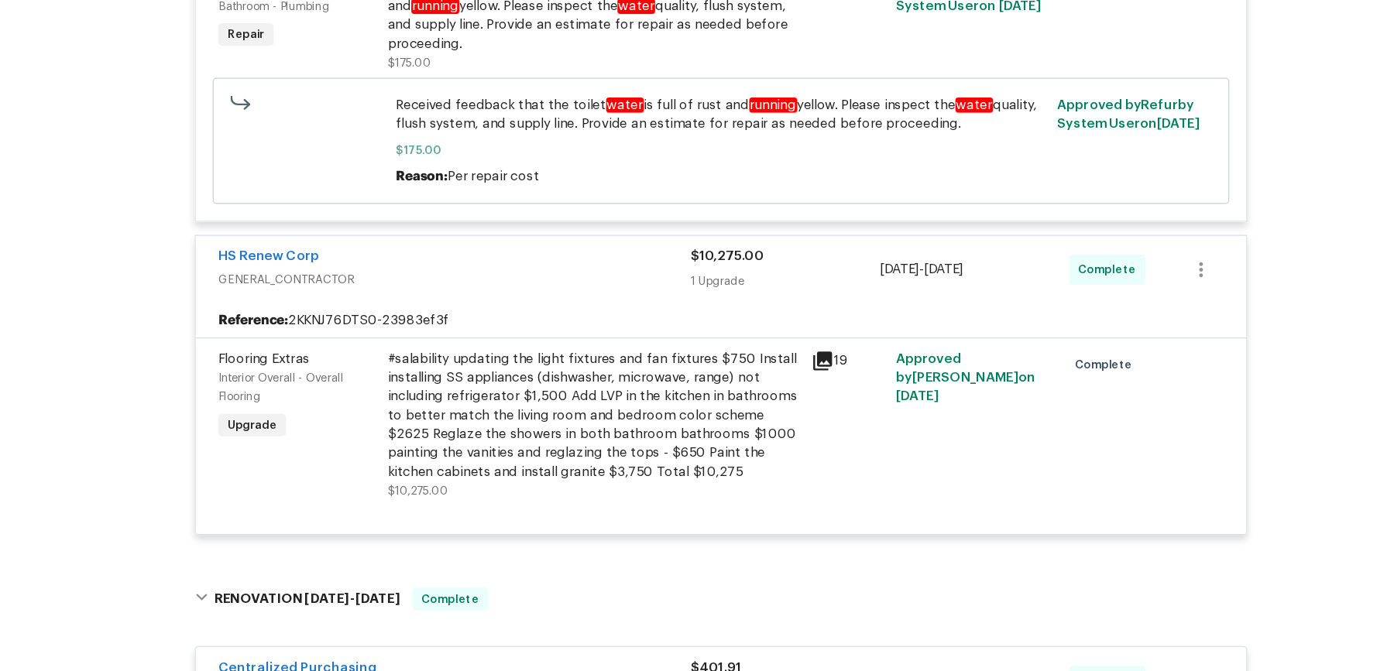
scroll to position [0, 0]
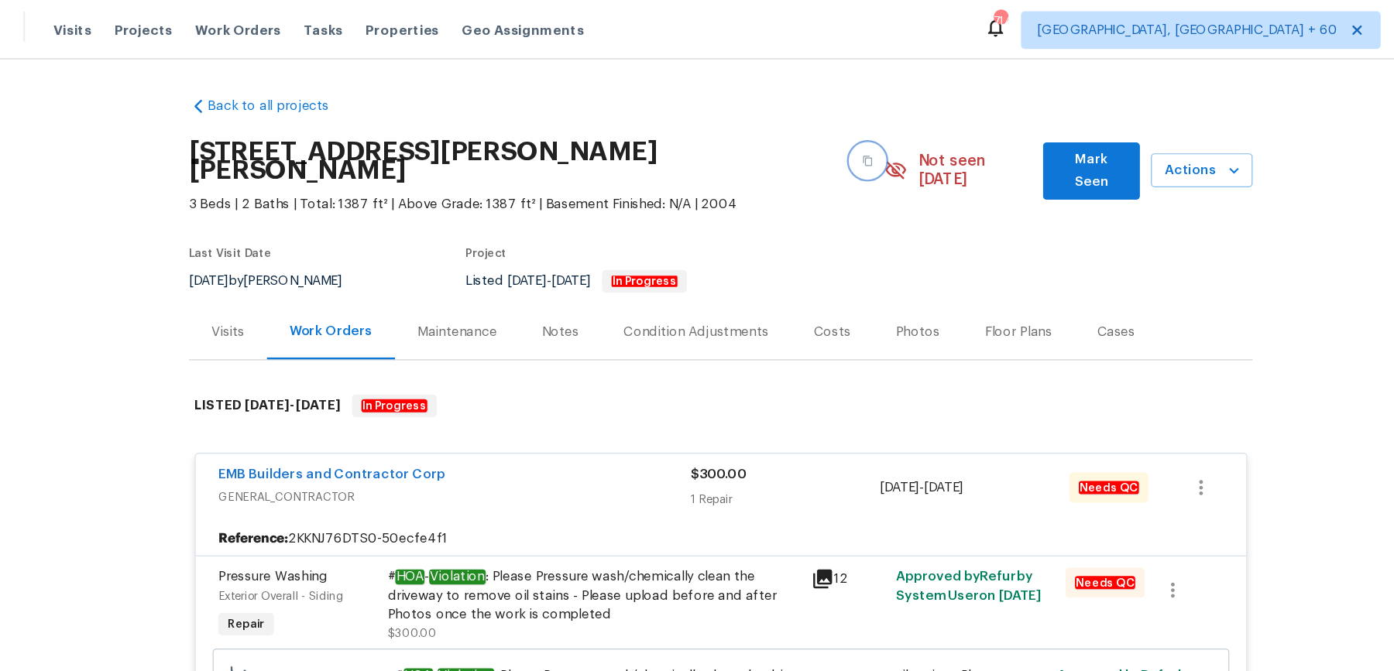
click at [813, 128] on icon "button" at bounding box center [817, 132] width 9 height 9
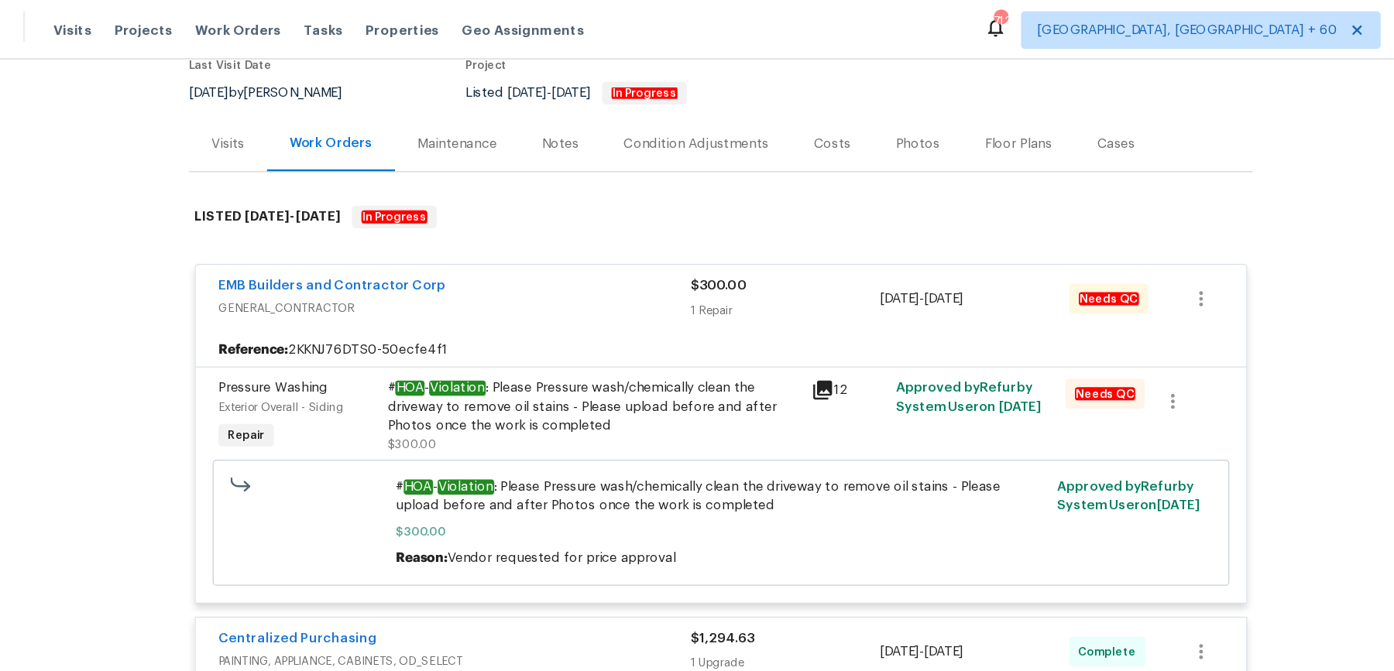
scroll to position [171, 0]
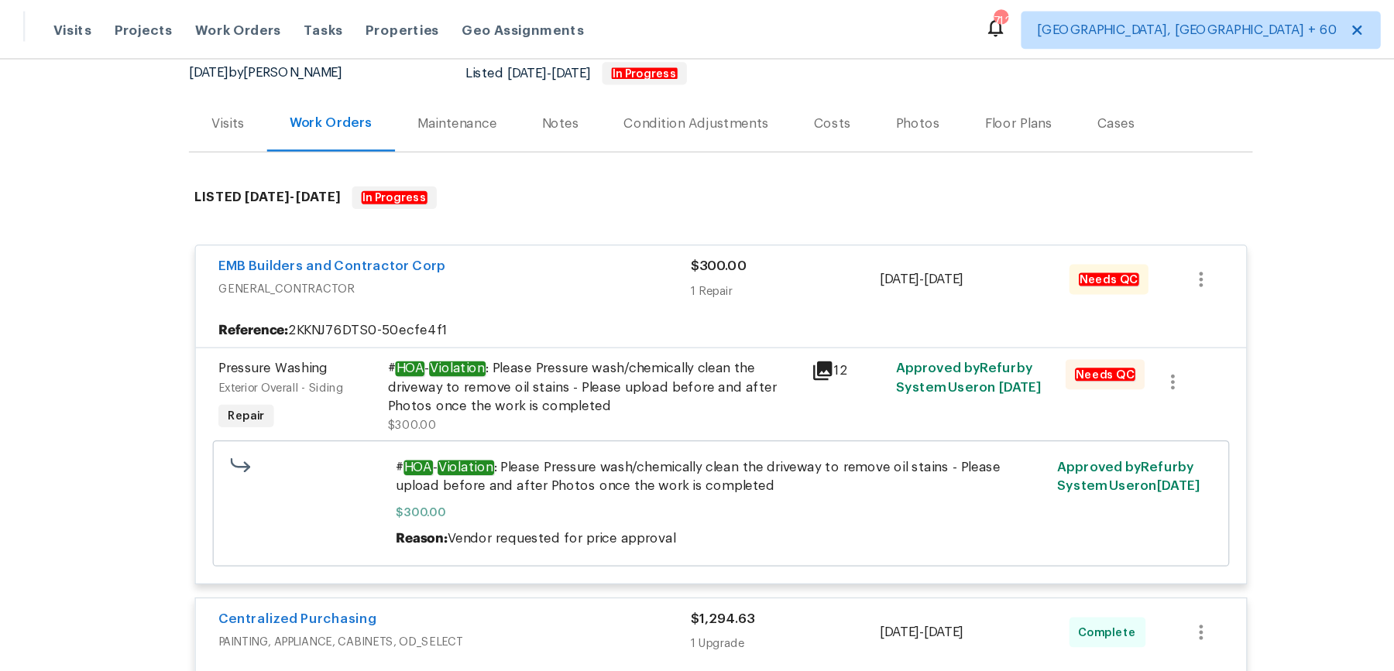
click at [688, 303] on div "# HOA - Violation : Please Pressure wash/chemically clean the driveway to remov…" at bounding box center [592, 319] width 339 height 46
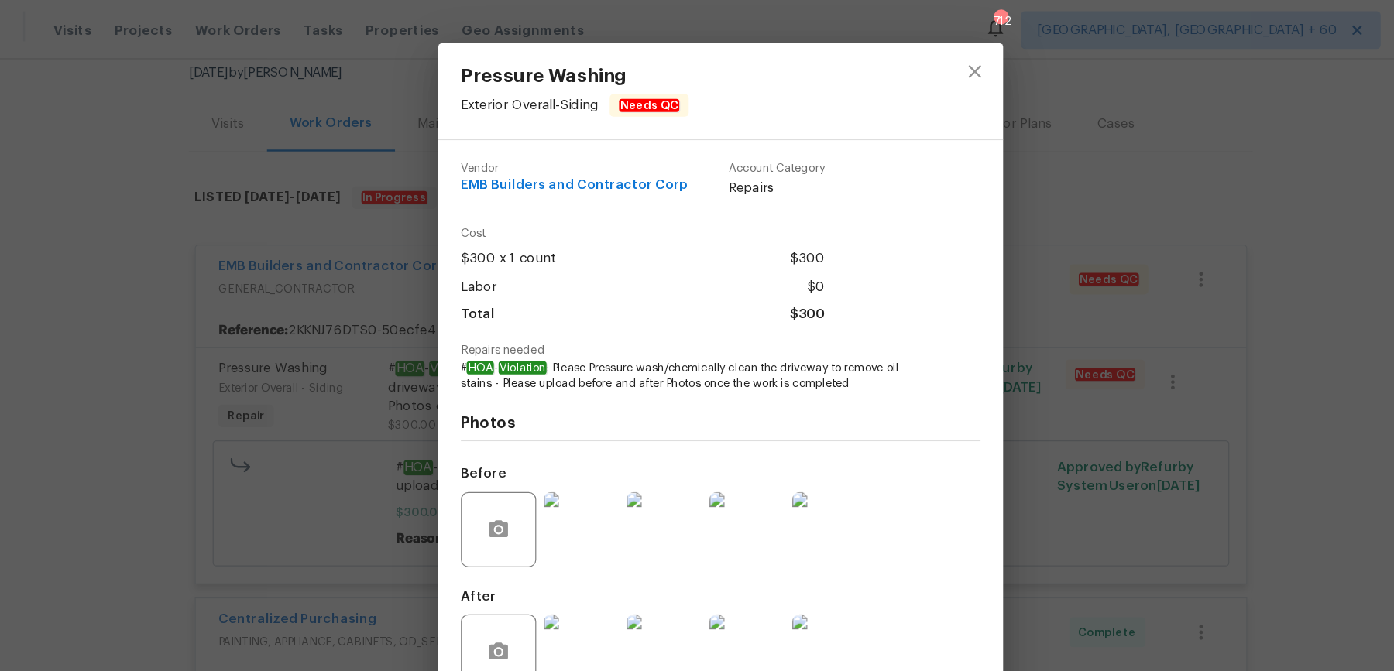
click at [975, 263] on div "Pressure Washing Exterior Overall - Siding Needs QC Vendor EMB Builders and Con…" at bounding box center [697, 335] width 1394 height 671
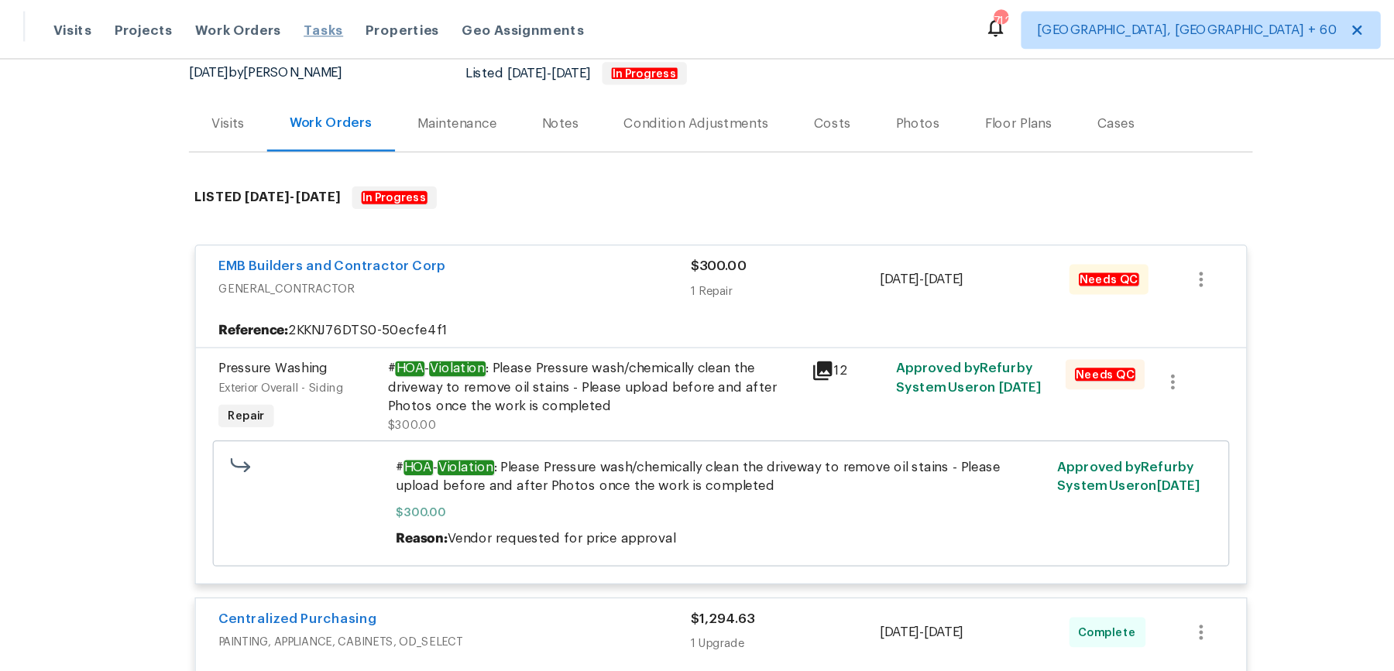
click at [354, 20] on span "Tasks" at bounding box center [370, 24] width 33 height 11
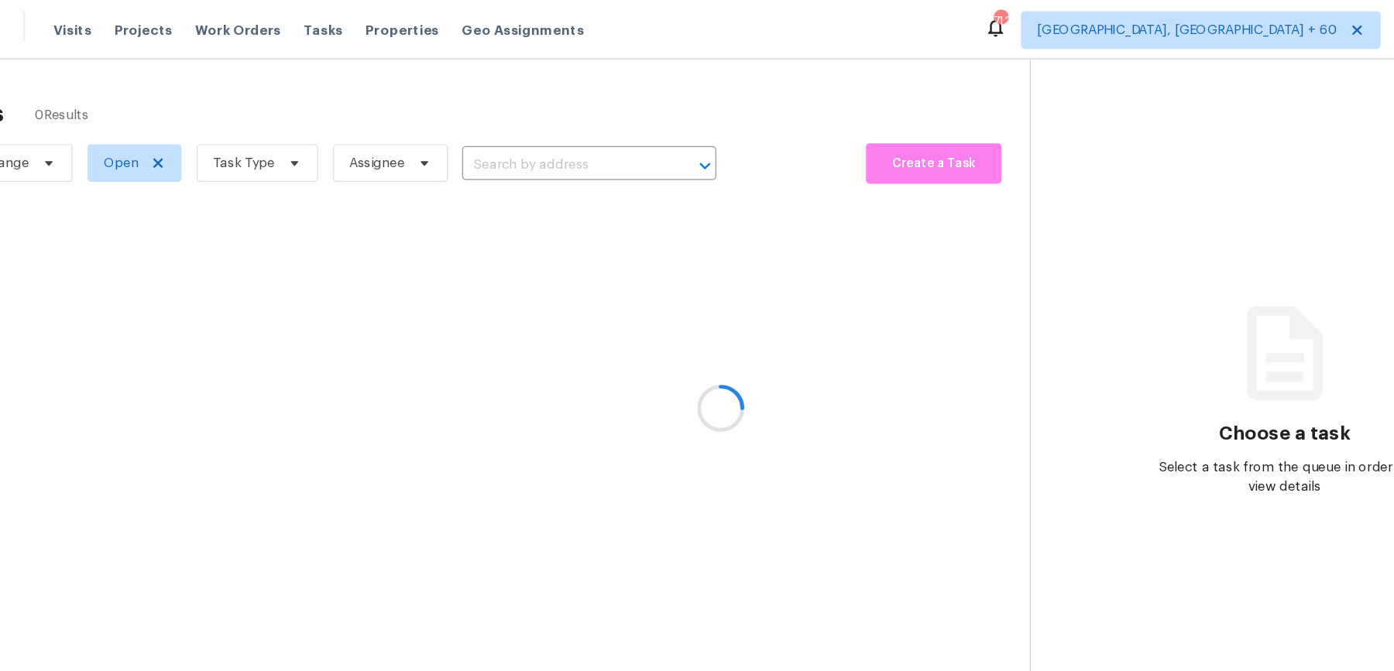
click at [279, 25] on div at bounding box center [697, 335] width 1394 height 671
click at [283, 24] on div at bounding box center [697, 335] width 1394 height 671
click at [305, 26] on div at bounding box center [697, 335] width 1394 height 671
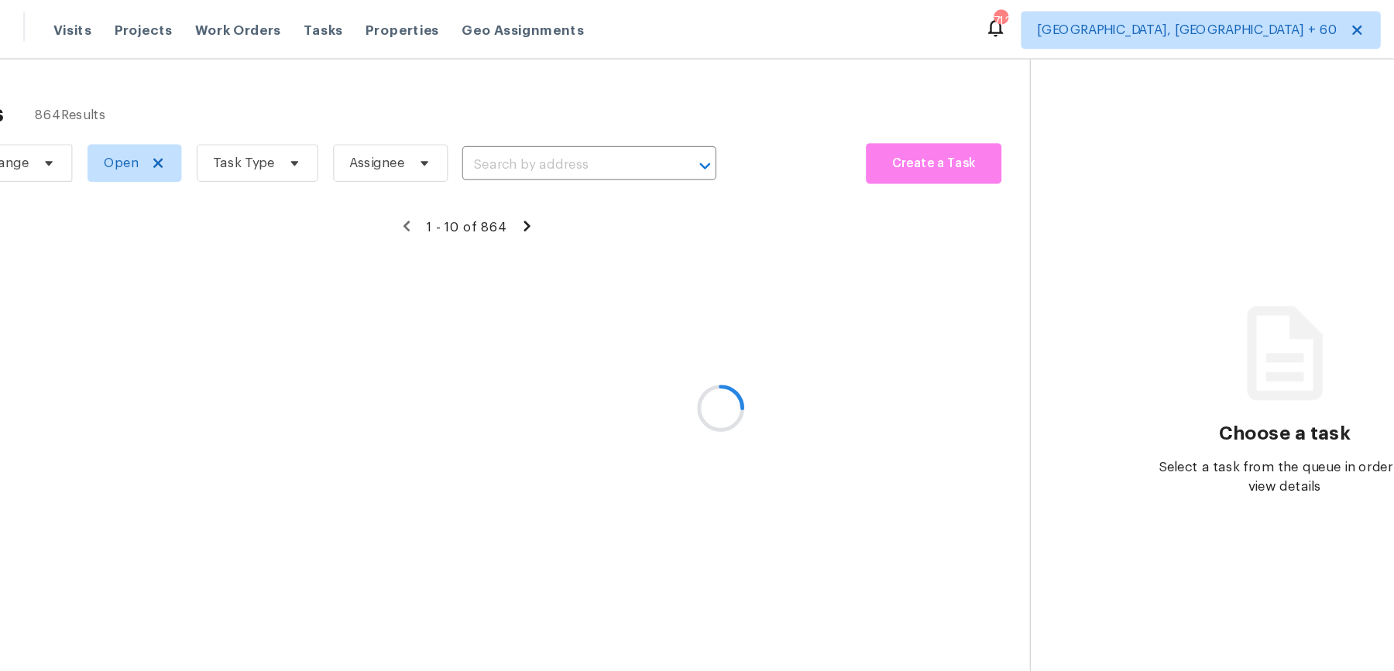
click at [488, 88] on div at bounding box center [697, 335] width 1394 height 671
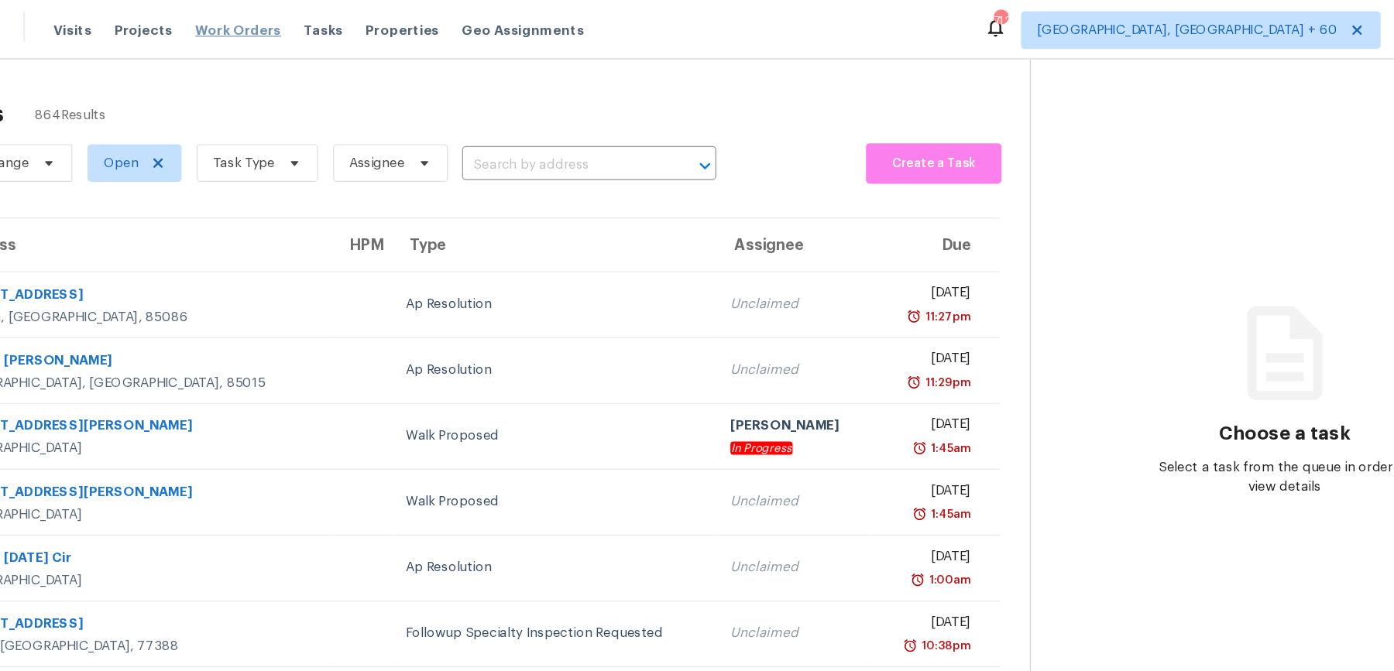
click at [302, 18] on span "Work Orders" at bounding box center [300, 24] width 70 height 15
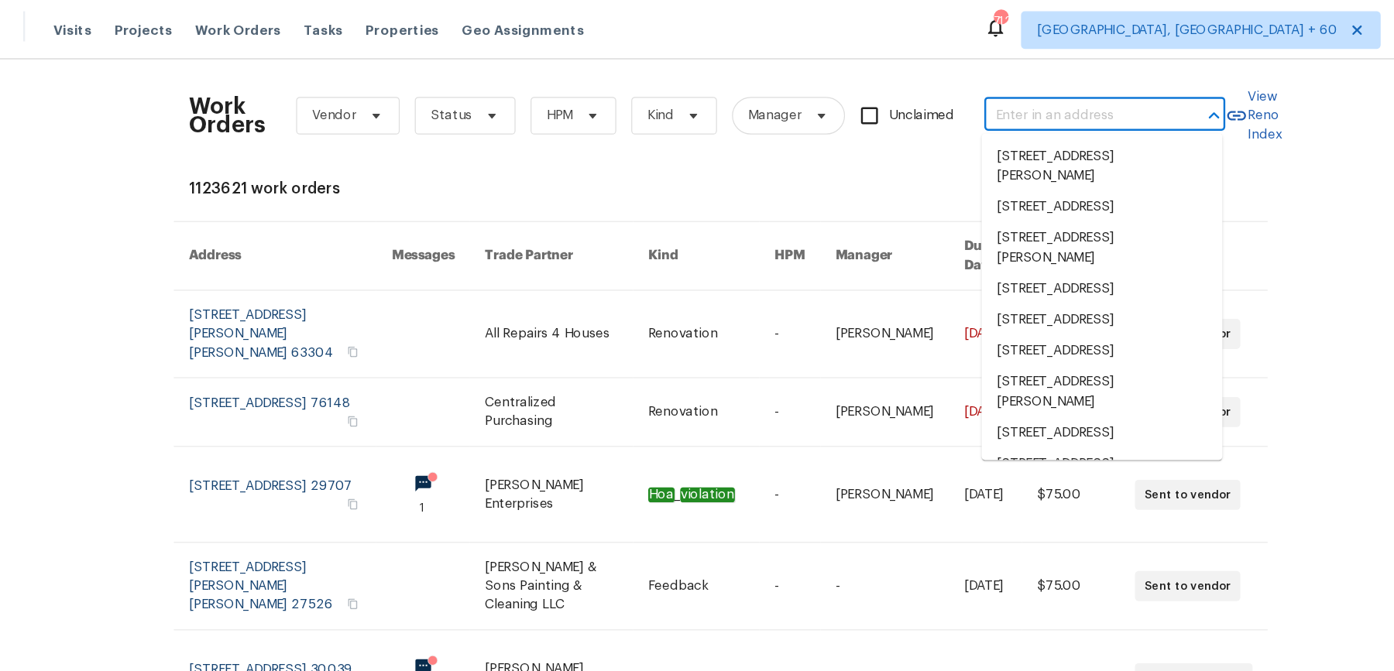
click at [935, 89] on input "text" at bounding box center [991, 96] width 155 height 24
paste input "[STREET_ADDRESS]"
type input "[STREET_ADDRESS]"
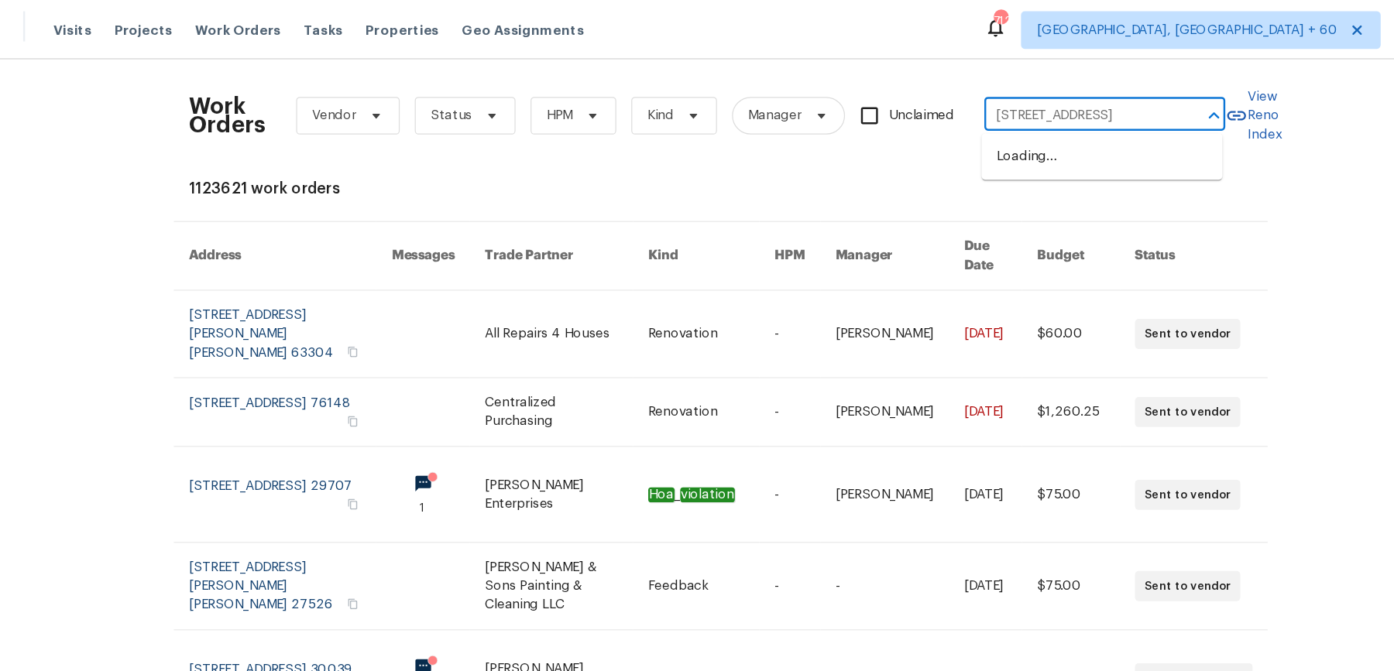
scroll to position [0, 43]
click at [943, 126] on li "[STREET_ADDRESS]" at bounding box center [1010, 129] width 198 height 26
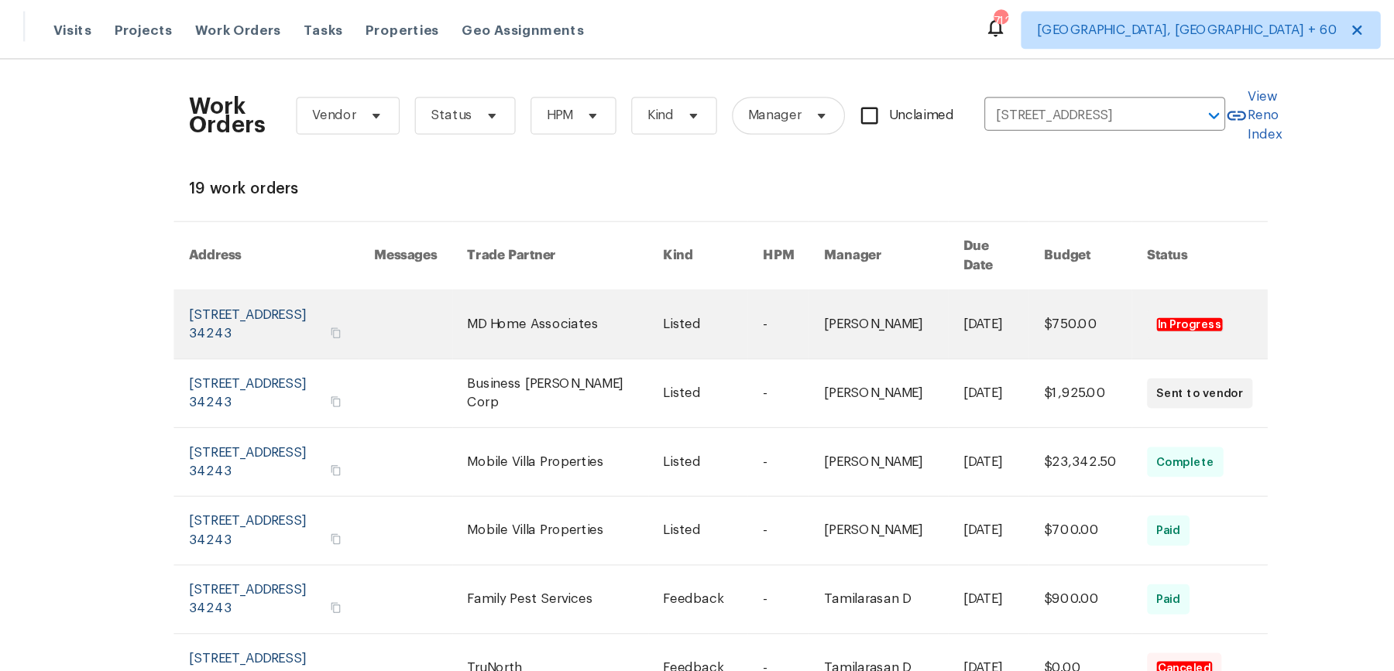
click at [770, 253] on link at bounding box center [757, 267] width 50 height 56
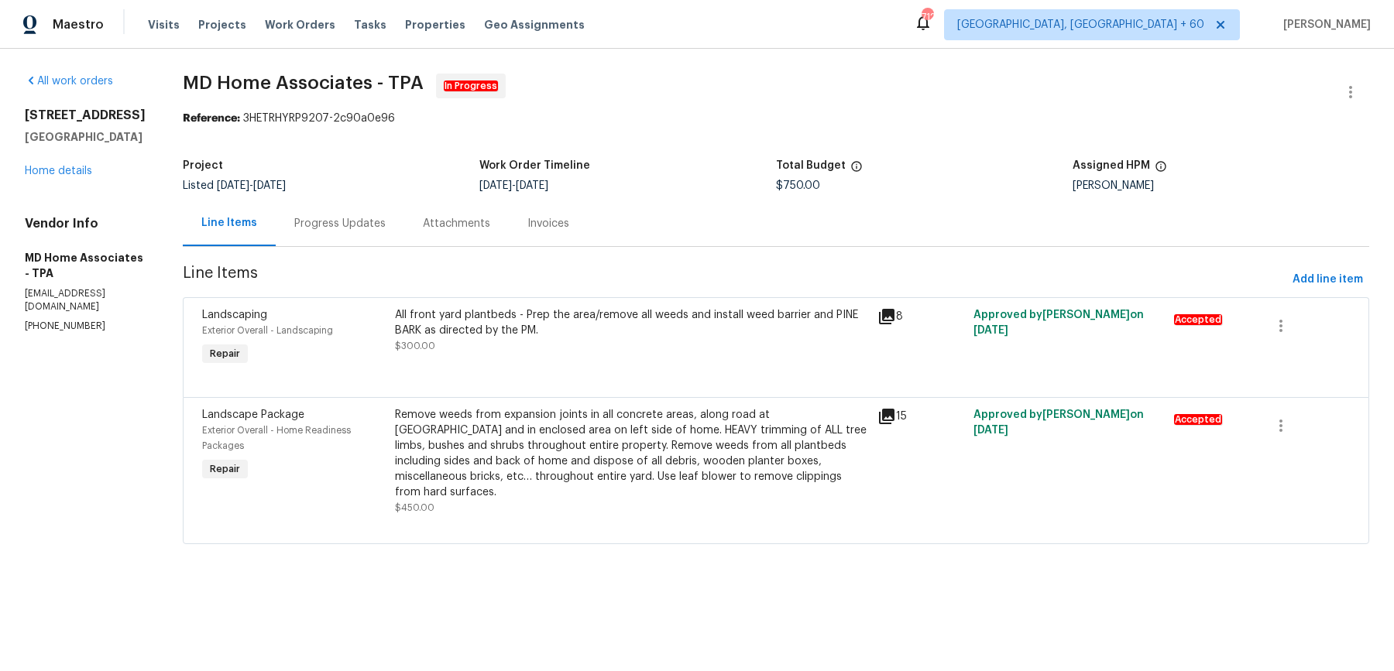
click at [84, 160] on div "7326 Shepherd St Sarasota, FL 34243 Home details" at bounding box center [85, 143] width 121 height 71
click at [71, 169] on link "Home details" at bounding box center [58, 171] width 67 height 11
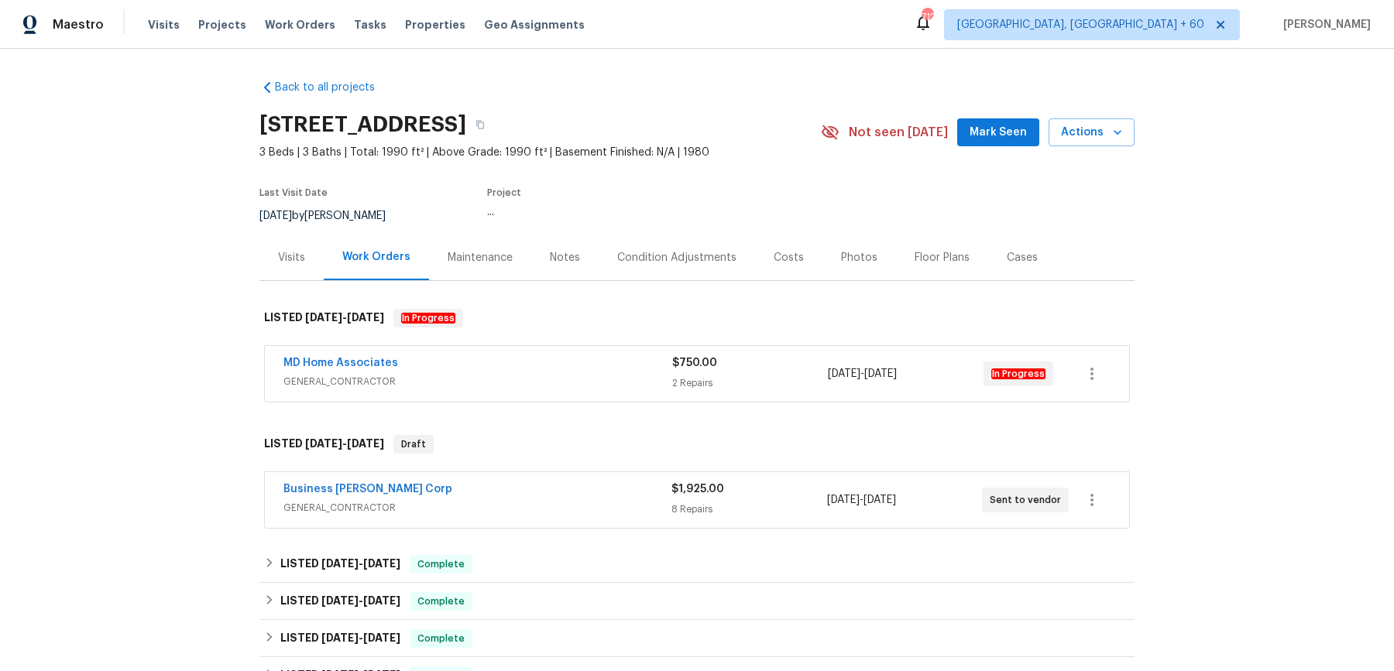
click at [489, 357] on div "MD Home Associates" at bounding box center [477, 364] width 389 height 19
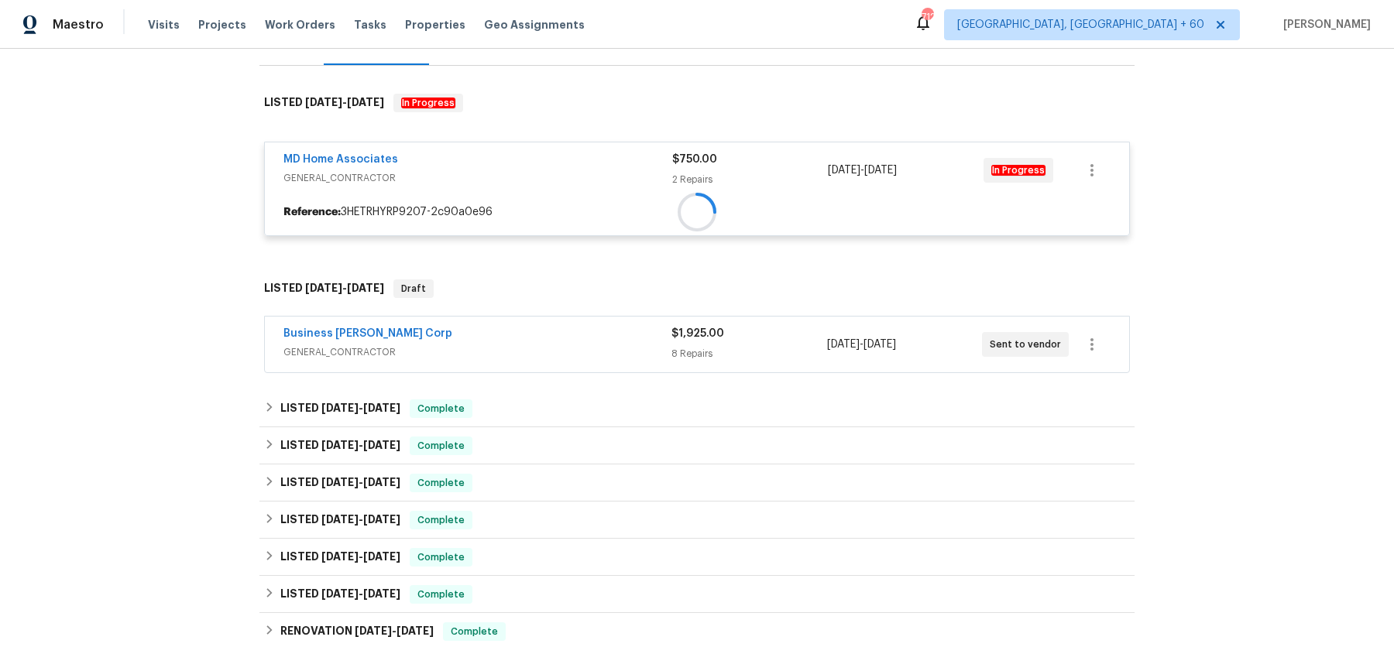
scroll to position [215, 0]
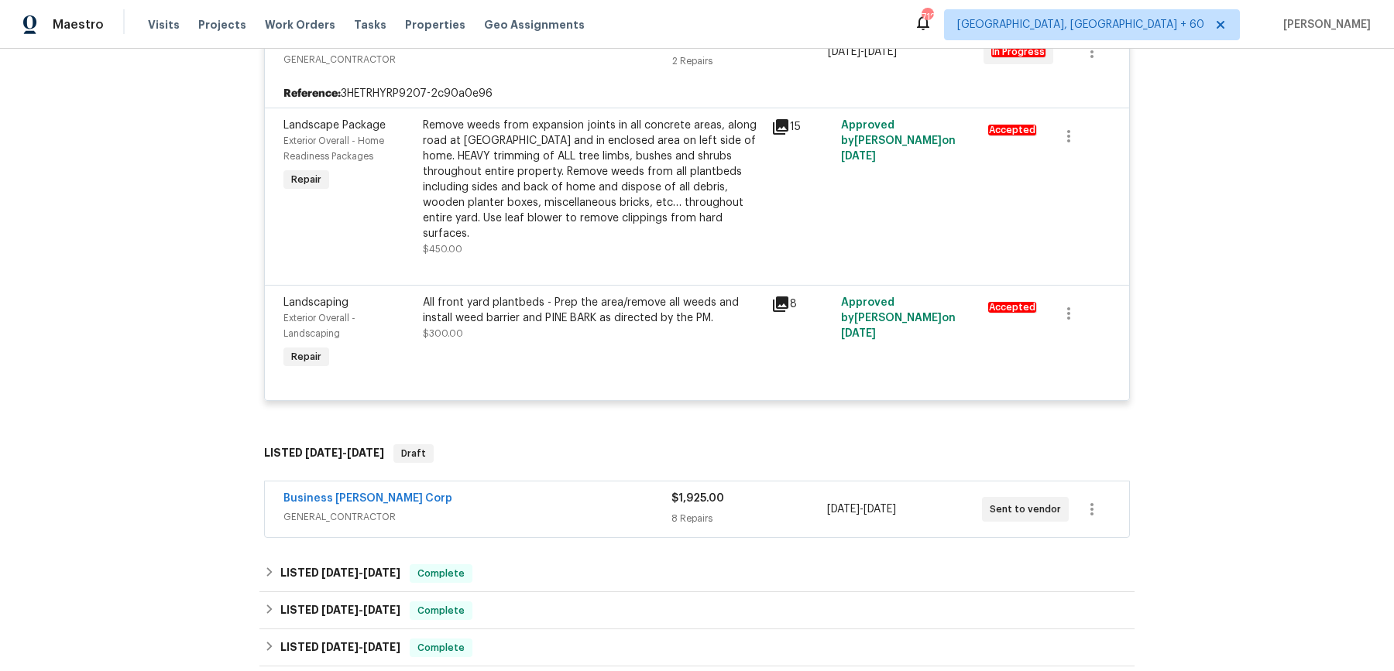
click at [473, 491] on div "Business [PERSON_NAME] Corp" at bounding box center [477, 500] width 388 height 19
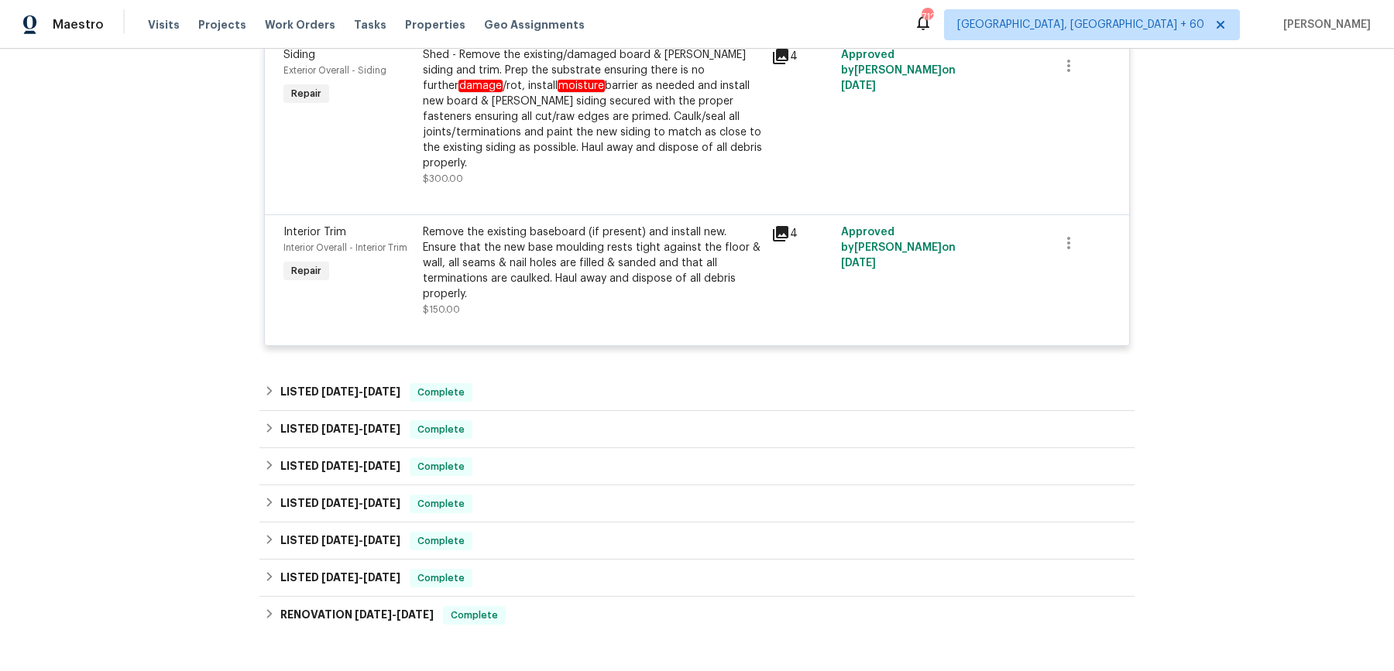
scroll to position [1735, 0]
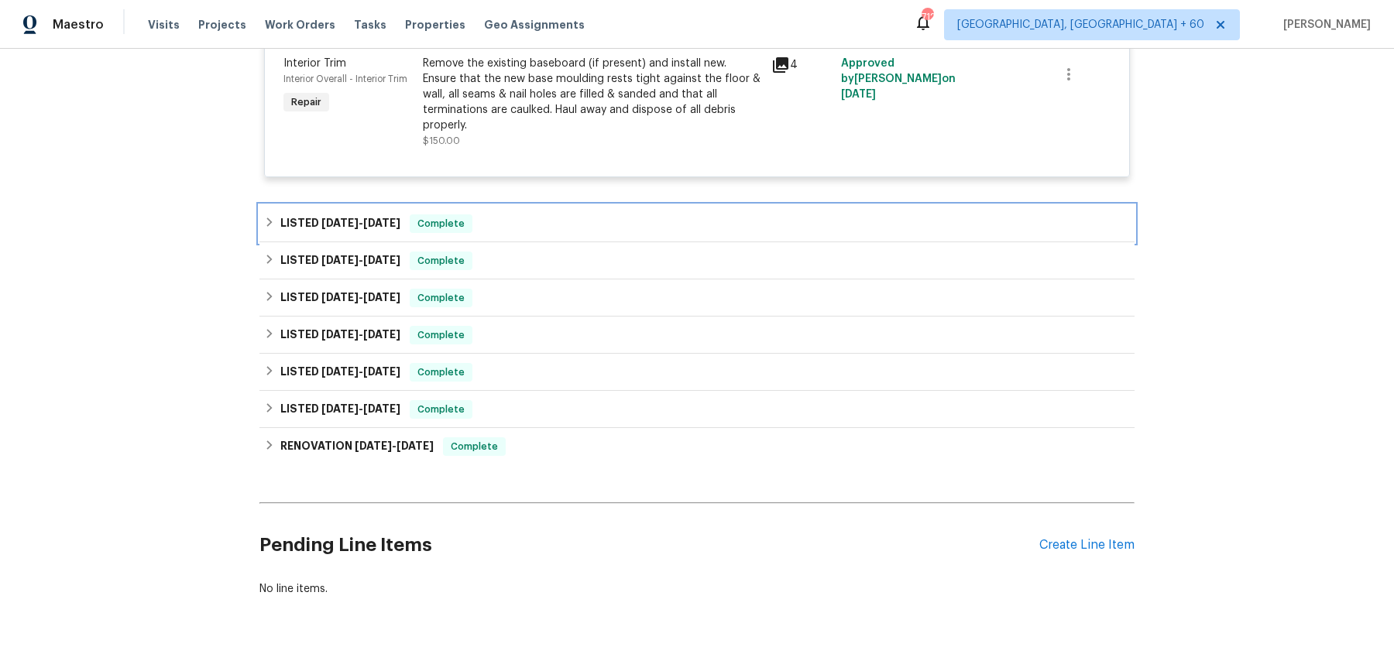
click at [549, 215] on div "LISTED [DATE] - [DATE] Complete" at bounding box center [697, 224] width 866 height 19
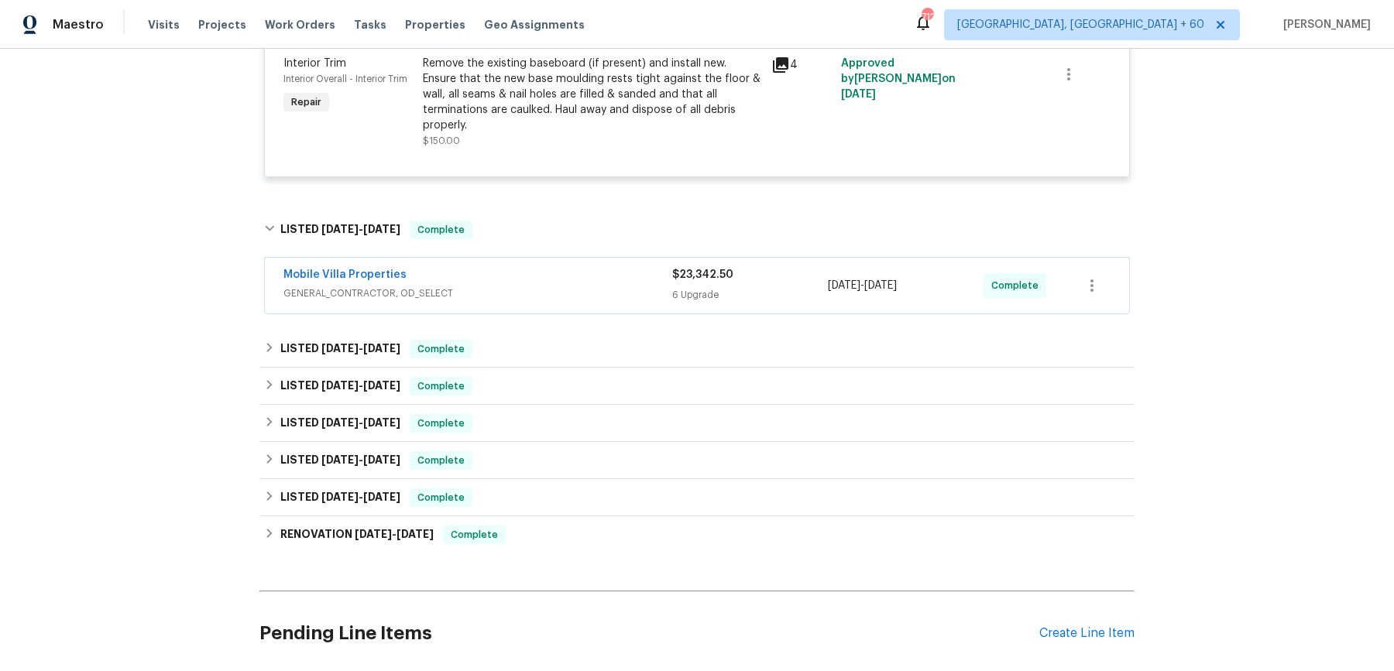
click at [543, 286] on span "GENERAL_CONTRACTOR, OD_SELECT" at bounding box center [477, 293] width 389 height 15
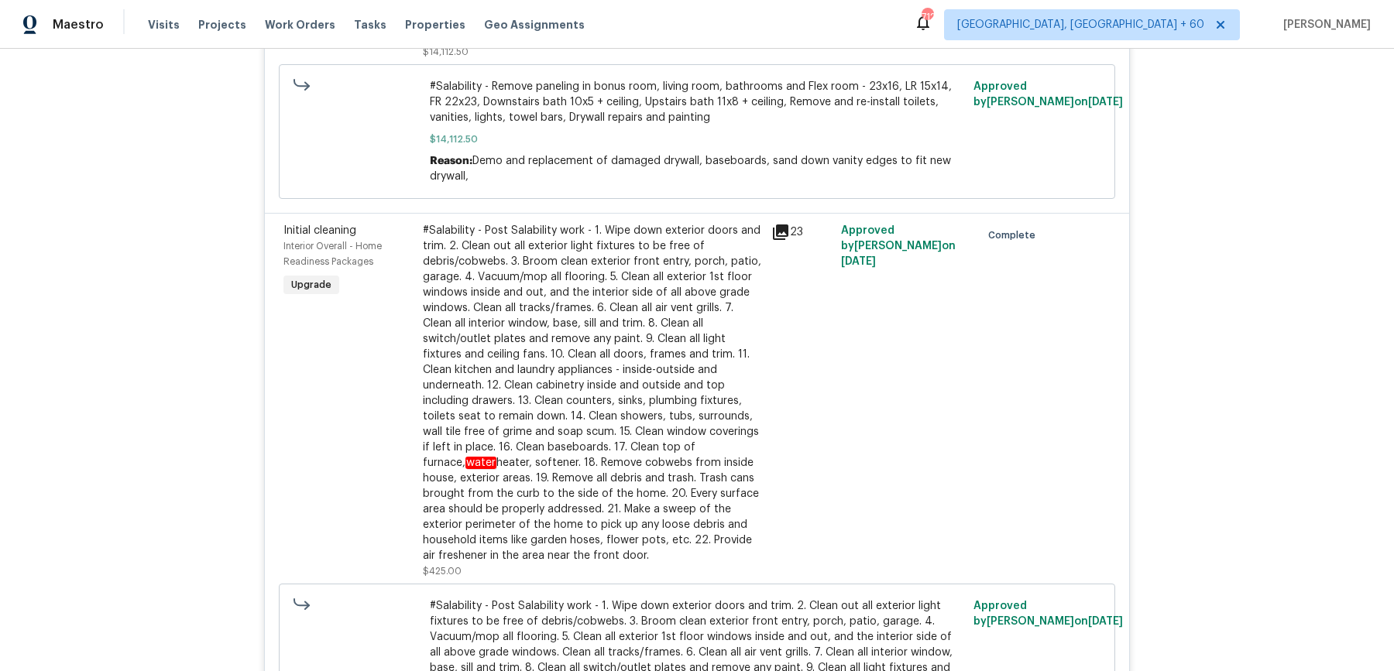
scroll to position [3524, 0]
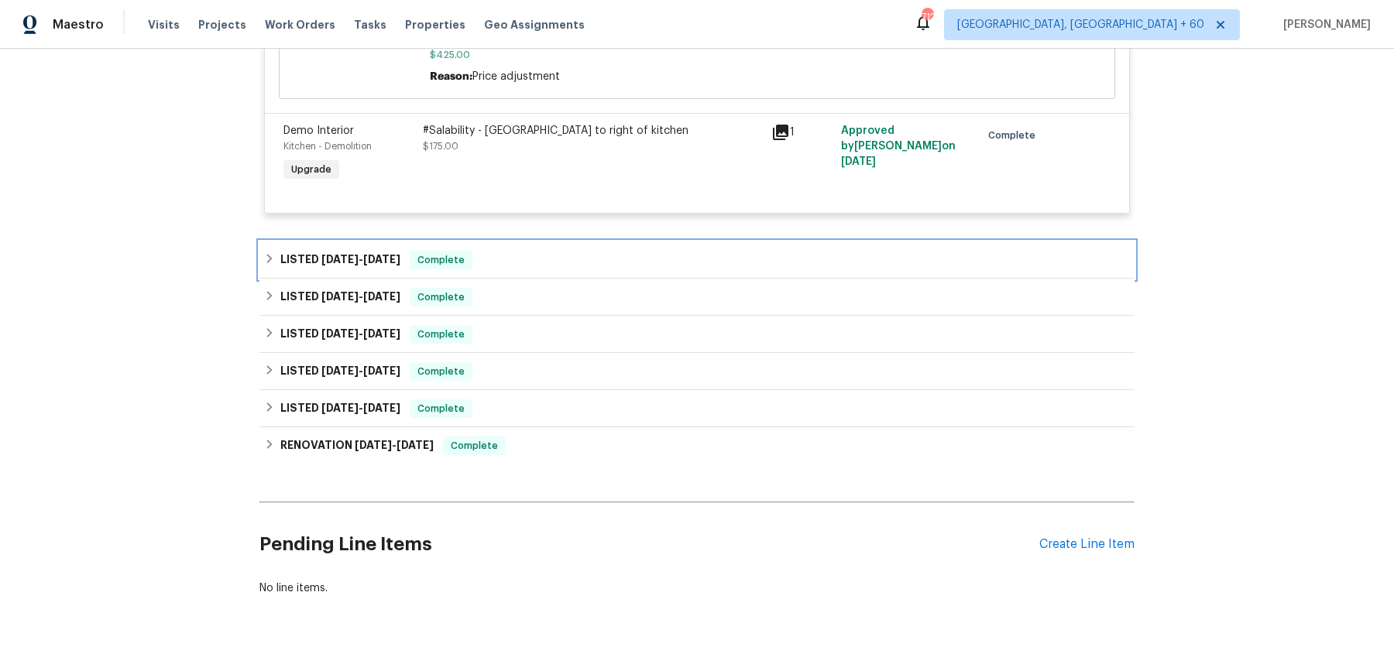
click at [546, 242] on div "LISTED [DATE] - [DATE] Complete" at bounding box center [696, 260] width 875 height 37
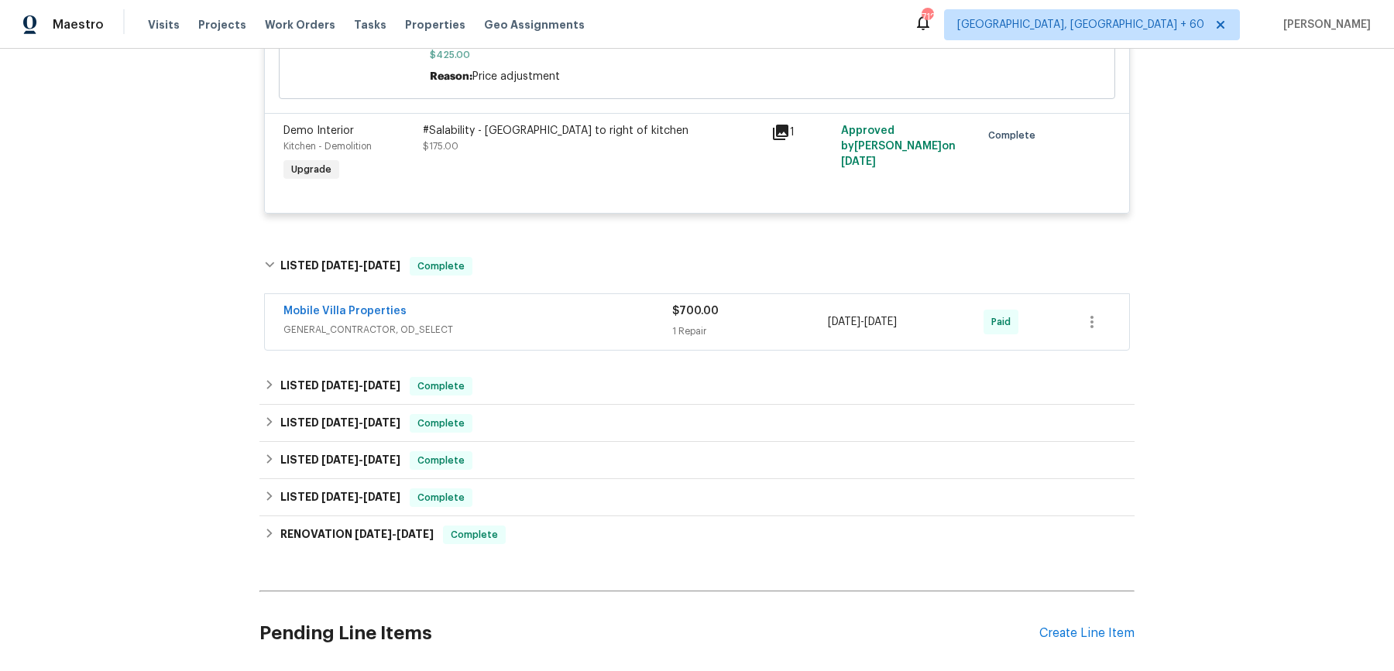
click at [534, 304] on div "Mobile Villa Properties" at bounding box center [477, 313] width 389 height 19
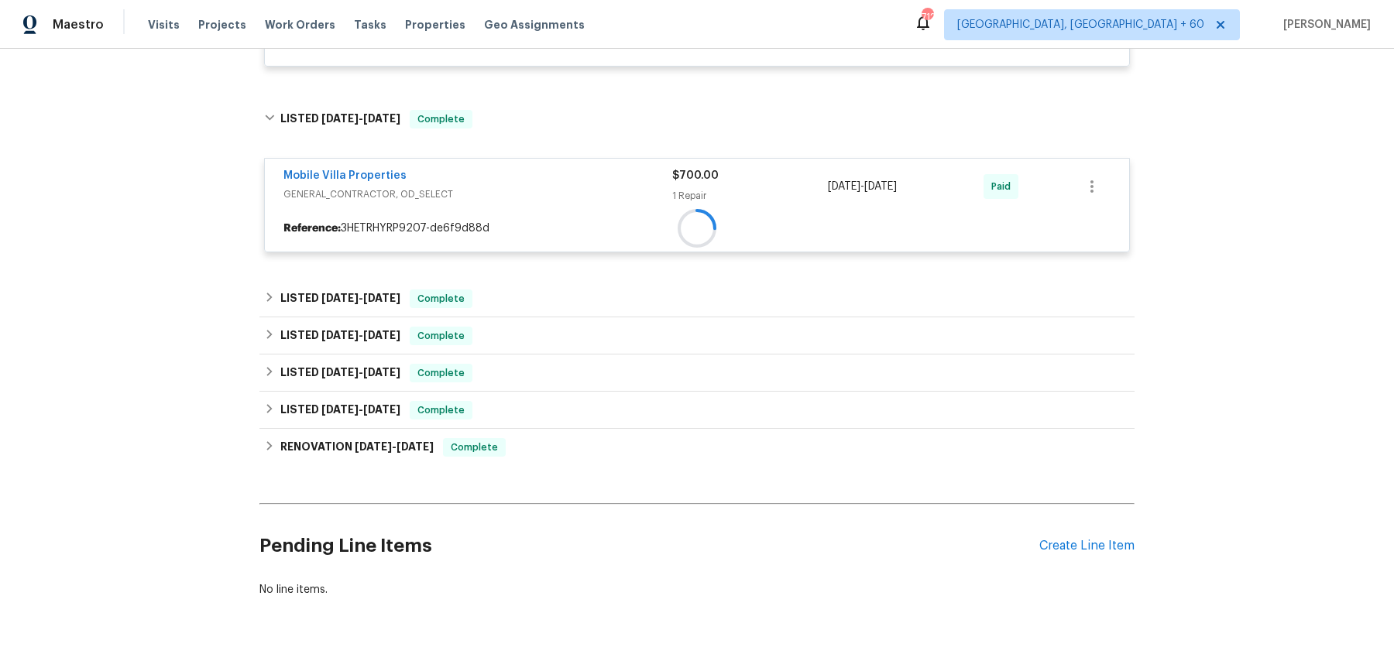
scroll to position [3669, 0]
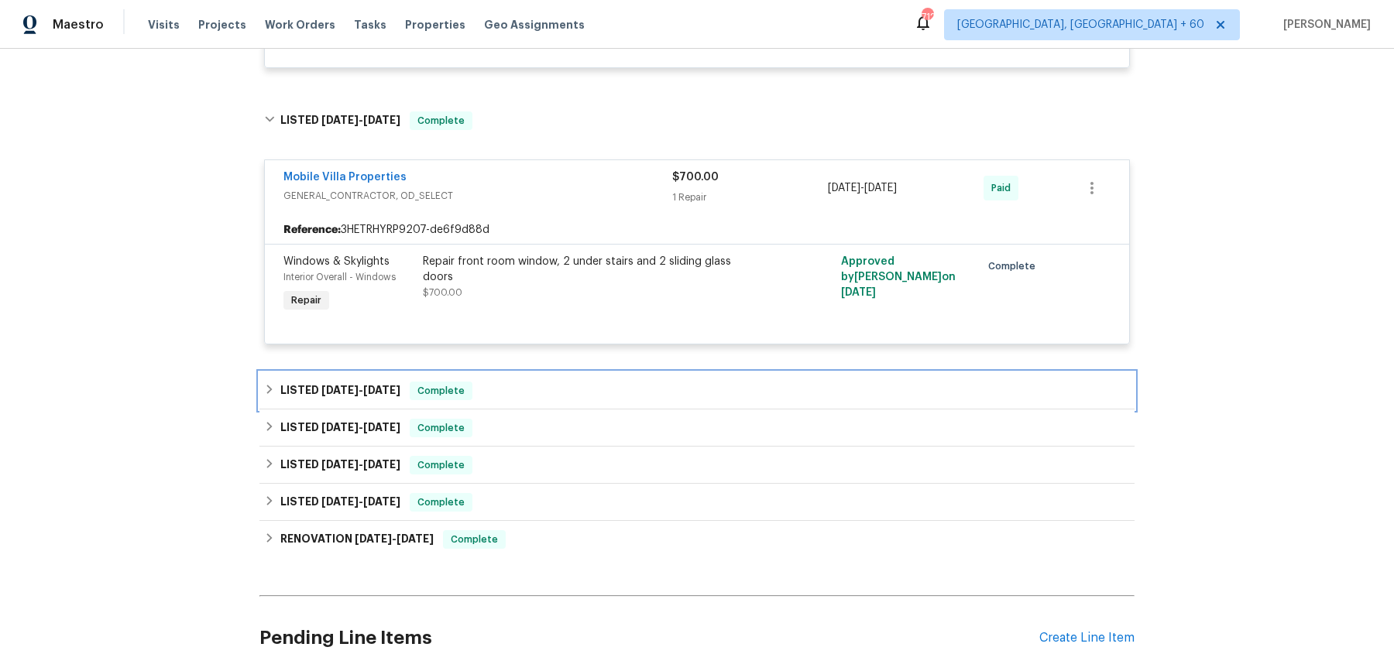
click at [527, 382] on div "LISTED 7/3/25 - 7/22/25 Complete" at bounding box center [697, 391] width 866 height 19
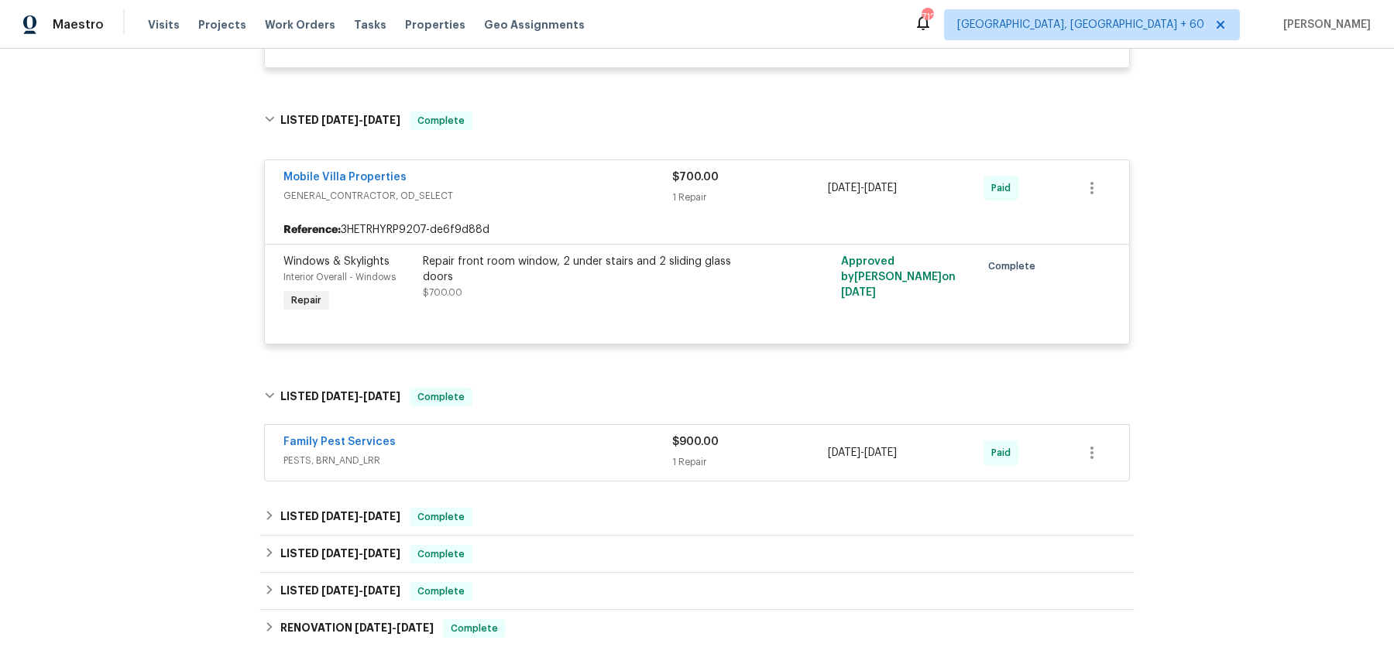
click at [513, 453] on span "PESTS, BRN_AND_LRR" at bounding box center [477, 460] width 389 height 15
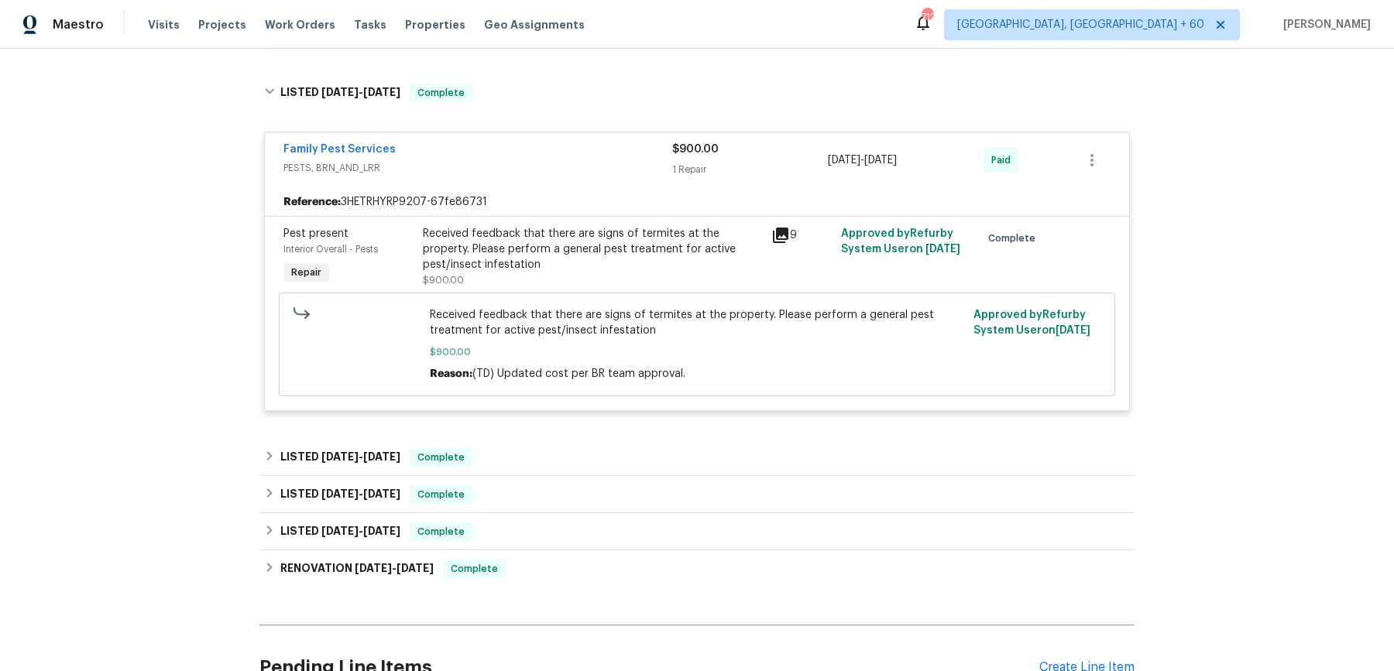
scroll to position [3974, 0]
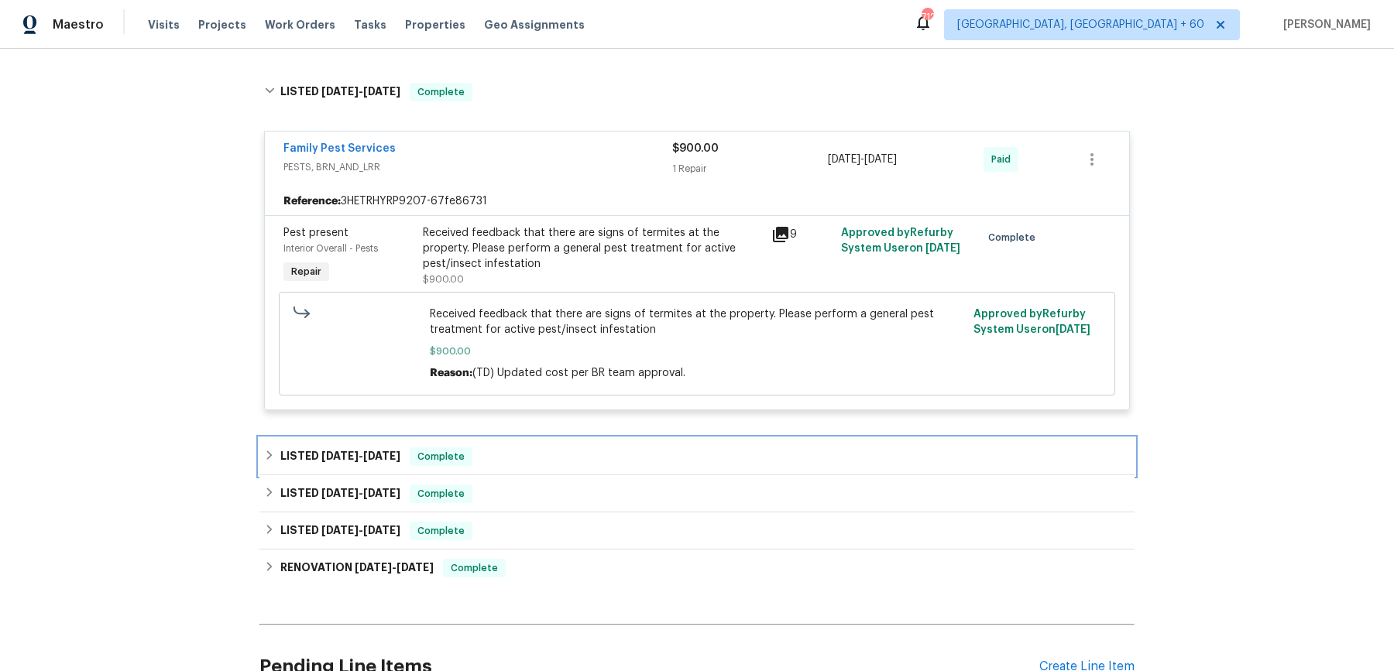
click at [516, 438] on div "LISTED 5/27/25 - 6/4/25 Complete" at bounding box center [696, 456] width 875 height 37
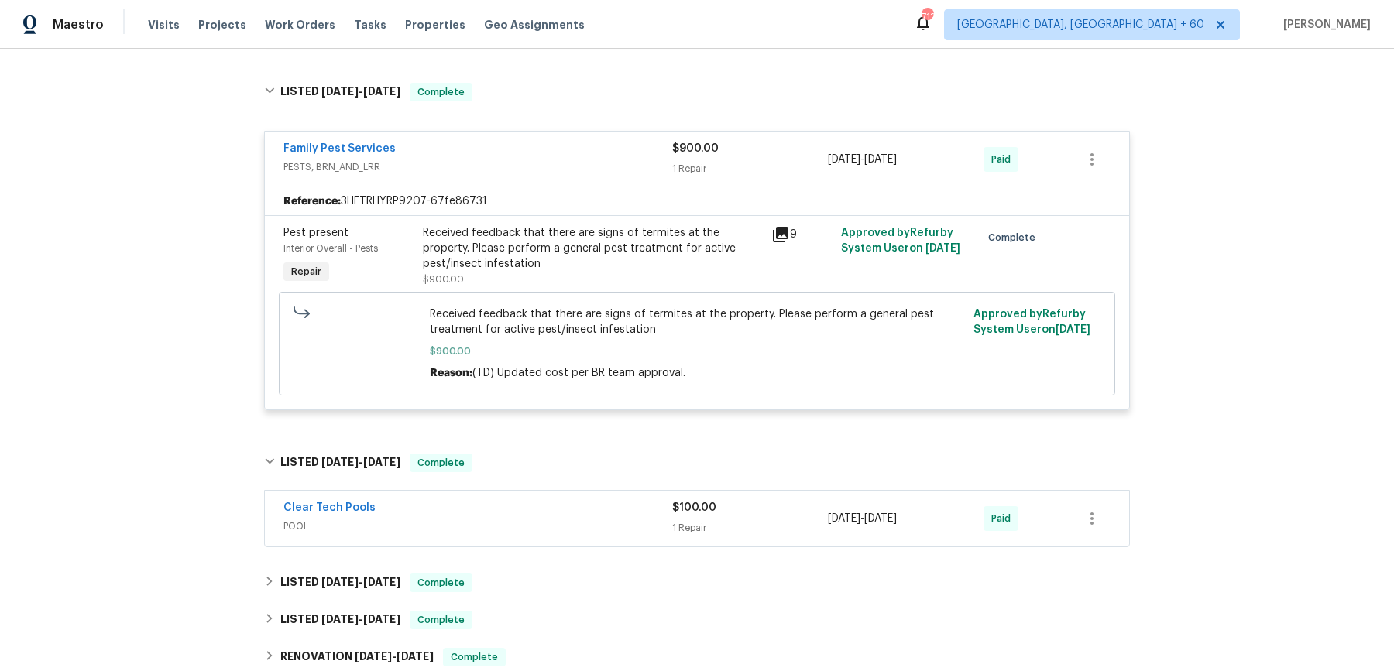
click at [538, 519] on span "POOL" at bounding box center [477, 526] width 389 height 15
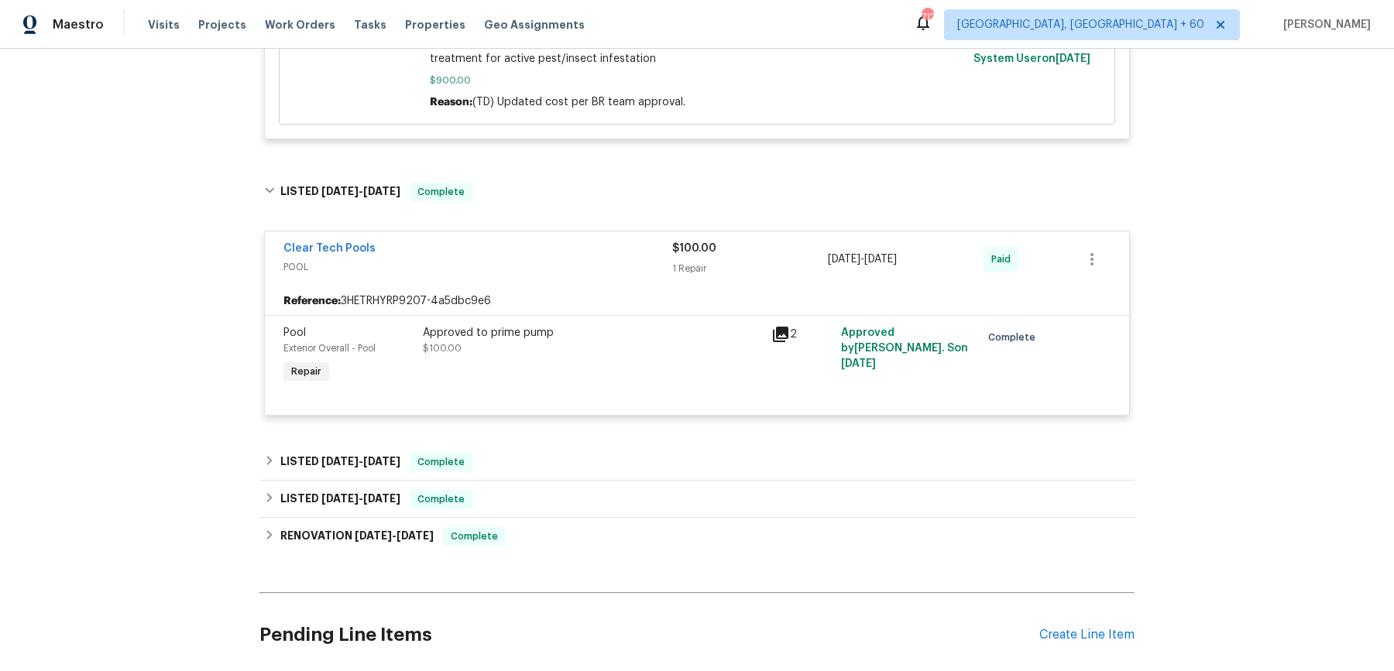
scroll to position [4248, 0]
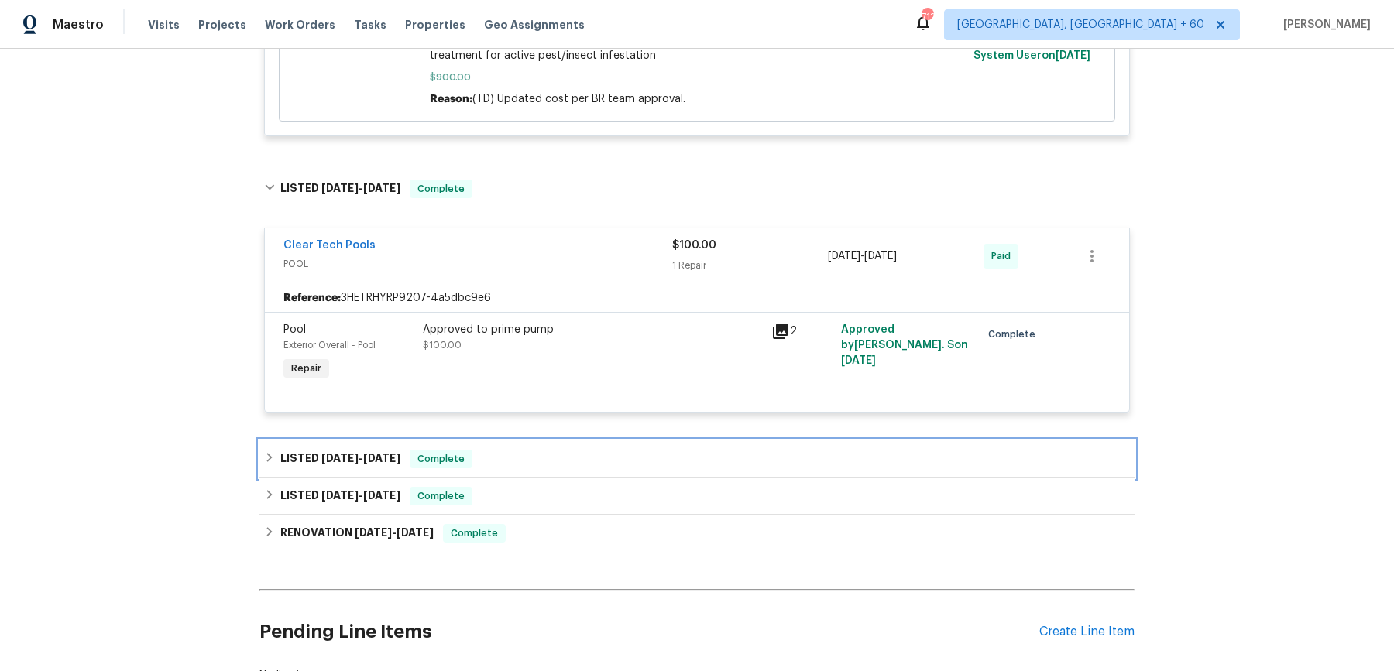
click at [545, 441] on div "LISTED 4/18/25 - 4/23/25 Complete" at bounding box center [696, 459] width 875 height 37
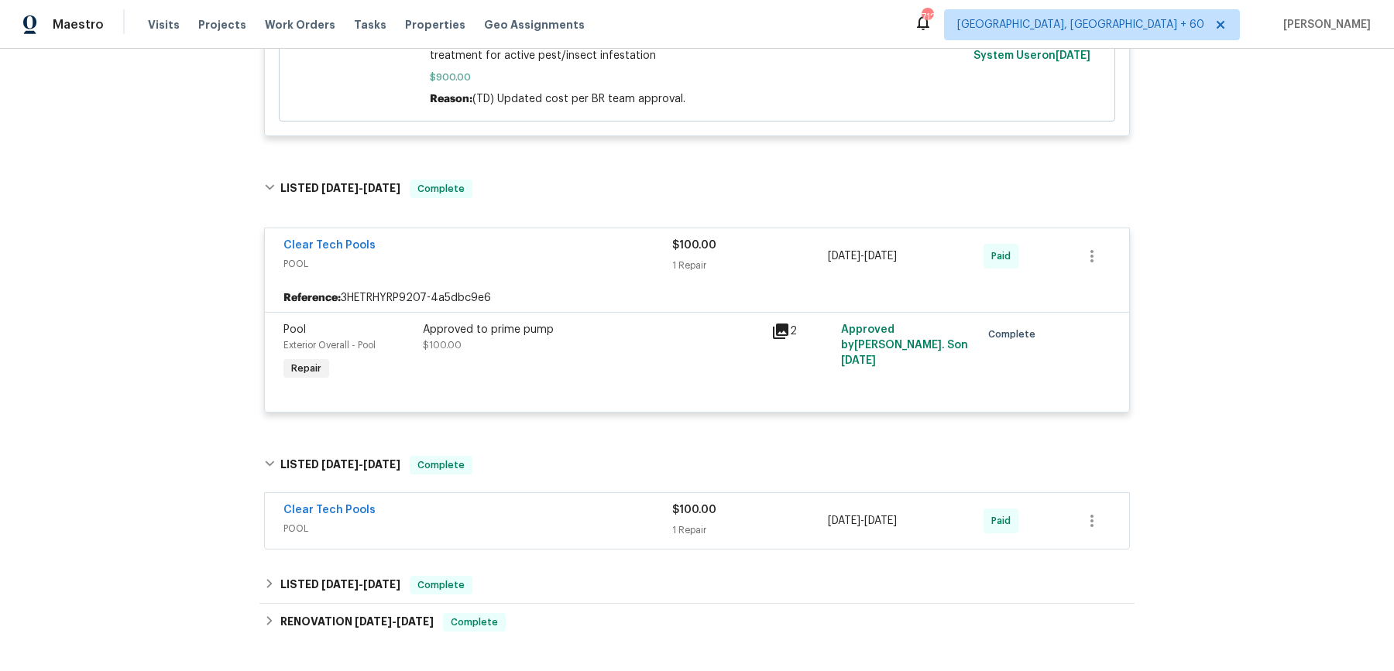
click at [536, 503] on div "Clear Tech Pools" at bounding box center [477, 512] width 389 height 19
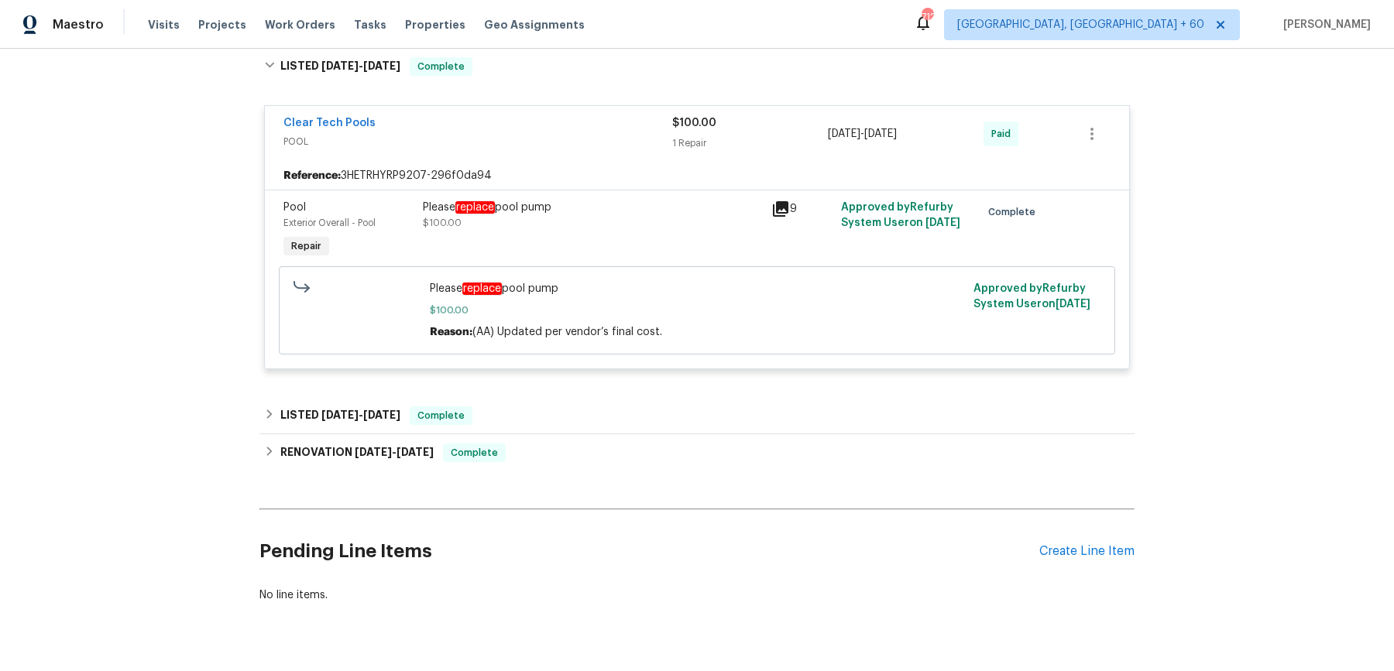
scroll to position [4644, 0]
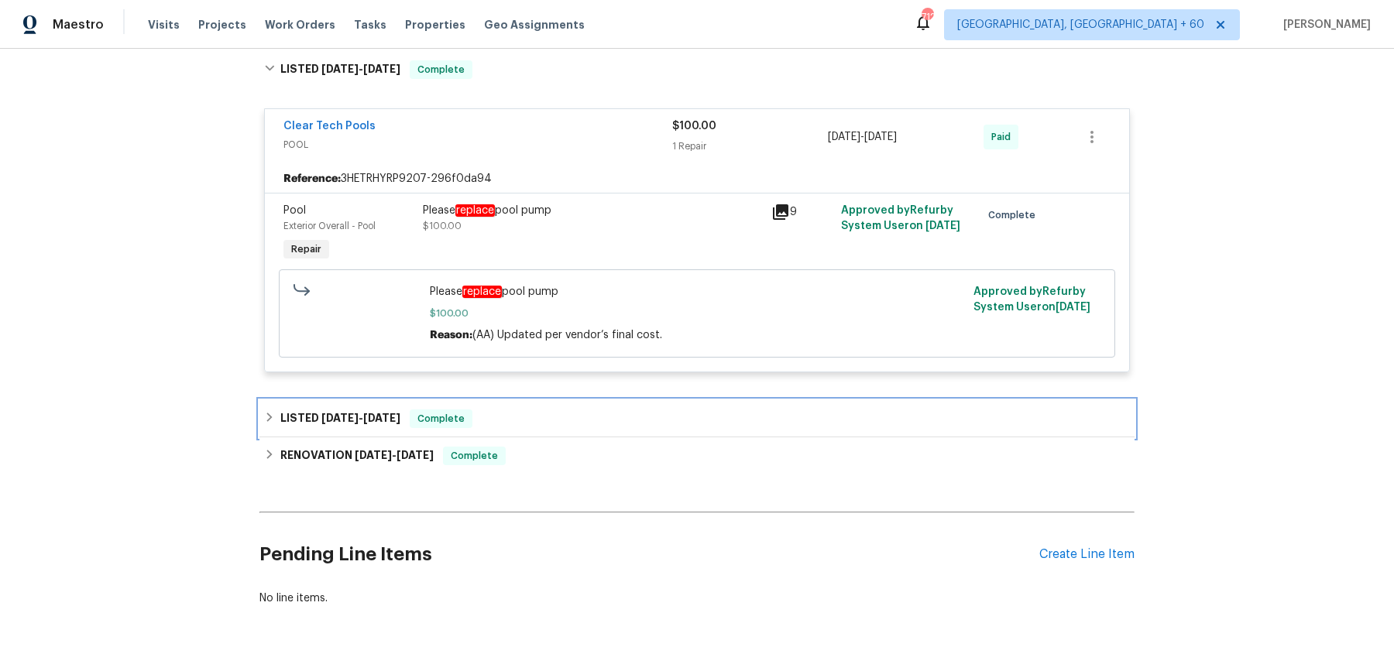
click at [547, 410] on div "LISTED 1/21/25 - 2/5/25 Complete" at bounding box center [697, 419] width 866 height 19
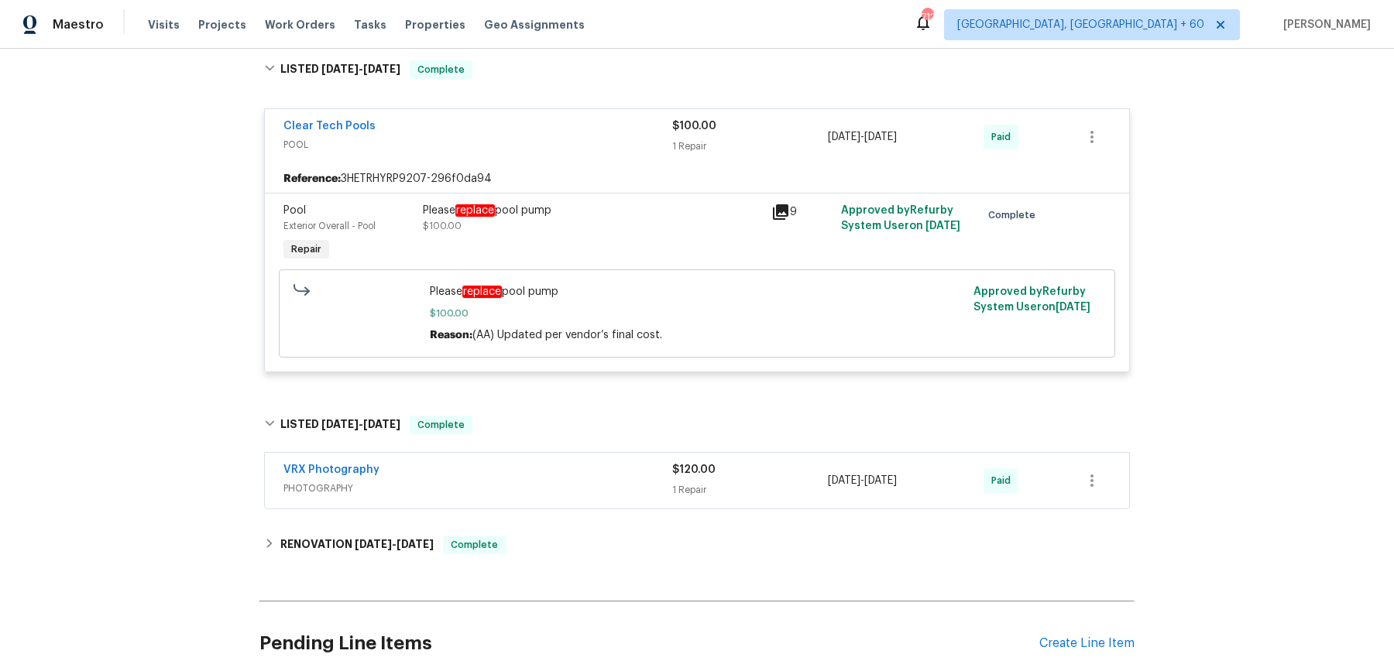
click at [546, 481] on span "PHOTOGRAPHY" at bounding box center [477, 488] width 389 height 15
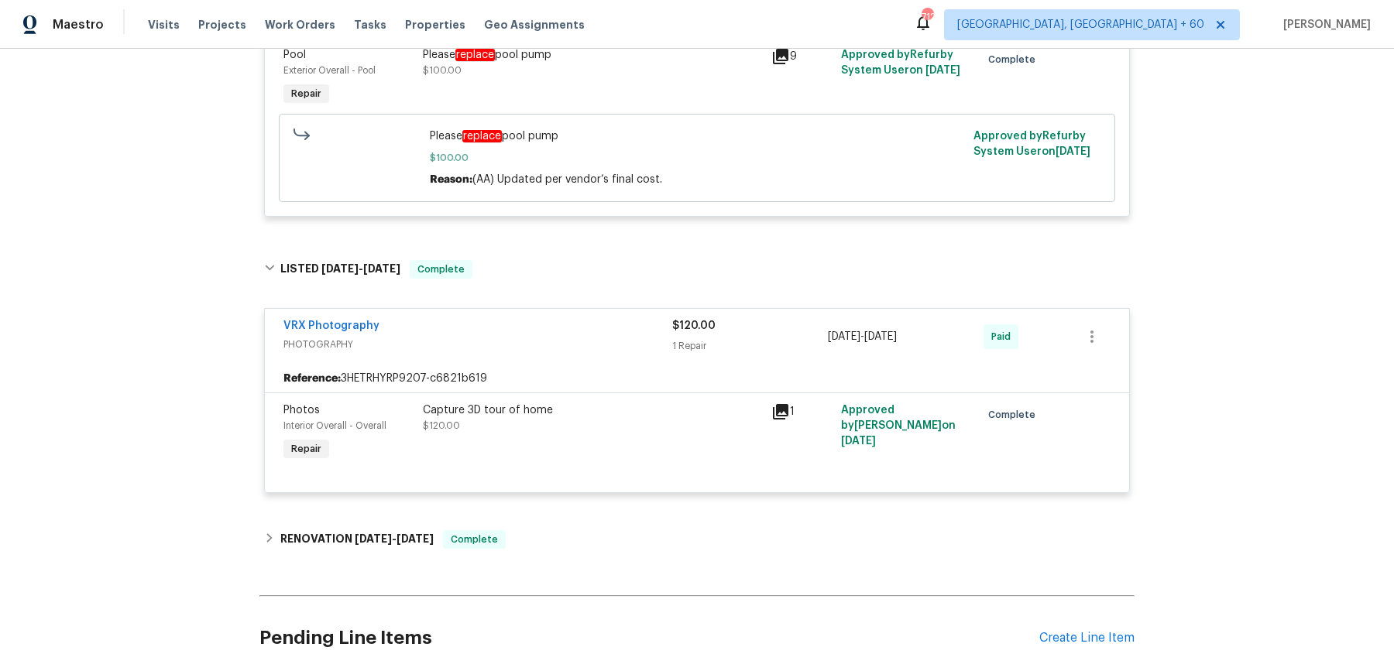
scroll to position [4890, 0]
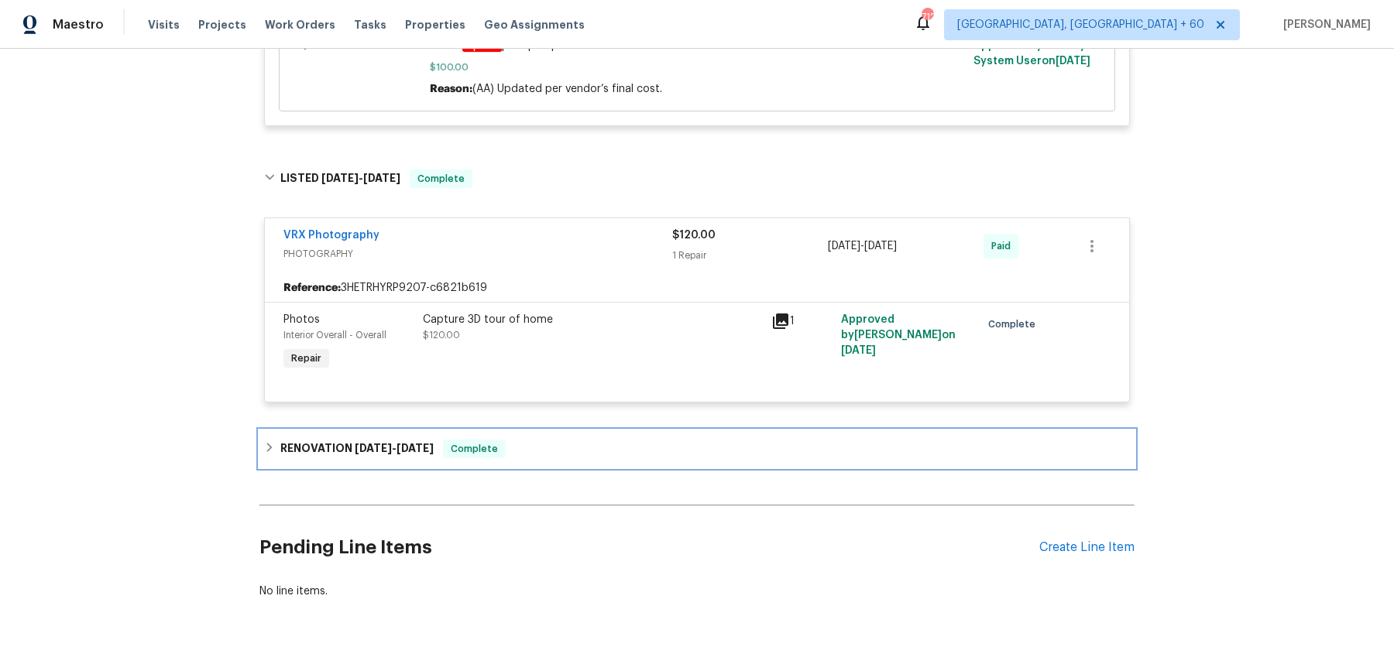
click at [542, 440] on div "RENOVATION 1/14/25 - 1/30/25 Complete" at bounding box center [697, 449] width 866 height 19
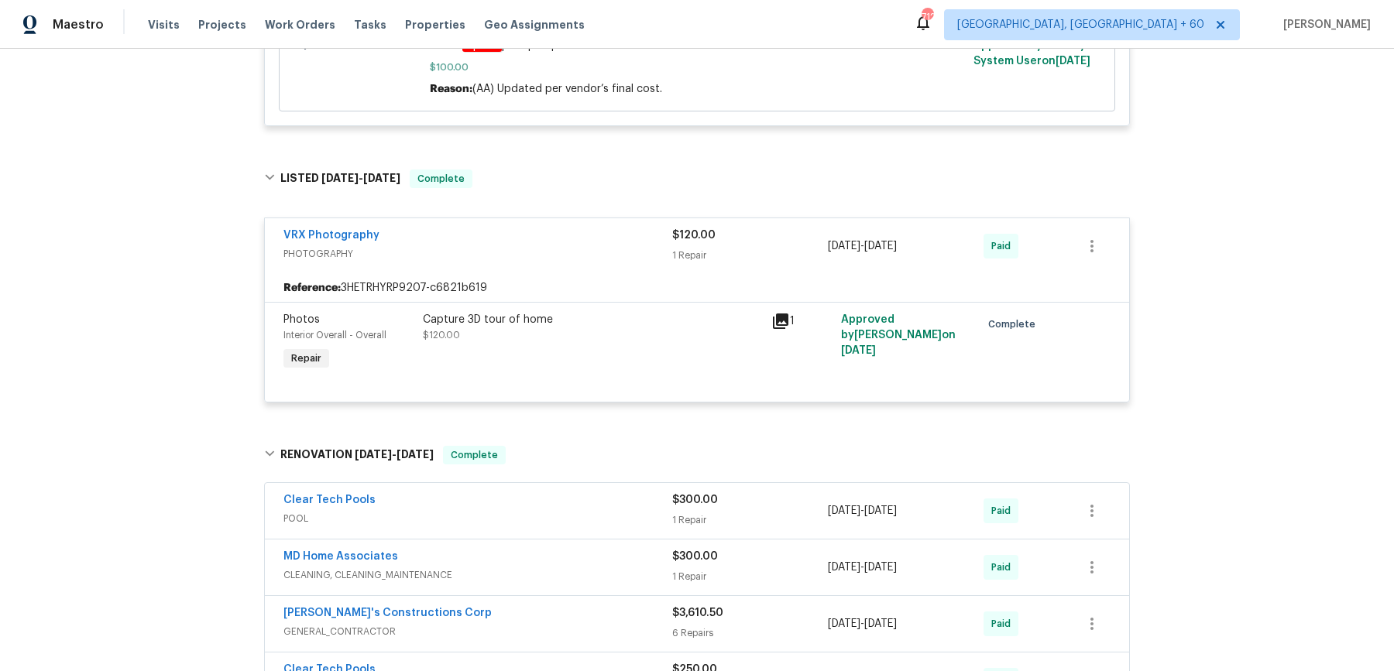
click at [564, 497] on div "Clear Tech Pools POOL $300.00 1 Repair 1/22/2025 - 1/24/2025 Paid" at bounding box center [697, 511] width 864 height 56
click at [566, 511] on span "POOL" at bounding box center [477, 518] width 389 height 15
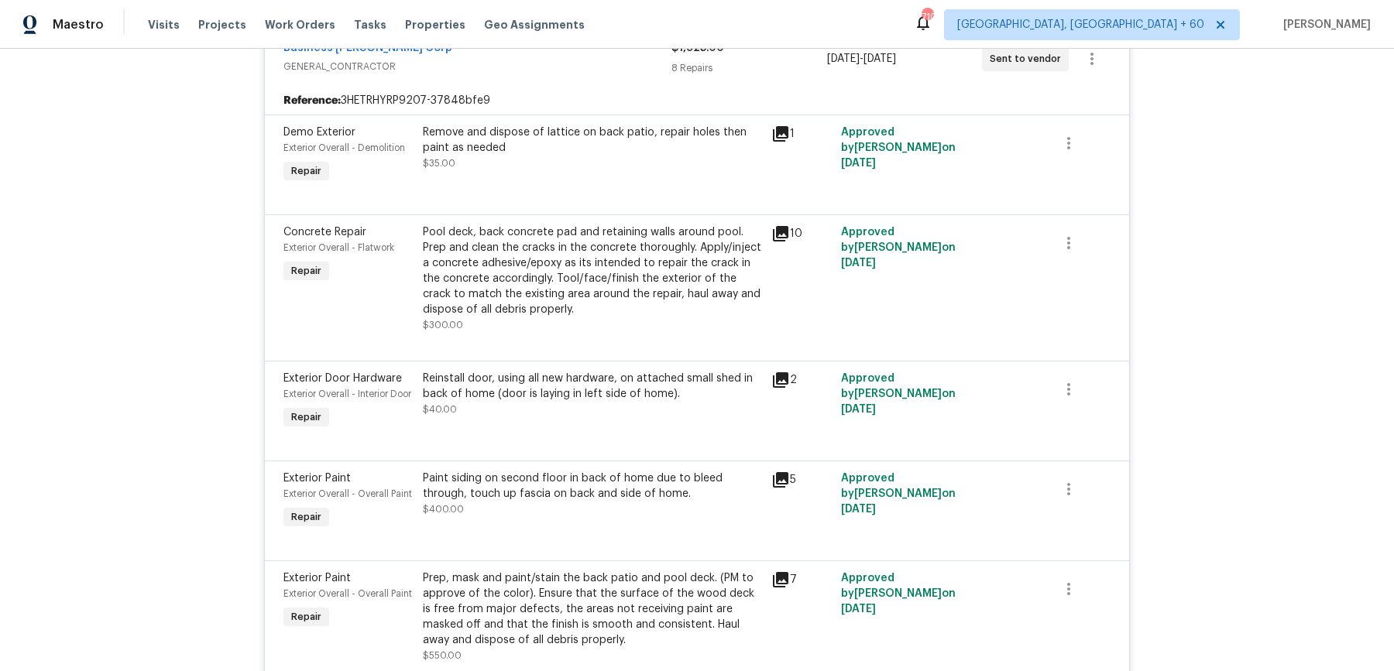
scroll to position [798, 0]
click at [547, 259] on div "Pool deck, back concrete pad and retaining walls around pool. Prep and clean th…" at bounding box center [592, 268] width 339 height 93
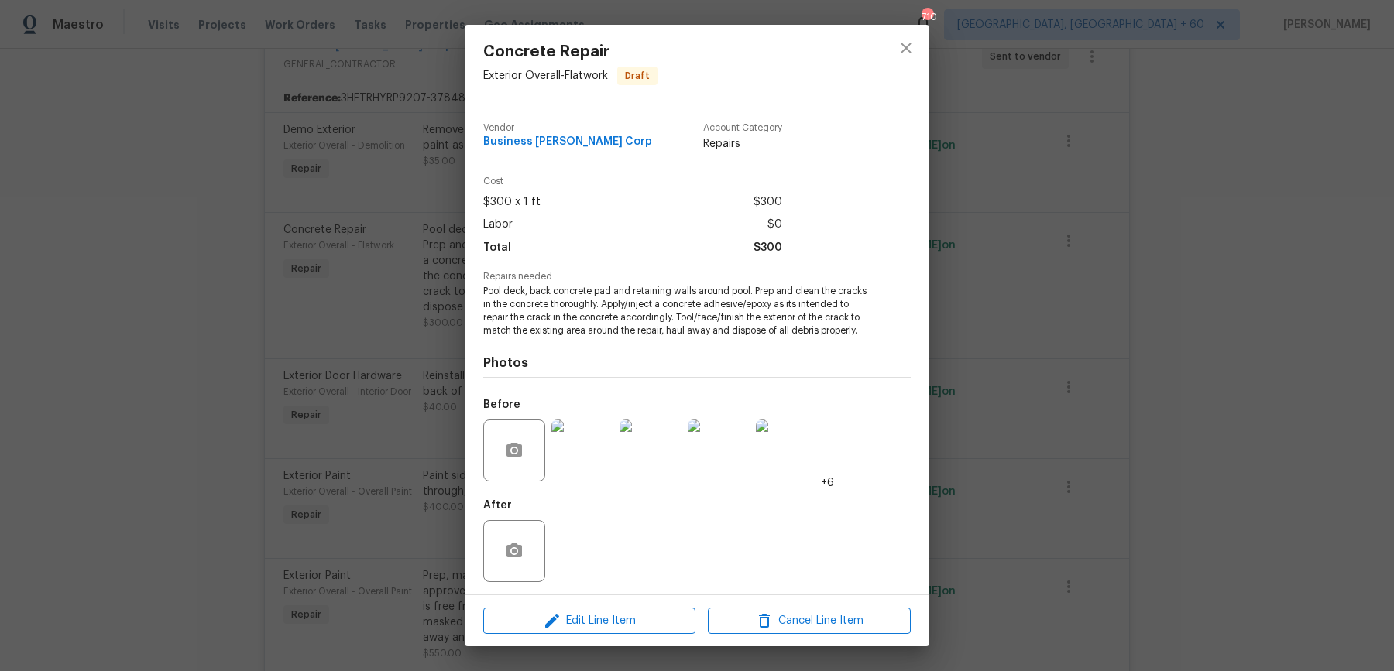
click at [996, 281] on div "Concrete Repair Exterior Overall - Flatwork Draft Vendor Business Morel Corp Ac…" at bounding box center [697, 335] width 1394 height 671
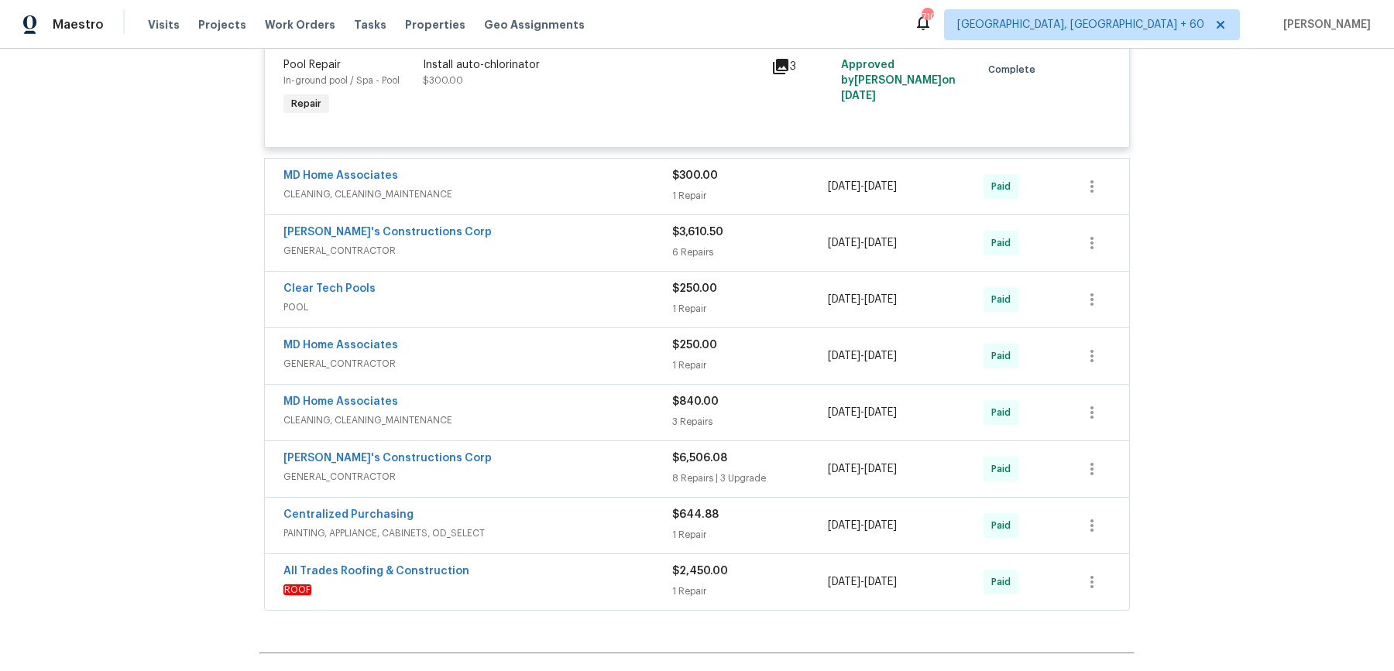
scroll to position [5419, 0]
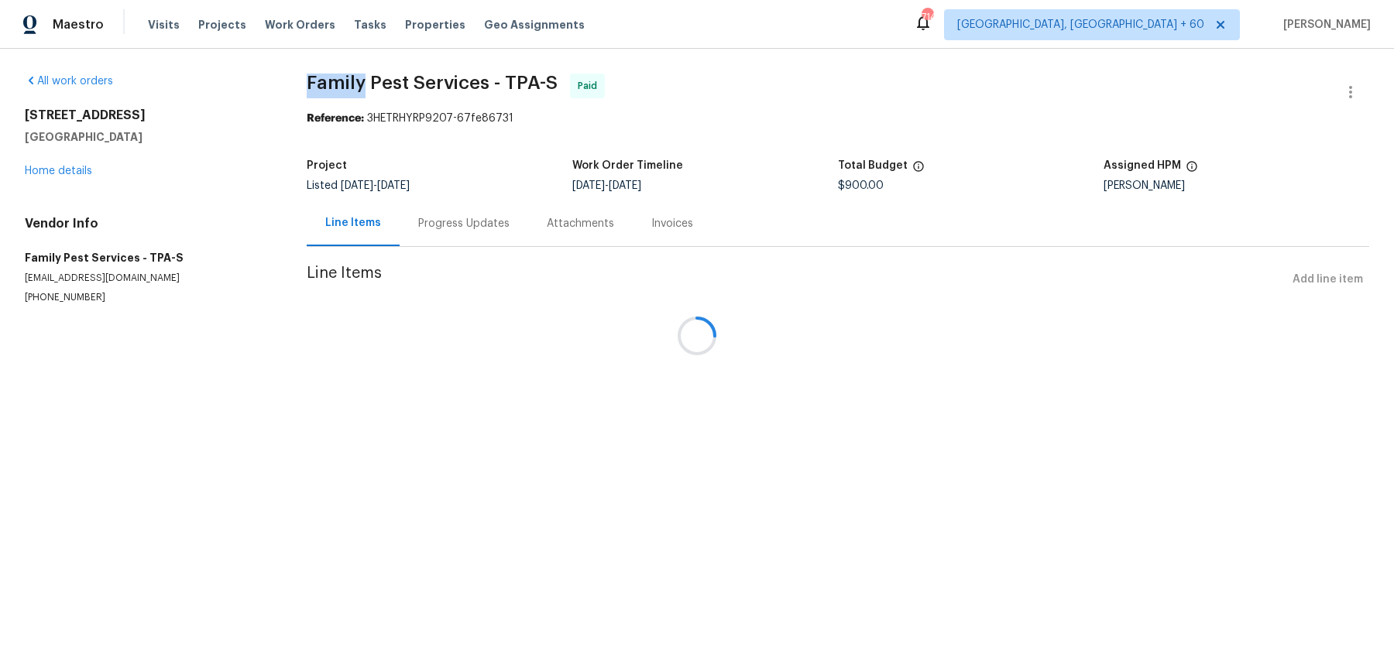
click at [392, 61] on div "All work orders 7326 Shepherd St Sarasota, FL 34243 Home details Vendor Info Fa…" at bounding box center [697, 208] width 1394 height 318
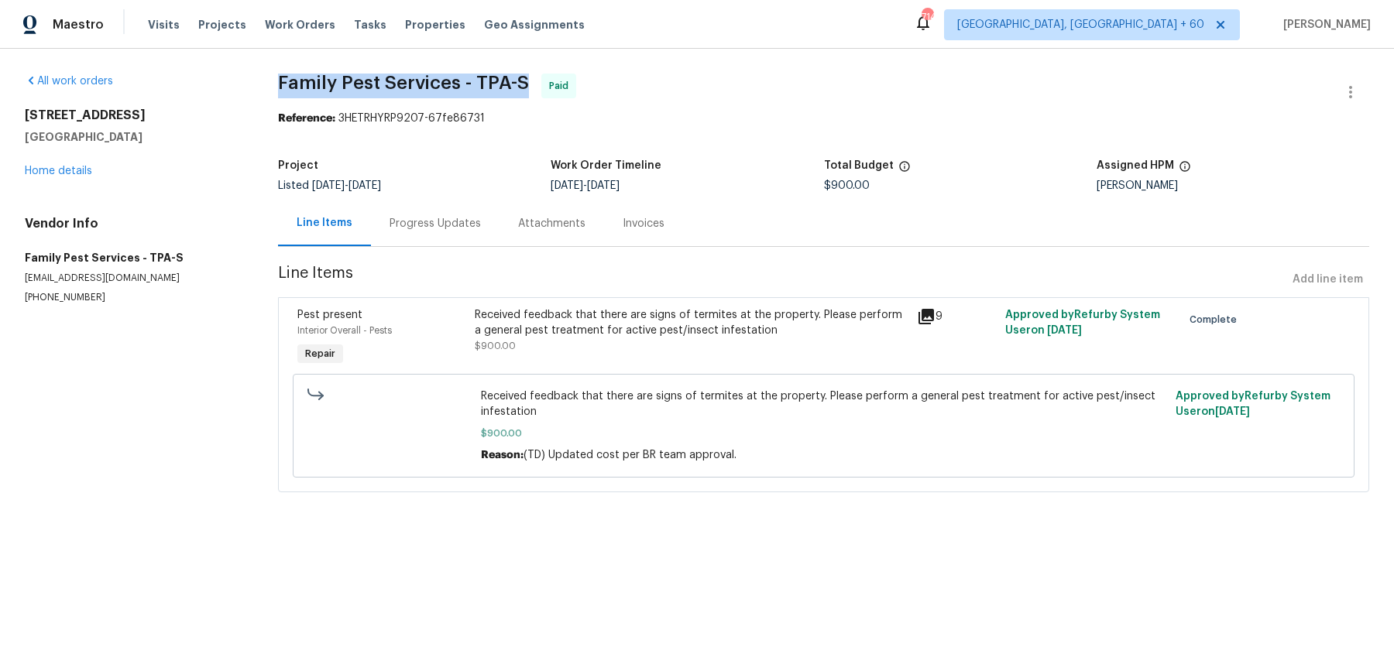
click at [392, 61] on div "All work orders [STREET_ADDRESS] Home details Vendor Info Family Pest Services …" at bounding box center [697, 292] width 1394 height 487
copy span "Family Pest Services - TPA-S"
click at [299, 25] on span "Work Orders" at bounding box center [300, 24] width 70 height 15
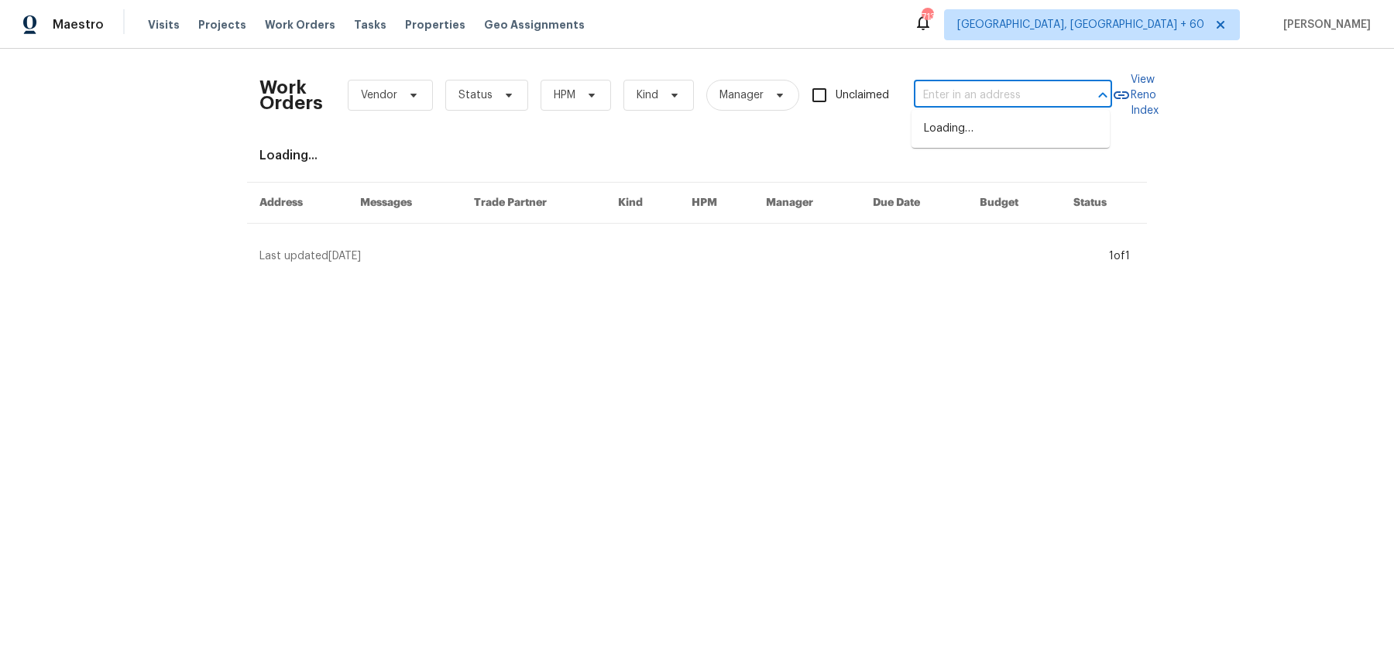
click at [1009, 97] on input "text" at bounding box center [991, 96] width 155 height 24
paste input "8381 Chelsea Ct North Port, FL 34287"
type input "8381 Chelsea Ct North Port, FL 34287"
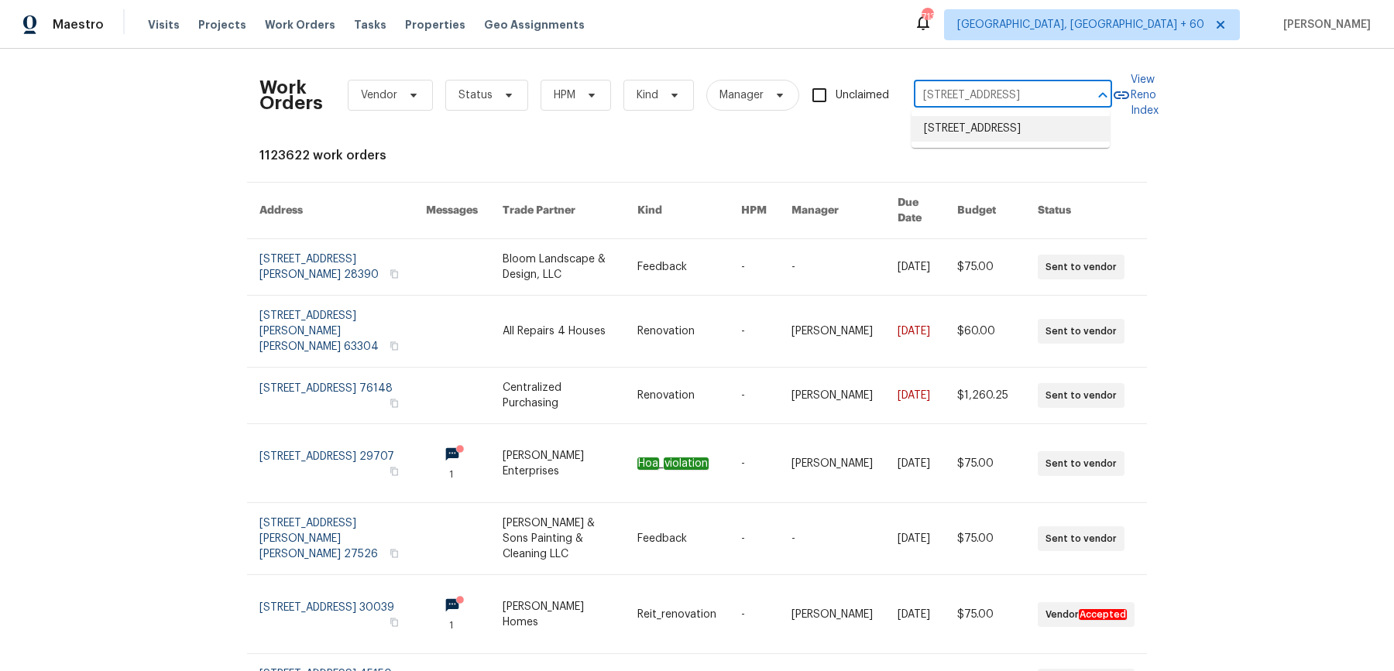
click at [990, 134] on li "8381 Chelsea Ct, North Port, FL 34287" at bounding box center [1010, 129] width 198 height 26
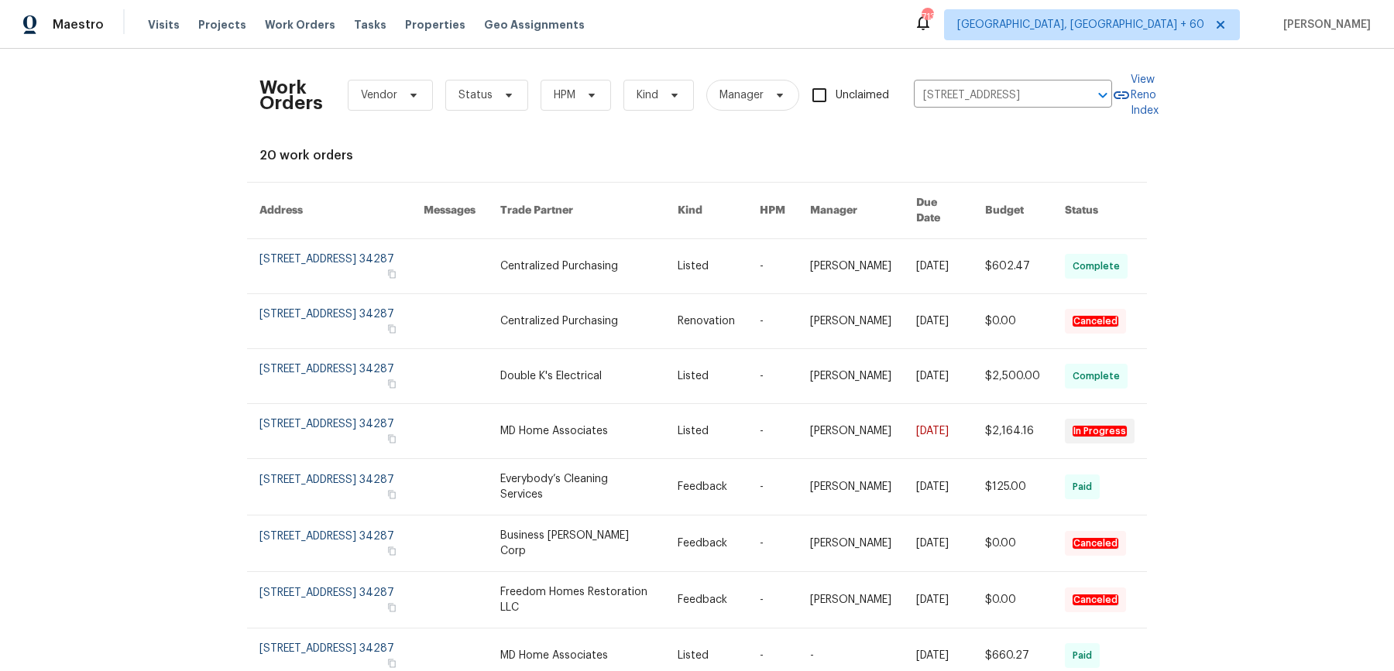
click at [917, 247] on link at bounding box center [950, 266] width 69 height 54
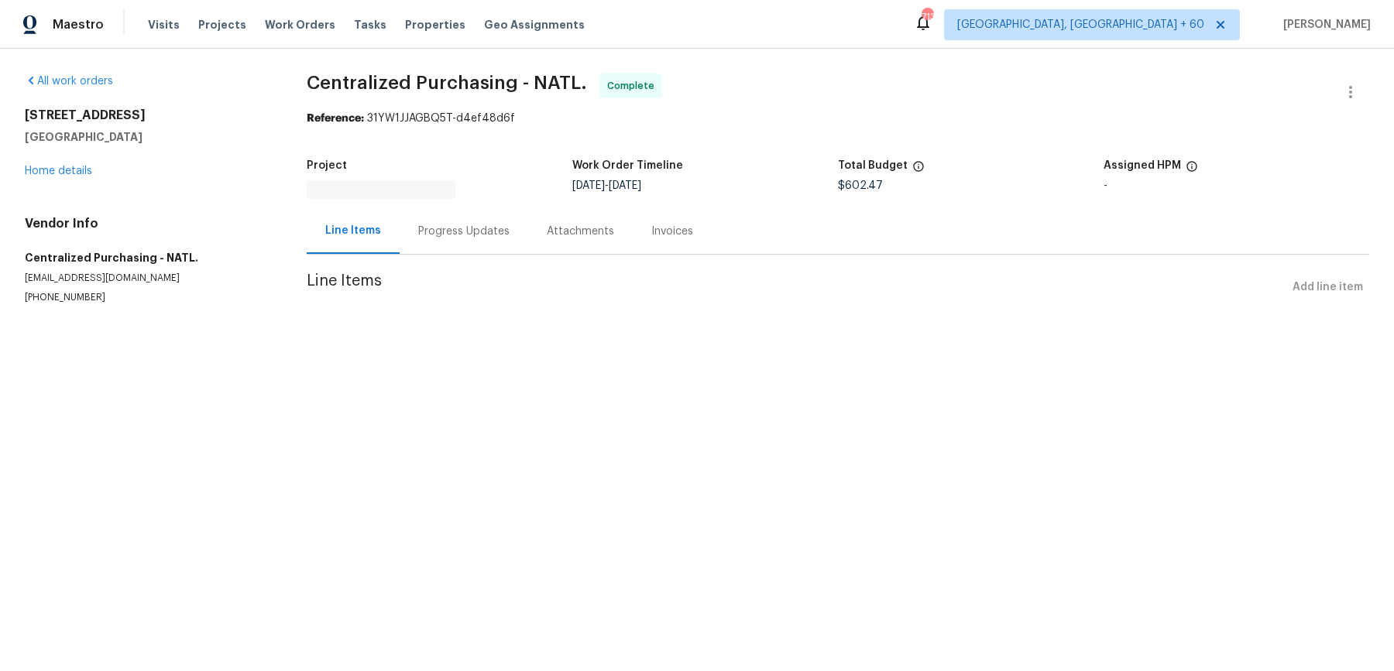
click at [79, 184] on div "All work orders 8381 Chelsea Ct North Port, FL 34287 Home details Vendor Info C…" at bounding box center [147, 189] width 245 height 231
click at [79, 174] on link "Home details" at bounding box center [58, 171] width 67 height 11
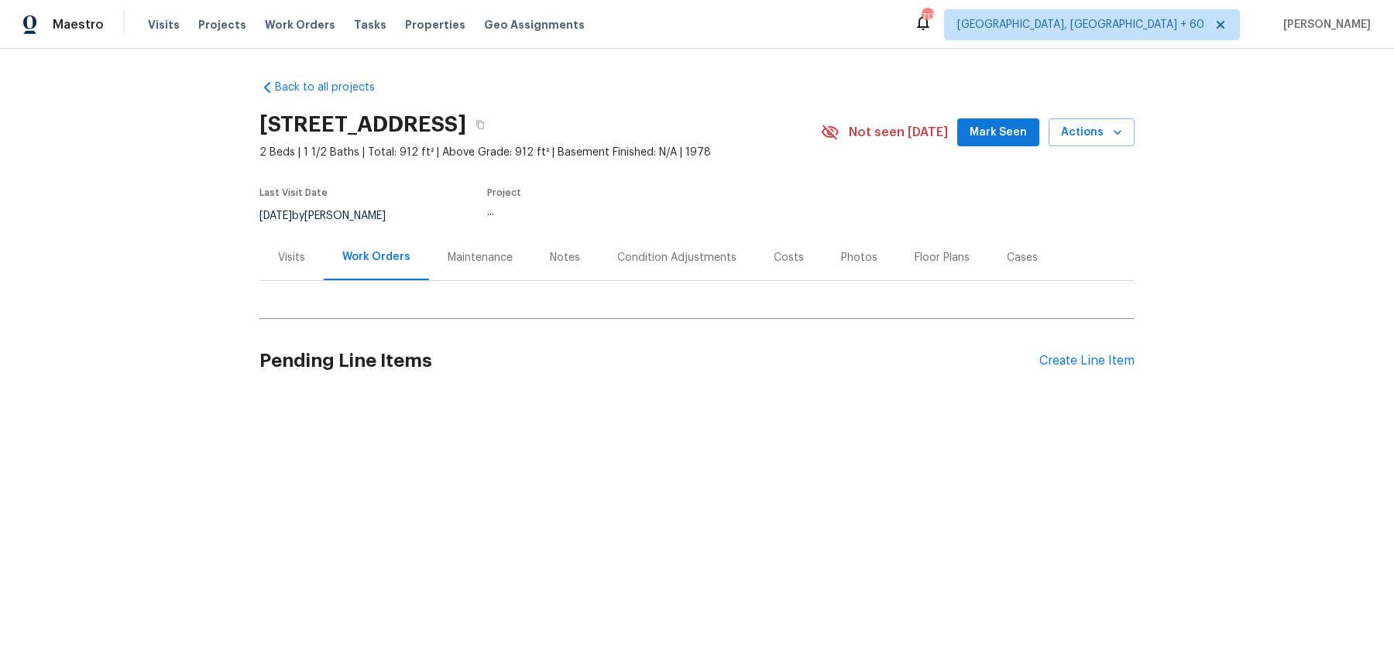
click at [525, 318] on hr at bounding box center [696, 319] width 875 height 2
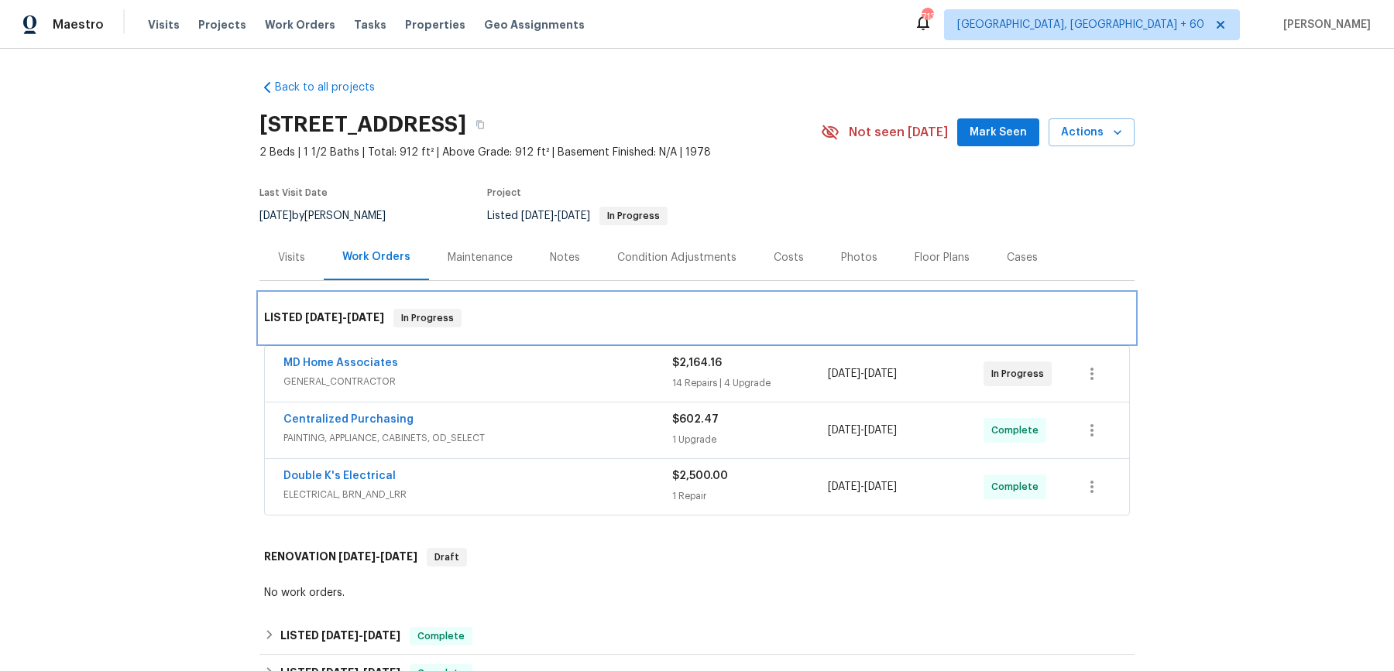
click at [470, 319] on div "LISTED 9/16/25 - 10/1/25 In Progress" at bounding box center [697, 318] width 866 height 19
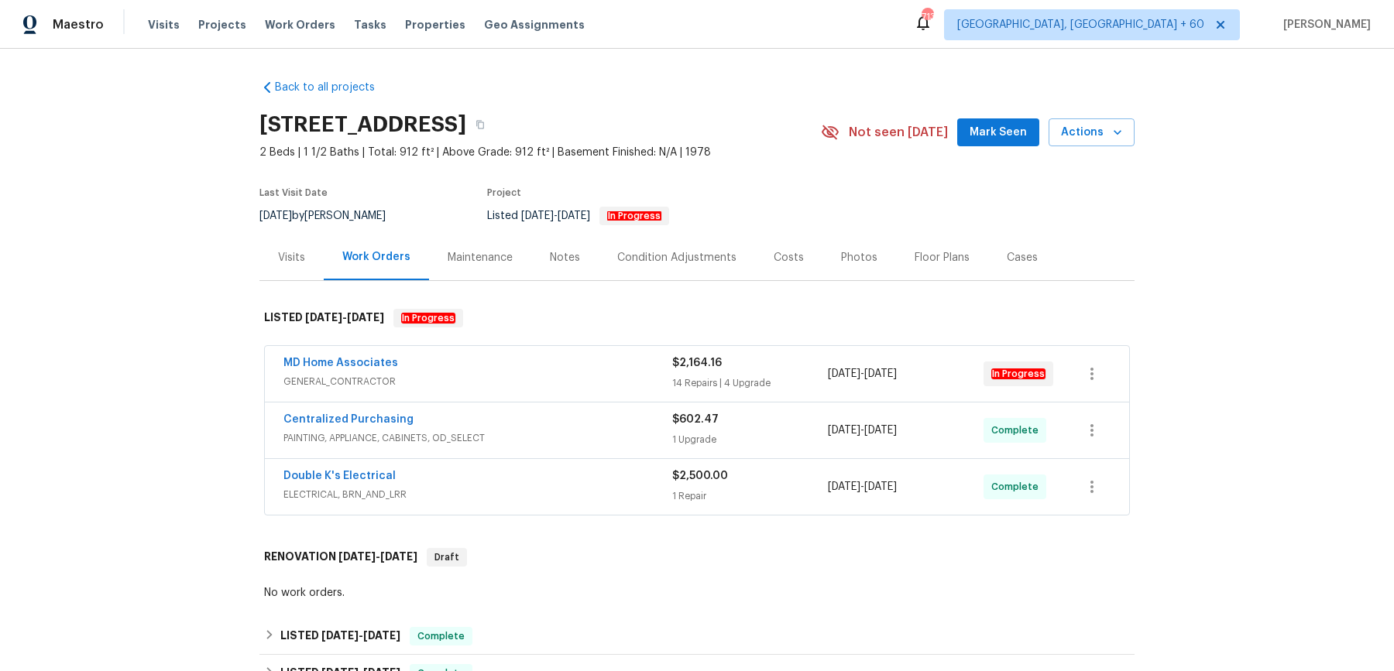
click at [470, 372] on div "MD Home Associates" at bounding box center [477, 364] width 389 height 19
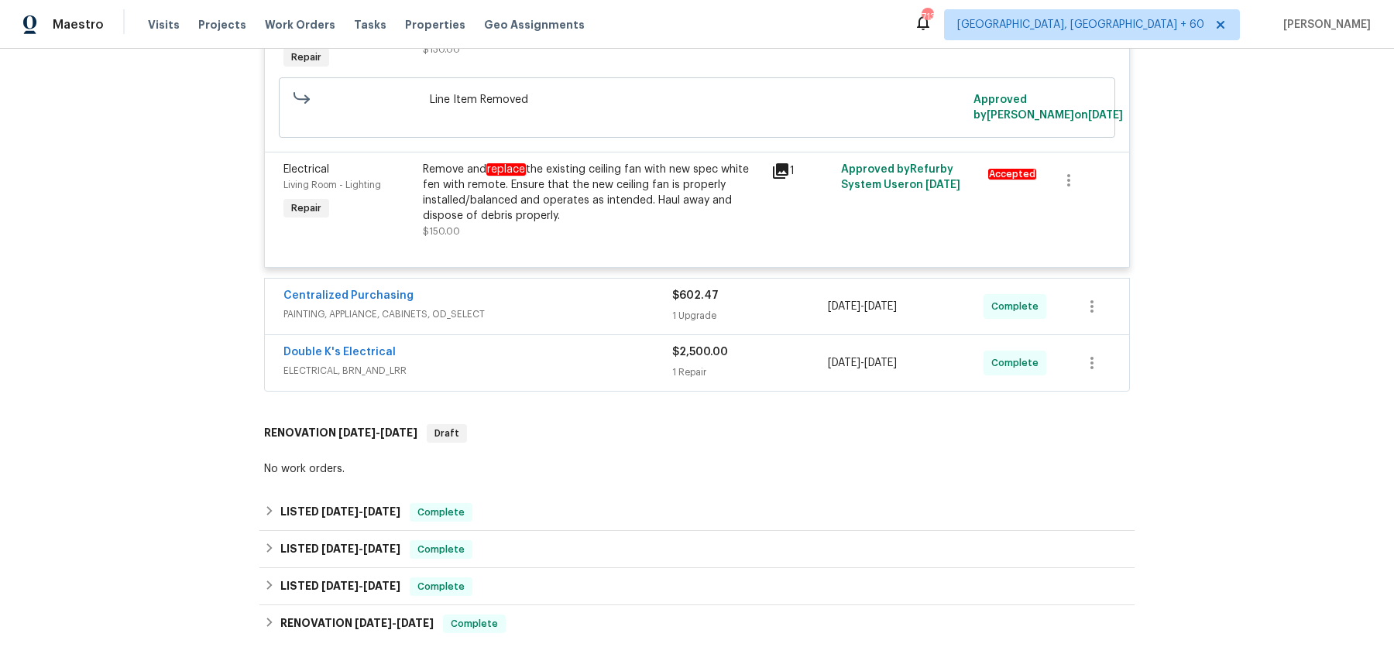
scroll to position [2271, 0]
click at [624, 318] on div "Centralized Purchasing PAINTING, APPLIANCE, CABINETS, OD_SELECT $602.47 1 Upgra…" at bounding box center [697, 307] width 864 height 56
click at [625, 307] on span "PAINTING, APPLIANCE, CABINETS, OD_SELECT" at bounding box center [477, 314] width 389 height 15
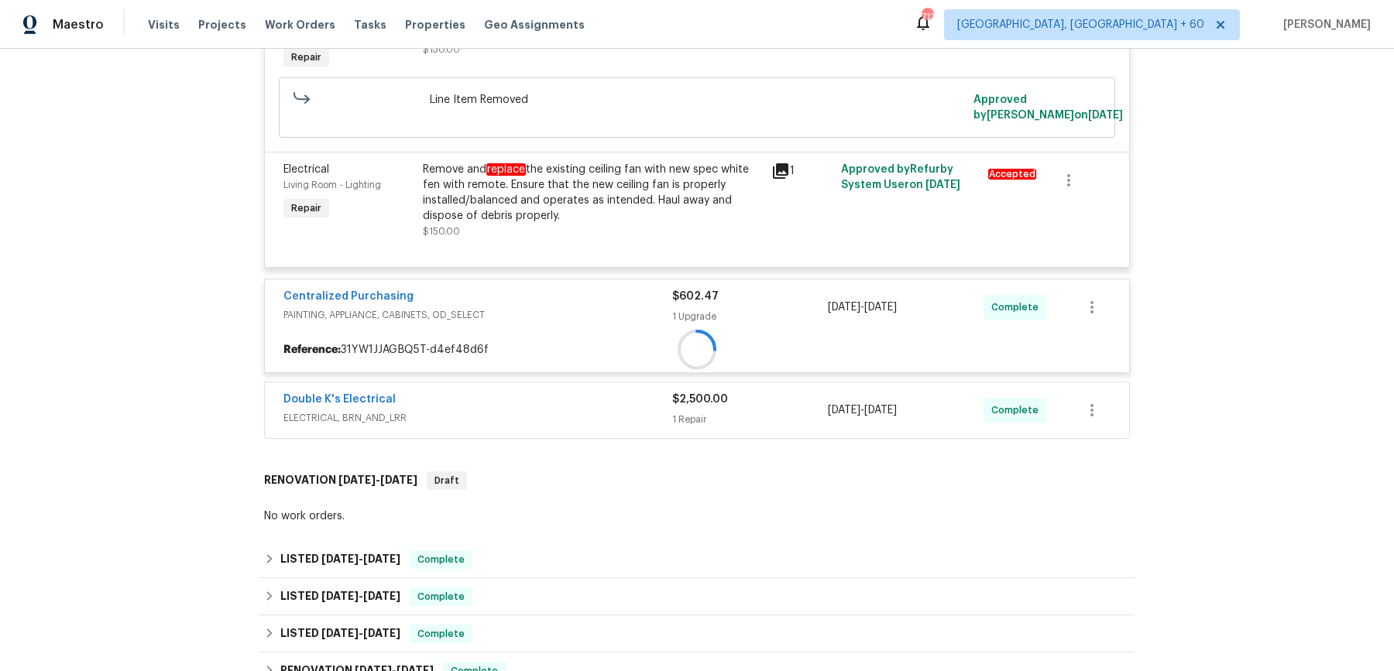
scroll to position [2453, 0]
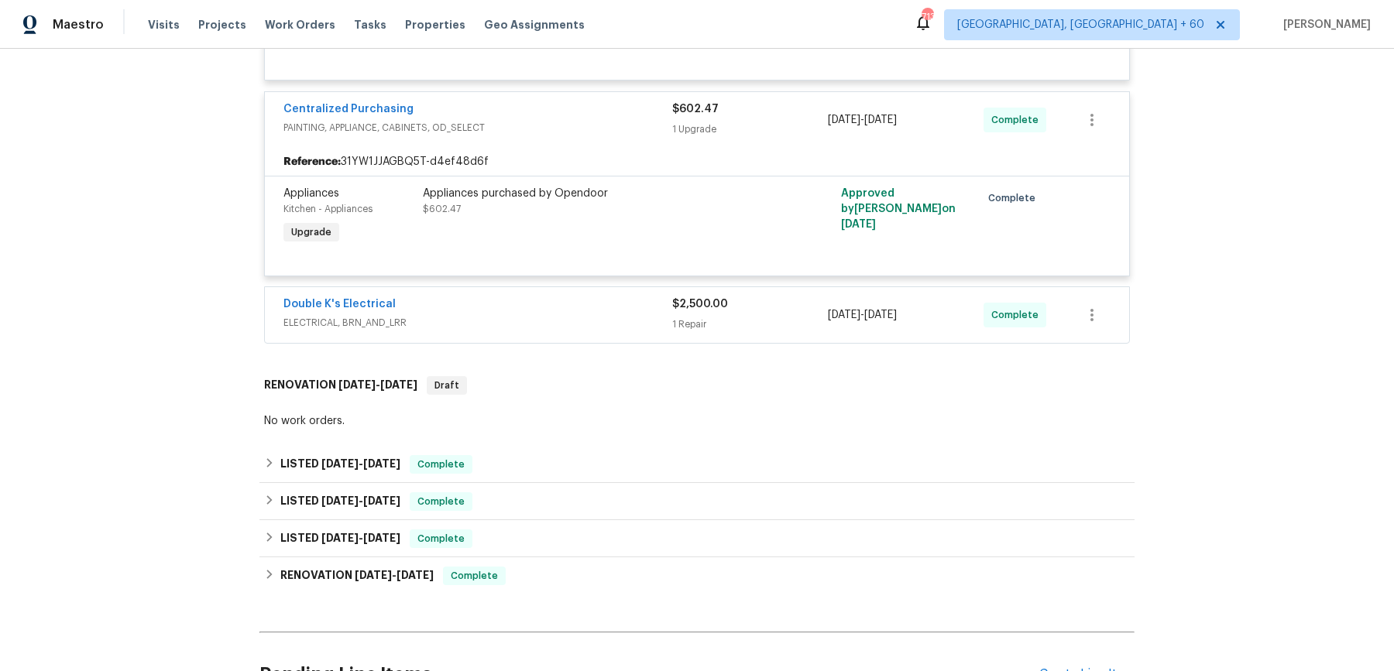
click at [619, 315] on span "ELECTRICAL, BRN_AND_LRR" at bounding box center [477, 322] width 389 height 15
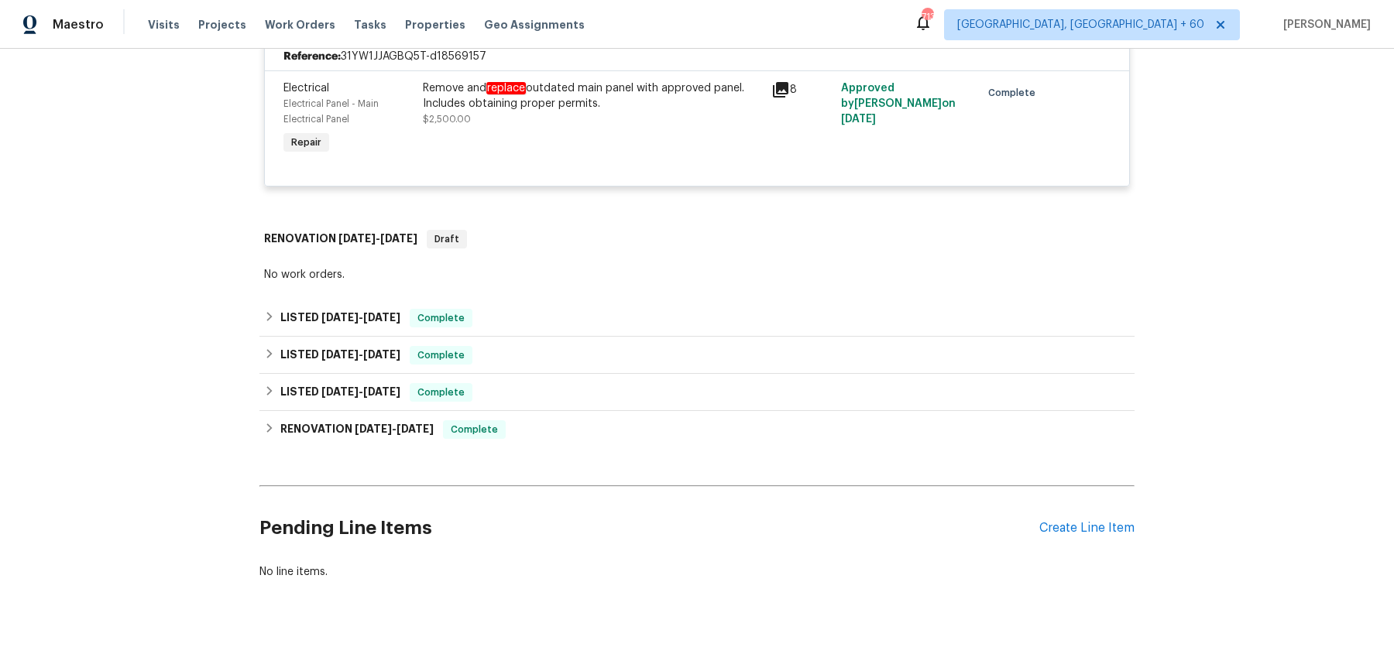
scroll to position [2752, 0]
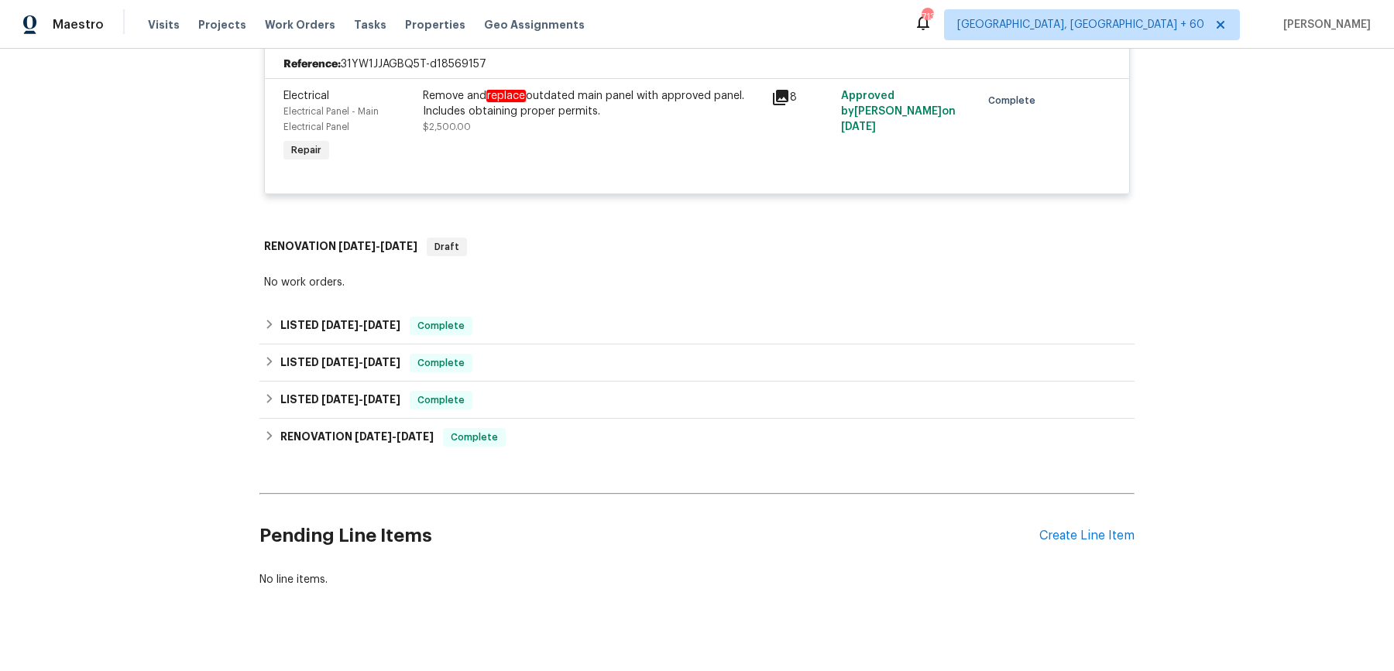
click at [609, 280] on div "No work orders." at bounding box center [696, 283] width 875 height 23
click at [595, 345] on div "LISTED 5/11/25 - 5/15/25 Complete" at bounding box center [696, 363] width 875 height 37
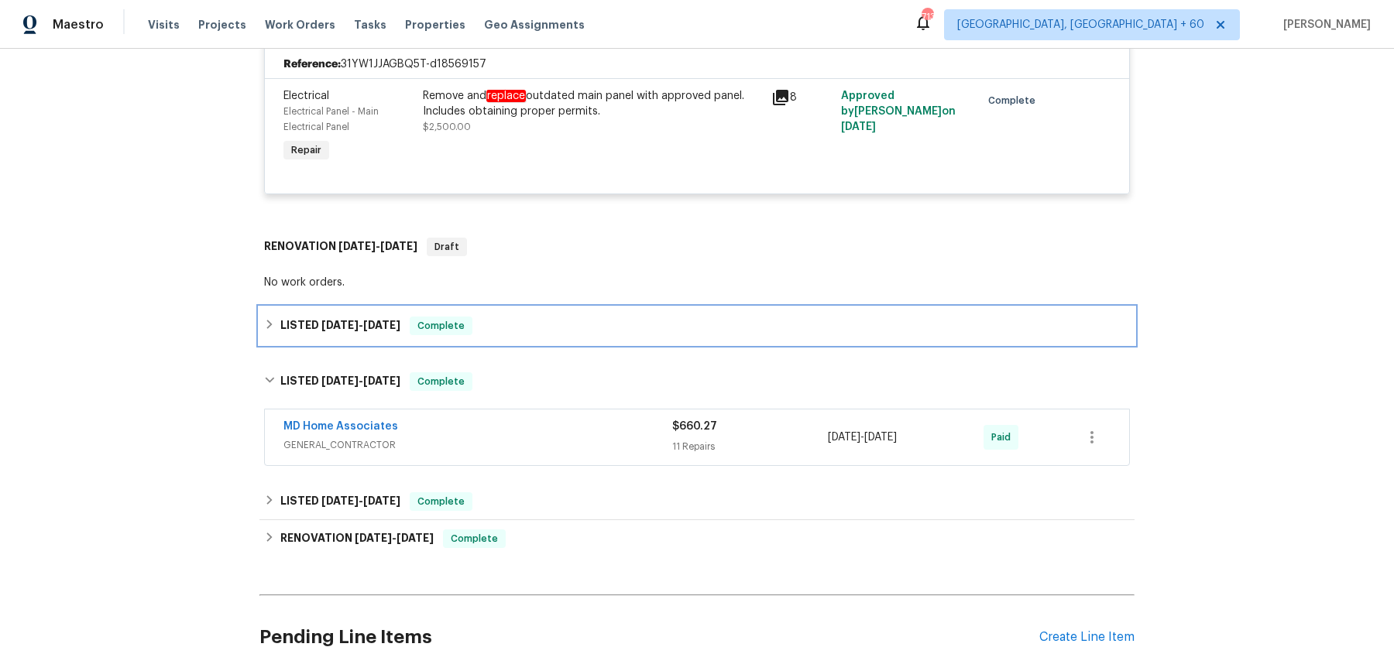
click at [596, 317] on div "LISTED 7/18/25 - 7/29/25 Complete" at bounding box center [697, 326] width 866 height 19
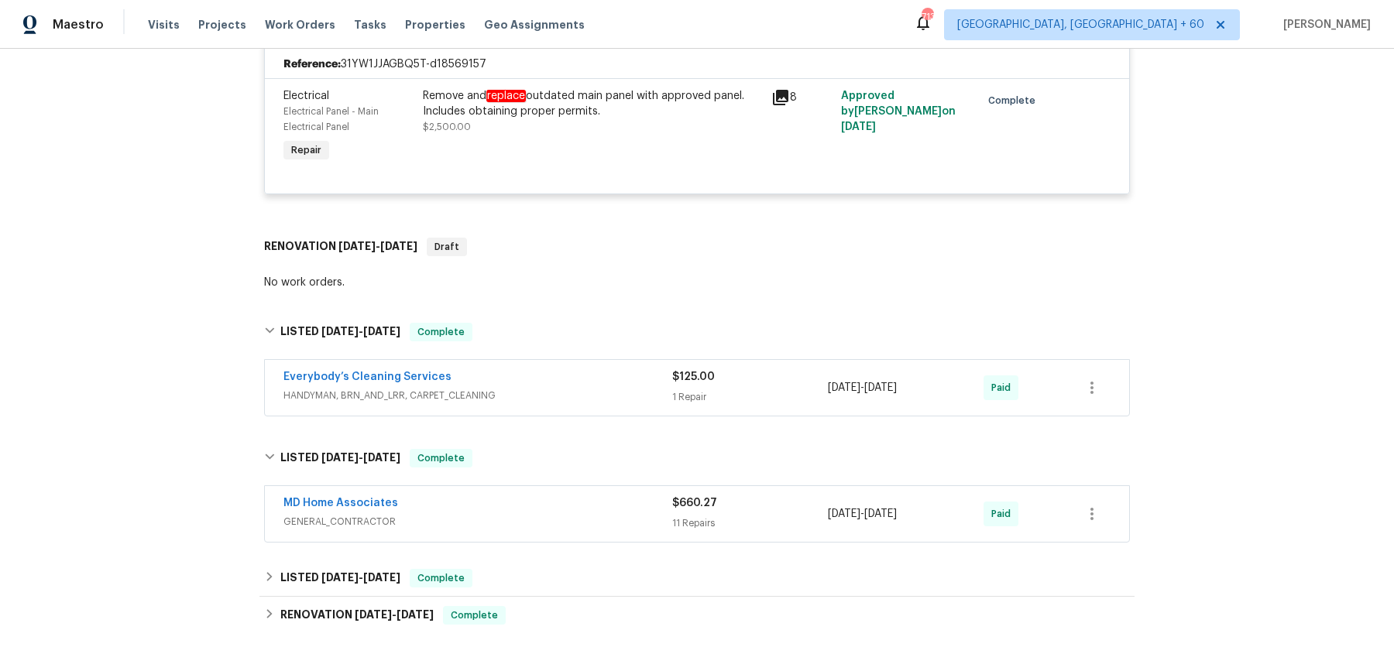
click at [592, 369] on div "Everybody’s Cleaning Services" at bounding box center [477, 378] width 389 height 19
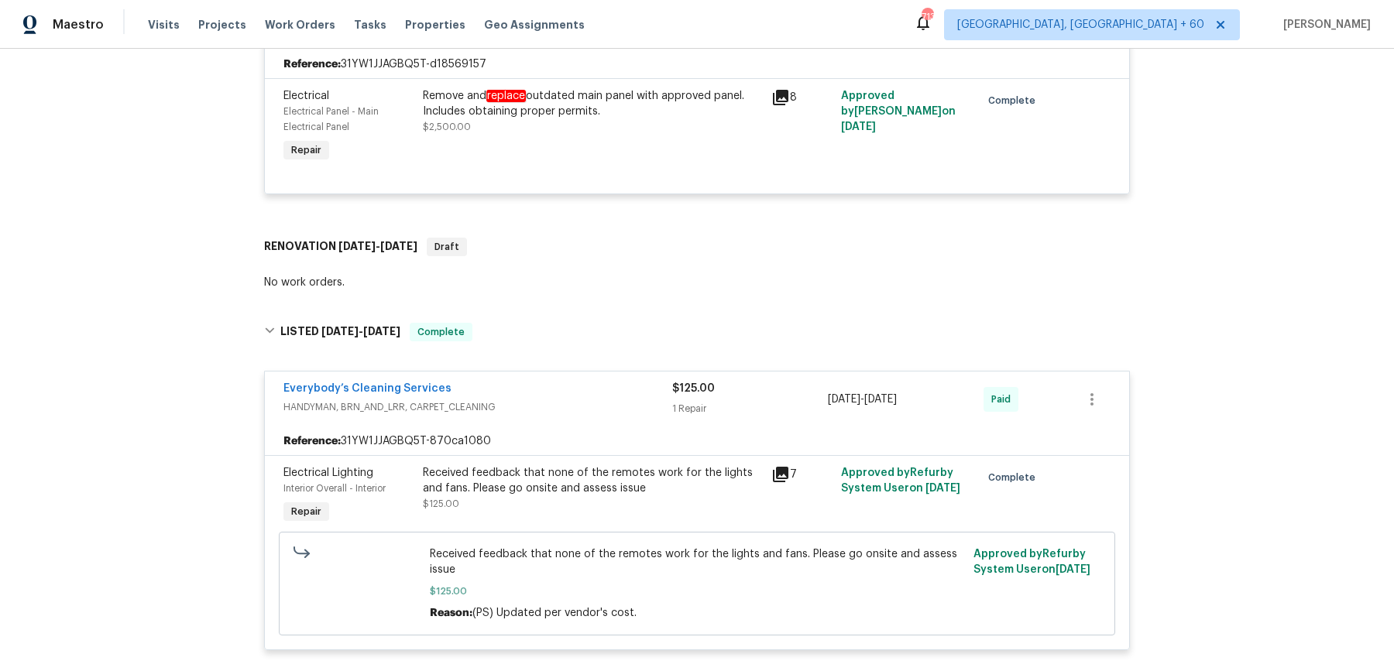
click at [1196, 163] on div "Back to all projects 8381 Chelsea Ct, North Port, FL 34287 2 Beds | 1 1/2 Baths…" at bounding box center [697, 360] width 1394 height 623
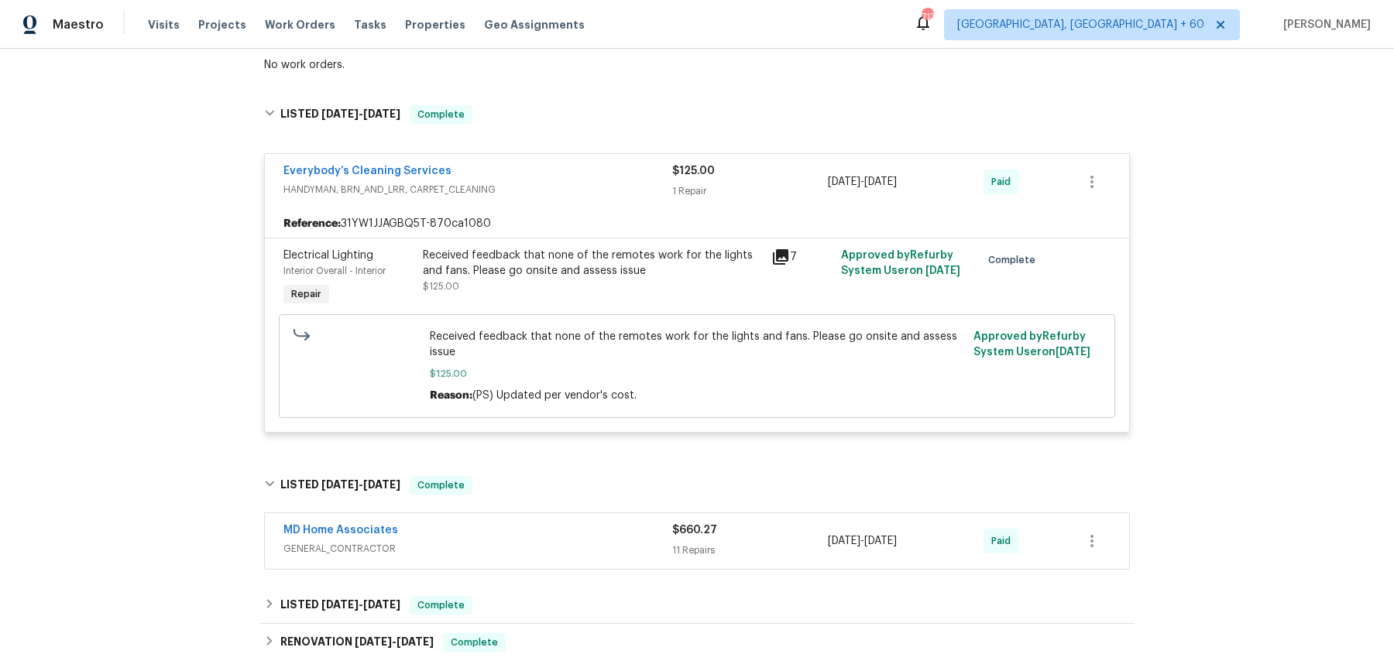
scroll to position [3181, 0]
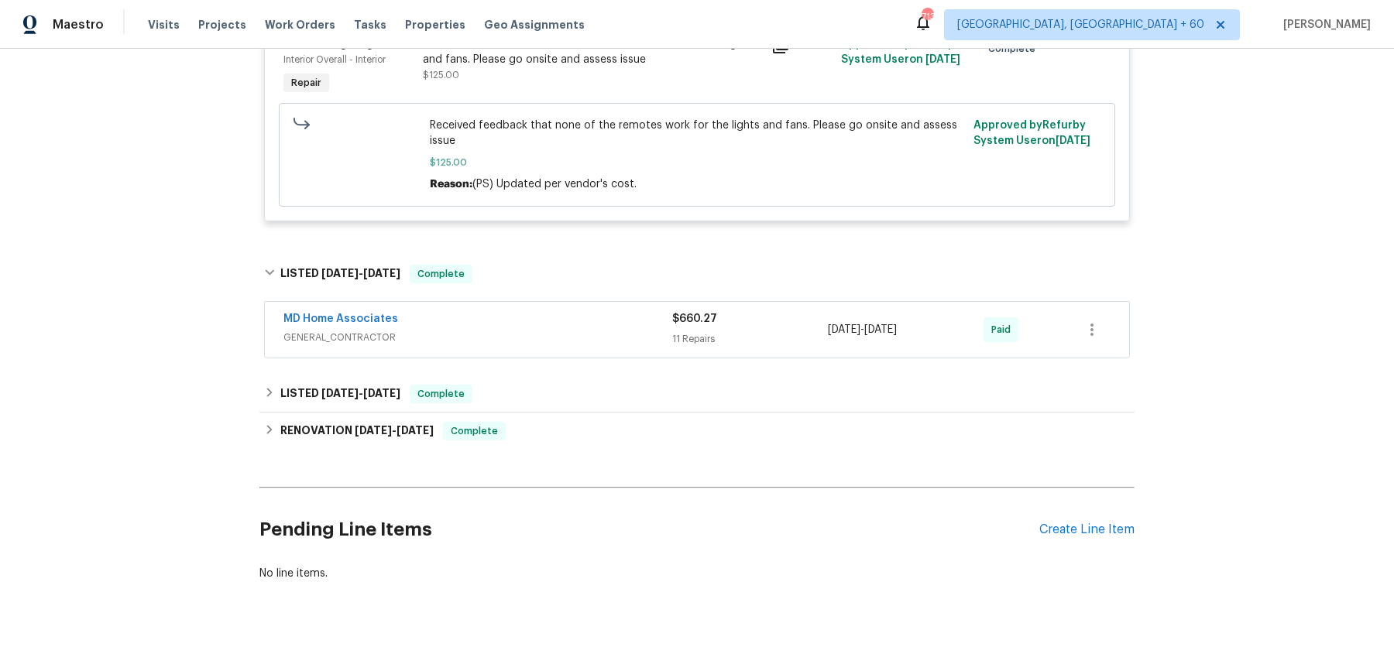
click at [499, 330] on span "GENERAL_CONTRACTOR" at bounding box center [477, 337] width 389 height 15
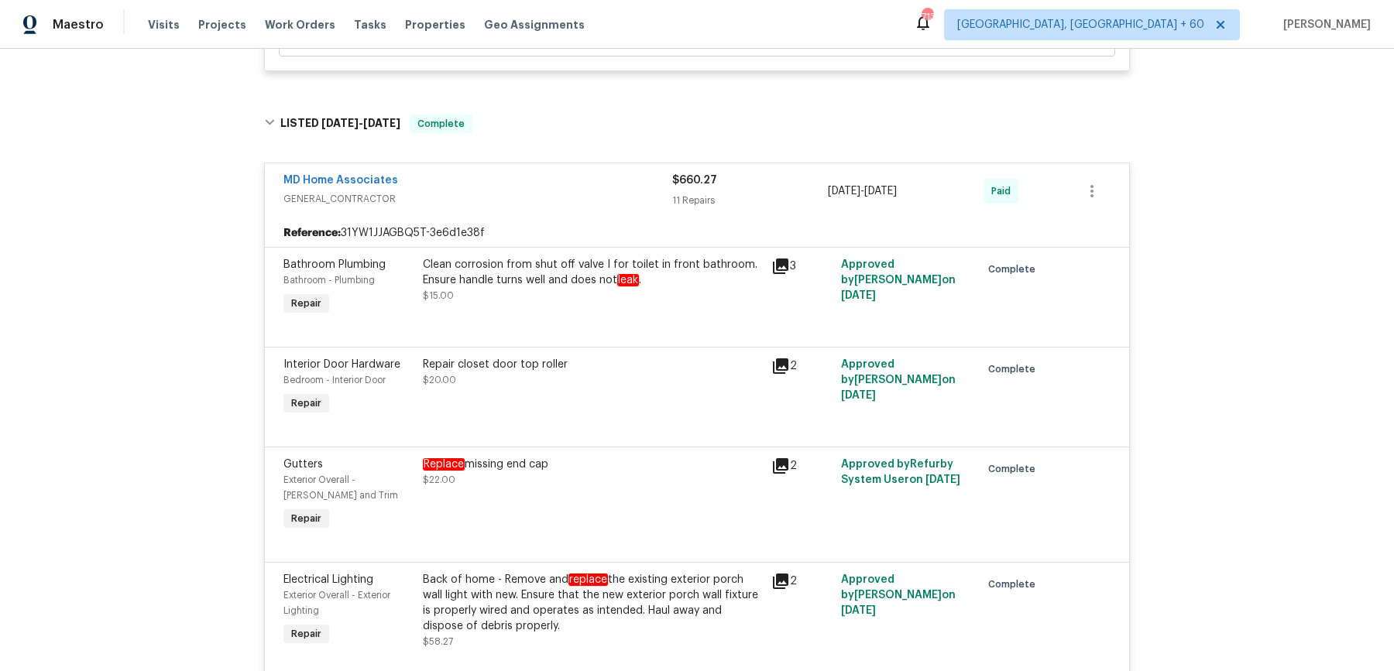
scroll to position [4427, 0]
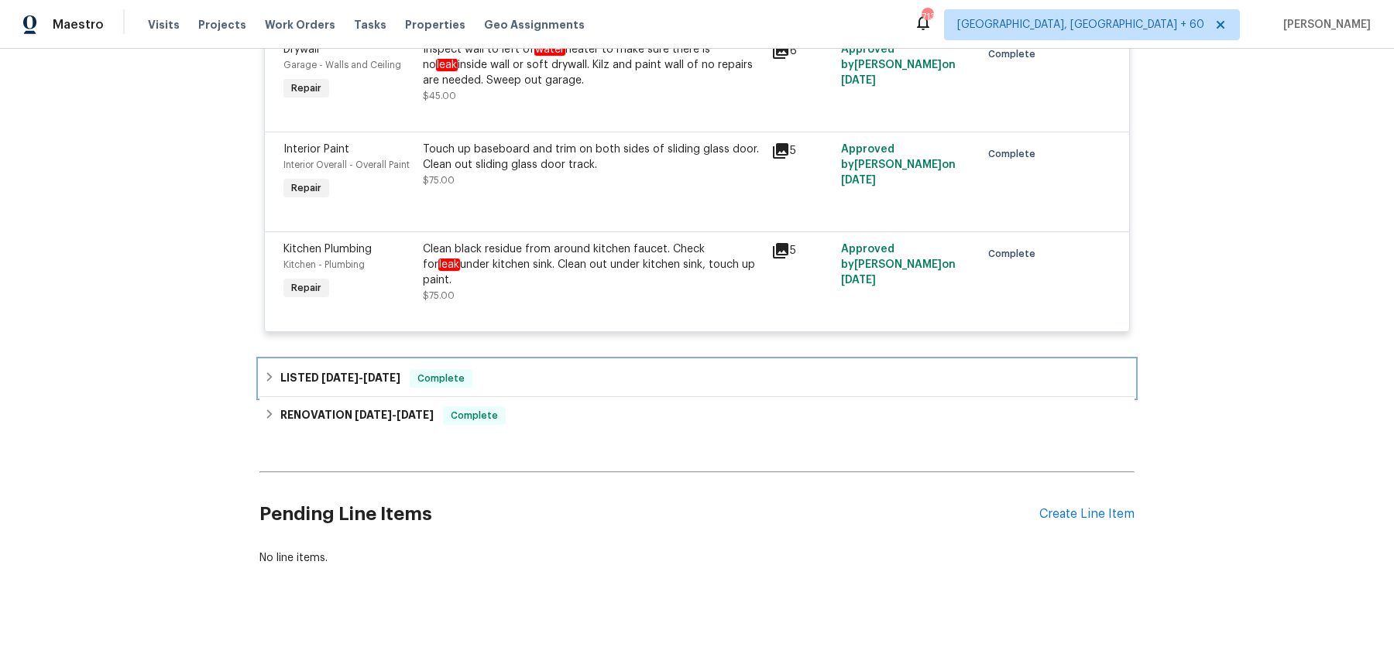
click at [501, 393] on div "LISTED 10/30/24 - 10/31/24 Complete" at bounding box center [696, 378] width 875 height 37
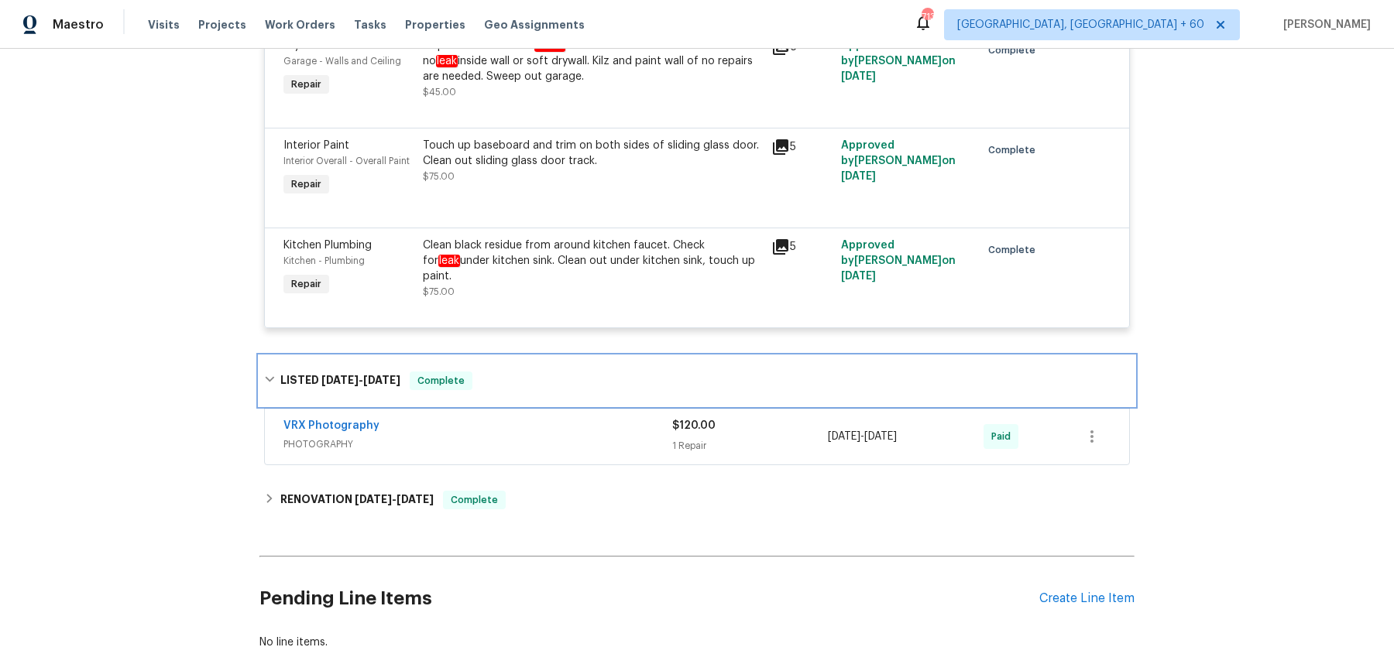
click at [511, 386] on div "LISTED 10/30/24 - 10/31/24 Complete" at bounding box center [697, 381] width 866 height 19
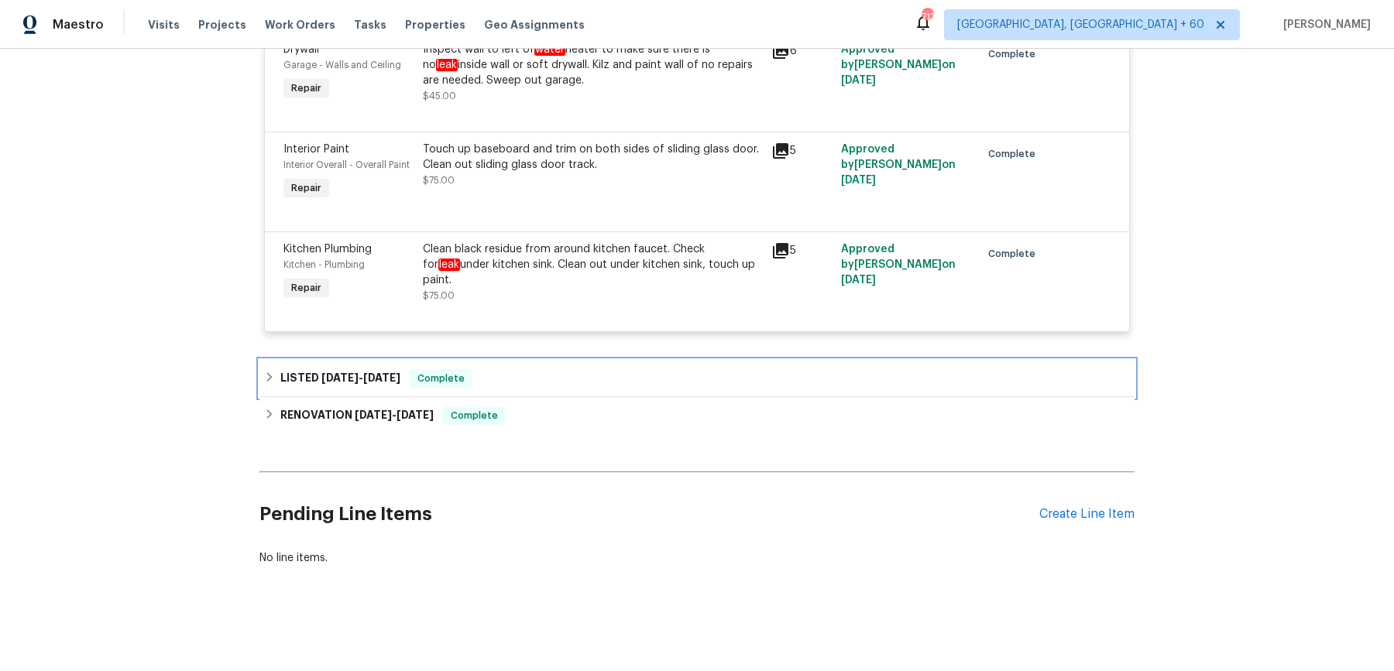
click at [511, 386] on div "LISTED 10/30/24 - 10/31/24 Complete" at bounding box center [697, 378] width 866 height 19
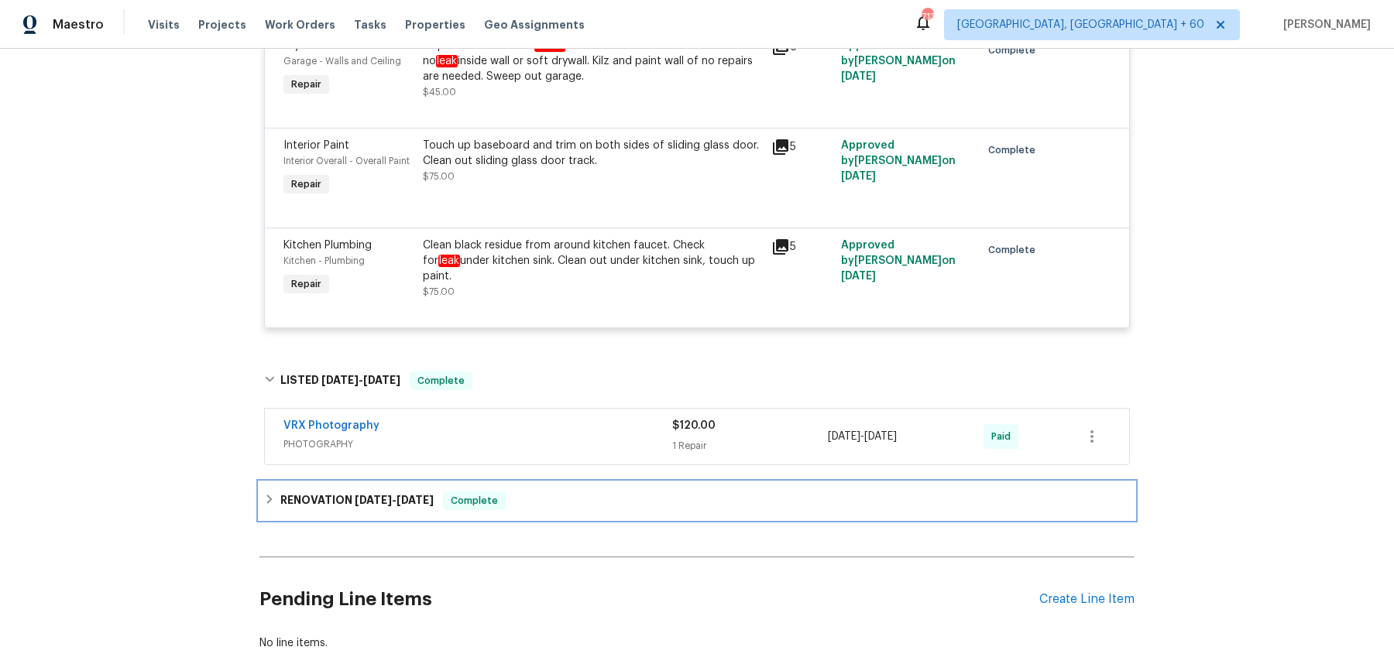
click at [506, 497] on div "Complete" at bounding box center [474, 501] width 63 height 19
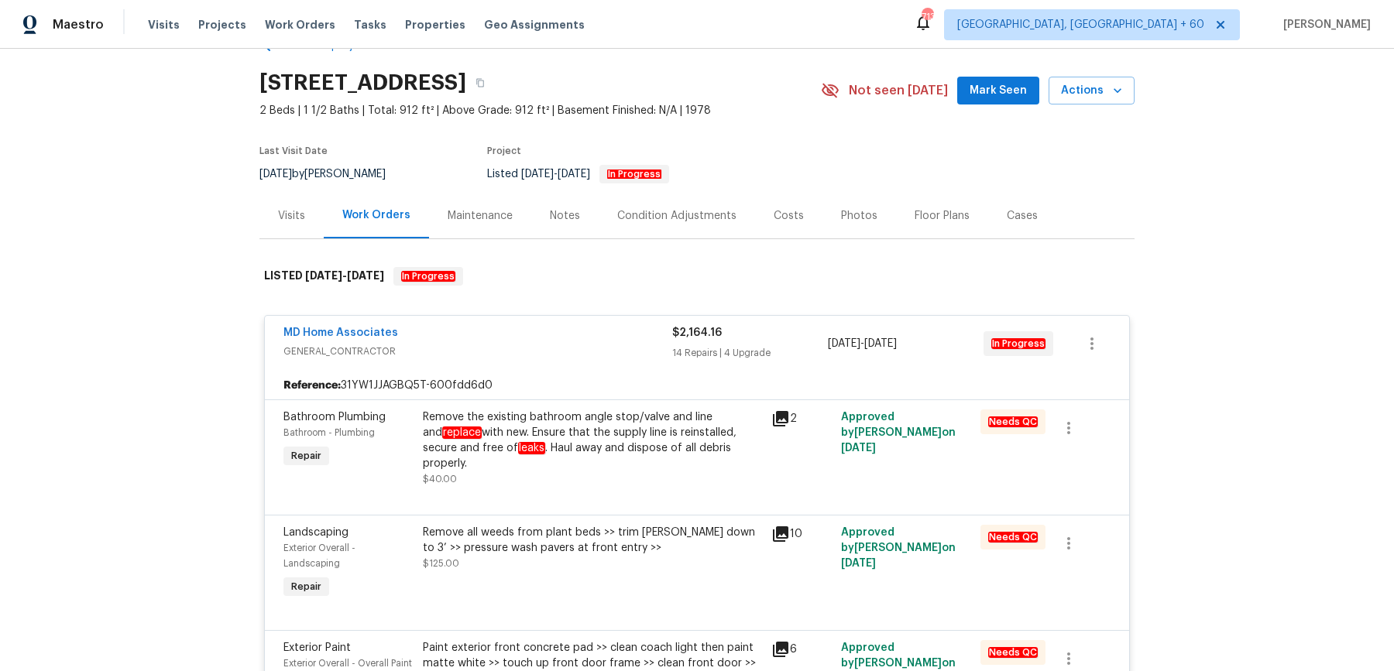
scroll to position [0, 0]
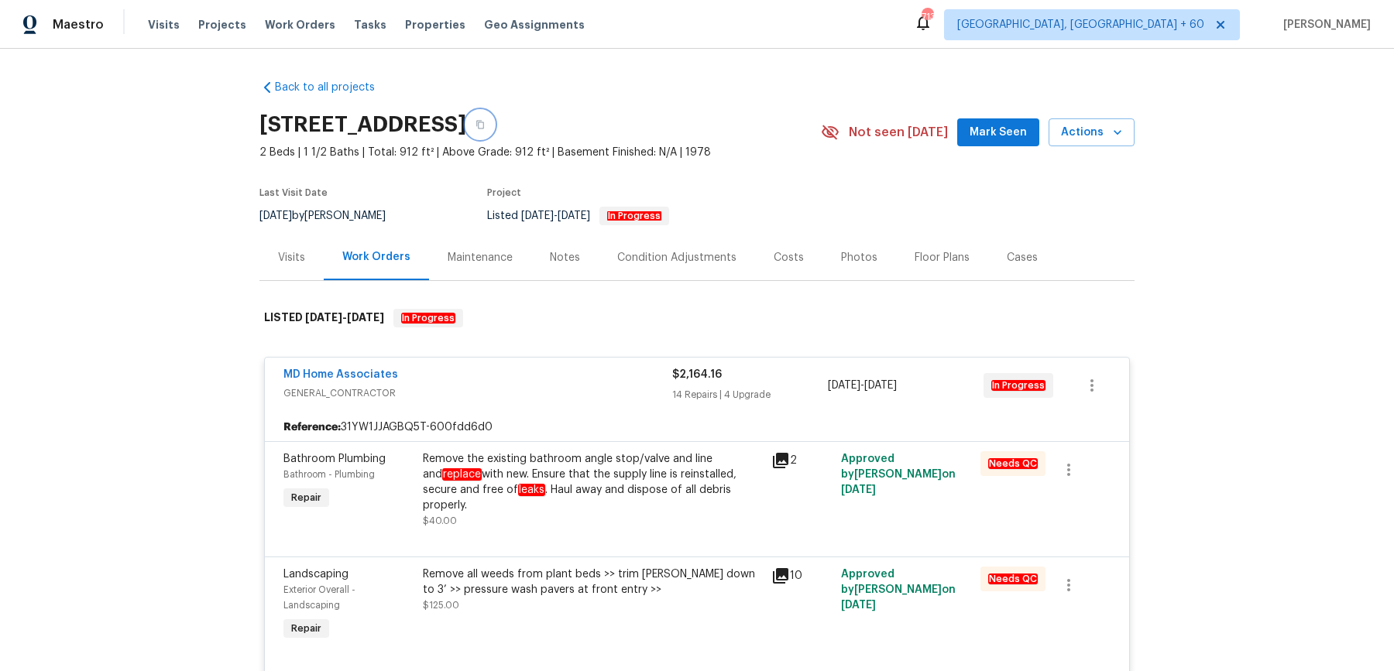
click at [494, 128] on button "button" at bounding box center [480, 125] width 28 height 28
